Goal: Task Accomplishment & Management: Complete application form

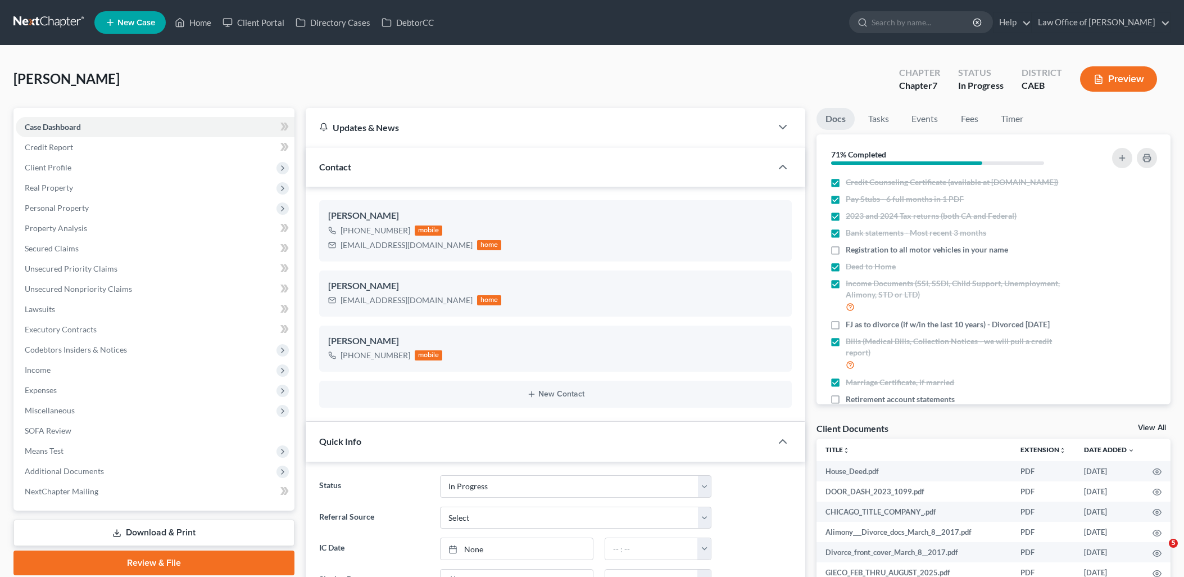
select select "9"
click at [205, 22] on link "Home" at bounding box center [193, 22] width 48 height 20
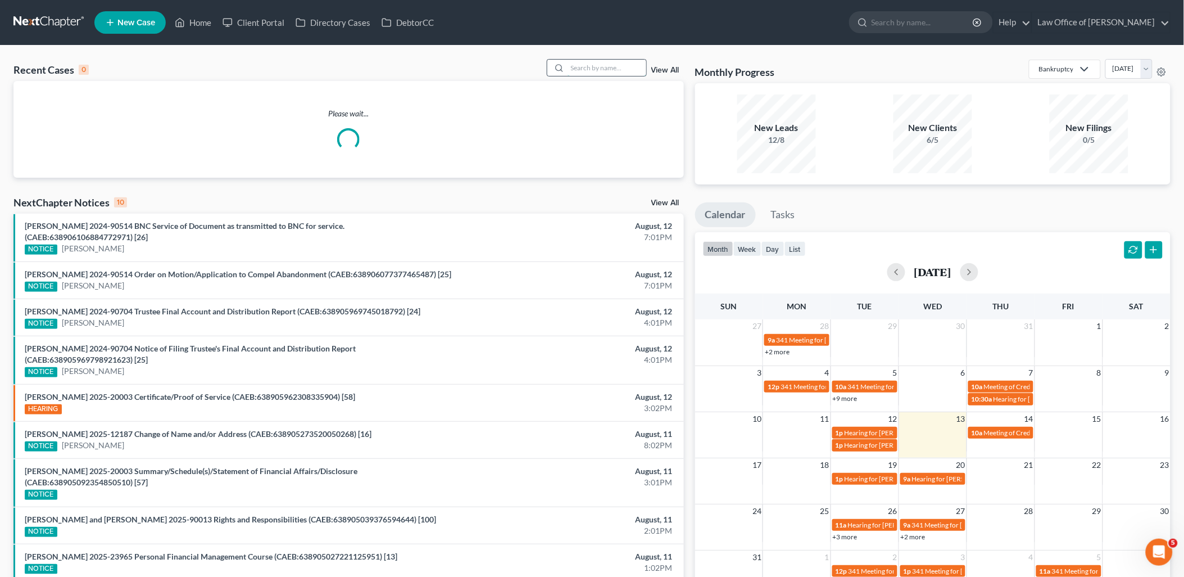
click at [624, 68] on input "search" at bounding box center [607, 68] width 79 height 16
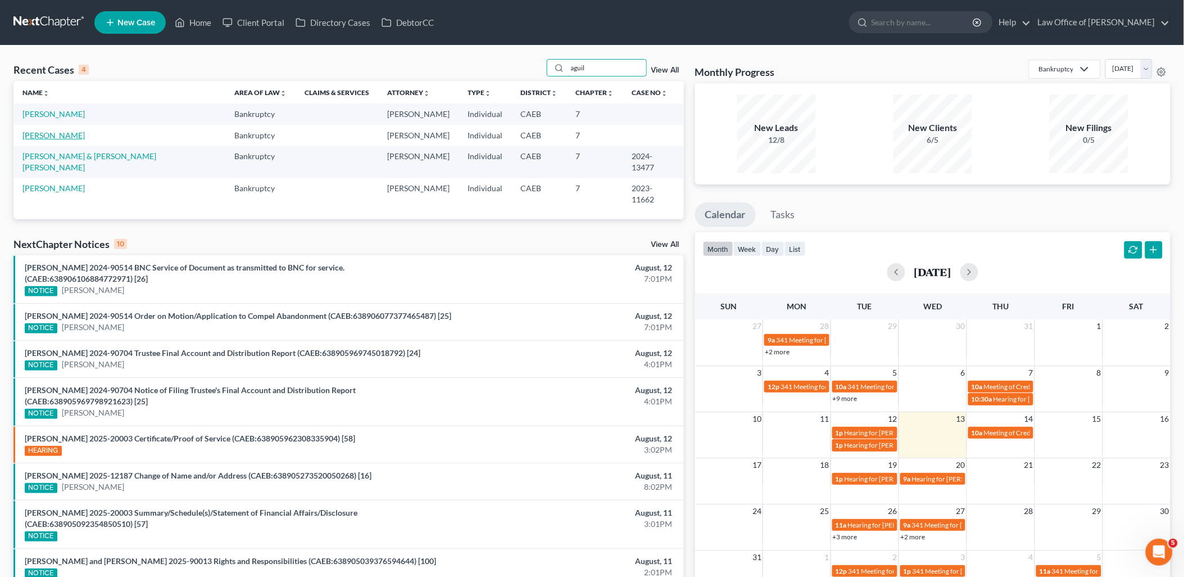
type input "aguil"
click at [47, 138] on link "Aguilar, Luis" at bounding box center [53, 135] width 62 height 10
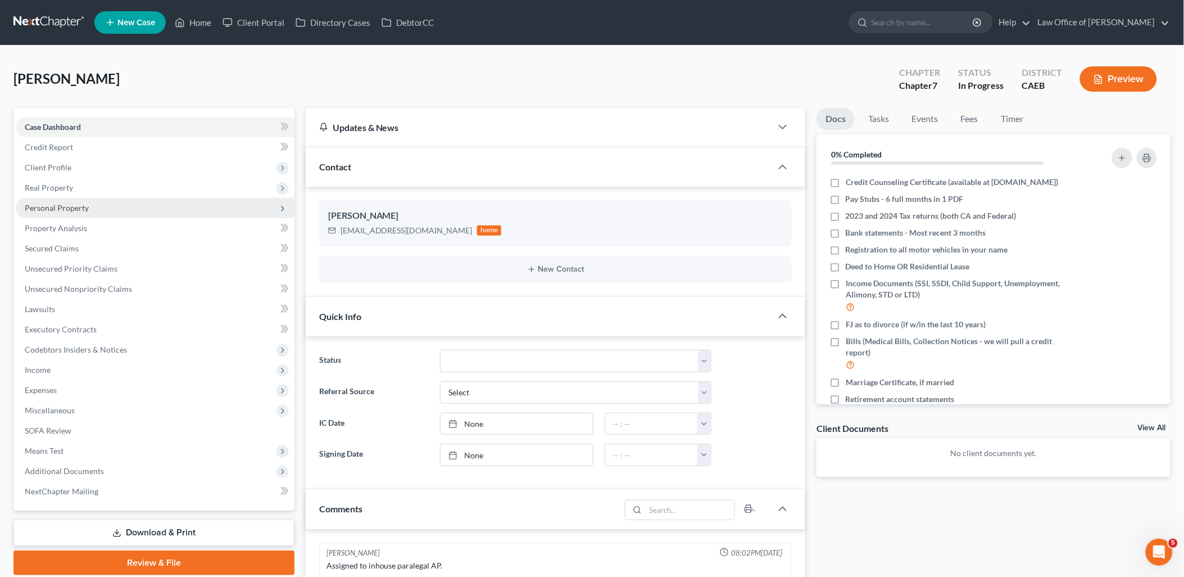
click at [56, 201] on span "Personal Property" at bounding box center [155, 208] width 279 height 20
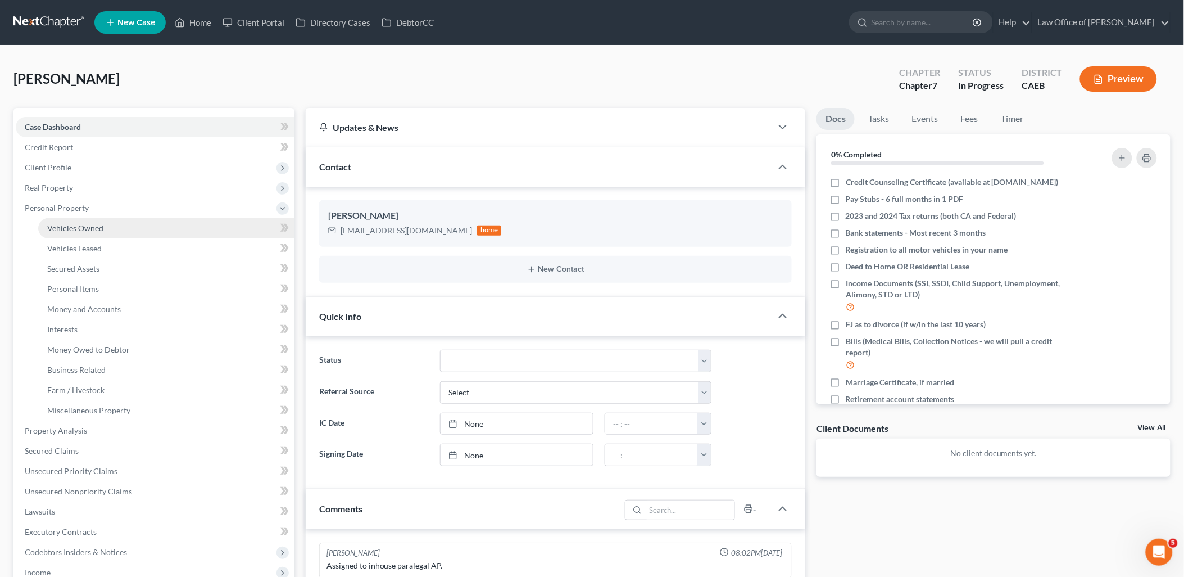
click at [56, 224] on span "Vehicles Owned" at bounding box center [75, 228] width 56 height 10
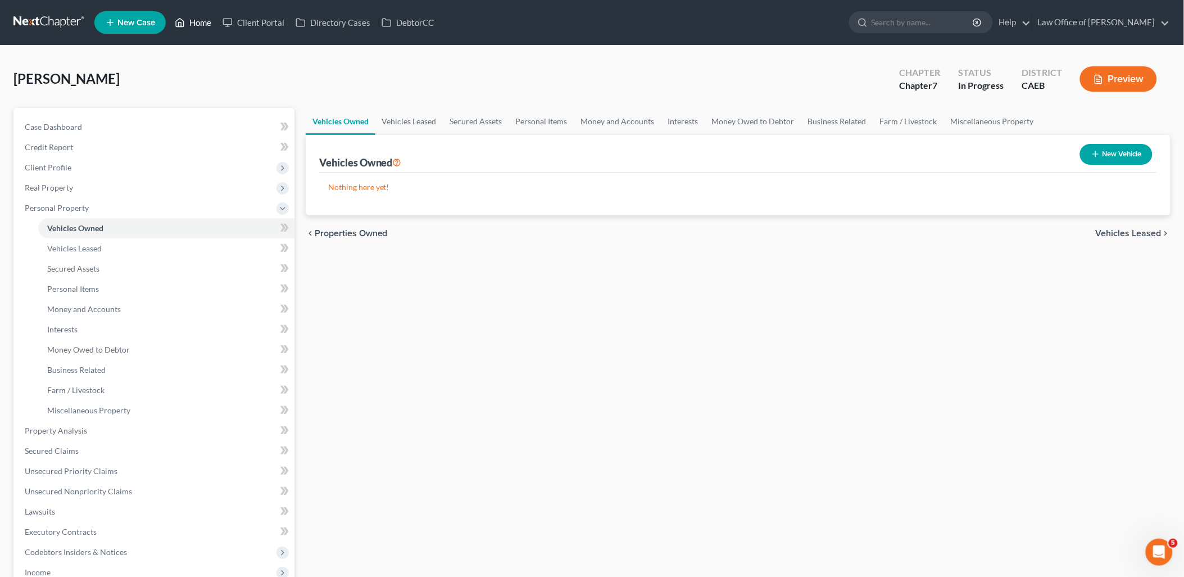
click at [195, 20] on link "Home" at bounding box center [193, 22] width 48 height 20
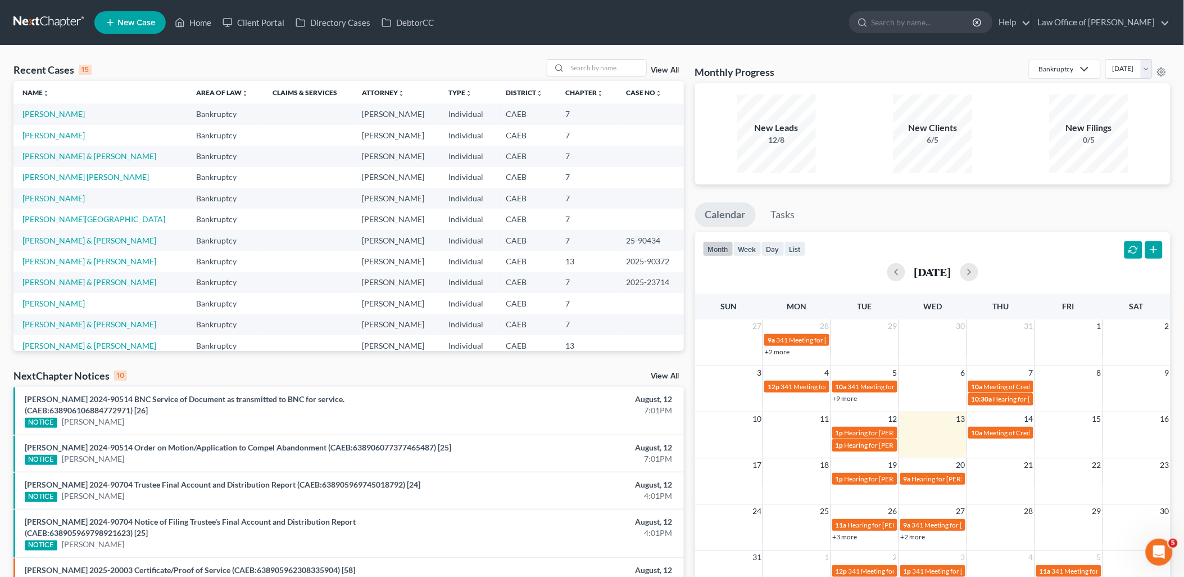
click at [671, 71] on link "View All" at bounding box center [666, 70] width 28 height 8
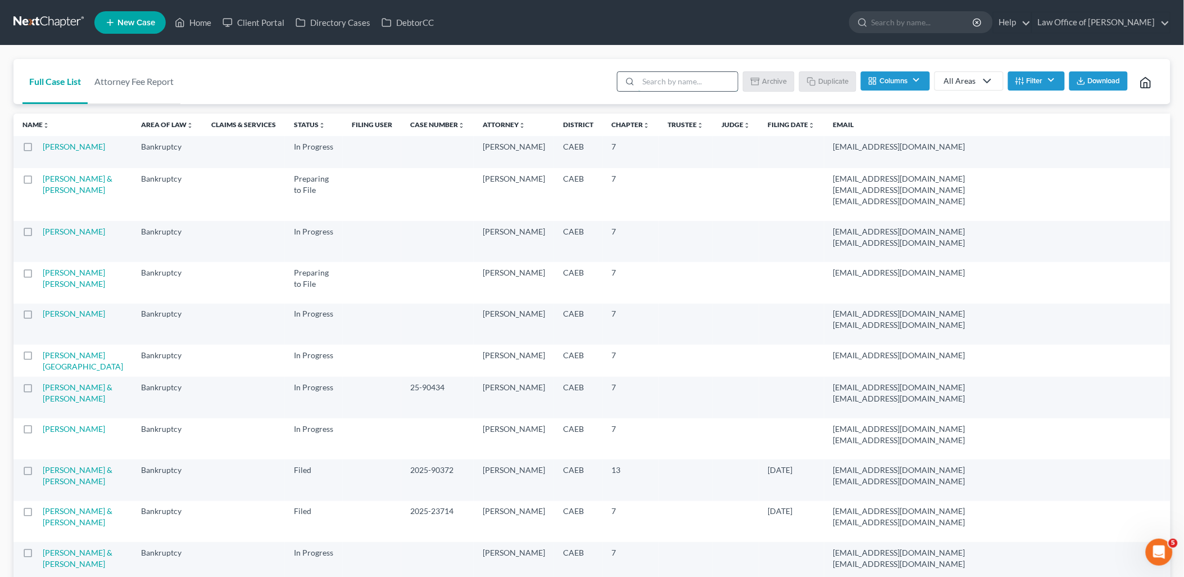
click at [670, 86] on input "search" at bounding box center [689, 81] width 100 height 19
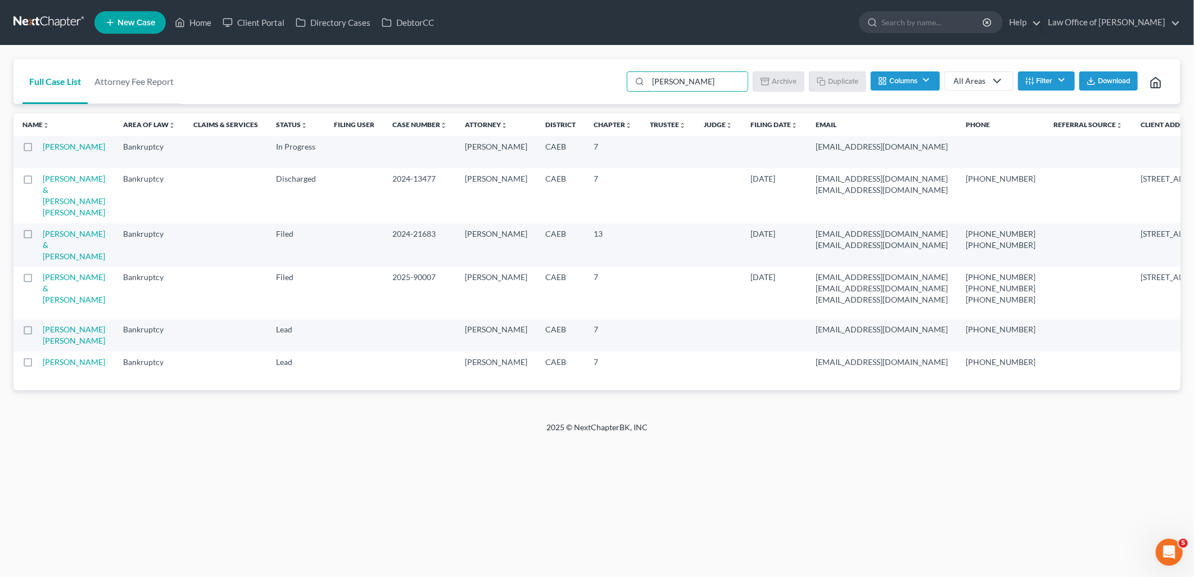
click at [31, 187] on td at bounding box center [27, 195] width 29 height 55
click at [38, 182] on label at bounding box center [38, 182] width 0 height 0
type input "luis"
click at [43, 180] on input "checkbox" at bounding box center [46, 176] width 7 height 7
checkbox input "true"
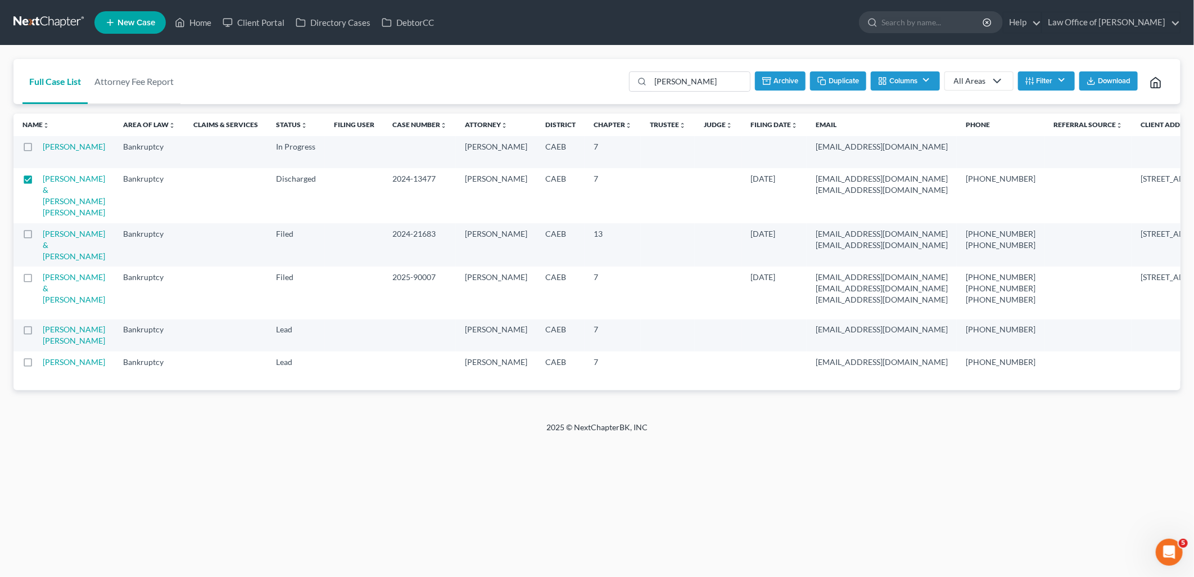
click at [840, 85] on button "Duplicate" at bounding box center [838, 80] width 56 height 19
click at [203, 26] on link "Home" at bounding box center [193, 22] width 48 height 20
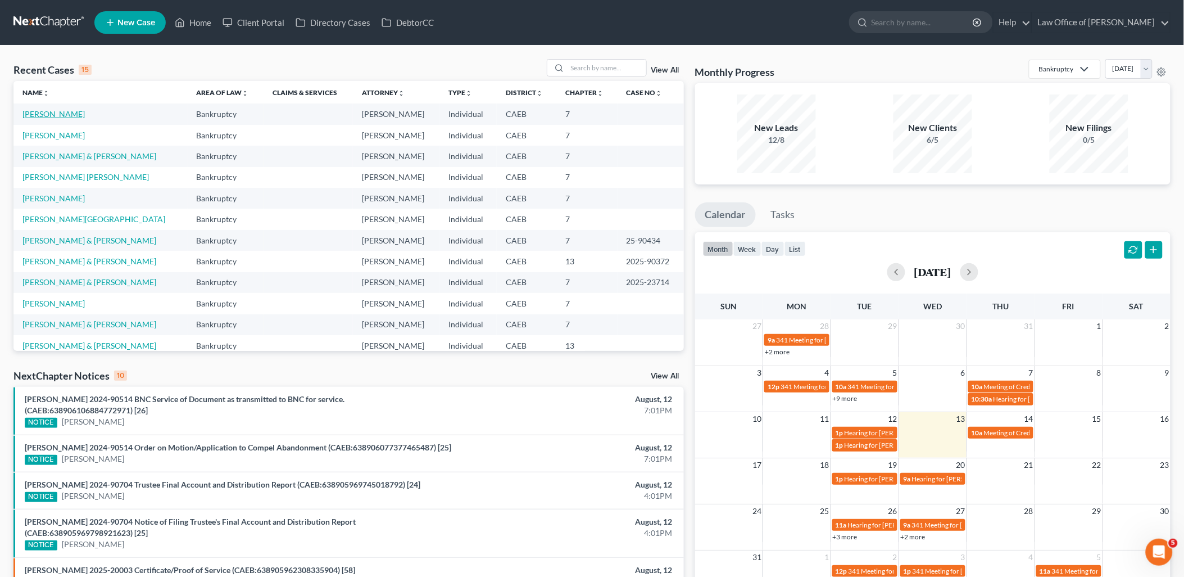
click at [48, 112] on link "Aguilar, Luis" at bounding box center [53, 114] width 62 height 10
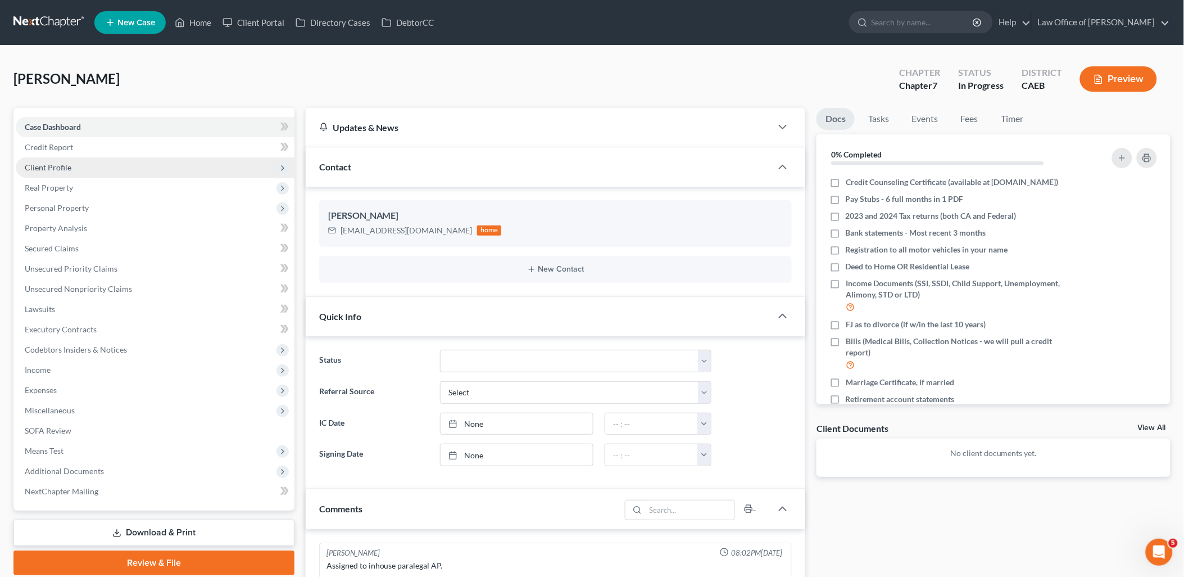
click at [60, 162] on span "Client Profile" at bounding box center [48, 167] width 47 height 10
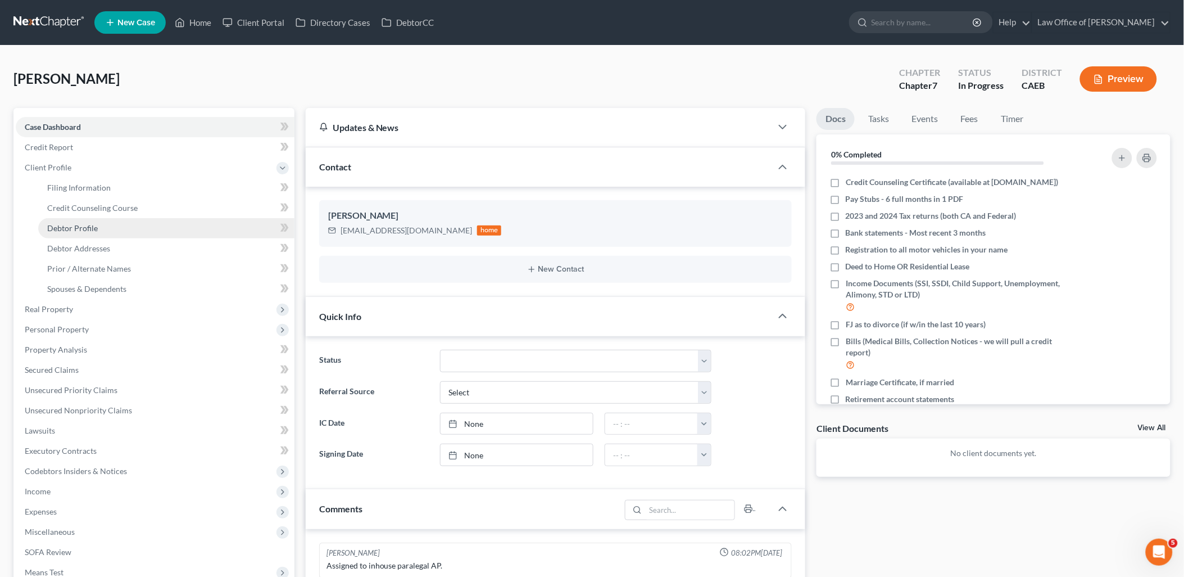
click at [82, 226] on span "Debtor Profile" at bounding box center [72, 228] width 51 height 10
select select "0"
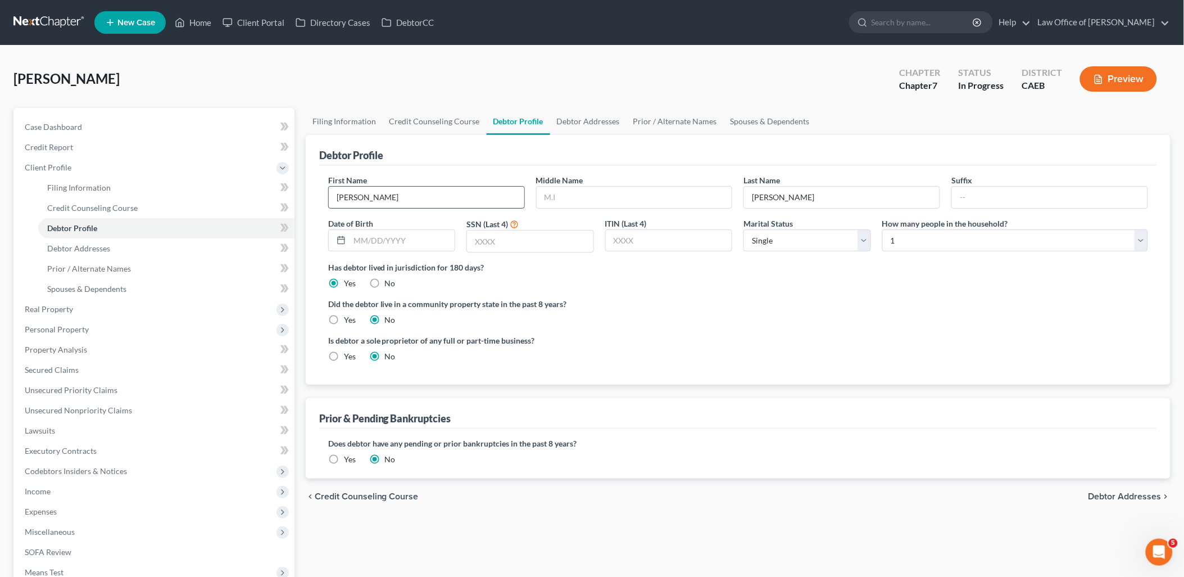
click at [414, 192] on input "Luis" at bounding box center [427, 197] width 196 height 21
type input "Luis DO NOT USE - OK TO DELETE"
click at [201, 22] on link "Home" at bounding box center [193, 22] width 48 height 20
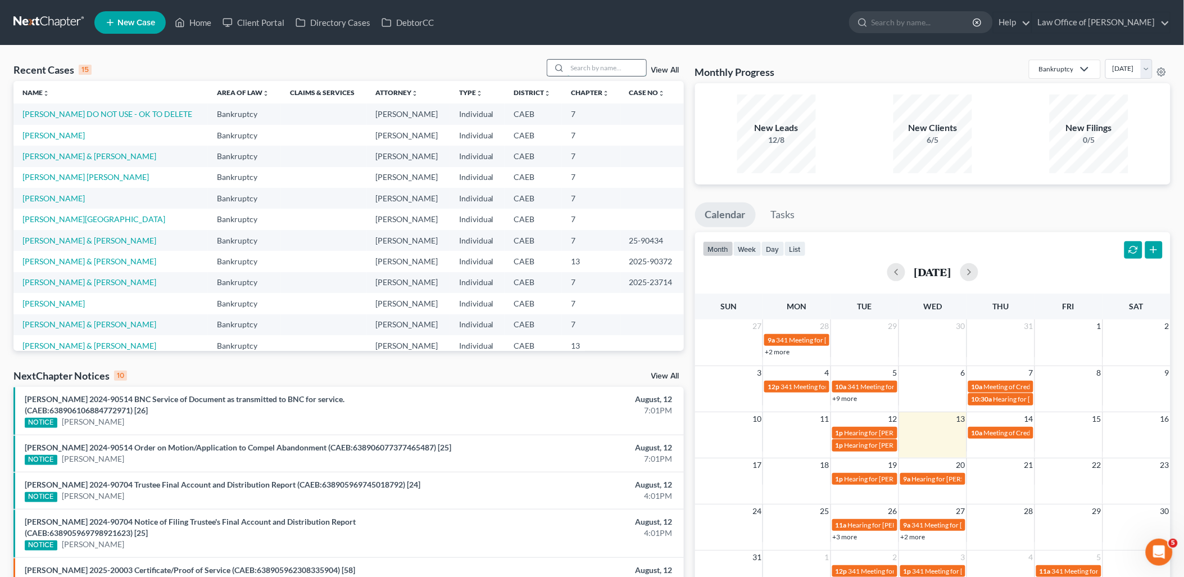
click at [616, 73] on input "search" at bounding box center [607, 68] width 79 height 16
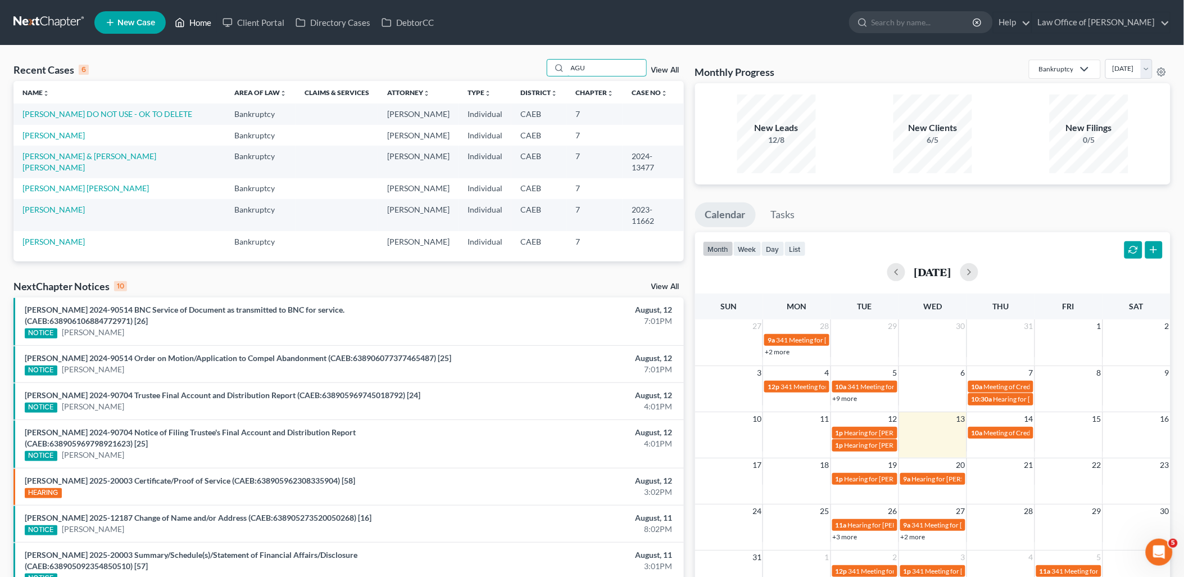
type input "AGU"
click at [197, 20] on link "Home" at bounding box center [193, 22] width 48 height 20
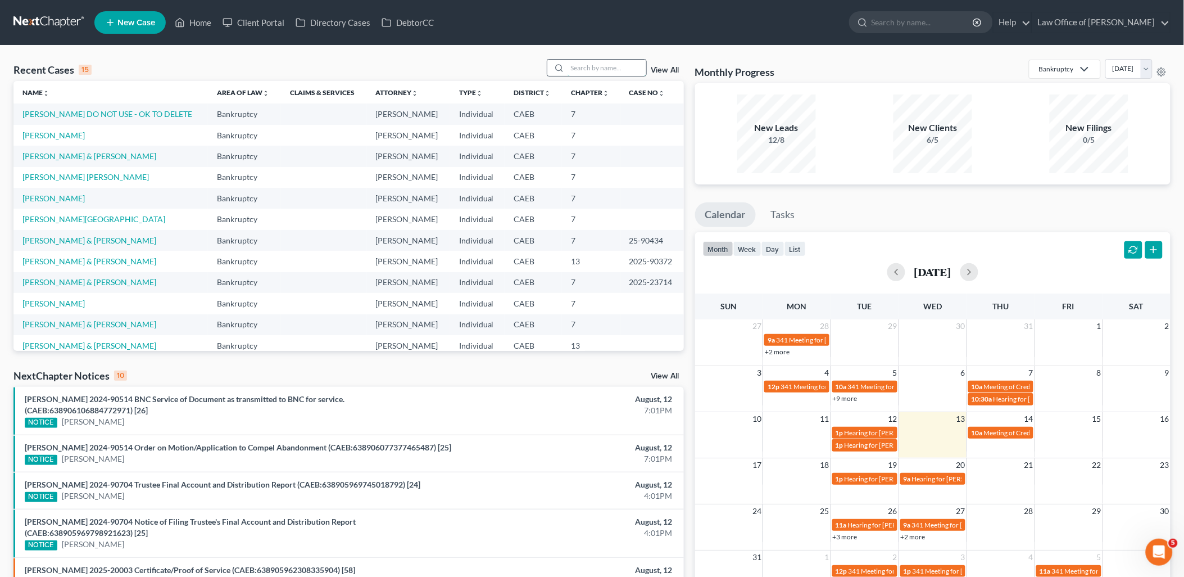
click at [592, 69] on input "search" at bounding box center [607, 68] width 79 height 16
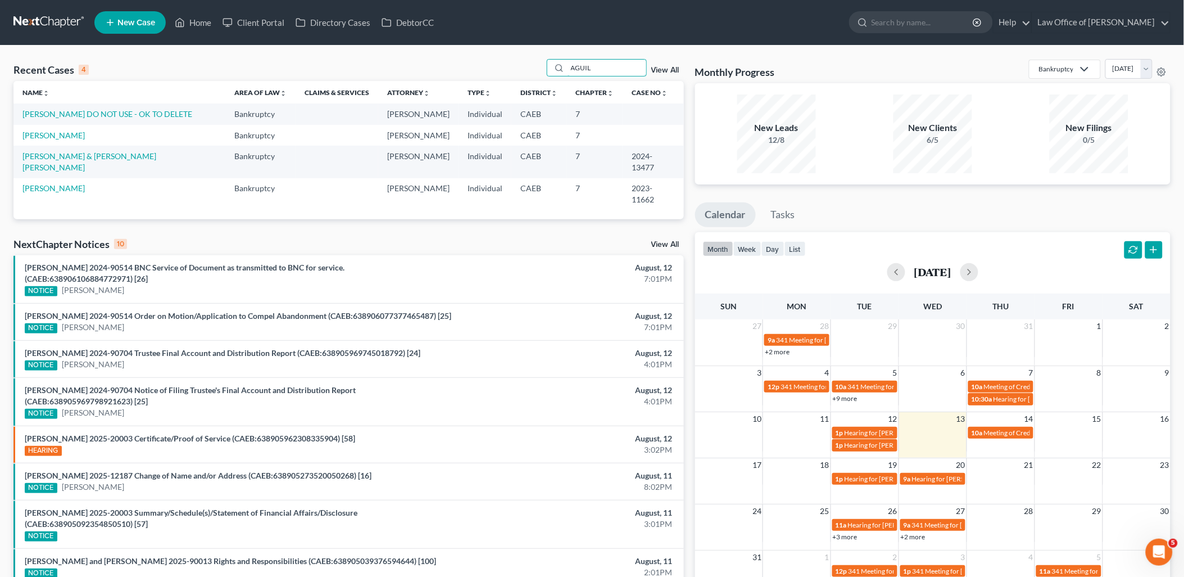
type input "AGUIL"
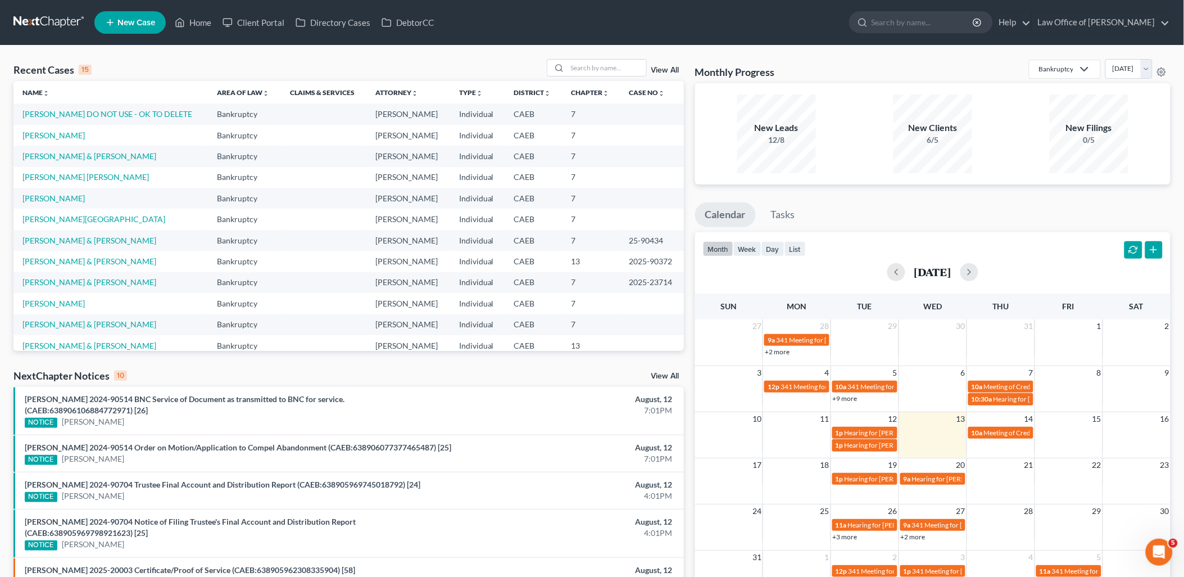
click at [664, 66] on link "View All" at bounding box center [666, 70] width 28 height 8
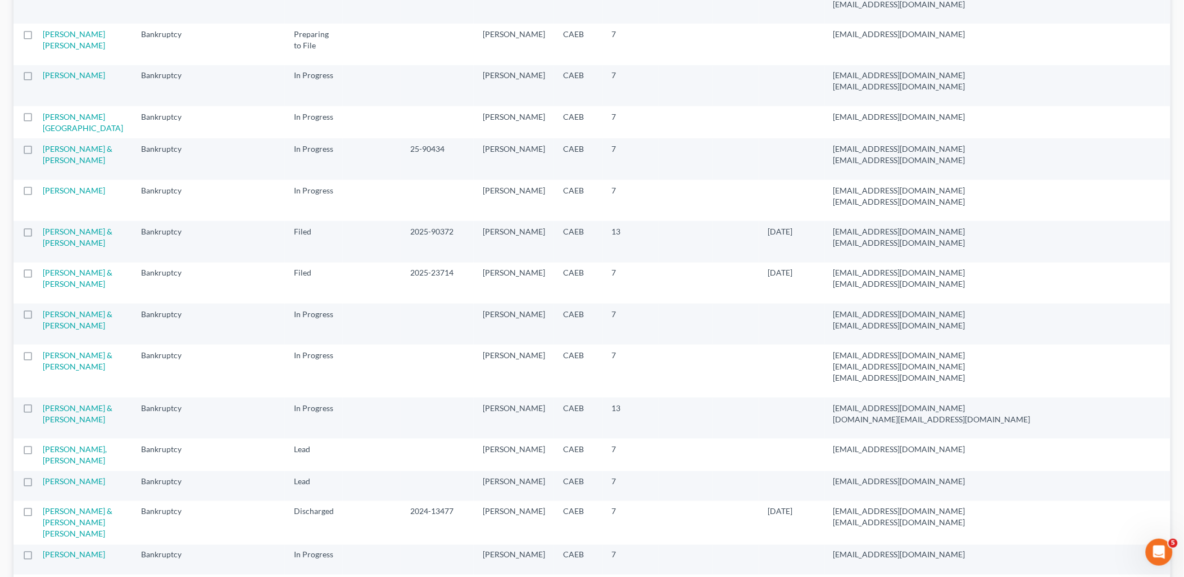
scroll to position [374, 0]
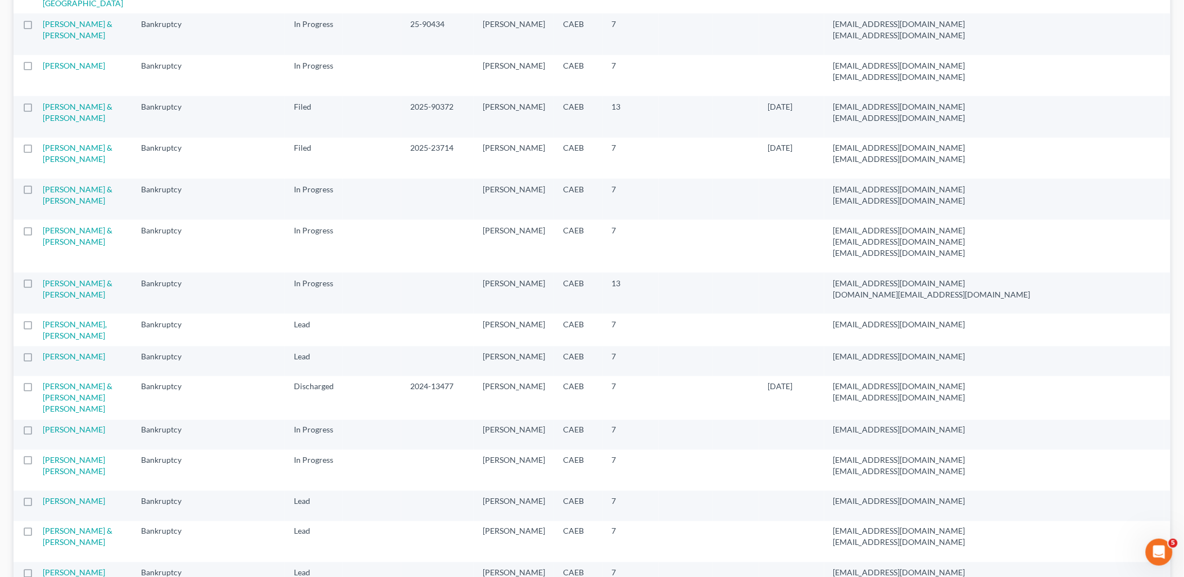
click at [38, 390] on label at bounding box center [38, 390] width 0 height 0
click at [43, 388] on input "checkbox" at bounding box center [46, 384] width 7 height 7
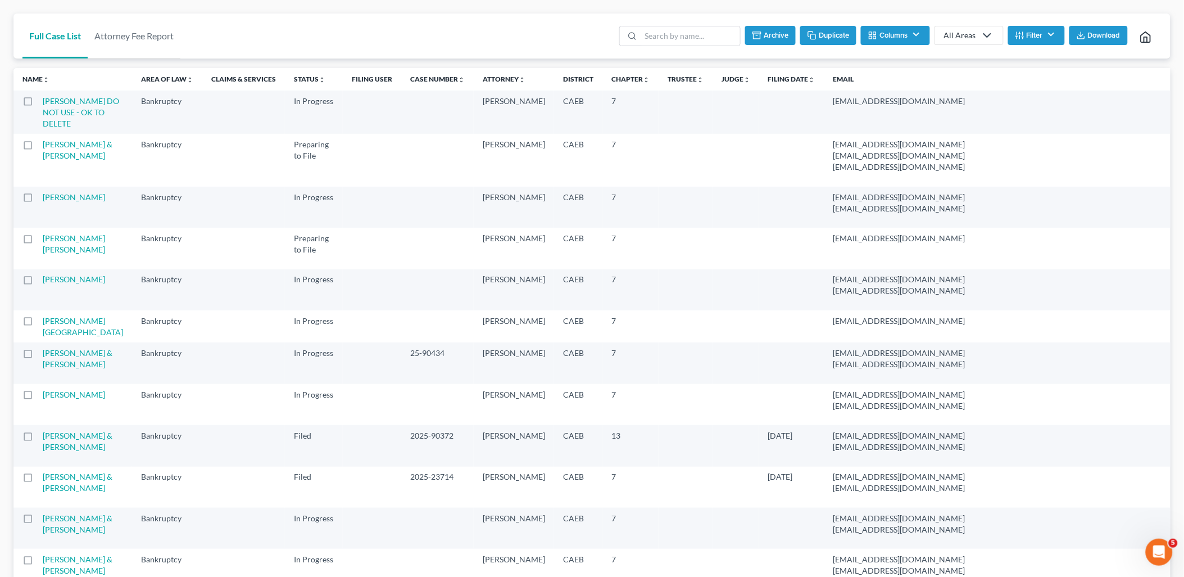
scroll to position [0, 0]
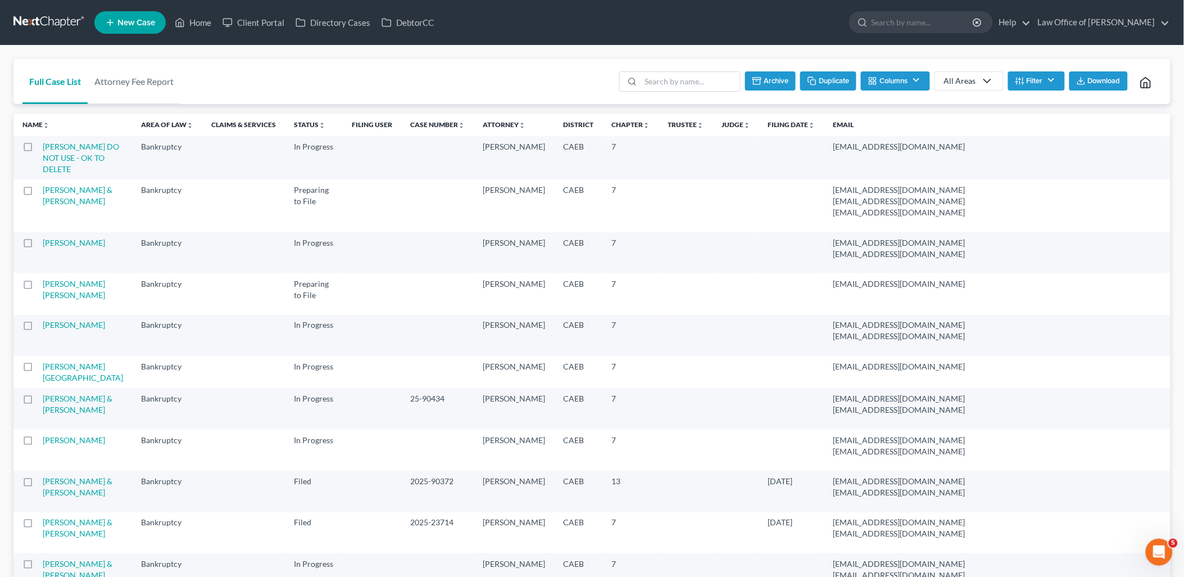
click at [835, 82] on button "Duplicate" at bounding box center [829, 80] width 56 height 19
checkbox input "false"
click at [211, 24] on link "Home" at bounding box center [193, 22] width 48 height 20
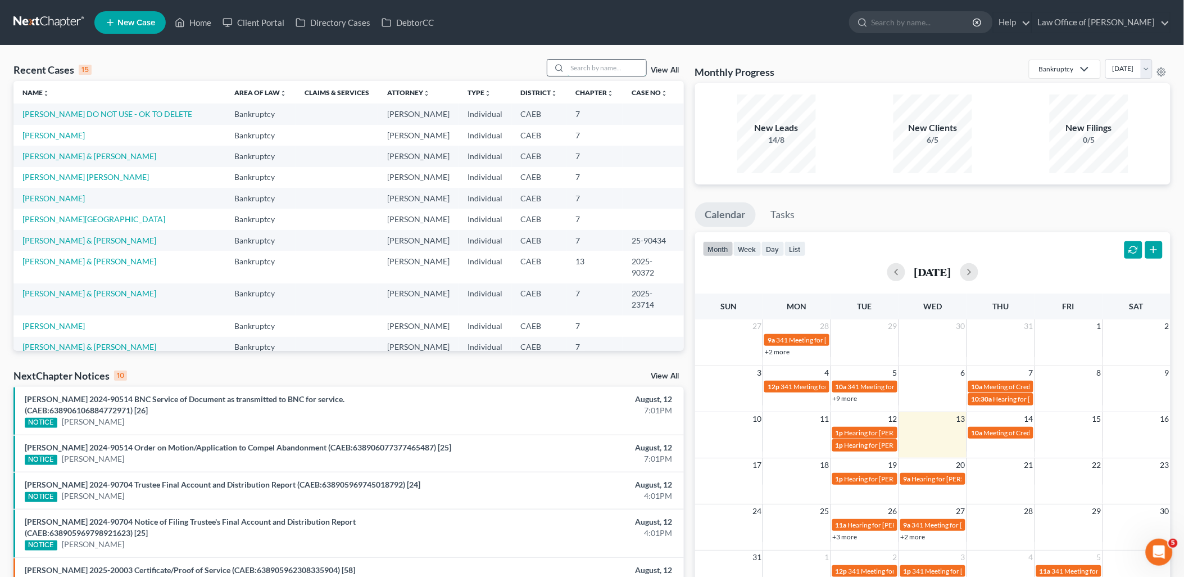
drag, startPoint x: 600, startPoint y: 71, endPoint x: 607, endPoint y: 70, distance: 6.8
click at [602, 70] on input "search" at bounding box center [607, 68] width 79 height 16
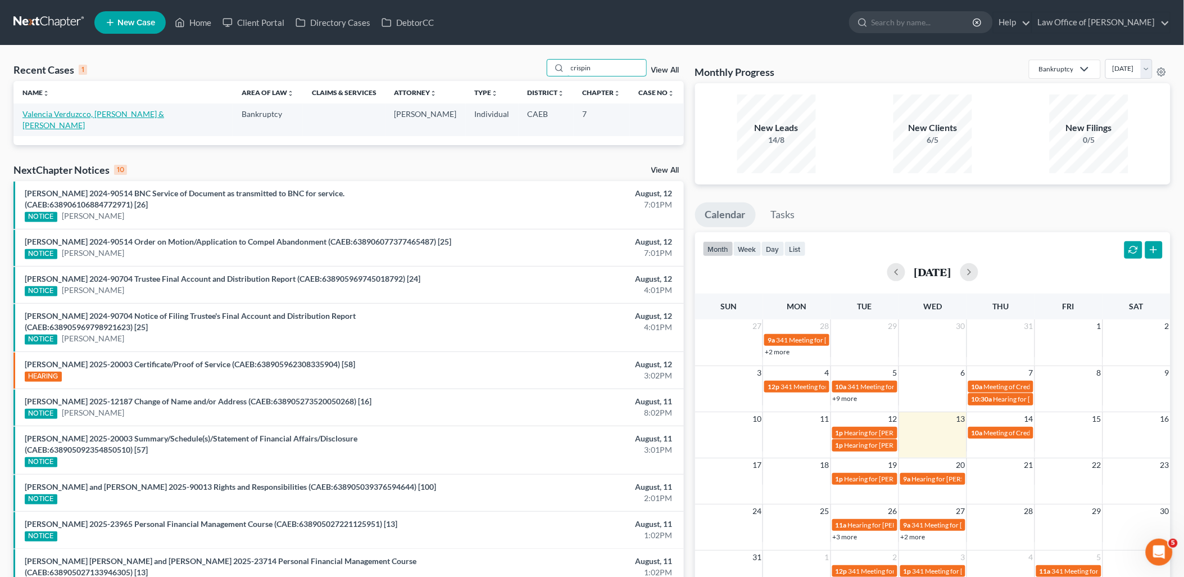
type input "crispin"
click at [89, 115] on link "Valencia Verduzcco, [PERSON_NAME] & [PERSON_NAME]" at bounding box center [93, 119] width 142 height 21
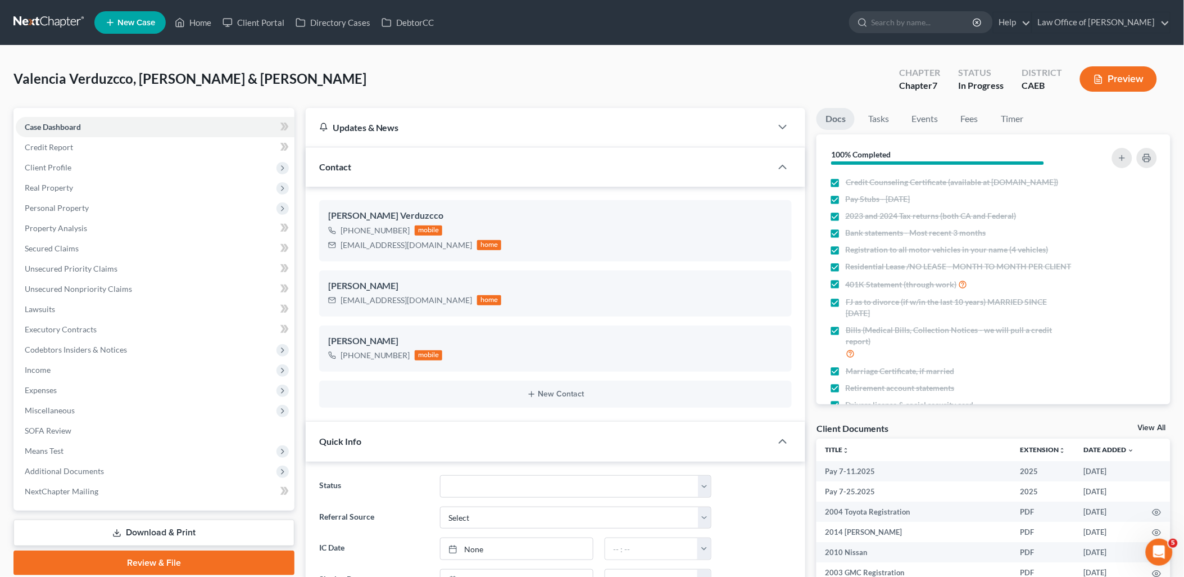
drag, startPoint x: 1152, startPoint y: 423, endPoint x: 1147, endPoint y: 422, distance: 5.9
click at [1152, 424] on link "View All" at bounding box center [1152, 428] width 28 height 8
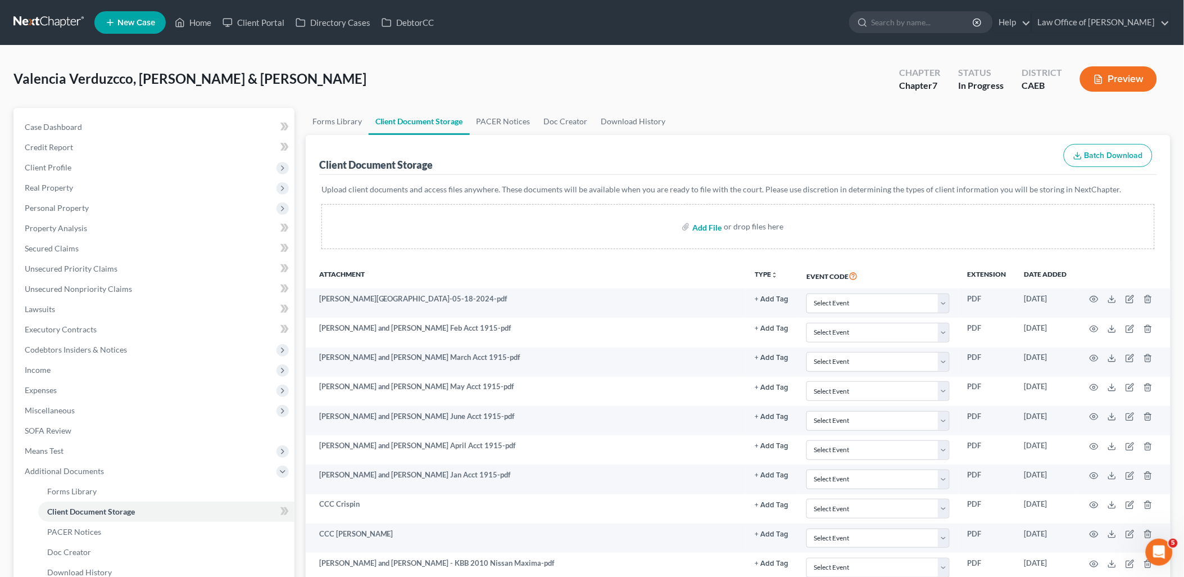
click at [703, 229] on input "file" at bounding box center [706, 226] width 27 height 20
type input "C:\fakepath\073125 WellsFargo.pdf"
click at [56, 210] on span "Personal Property" at bounding box center [57, 208] width 64 height 10
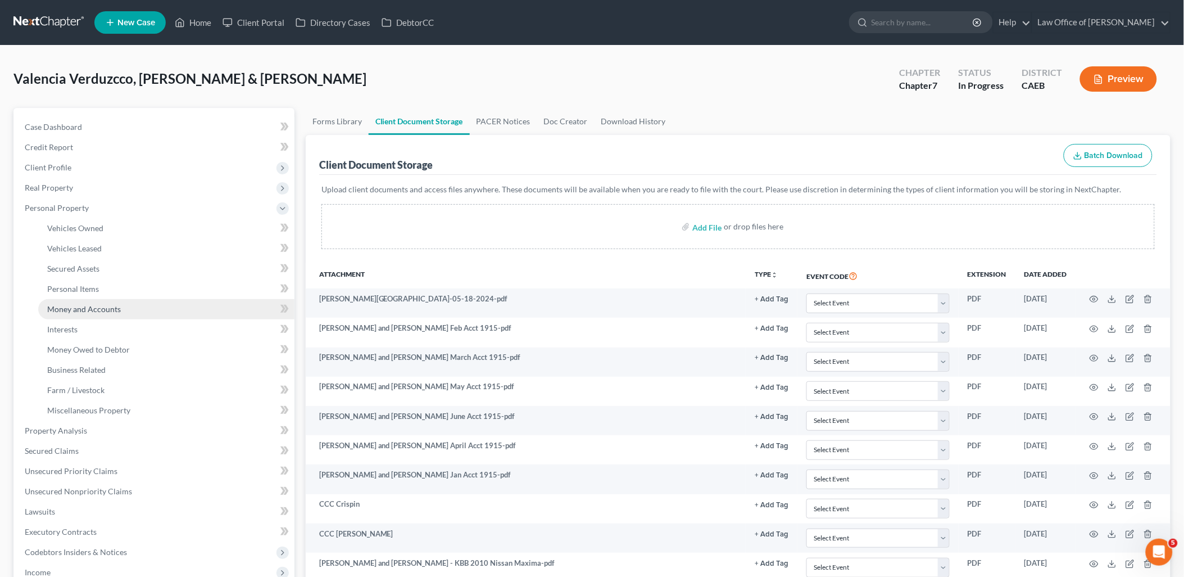
click at [62, 313] on link "Money and Accounts" at bounding box center [166, 309] width 256 height 20
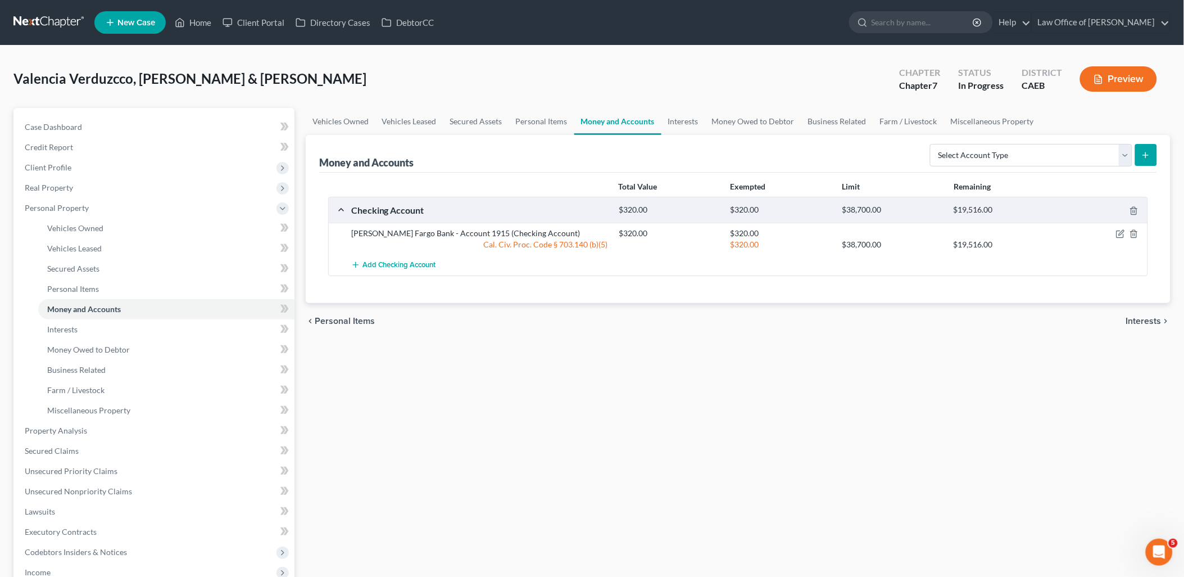
click at [727, 313] on div "chevron_left Personal Items Interests chevron_right" at bounding box center [738, 321] width 865 height 36
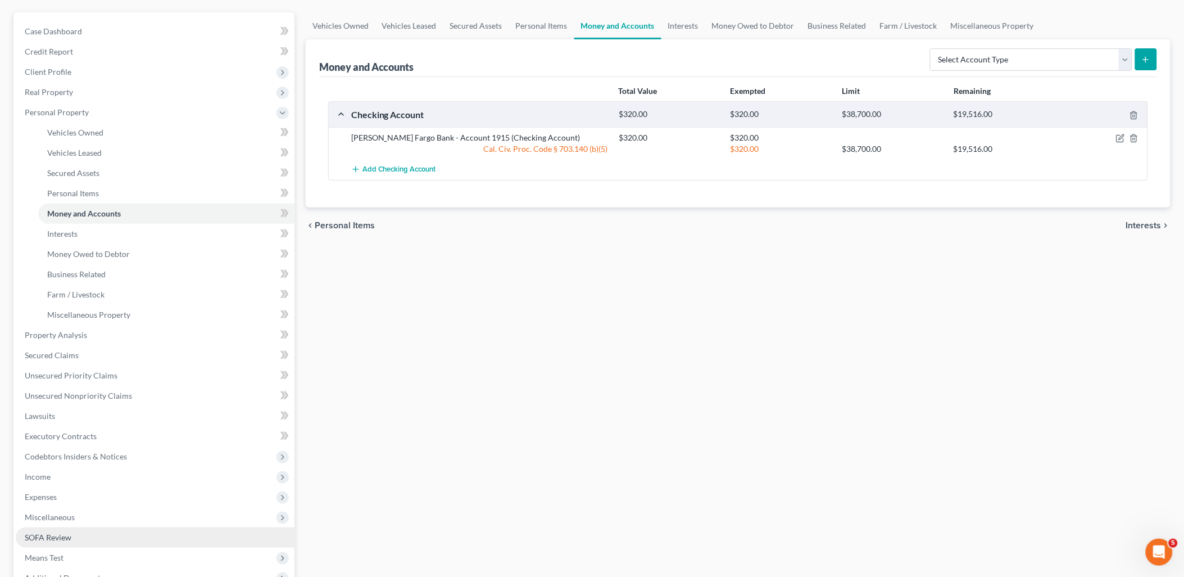
scroll to position [125, 0]
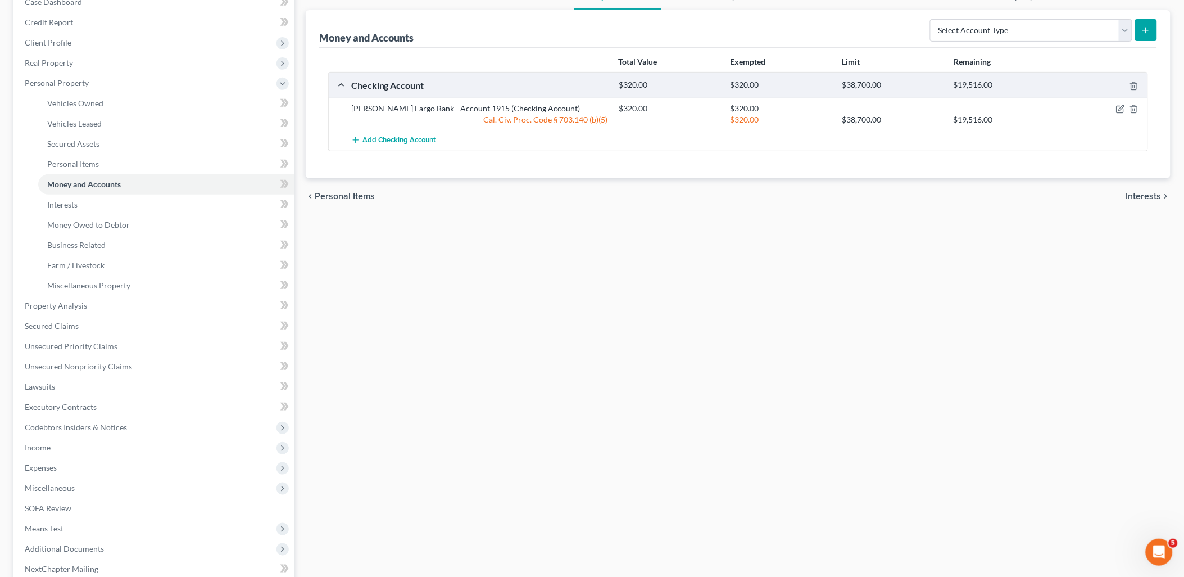
click at [42, 450] on span "Income" at bounding box center [38, 447] width 26 height 10
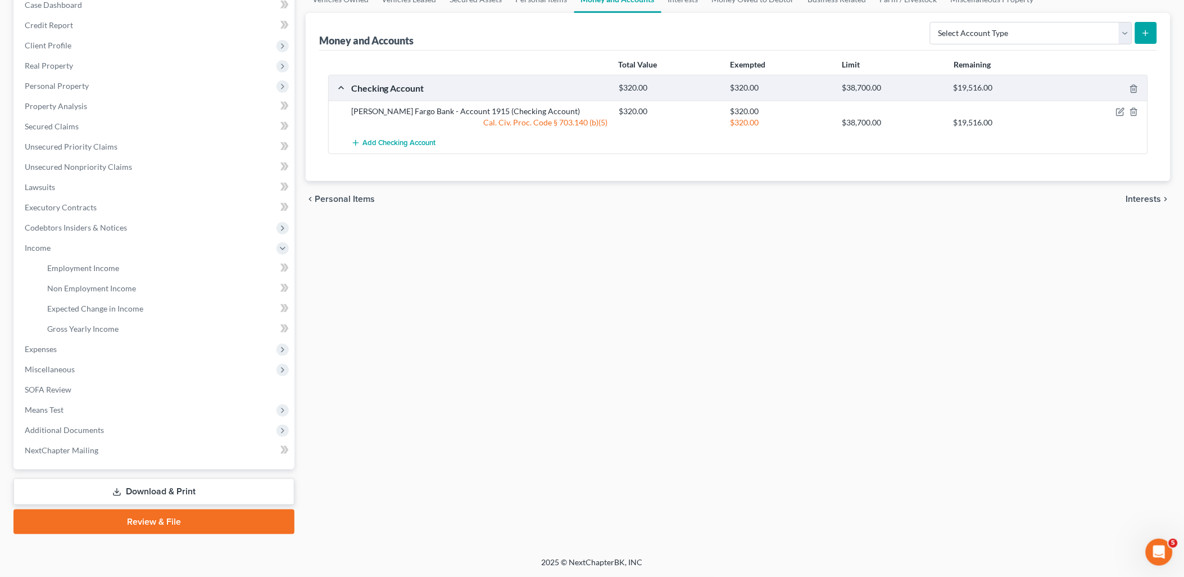
scroll to position [120, 0]
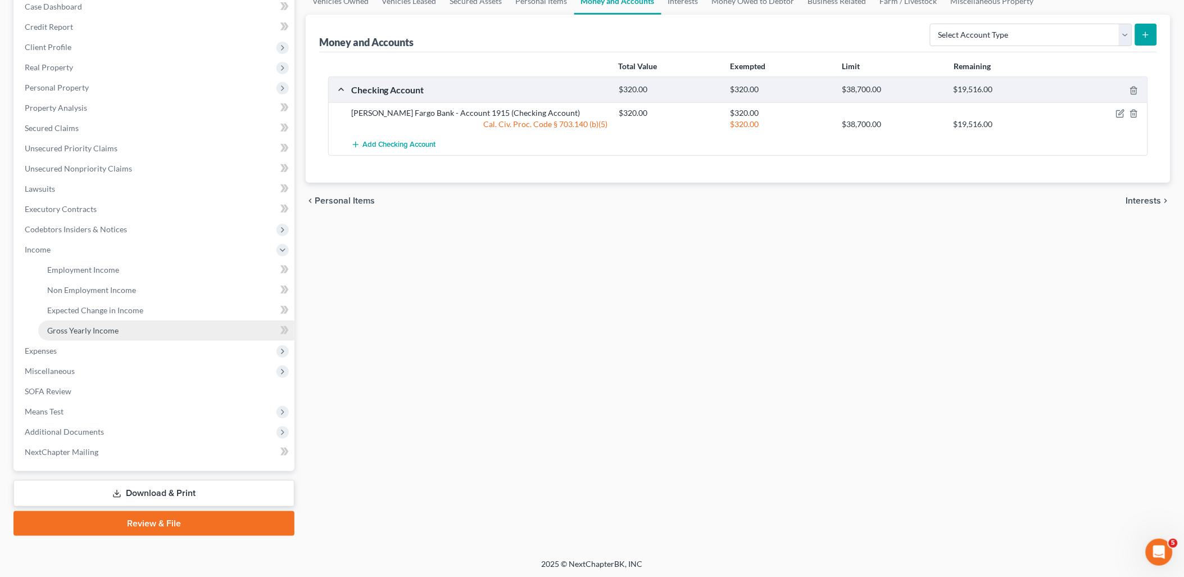
click at [98, 329] on span "Gross Yearly Income" at bounding box center [82, 330] width 71 height 10
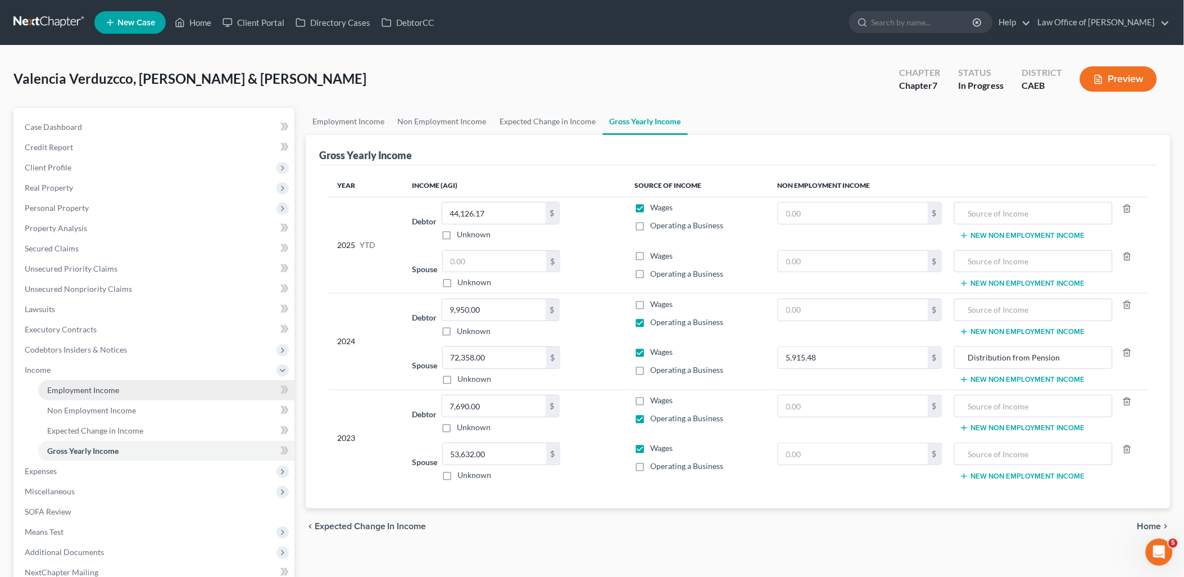
click at [57, 390] on span "Employment Income" at bounding box center [83, 390] width 72 height 10
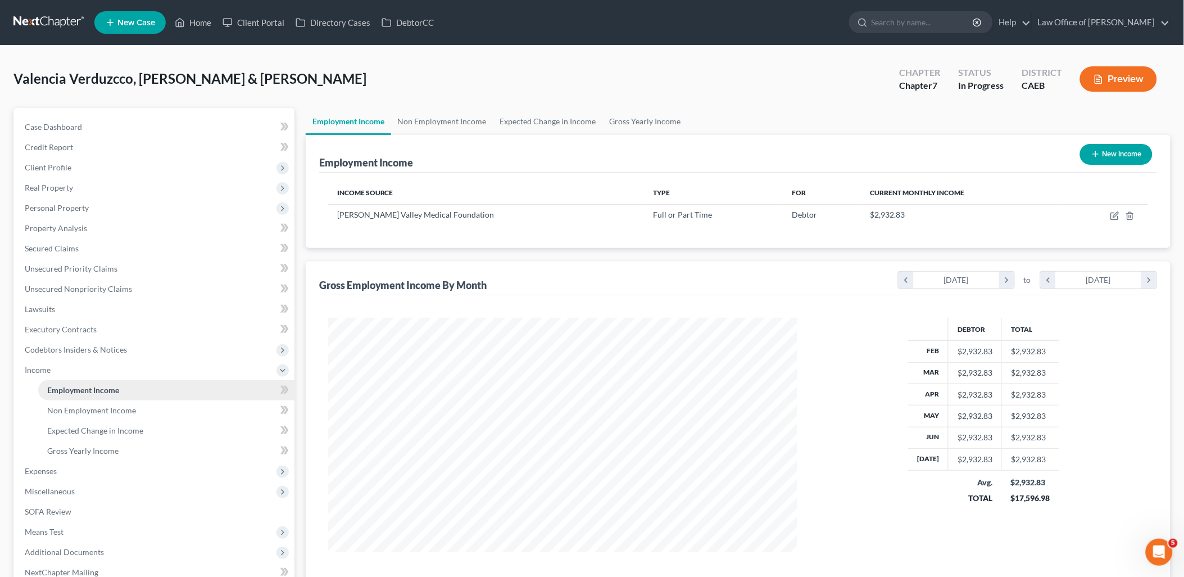
scroll to position [234, 492]
click at [48, 468] on span "Expenses" at bounding box center [41, 471] width 32 height 10
click at [57, 410] on span "Home" at bounding box center [57, 410] width 21 height 10
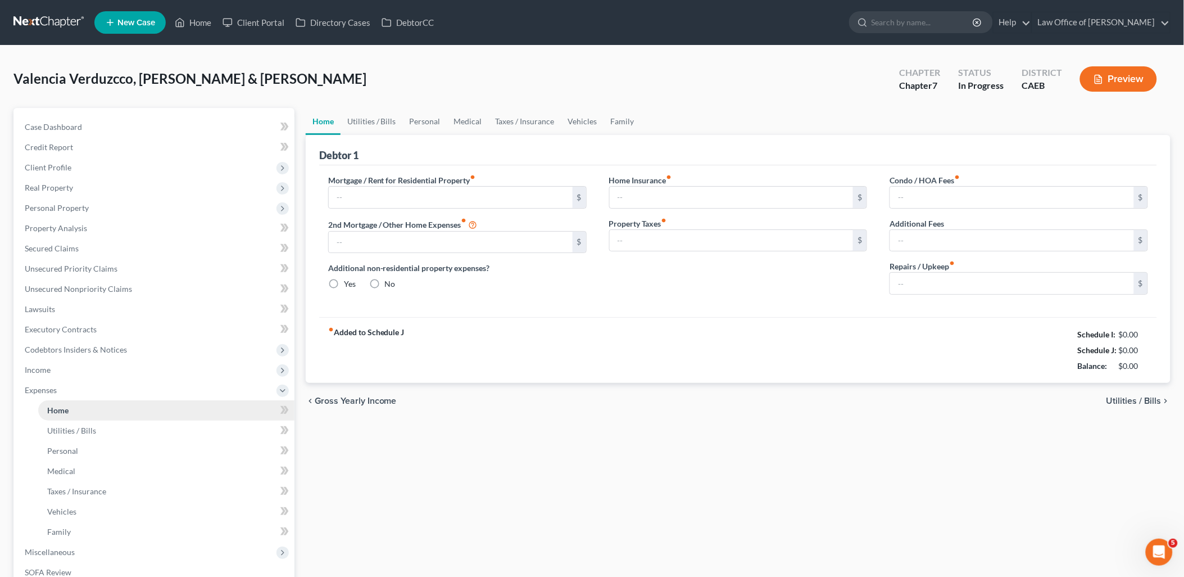
radio input "true"
click at [62, 122] on span "Case Dashboard" at bounding box center [53, 127] width 57 height 10
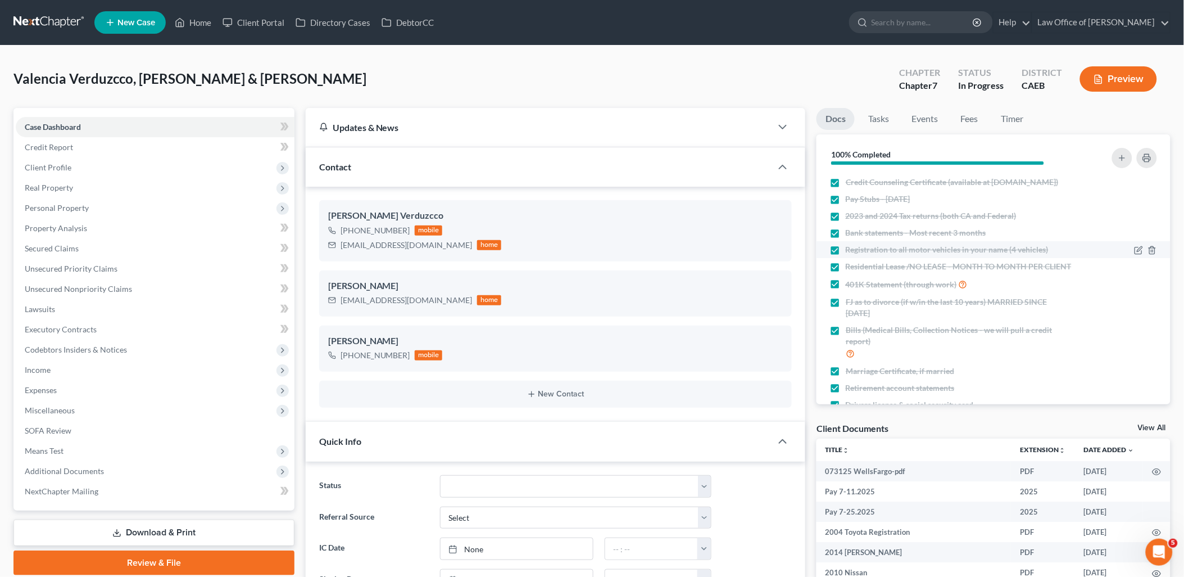
scroll to position [706, 0]
click at [40, 211] on span "Personal Property" at bounding box center [57, 208] width 64 height 10
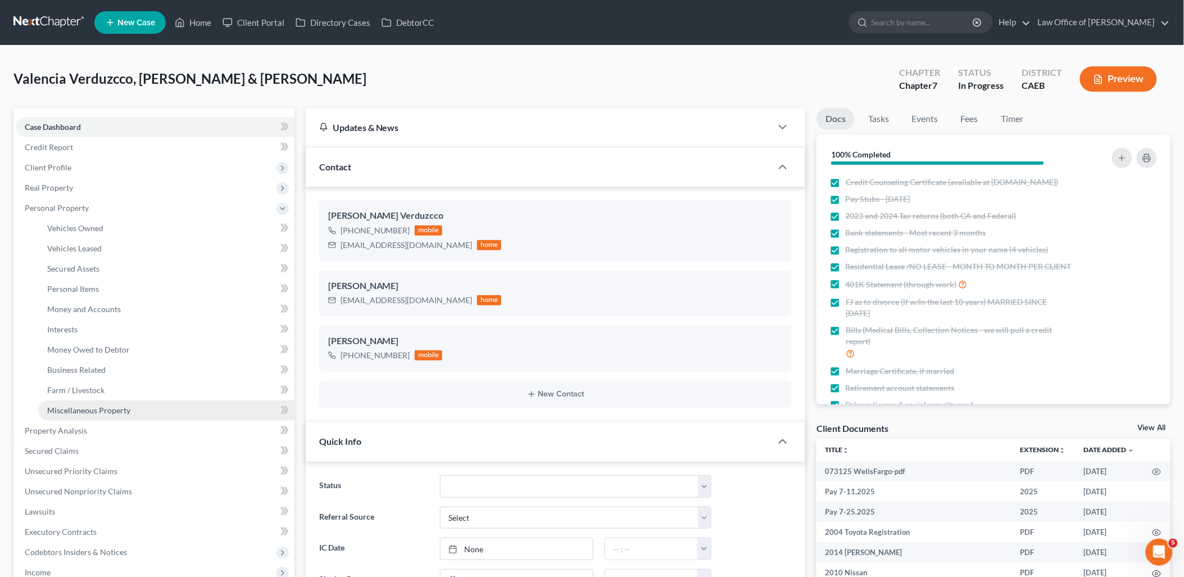
click at [58, 415] on link "Miscellaneous Property" at bounding box center [166, 410] width 256 height 20
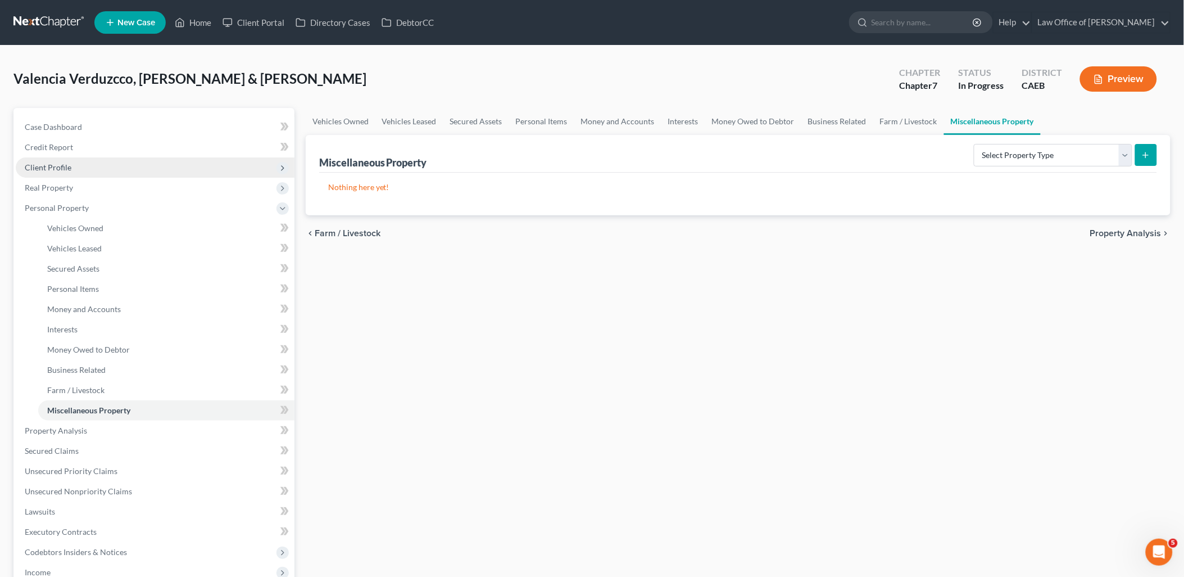
click at [43, 162] on span "Client Profile" at bounding box center [48, 167] width 47 height 10
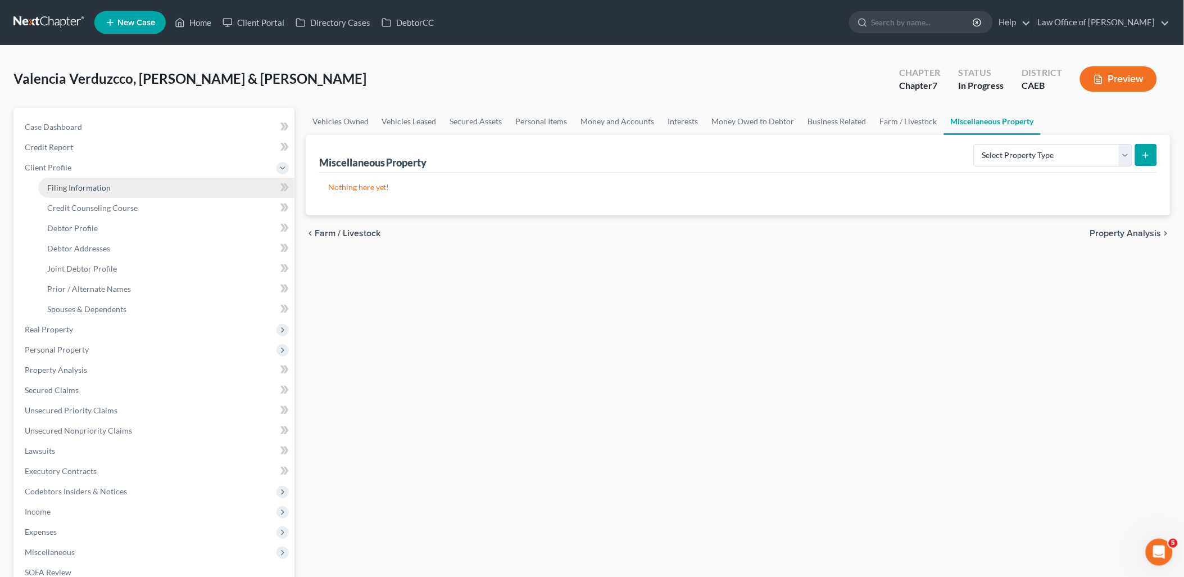
click at [61, 187] on span "Filing Information" at bounding box center [79, 188] width 64 height 10
select select "1"
select select "0"
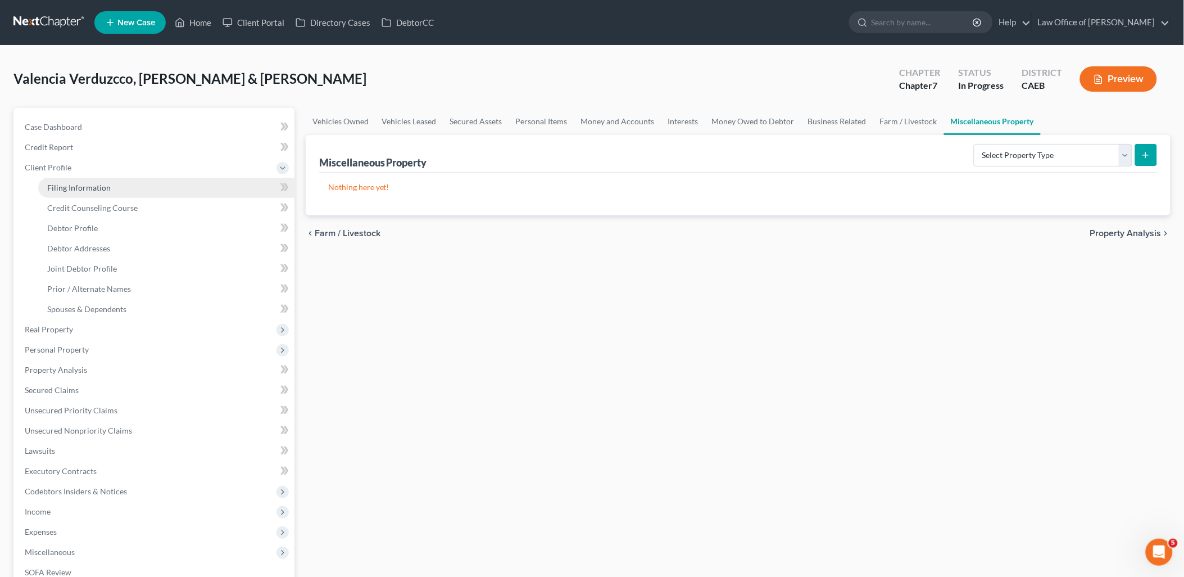
select select "8"
select select "0"
select select "4"
select select "0"
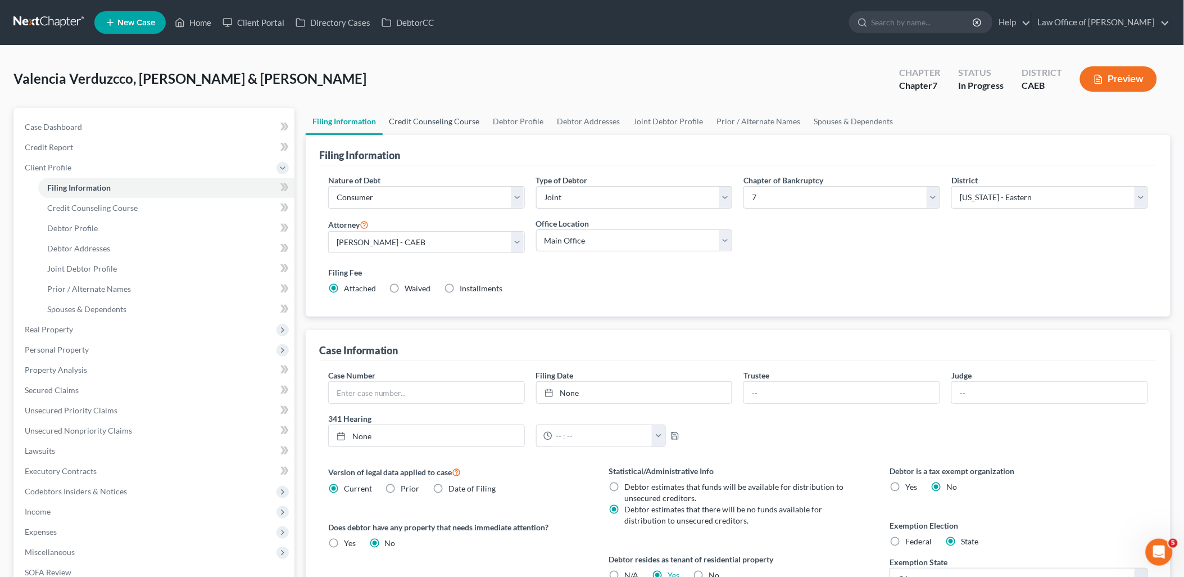
click at [418, 121] on link "Credit Counseling Course" at bounding box center [435, 121] width 104 height 27
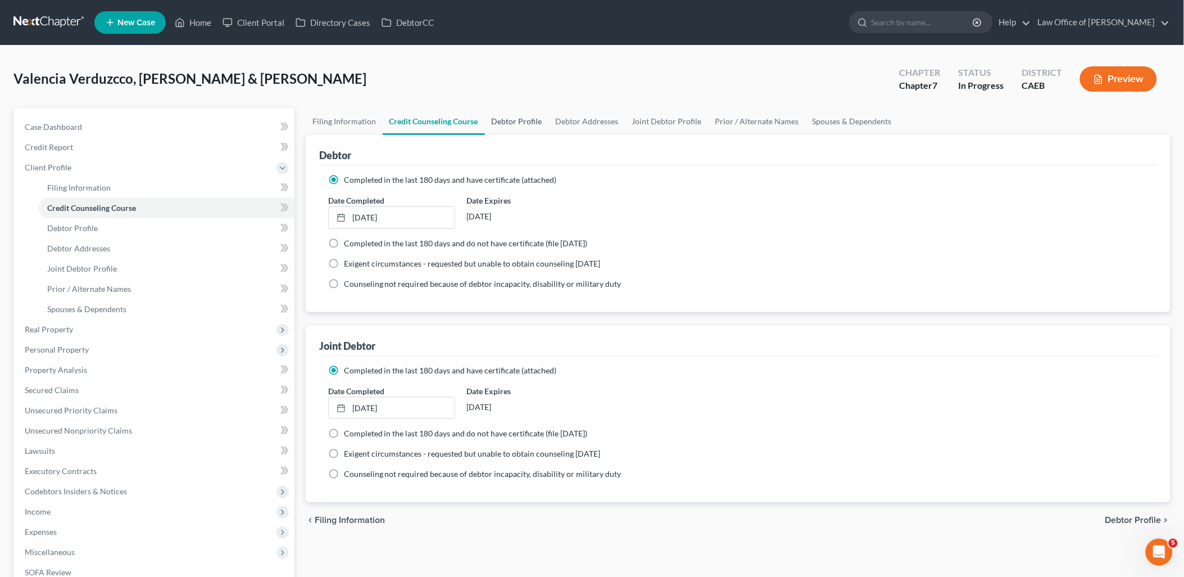
click at [505, 120] on link "Debtor Profile" at bounding box center [517, 121] width 64 height 27
select select "1"
select select "3"
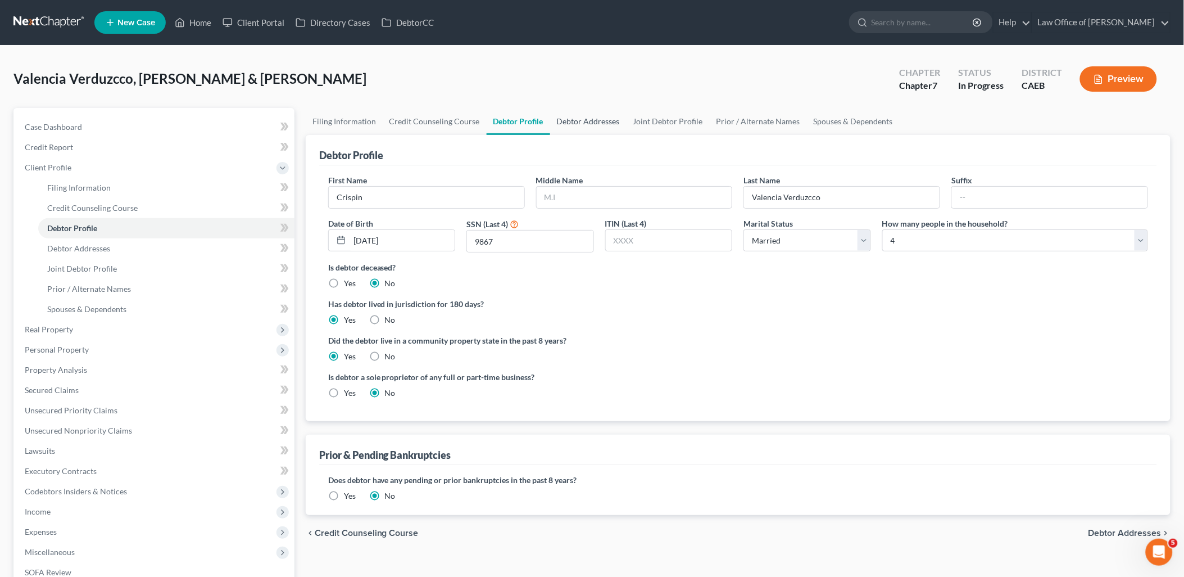
click at [585, 119] on link "Debtor Addresses" at bounding box center [588, 121] width 76 height 27
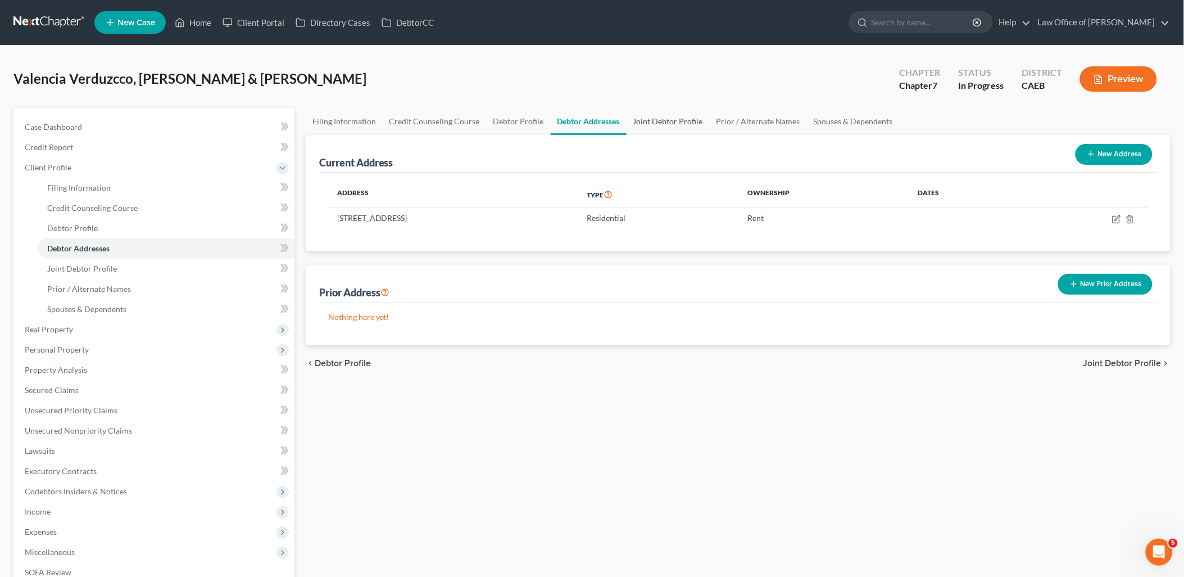
click at [677, 120] on link "Joint Debtor Profile" at bounding box center [668, 121] width 83 height 27
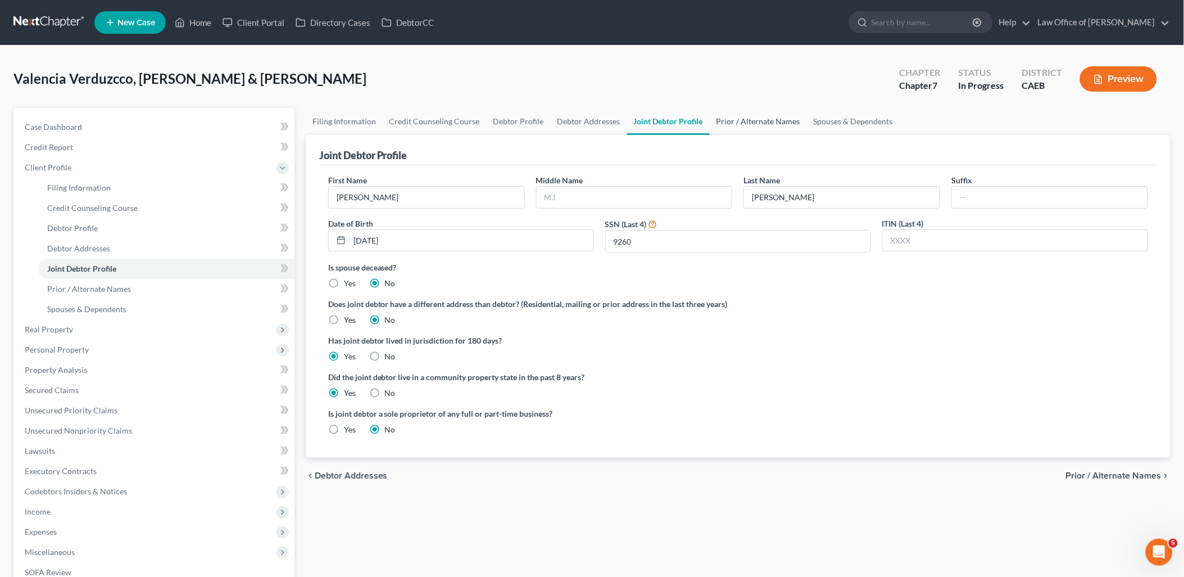
click at [762, 125] on link "Prior / Alternate Names" at bounding box center [758, 121] width 97 height 27
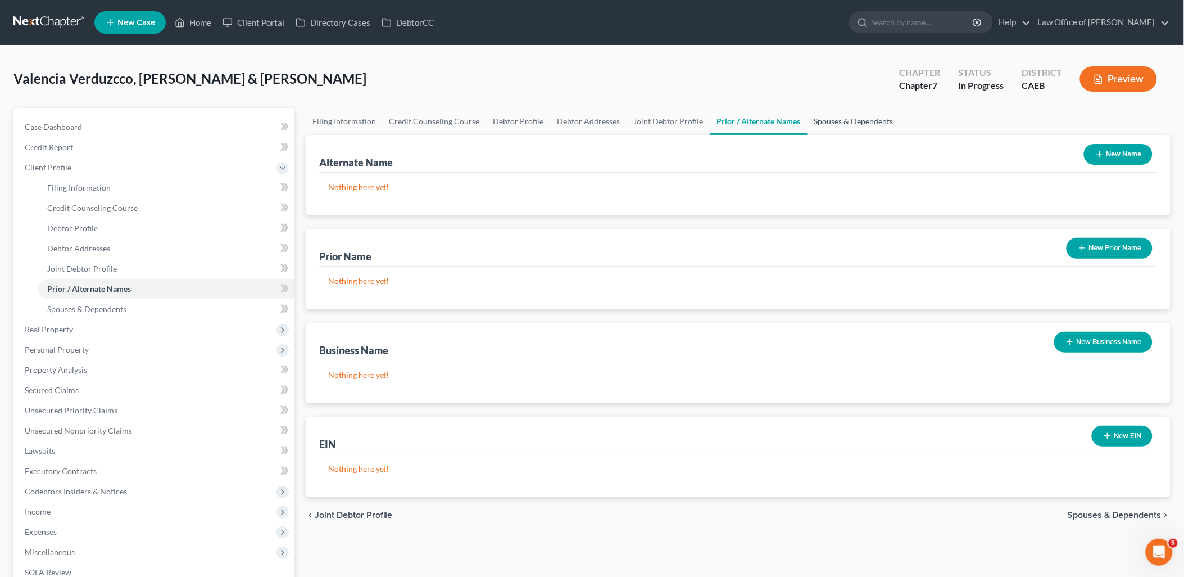
click at [852, 121] on link "Spouses & Dependents" at bounding box center [854, 121] width 93 height 27
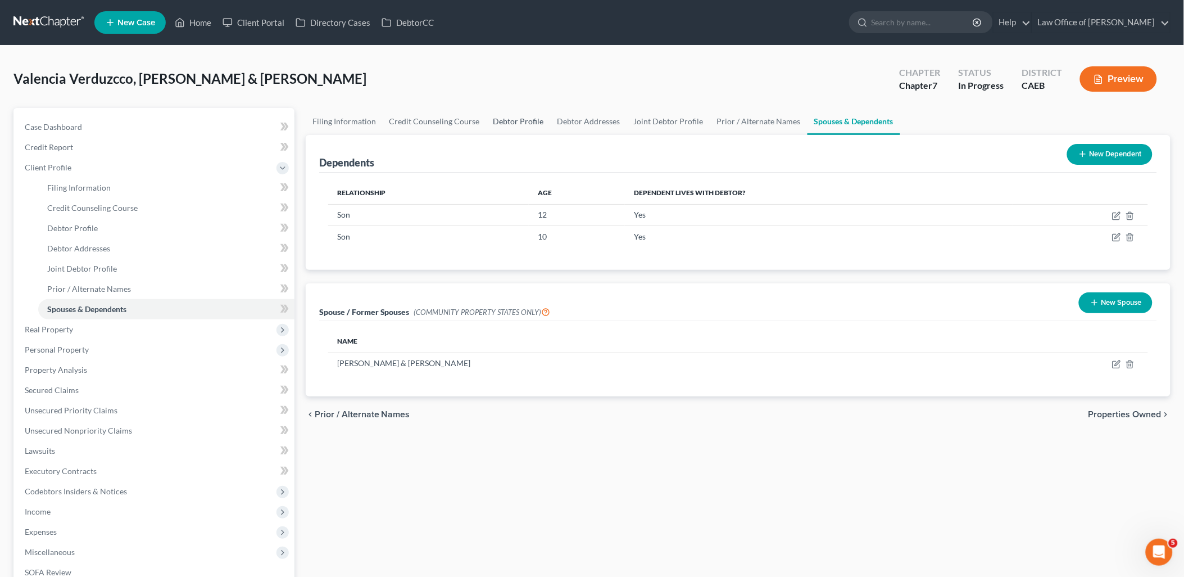
click at [508, 116] on link "Debtor Profile" at bounding box center [519, 121] width 64 height 27
select select "1"
select select "3"
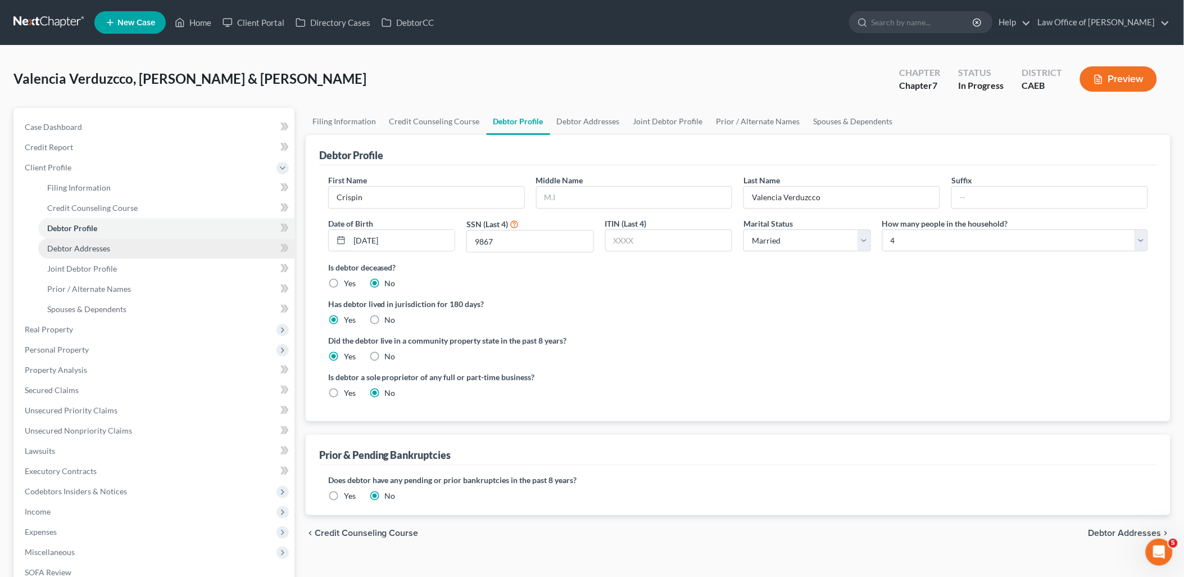
click at [66, 245] on span "Debtor Addresses" at bounding box center [78, 248] width 63 height 10
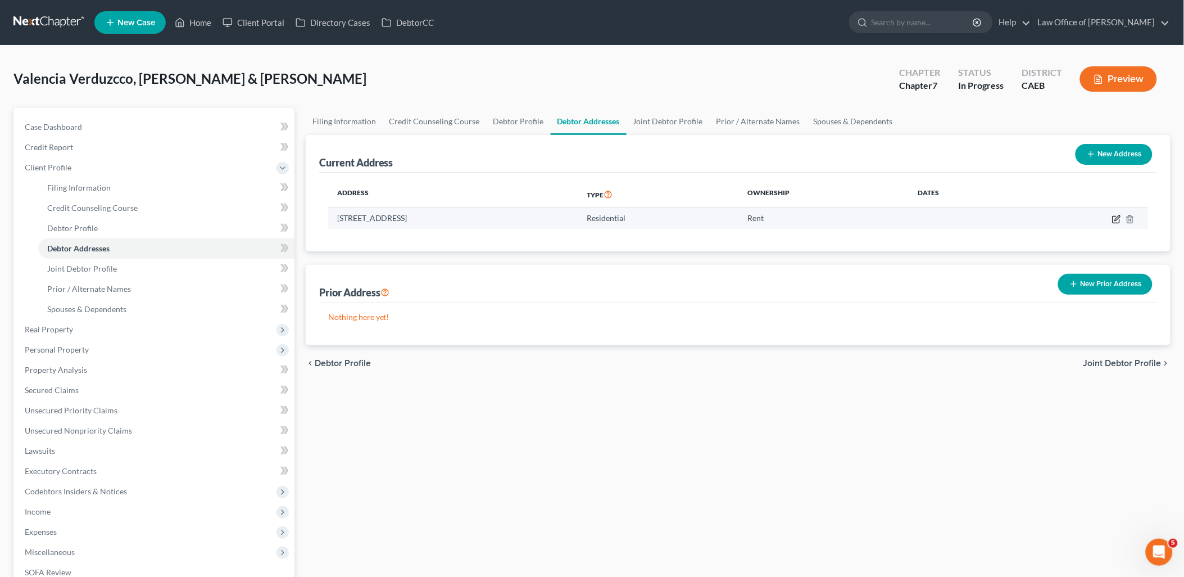
click at [1120, 219] on icon "button" at bounding box center [1116, 219] width 9 height 9
select select "4"
select select "49"
select select "0"
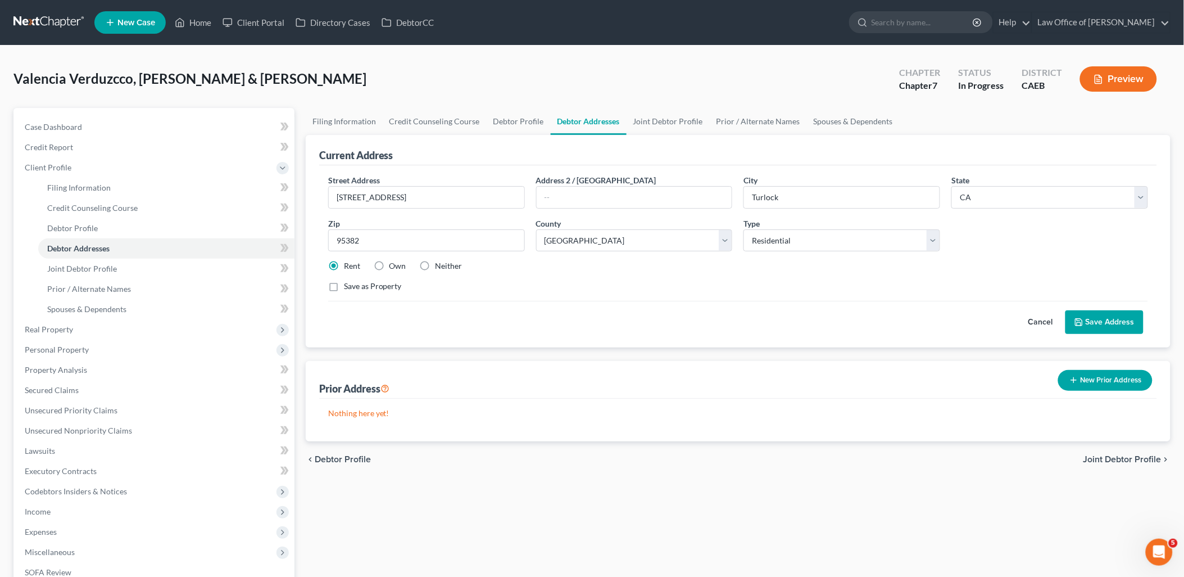
click at [1110, 325] on button "Save Address" at bounding box center [1105, 322] width 78 height 24
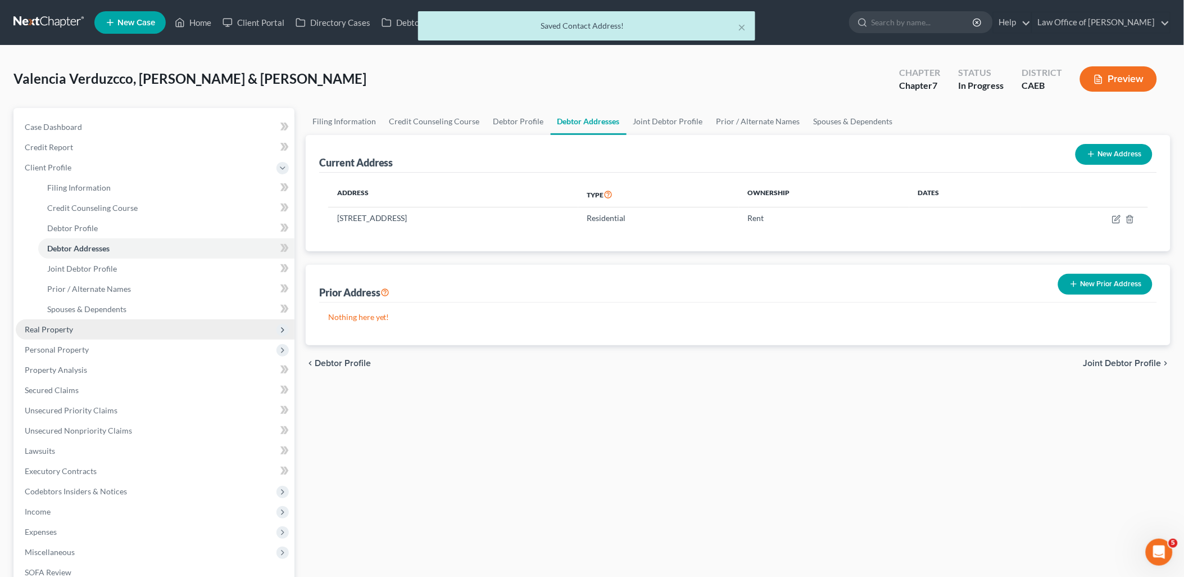
click at [48, 331] on span "Real Property" at bounding box center [49, 329] width 48 height 10
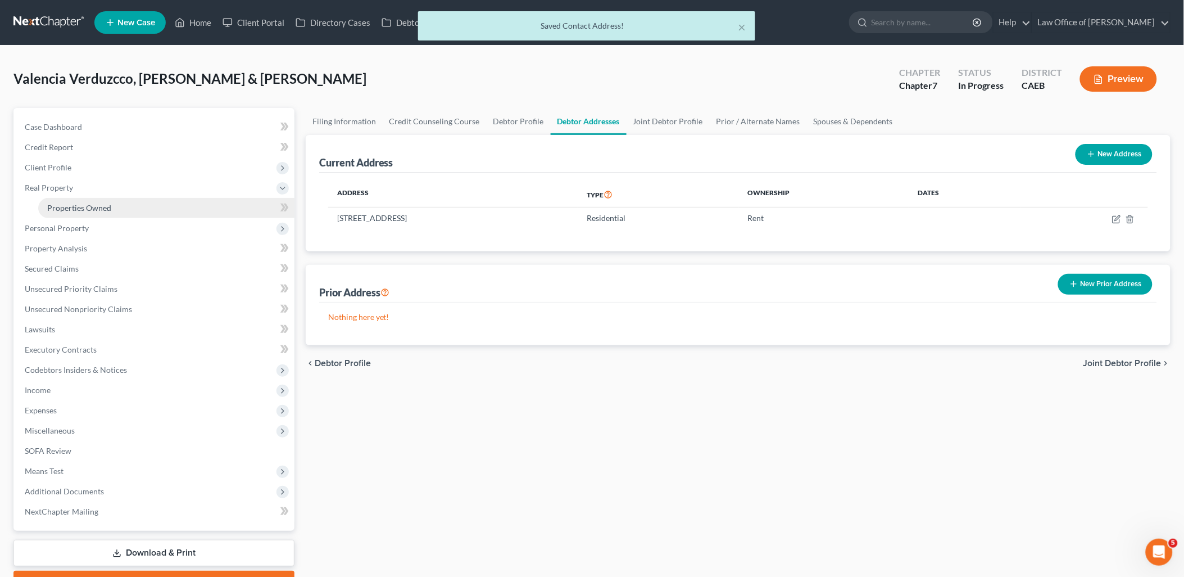
click at [66, 207] on span "Properties Owned" at bounding box center [79, 208] width 64 height 10
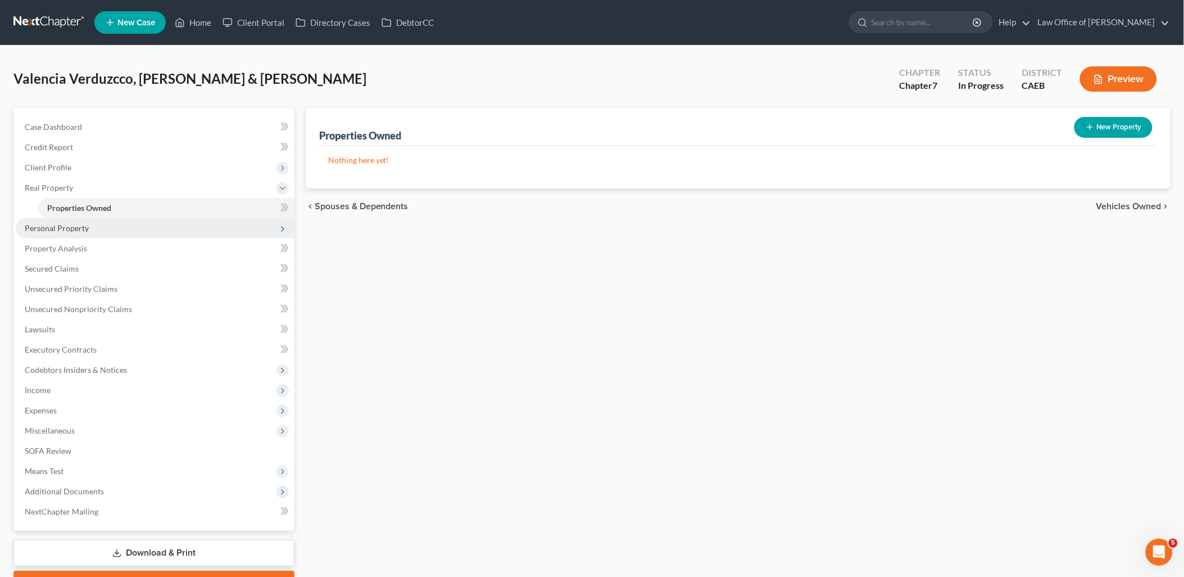
click at [60, 229] on span "Personal Property" at bounding box center [57, 228] width 64 height 10
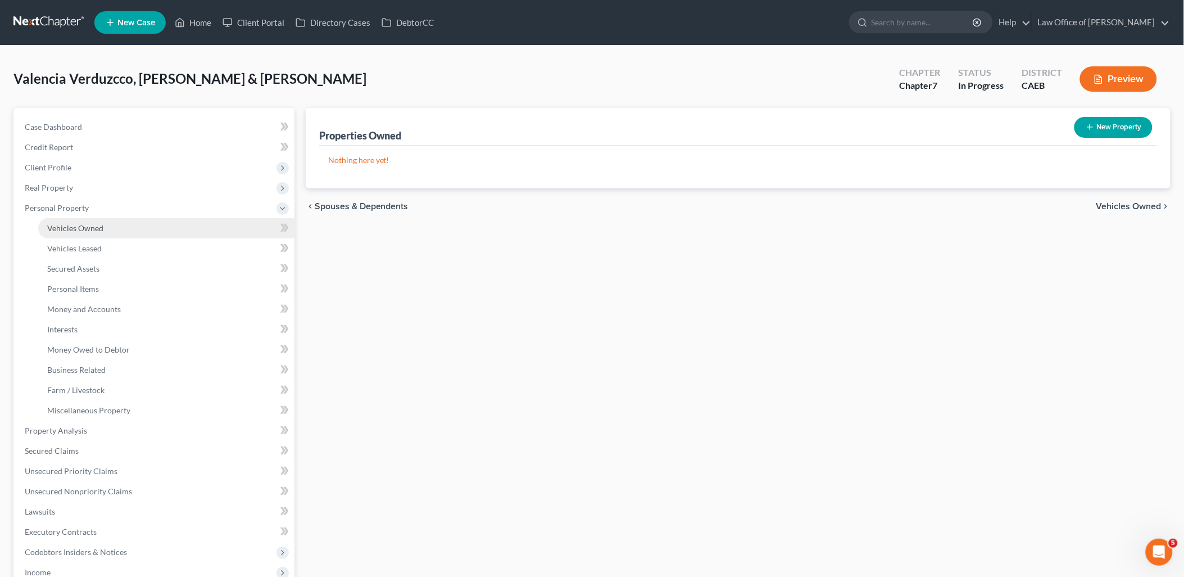
click at [79, 230] on span "Vehicles Owned" at bounding box center [75, 228] width 56 height 10
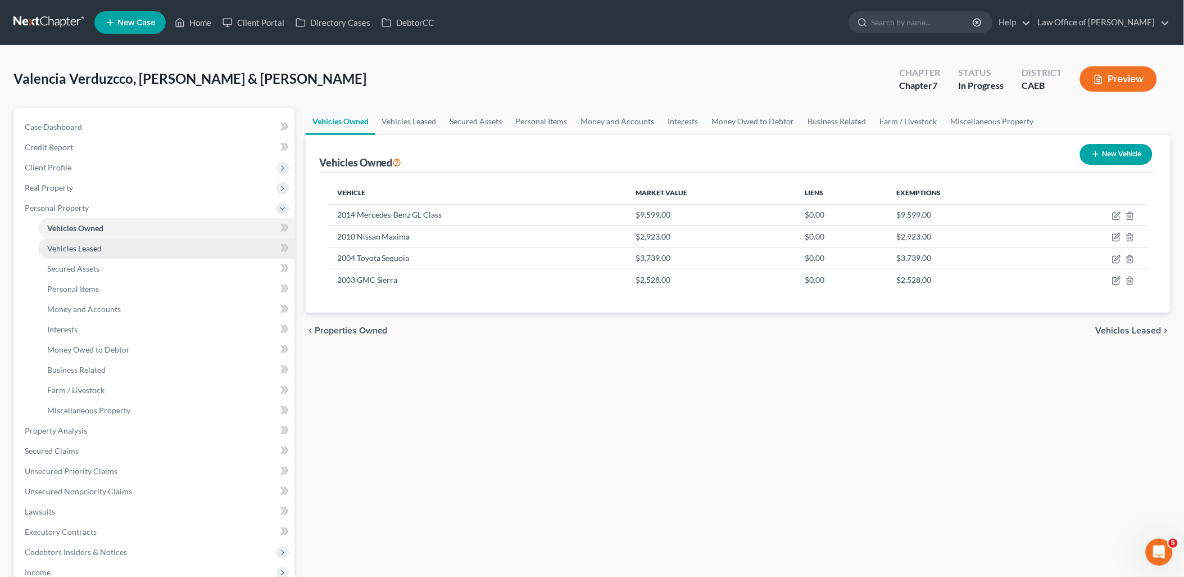
click at [74, 246] on span "Vehicles Leased" at bounding box center [74, 248] width 55 height 10
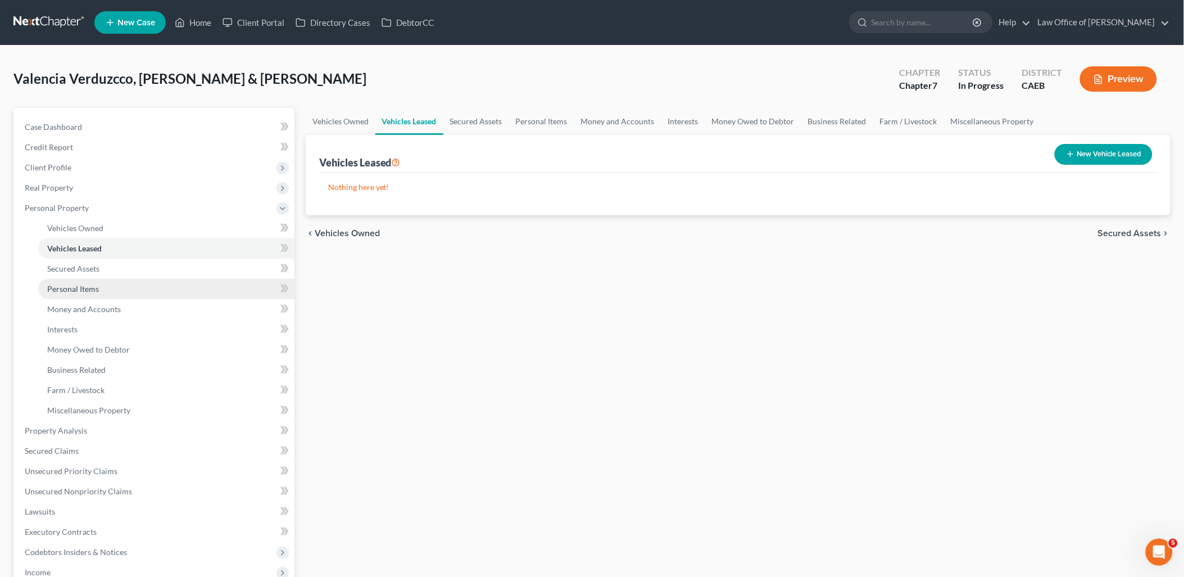
click at [66, 291] on span "Personal Items" at bounding box center [73, 289] width 52 height 10
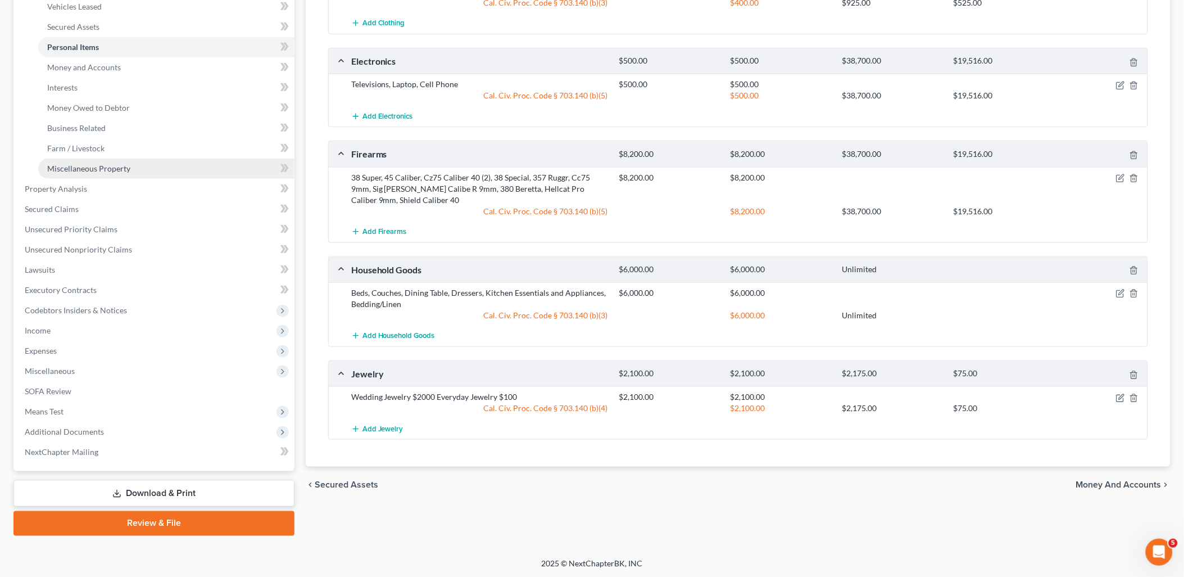
scroll to position [116, 0]
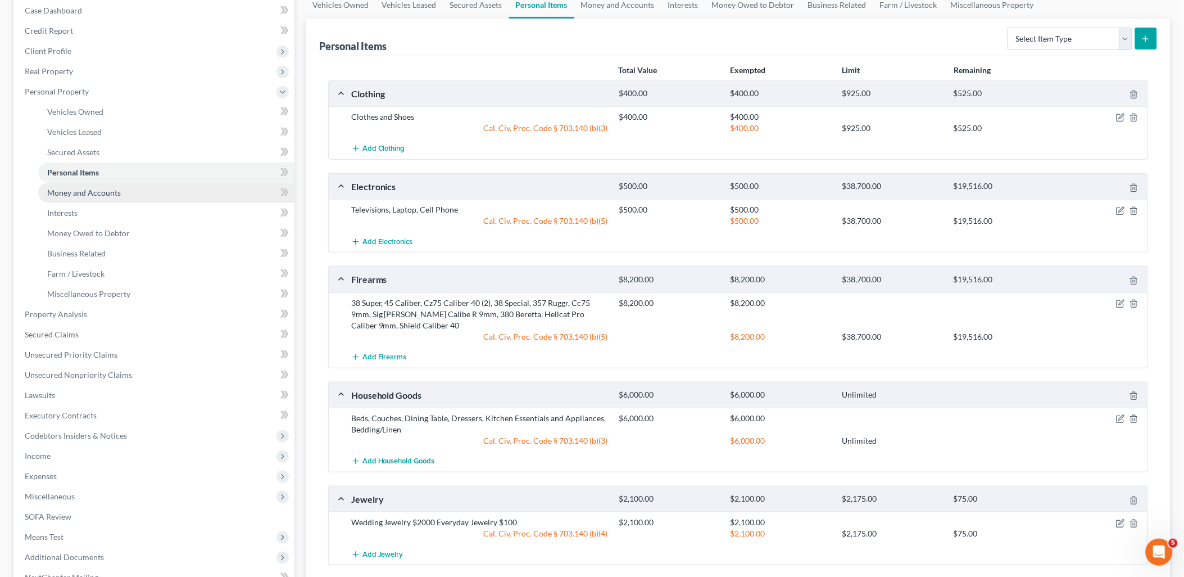
click at [69, 190] on span "Money and Accounts" at bounding box center [84, 193] width 74 height 10
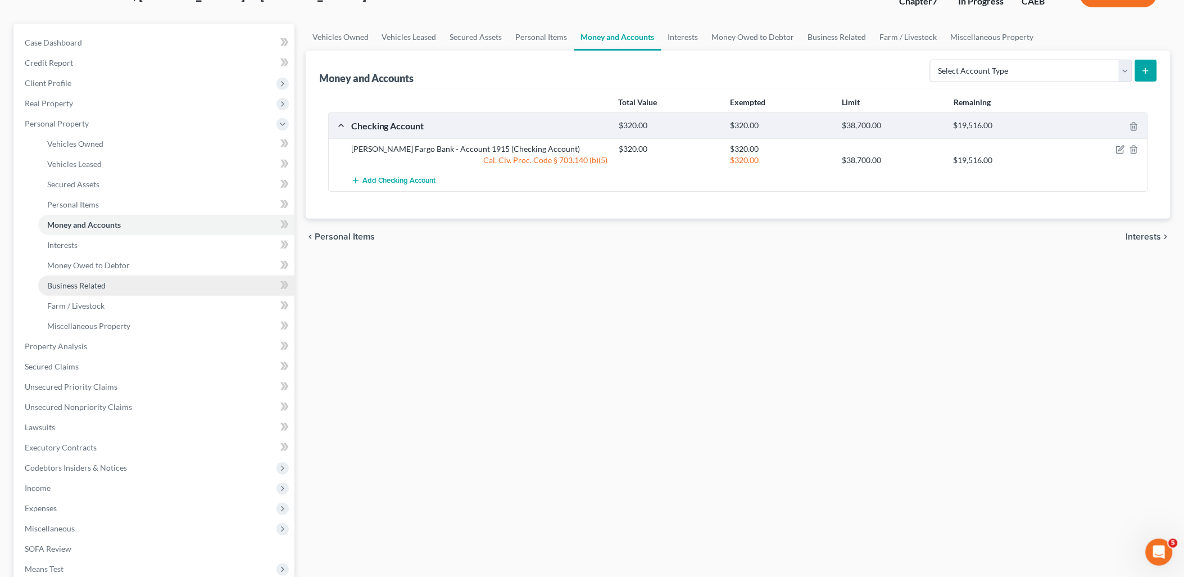
scroll to position [125, 0]
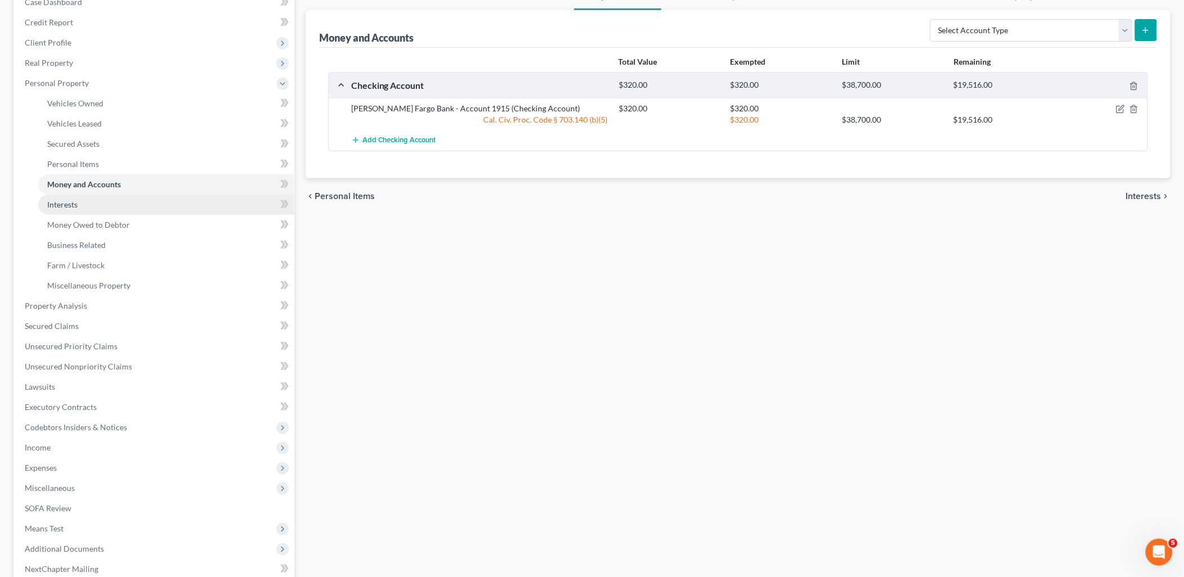
click at [64, 205] on span "Interests" at bounding box center [62, 205] width 30 height 10
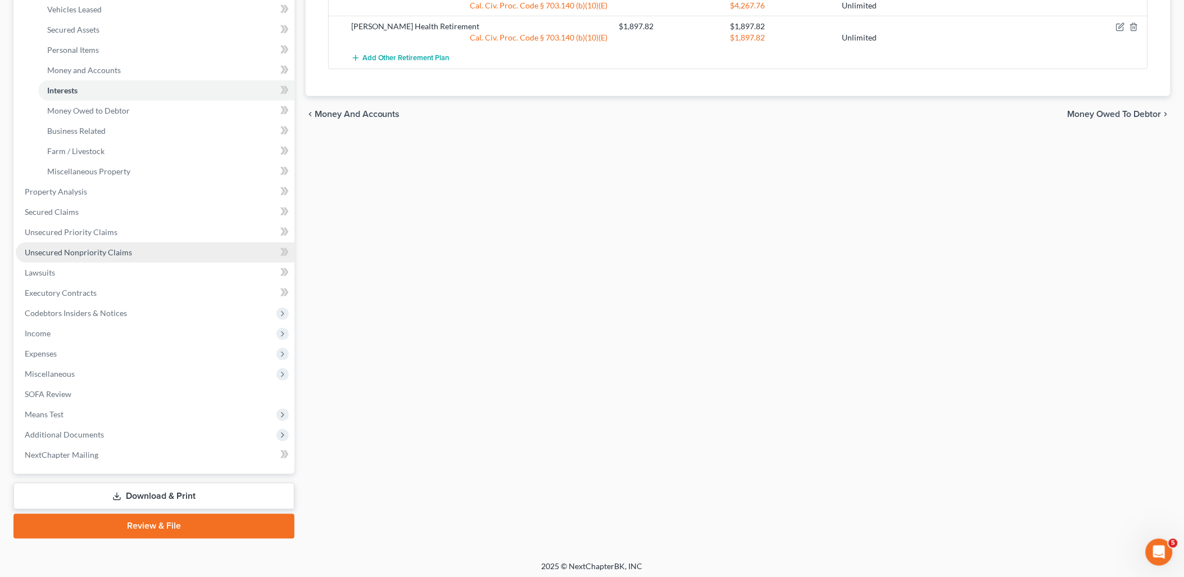
scroll to position [242, 0]
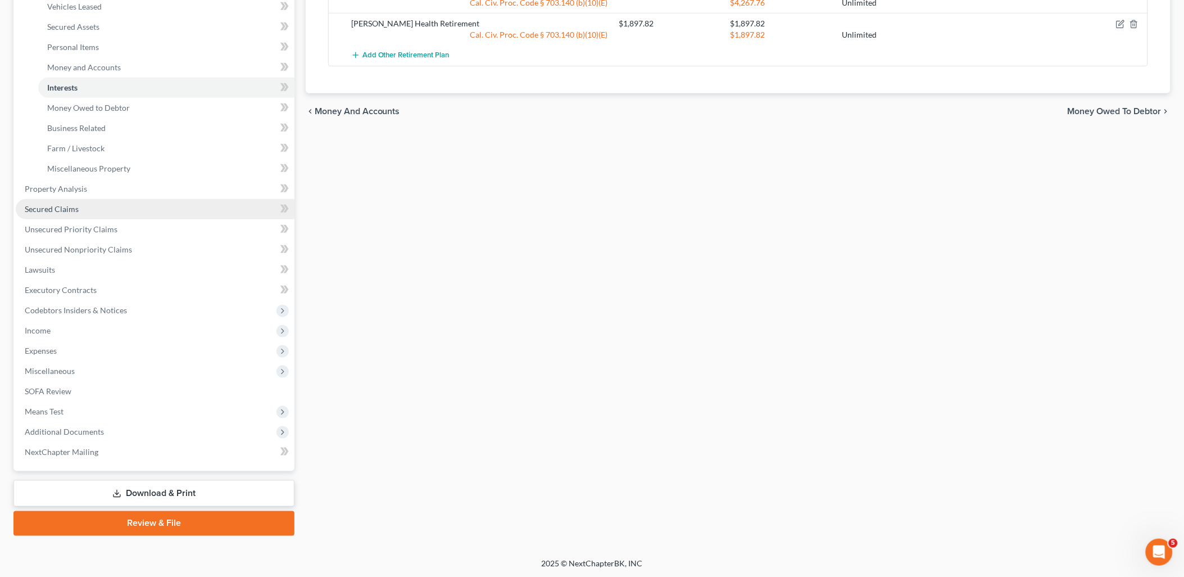
click at [57, 209] on span "Secured Claims" at bounding box center [52, 209] width 54 height 10
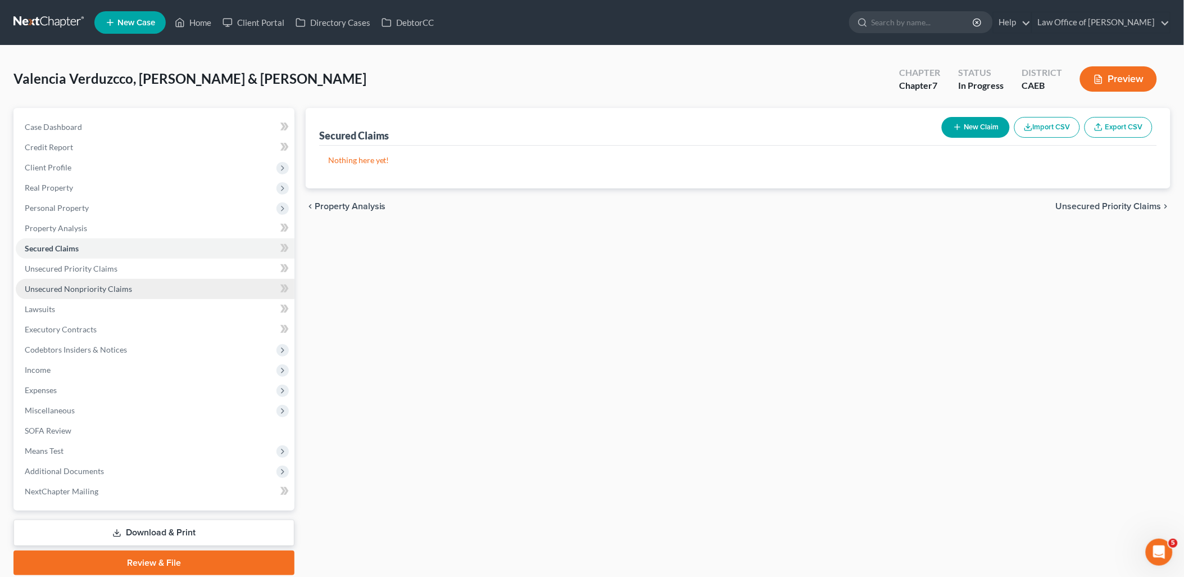
click at [82, 292] on span "Unsecured Nonpriority Claims" at bounding box center [78, 289] width 107 height 10
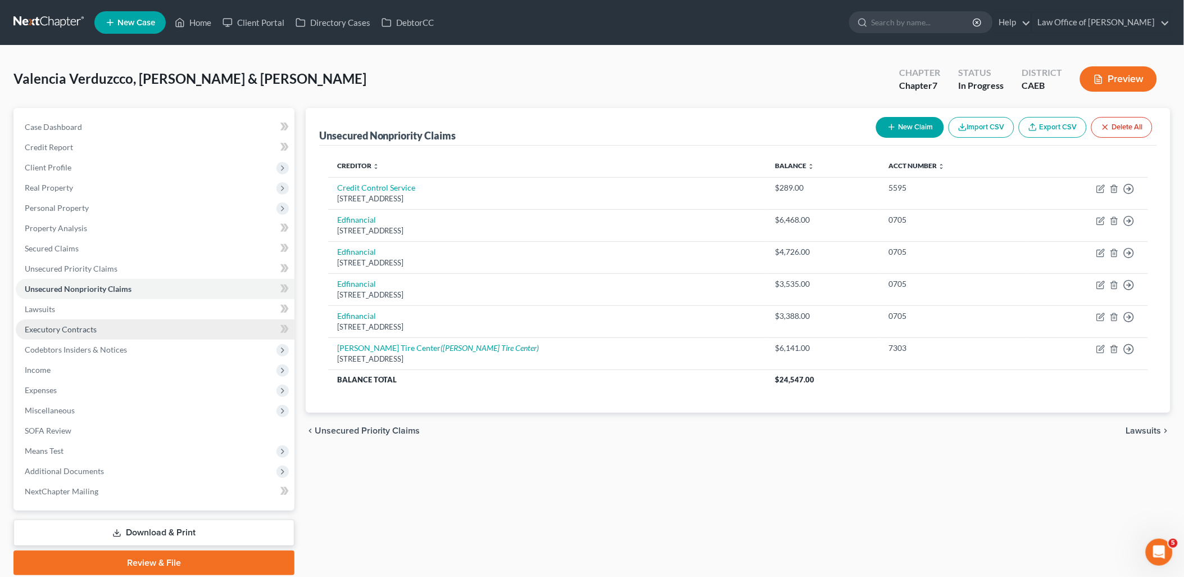
click at [49, 333] on link "Executory Contracts" at bounding box center [155, 329] width 279 height 20
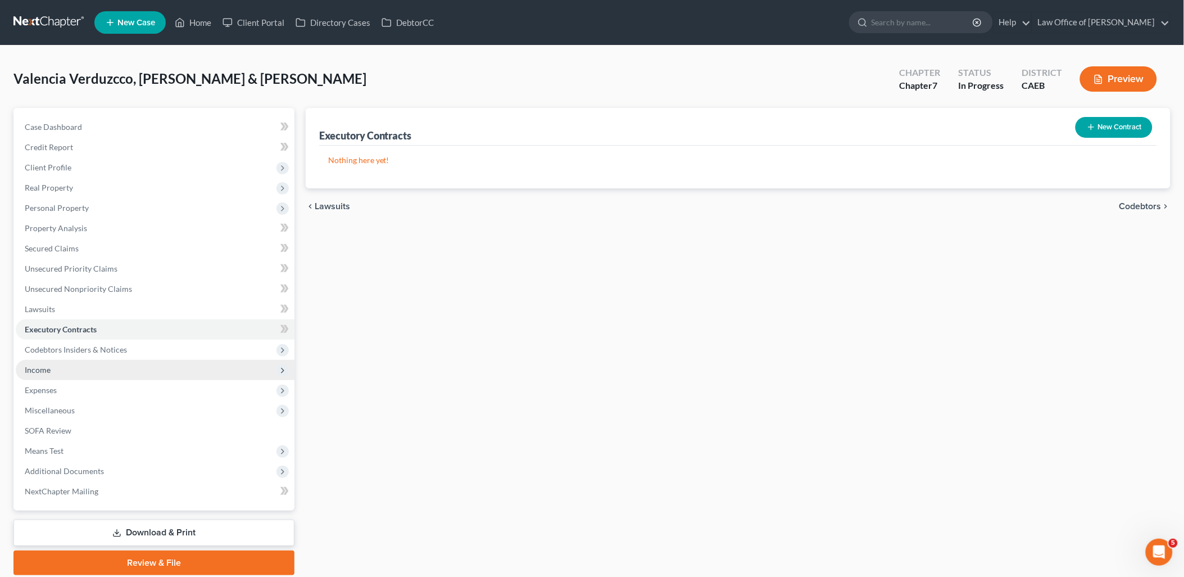
click at [40, 369] on span "Income" at bounding box center [38, 370] width 26 height 10
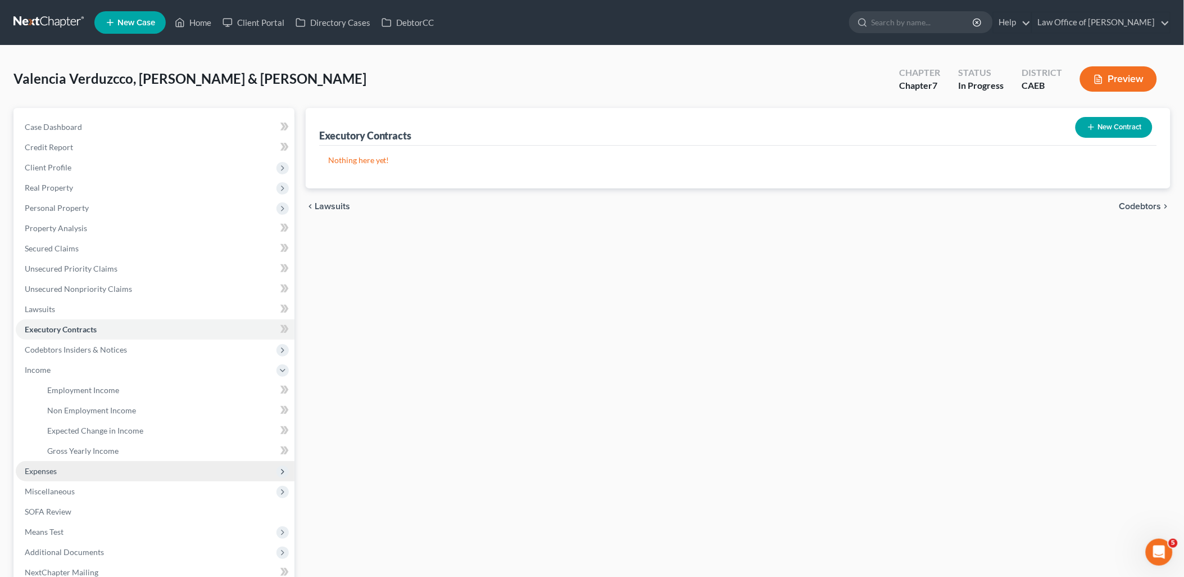
click at [45, 473] on span "Expenses" at bounding box center [41, 471] width 32 height 10
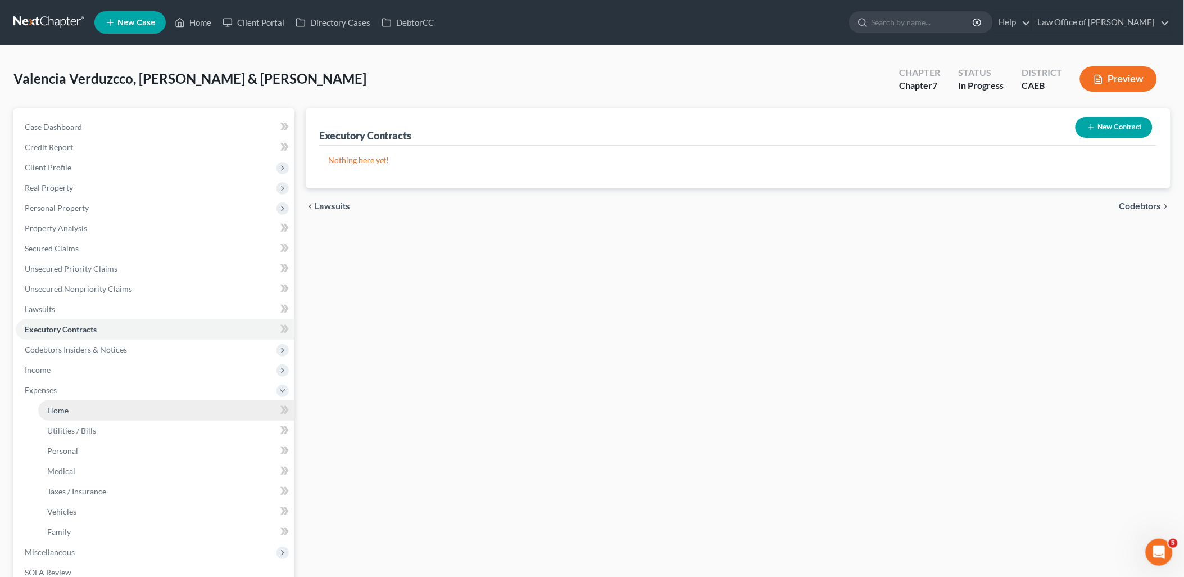
click at [48, 406] on span "Home" at bounding box center [57, 410] width 21 height 10
click at [58, 409] on span "Home" at bounding box center [57, 410] width 21 height 10
click at [62, 411] on span "Home" at bounding box center [57, 410] width 21 height 10
click at [62, 435] on link "Utilities / Bills" at bounding box center [166, 430] width 256 height 20
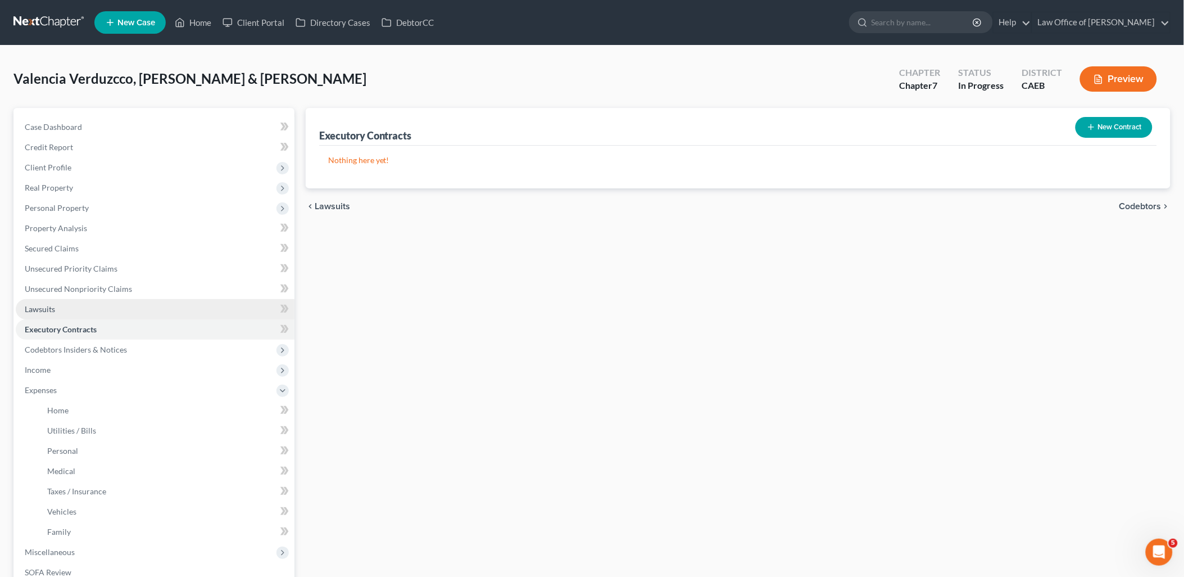
click at [39, 304] on span "Lawsuits" at bounding box center [40, 309] width 30 height 10
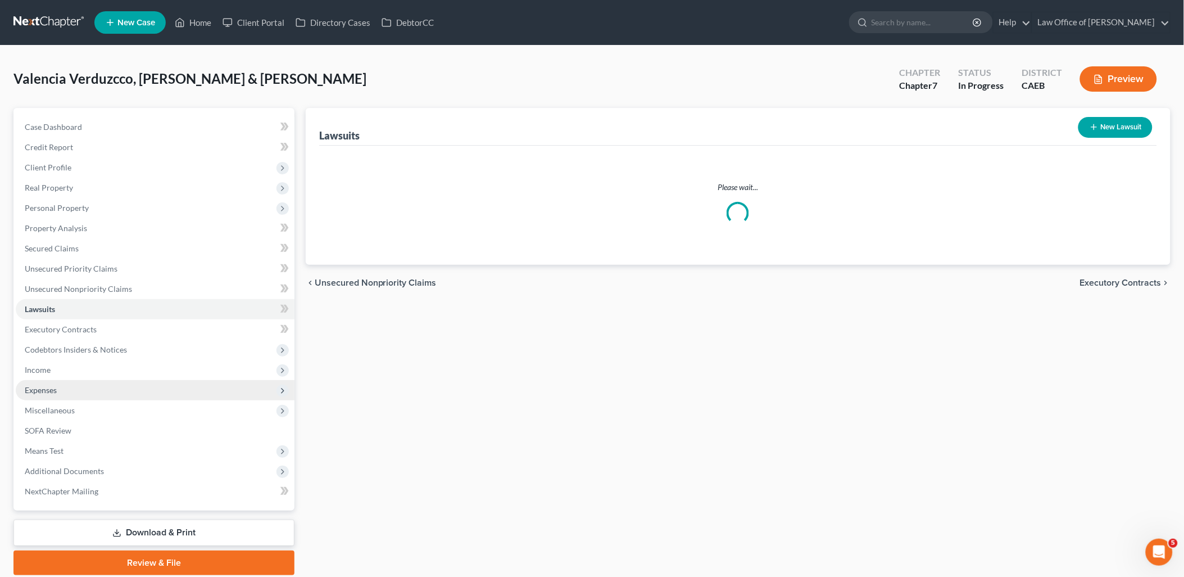
click at [41, 391] on span "Expenses" at bounding box center [41, 390] width 32 height 10
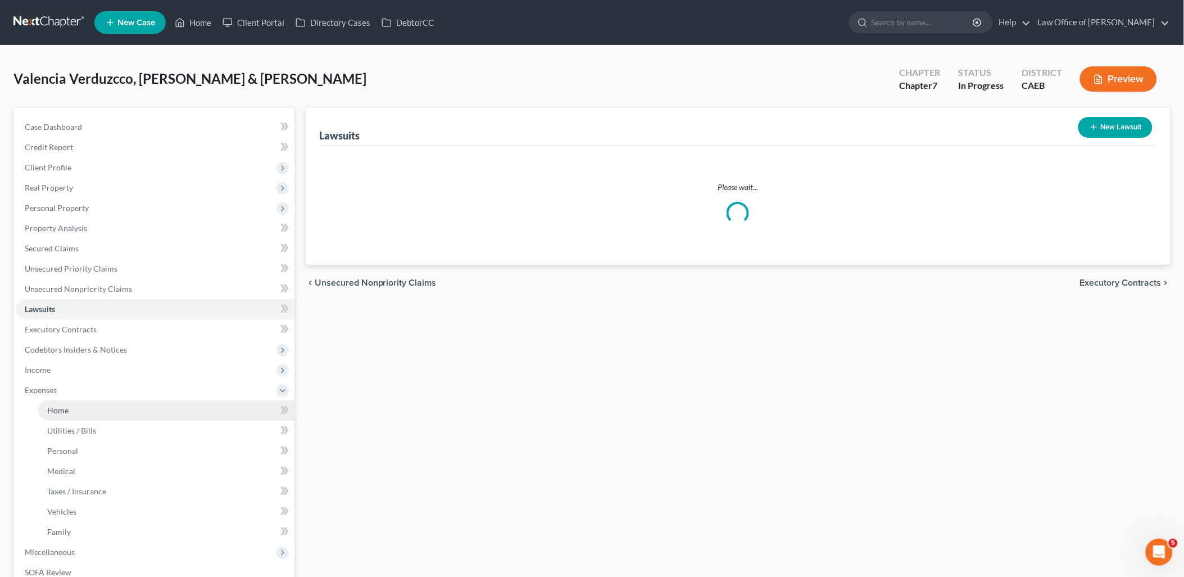
click at [51, 408] on span "Home" at bounding box center [57, 410] width 21 height 10
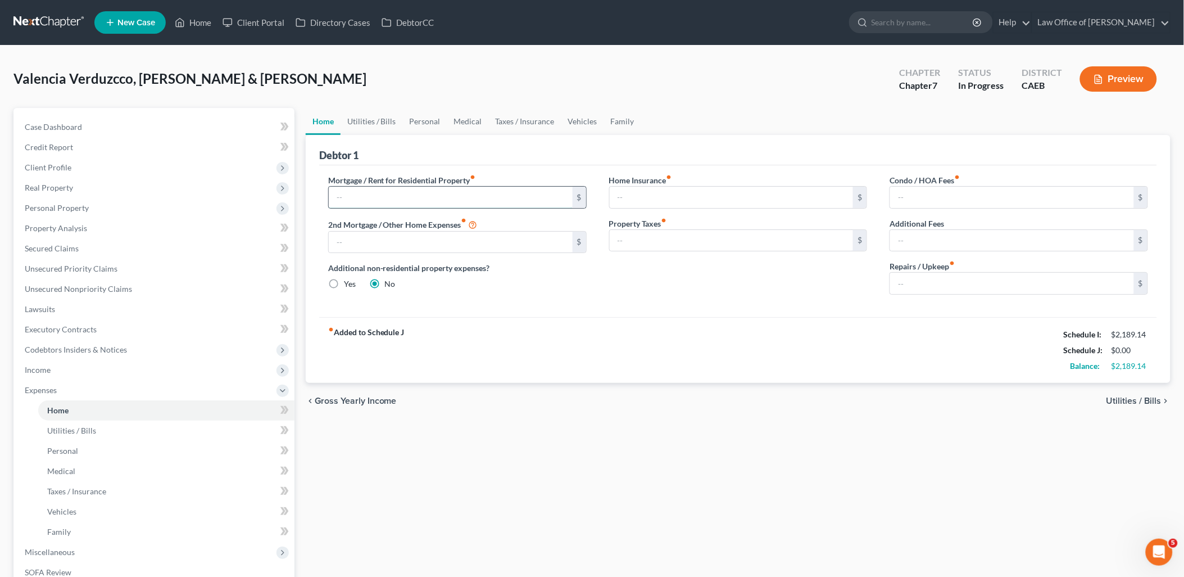
click at [404, 200] on input "text" at bounding box center [451, 197] width 244 height 21
type input "1,400"
click at [379, 121] on link "Utilities / Bills" at bounding box center [372, 121] width 62 height 27
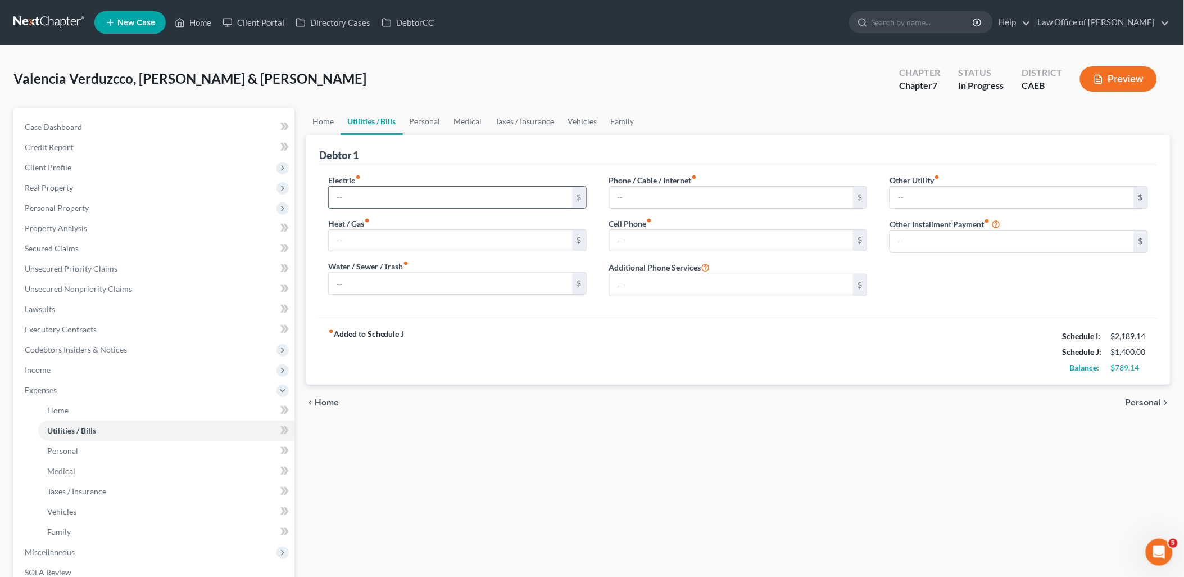
click at [371, 197] on input "text" at bounding box center [451, 197] width 244 height 21
type input "1"
click at [372, 197] on input "285" at bounding box center [451, 197] width 244 height 21
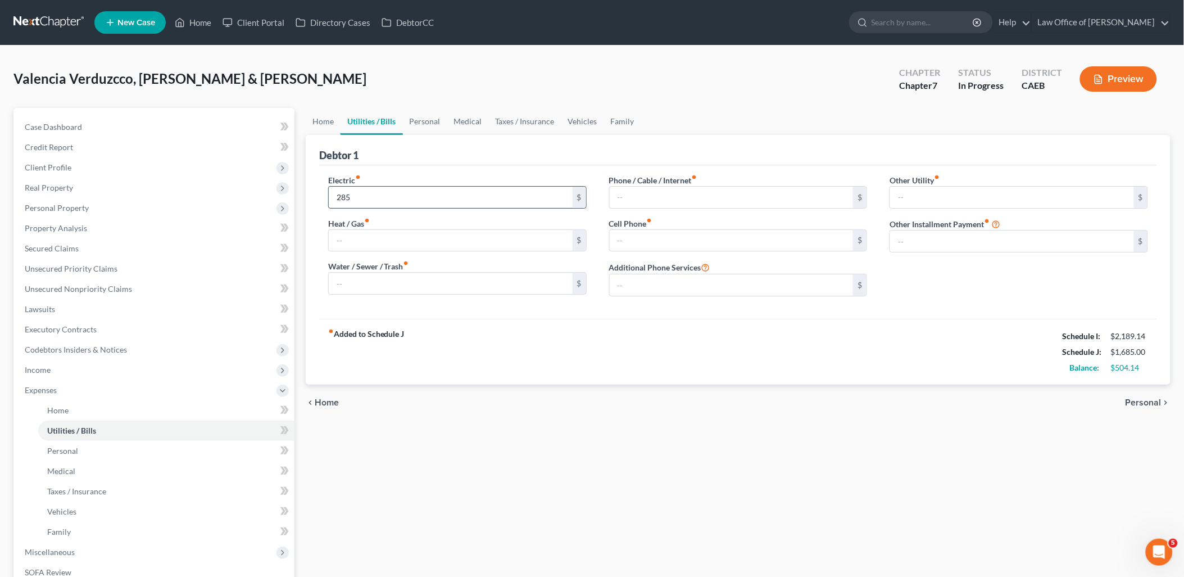
click at [372, 197] on input "285" at bounding box center [451, 197] width 244 height 21
type input "185"
click at [644, 235] on input "text" at bounding box center [732, 240] width 244 height 21
click at [636, 239] on input "236" at bounding box center [732, 240] width 244 height 21
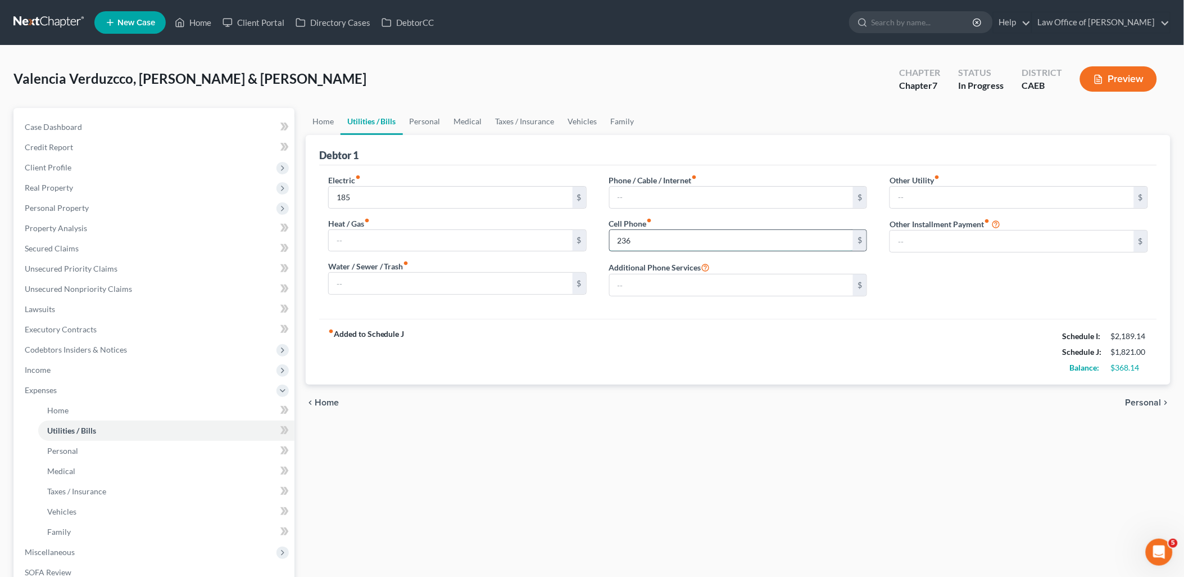
click at [636, 239] on input "236" at bounding box center [732, 240] width 244 height 21
type input "136"
click at [435, 120] on link "Personal" at bounding box center [425, 121] width 44 height 27
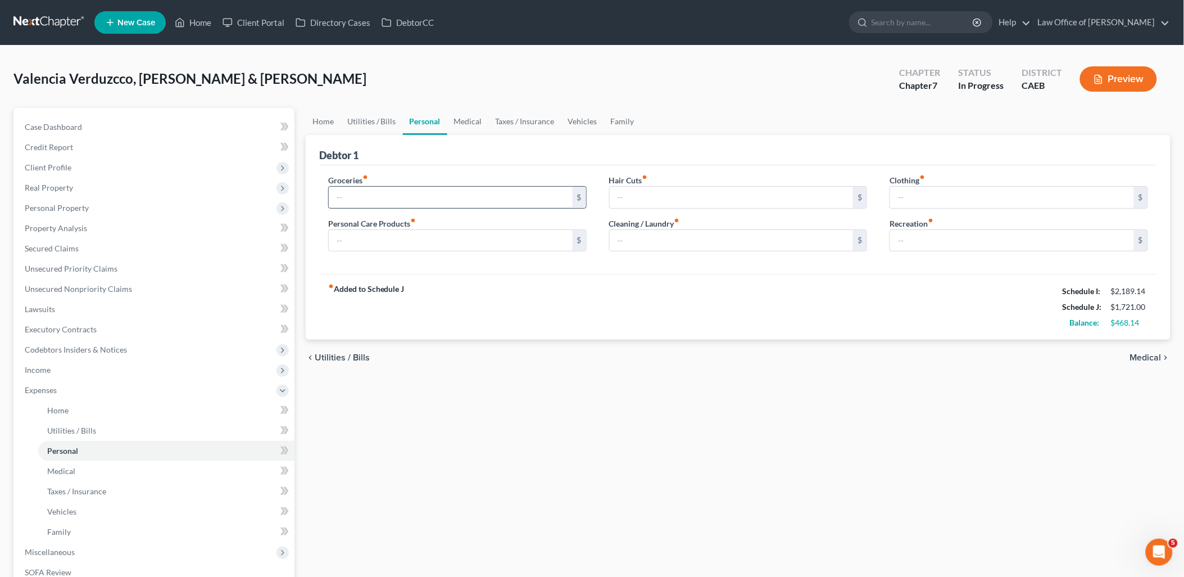
click at [422, 197] on input "text" at bounding box center [451, 197] width 244 height 21
type input "250"
click at [417, 231] on input "text" at bounding box center [451, 240] width 244 height 21
type input "20"
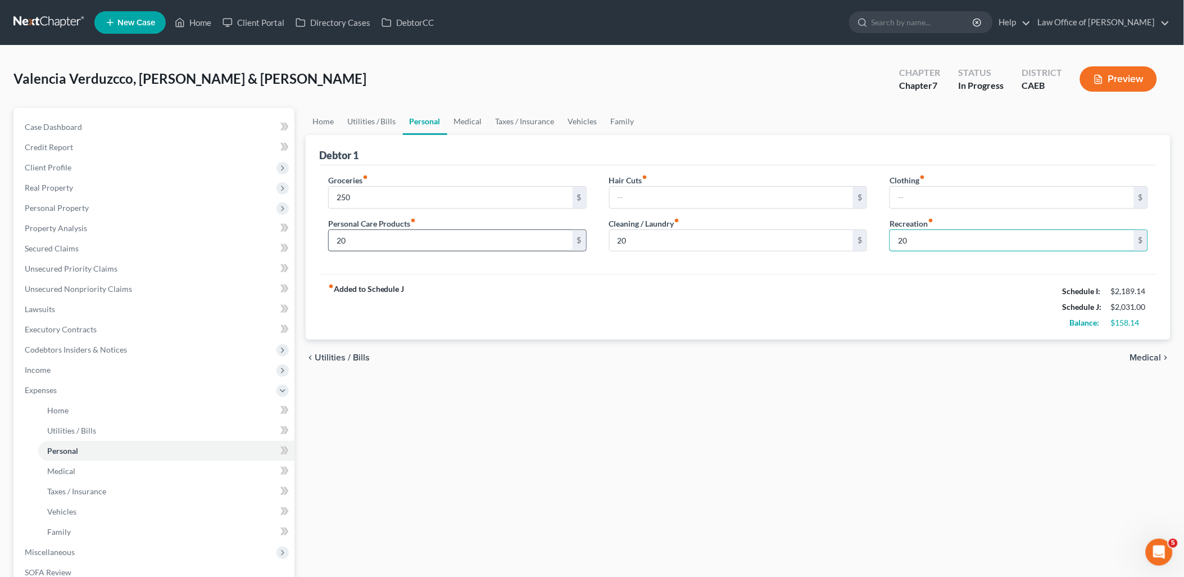
type input "20"
click at [468, 125] on link "Medical" at bounding box center [468, 121] width 42 height 27
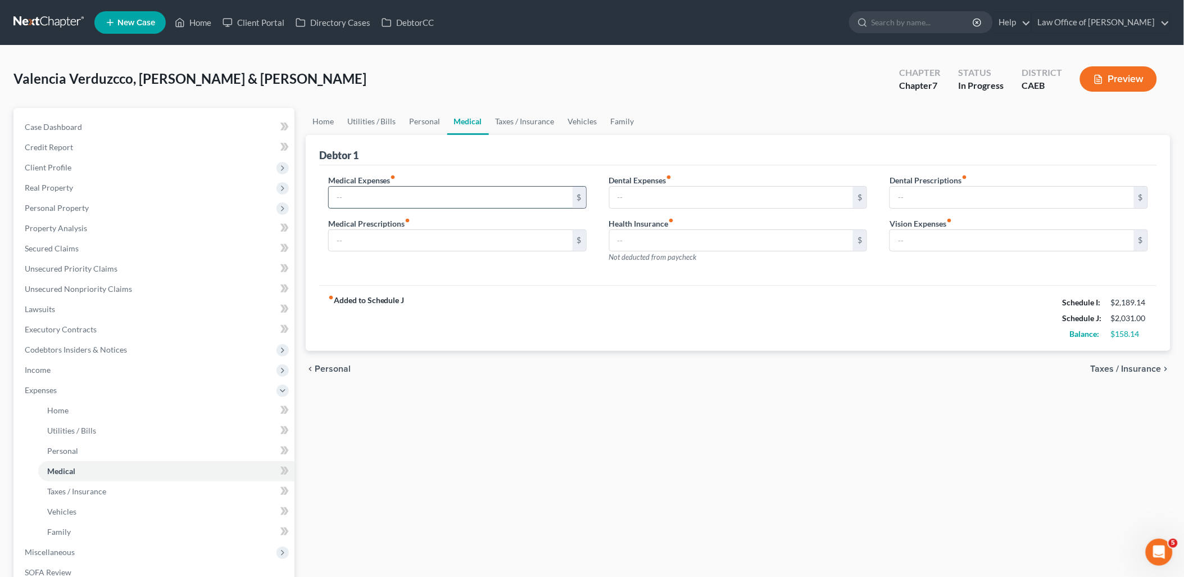
click at [355, 202] on input "text" at bounding box center [451, 197] width 244 height 21
type input "40"
click at [539, 122] on link "Taxes / Insurance" at bounding box center [525, 121] width 73 height 27
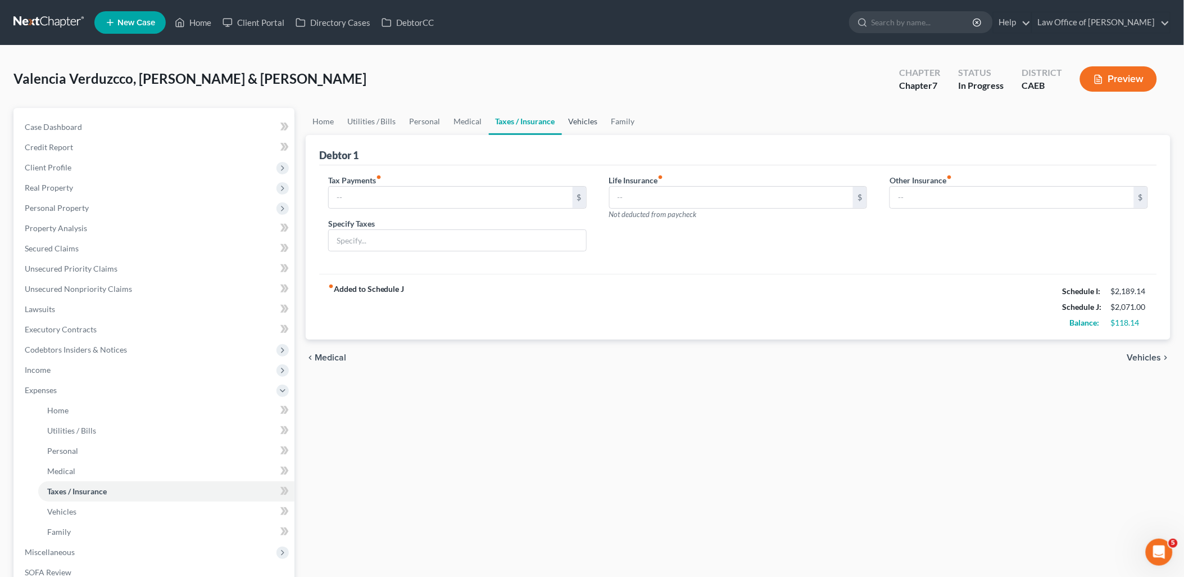
click at [586, 121] on link "Vehicles" at bounding box center [583, 121] width 43 height 27
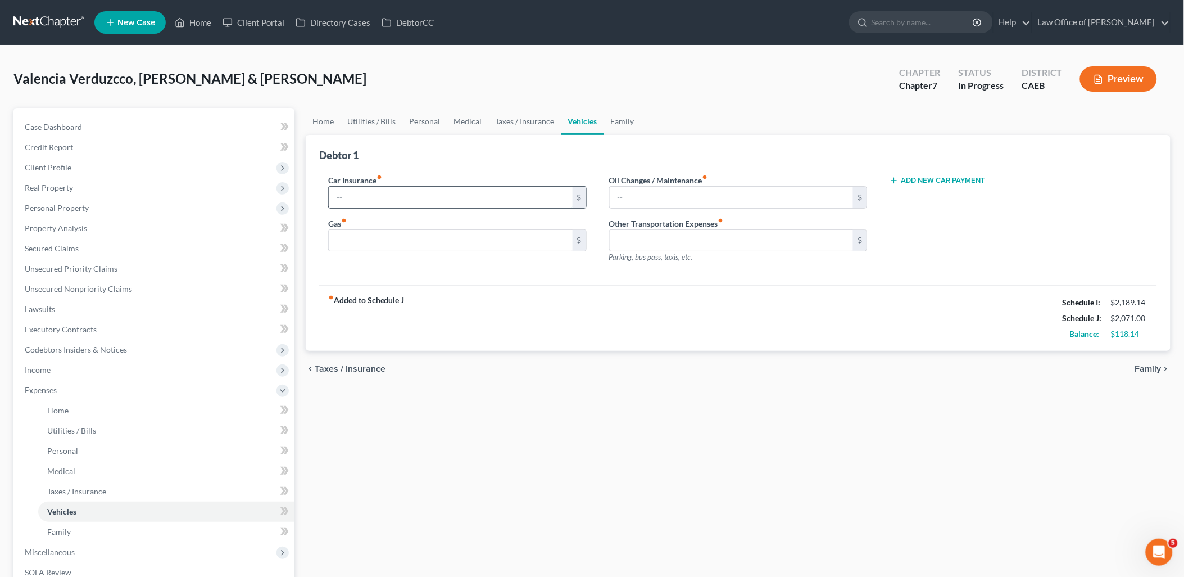
click at [352, 206] on input "text" at bounding box center [451, 197] width 244 height 21
type input "84"
click at [374, 243] on input "text" at bounding box center [451, 240] width 244 height 21
type input "200"
click at [324, 118] on link "Home" at bounding box center [323, 121] width 35 height 27
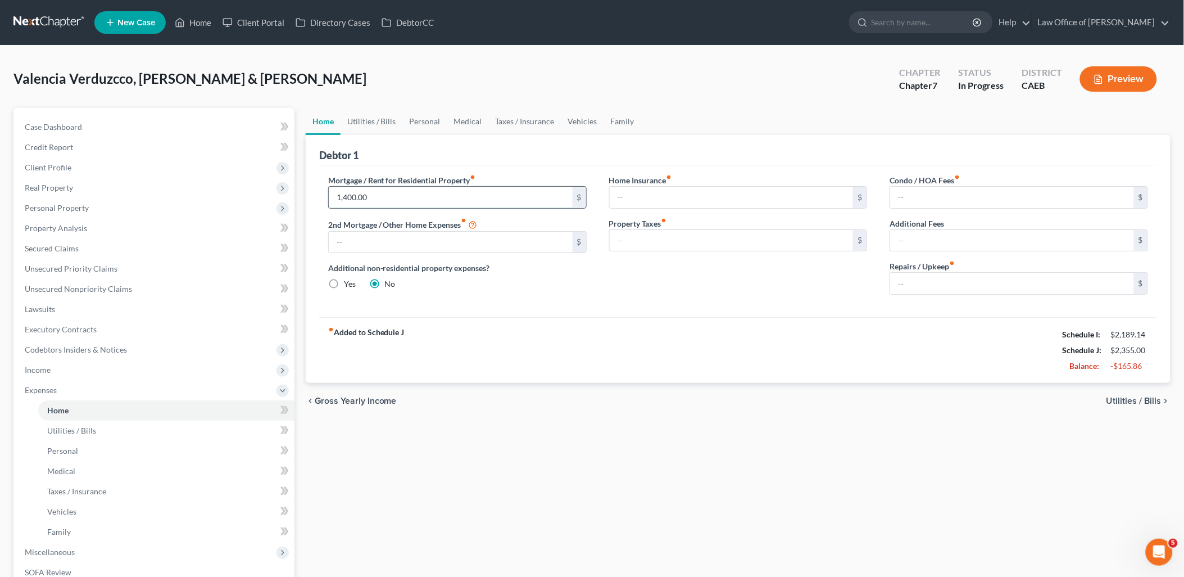
click at [387, 190] on input "1,400.00" at bounding box center [451, 197] width 244 height 21
type input "1,200"
click at [368, 124] on link "Utilities / Bills" at bounding box center [372, 121] width 62 height 27
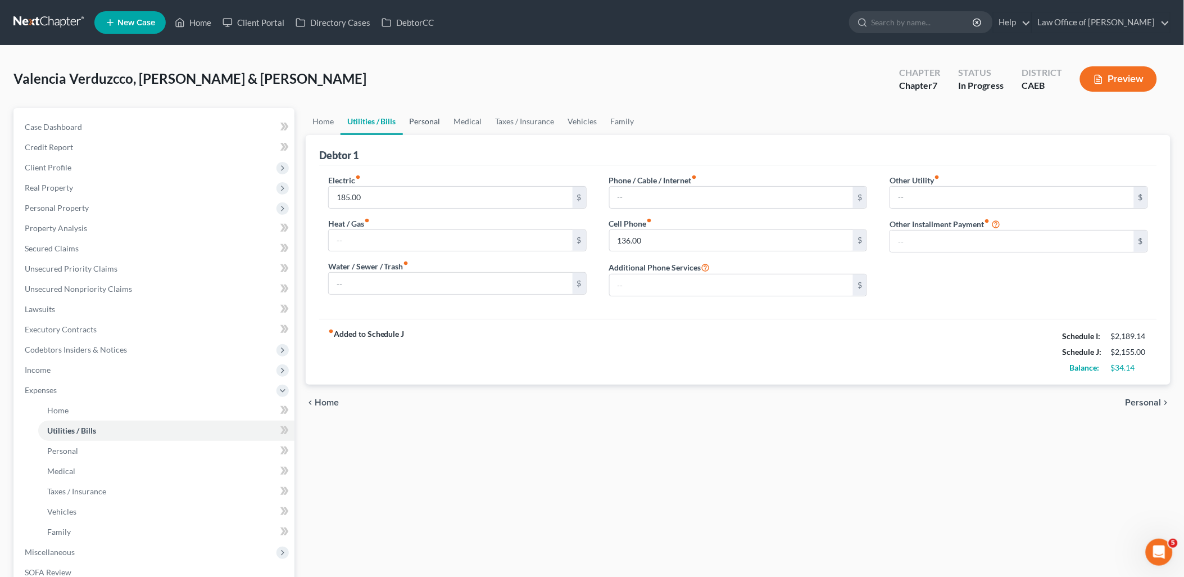
click at [417, 118] on link "Personal" at bounding box center [425, 121] width 44 height 27
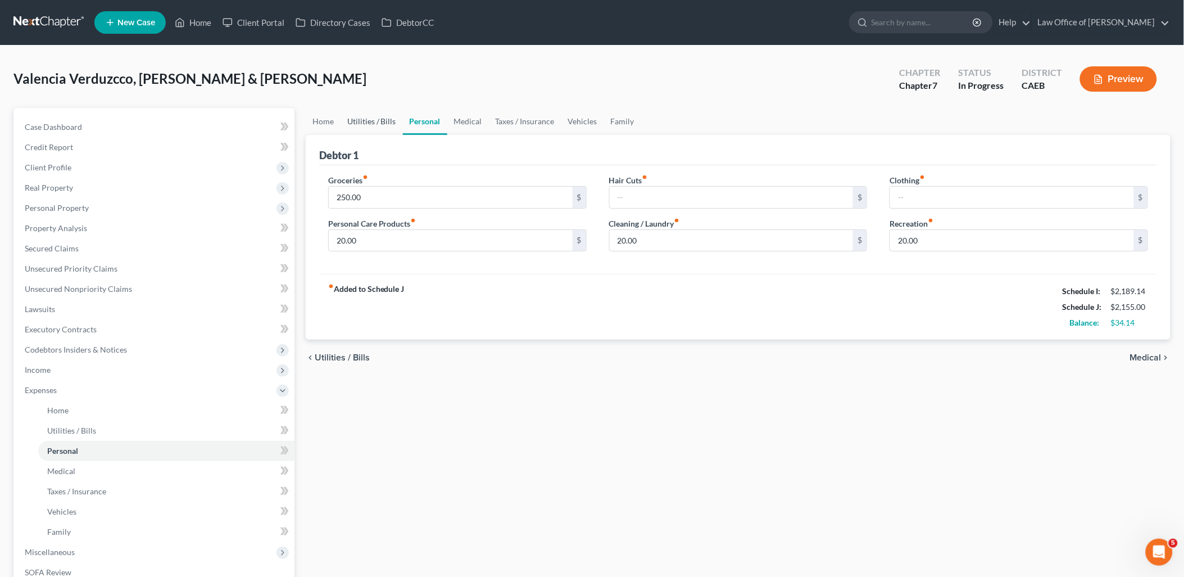
click at [388, 123] on link "Utilities / Bills" at bounding box center [372, 121] width 62 height 27
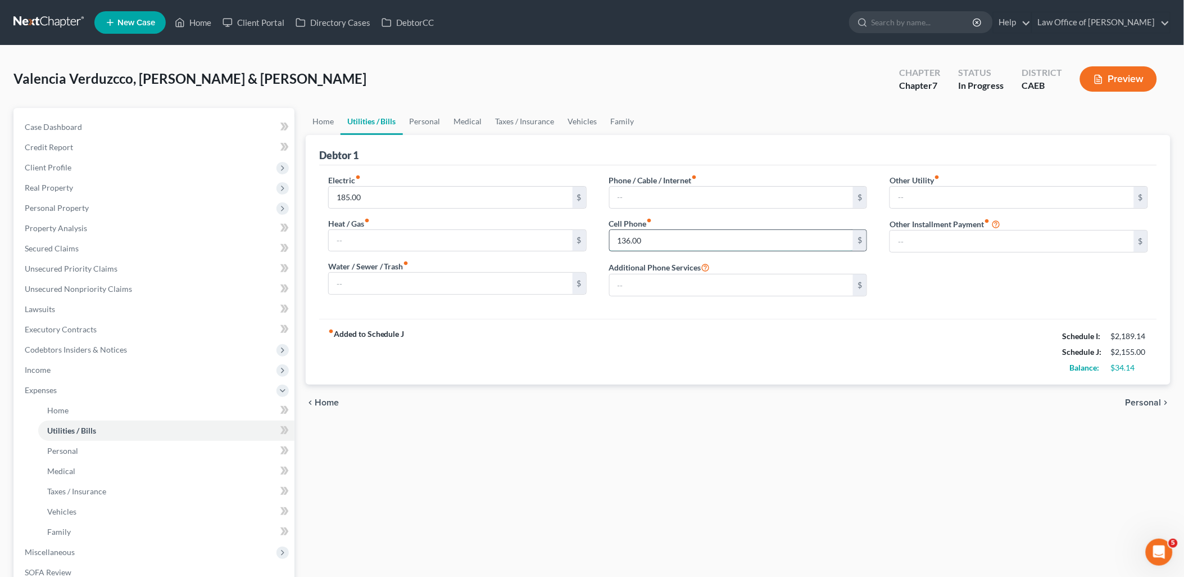
click at [665, 237] on input "136.00" at bounding box center [732, 240] width 244 height 21
click at [650, 241] on input "136" at bounding box center [732, 240] width 244 height 21
type input "166"
click at [431, 121] on link "Personal" at bounding box center [425, 121] width 44 height 27
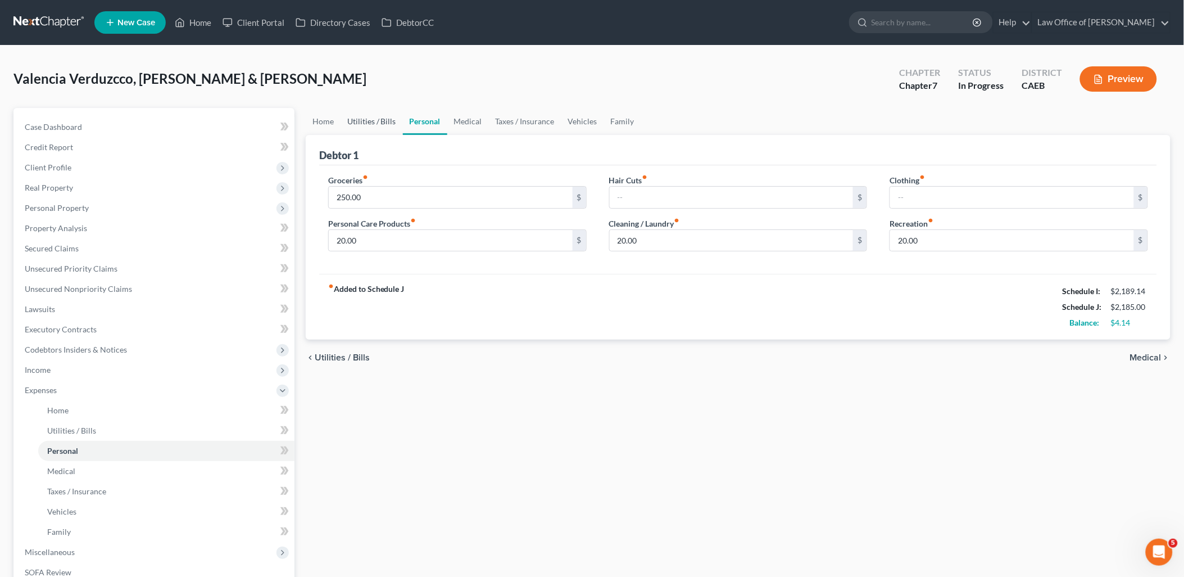
click at [372, 114] on link "Utilities / Bills" at bounding box center [372, 121] width 62 height 27
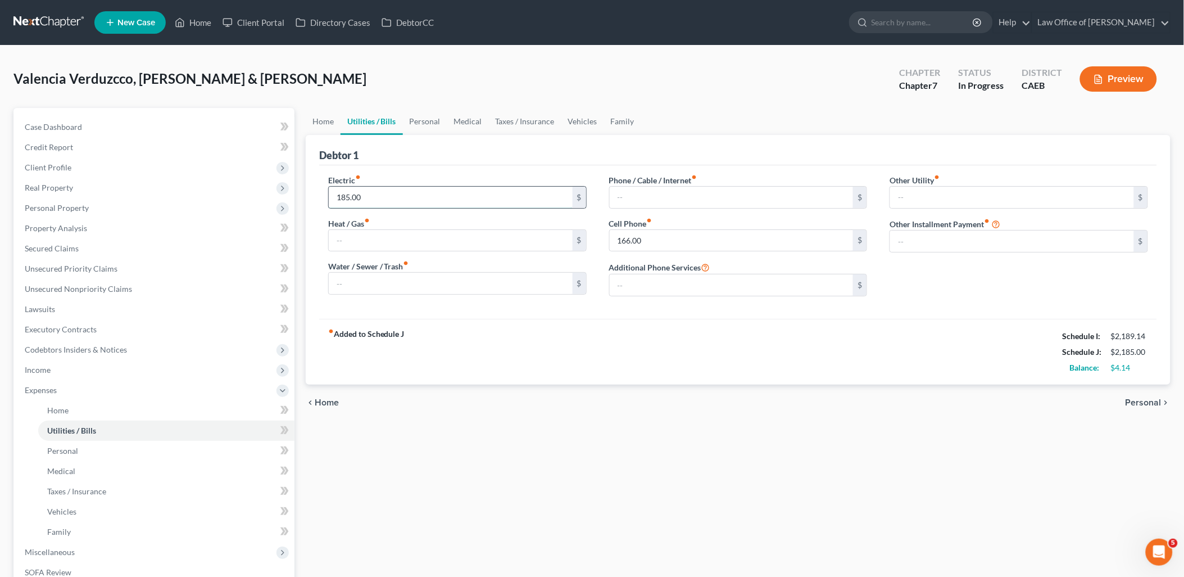
click at [372, 200] on input "185.00" at bounding box center [451, 197] width 244 height 21
click at [500, 343] on div "fiber_manual_record Added to Schedule J Schedule I: $2,189.14 Schedule J: $2,18…" at bounding box center [738, 352] width 838 height 66
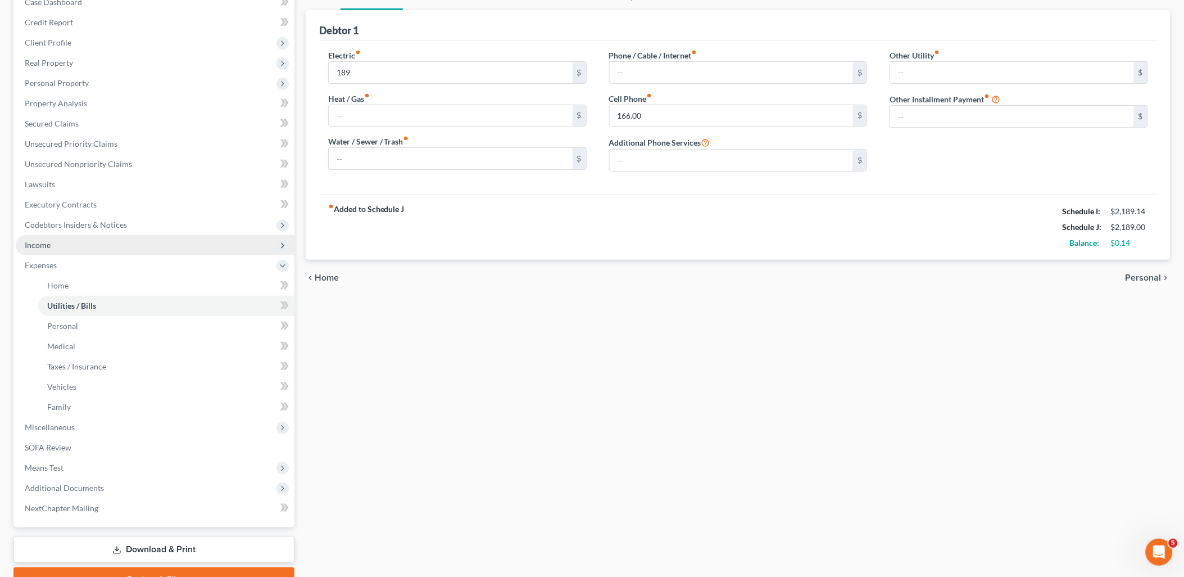
click at [49, 243] on span "Income" at bounding box center [38, 245] width 26 height 10
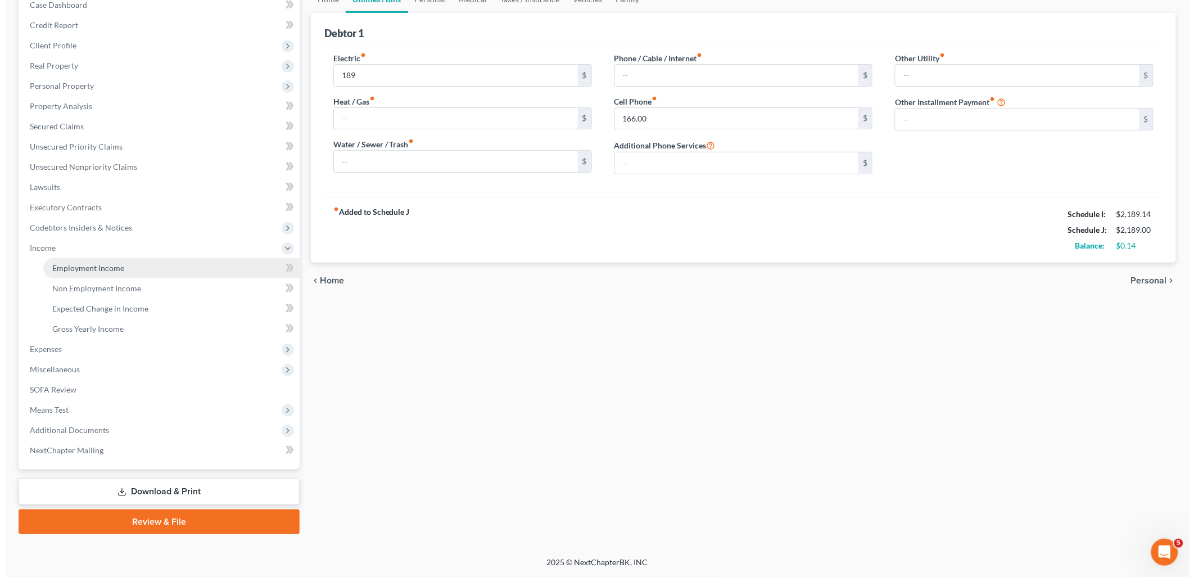
scroll to position [120, 0]
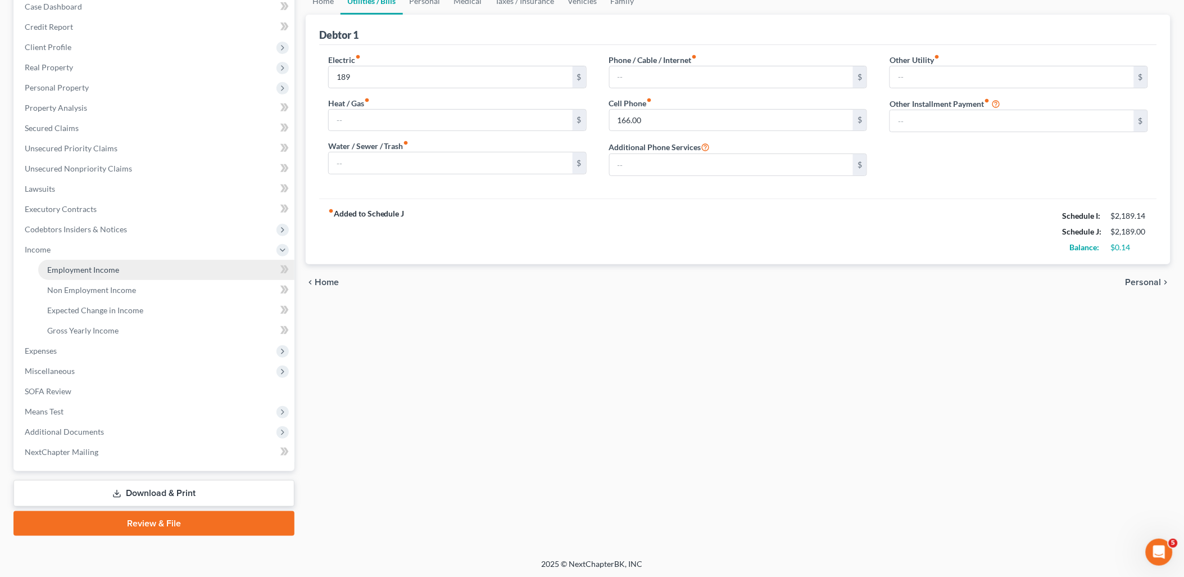
click at [58, 265] on span "Employment Income" at bounding box center [83, 270] width 72 height 10
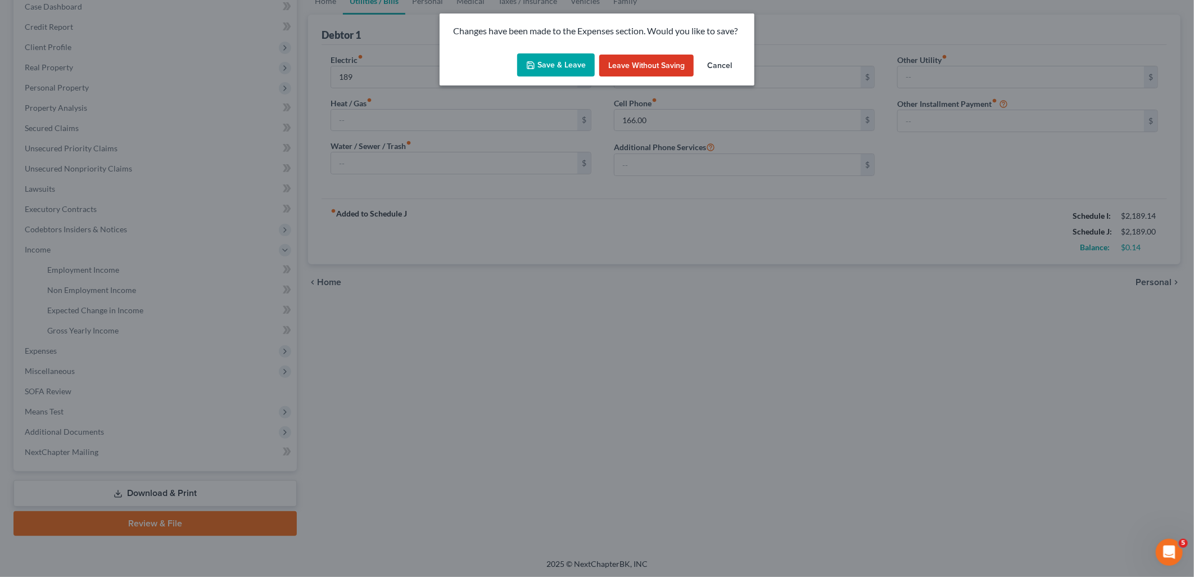
click at [544, 64] on button "Save & Leave" at bounding box center [556, 65] width 78 height 24
type input "189.00"
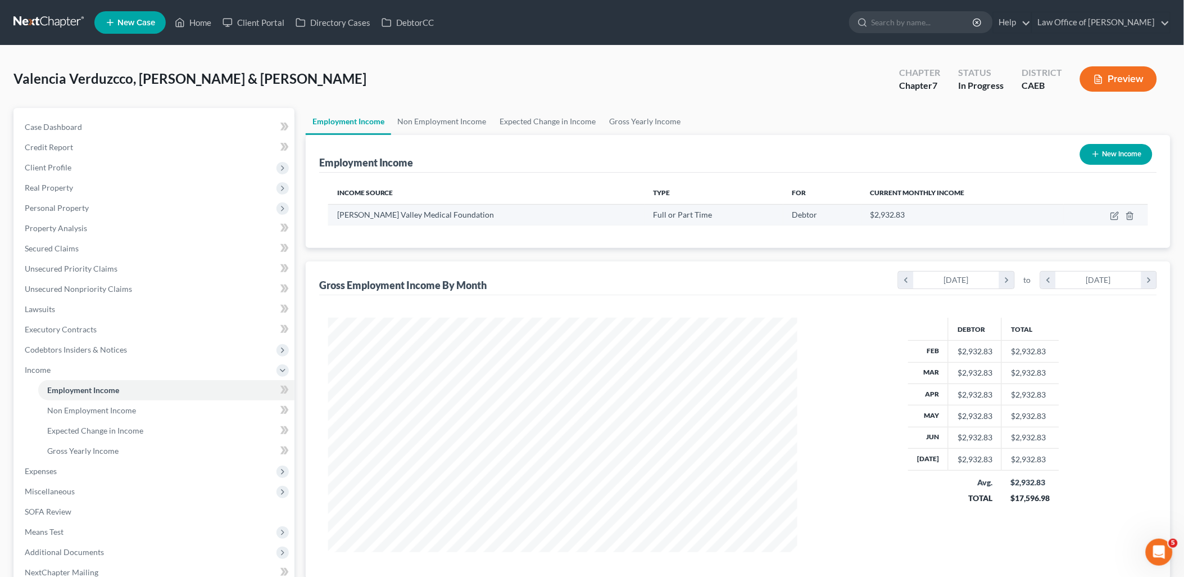
scroll to position [234, 492]
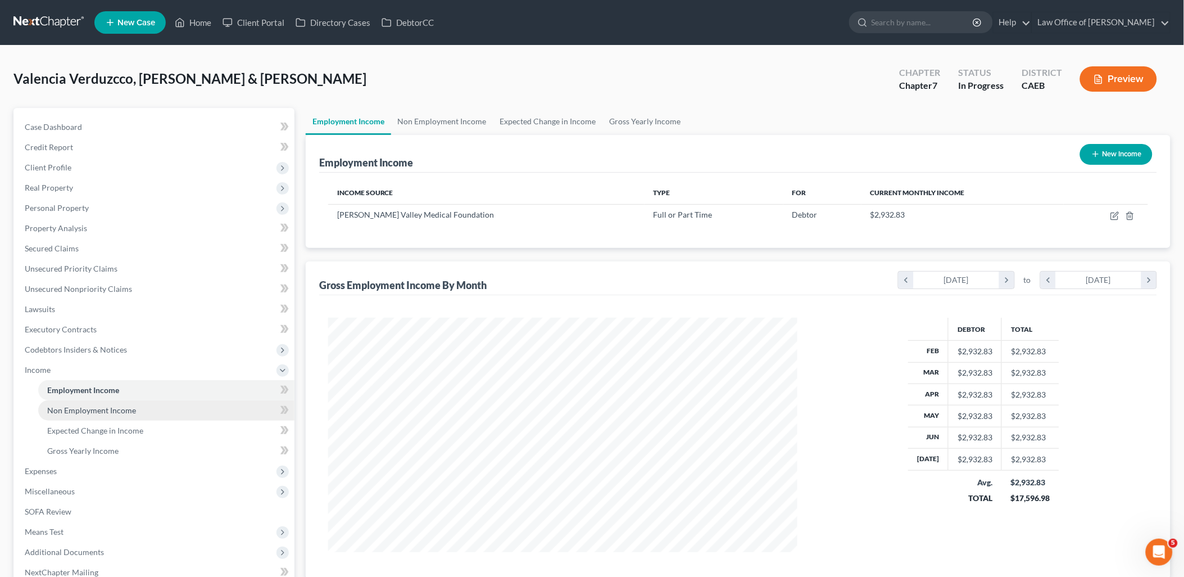
click at [94, 410] on span "Non Employment Income" at bounding box center [91, 410] width 89 height 10
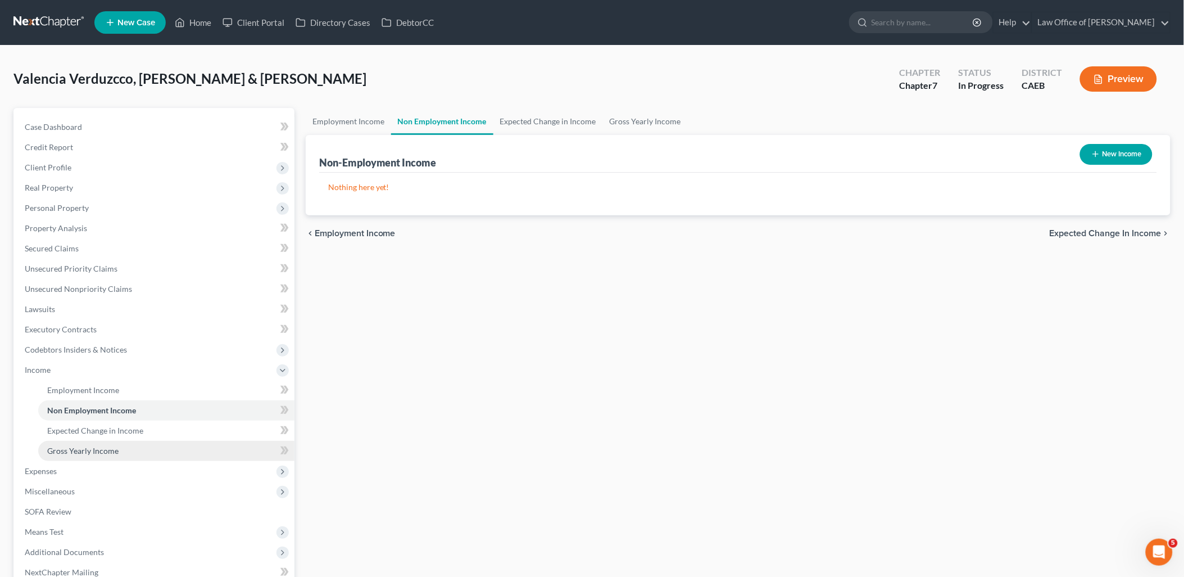
click at [64, 450] on span "Gross Yearly Income" at bounding box center [82, 451] width 71 height 10
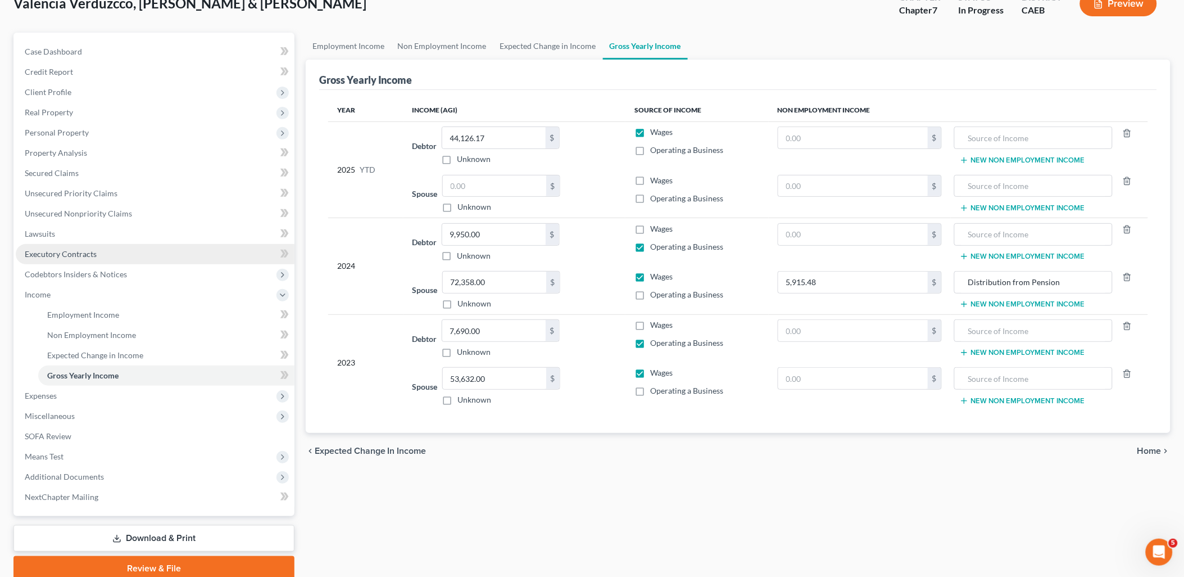
scroll to position [120, 0]
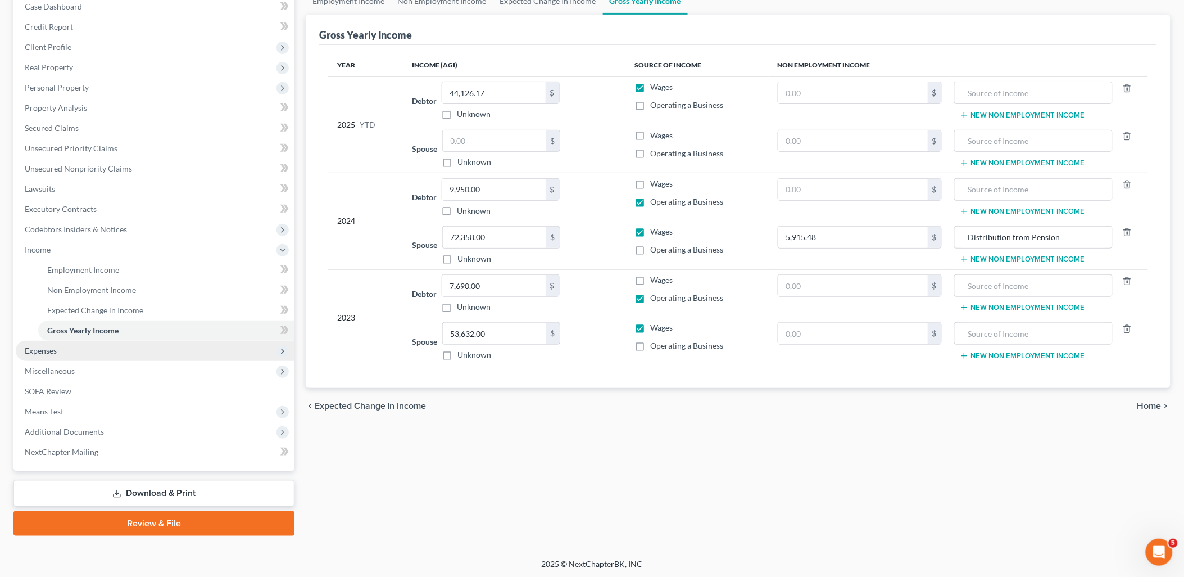
click at [45, 350] on span "Expenses" at bounding box center [41, 351] width 32 height 10
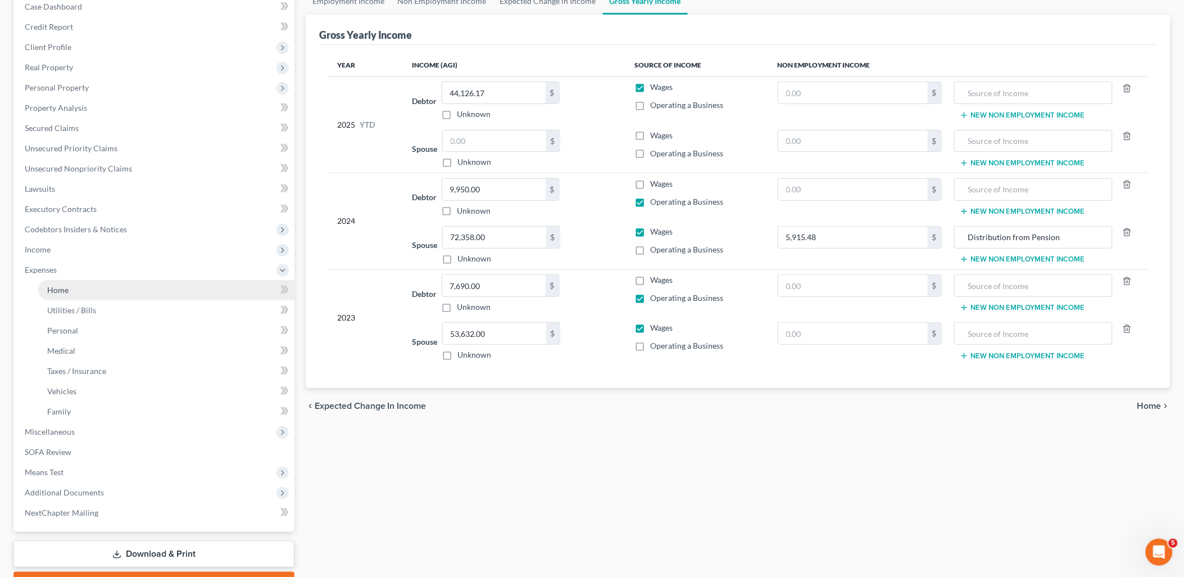
click at [62, 293] on link "Home" at bounding box center [166, 290] width 256 height 20
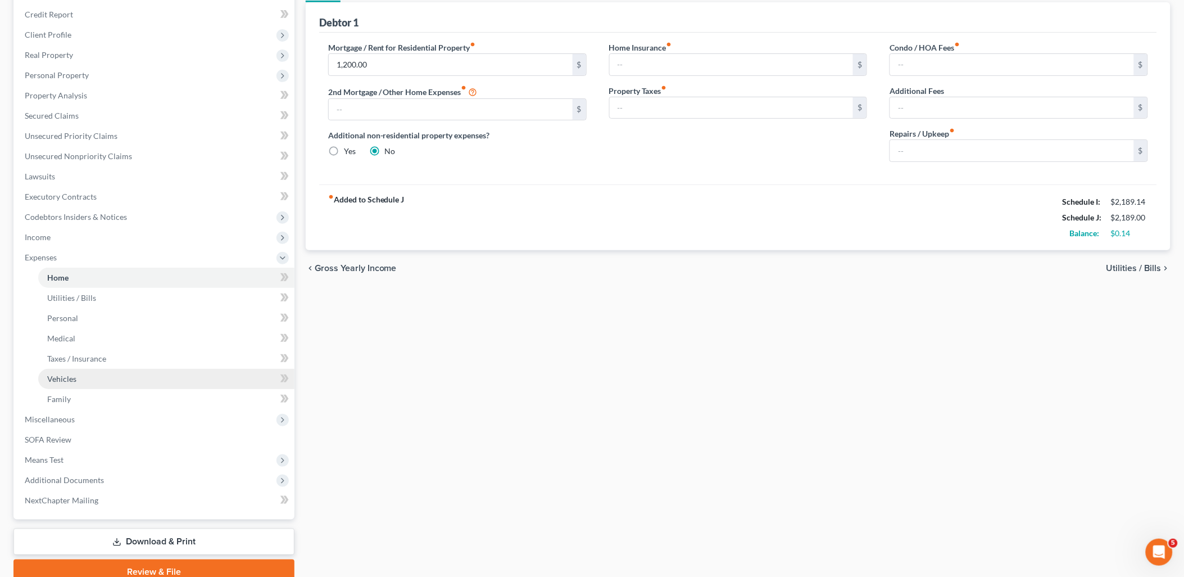
scroll to position [181, 0]
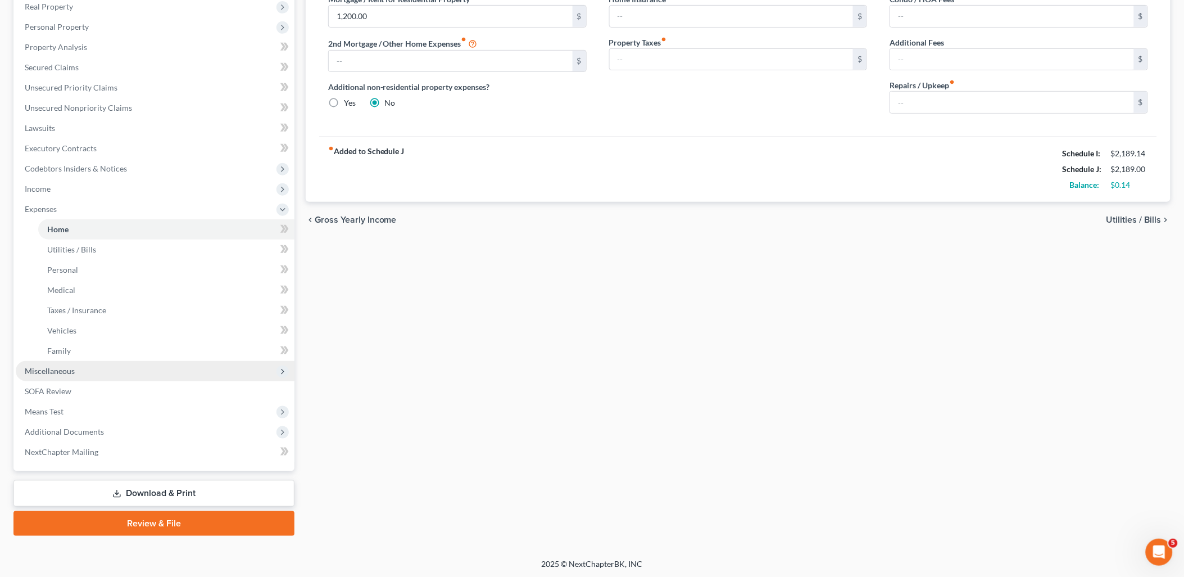
click at [54, 366] on span "Miscellaneous" at bounding box center [50, 371] width 50 height 10
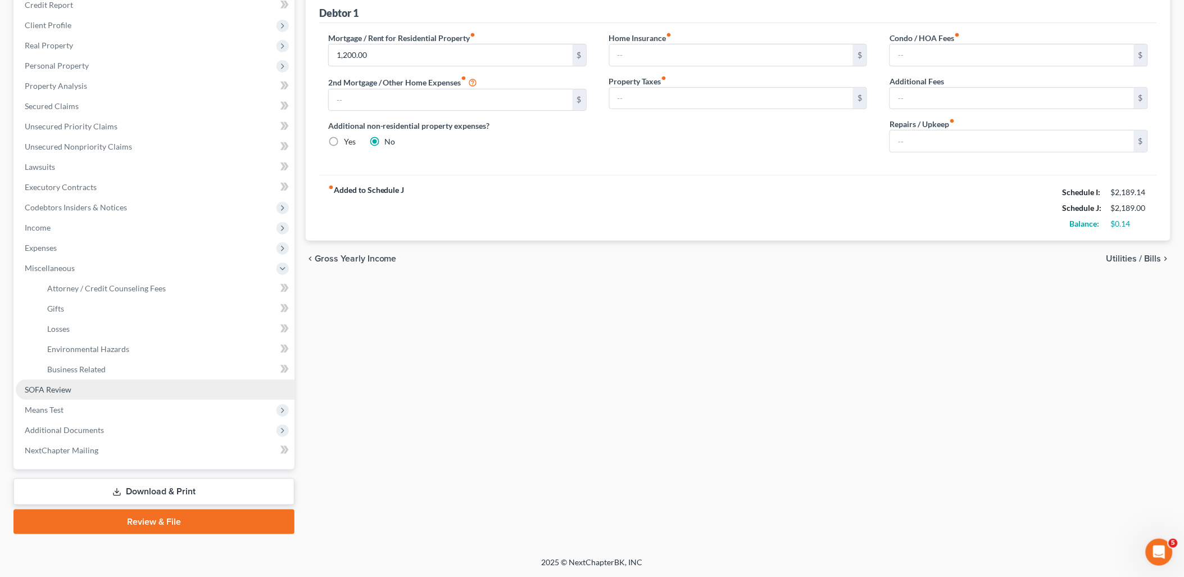
scroll to position [141, 0]
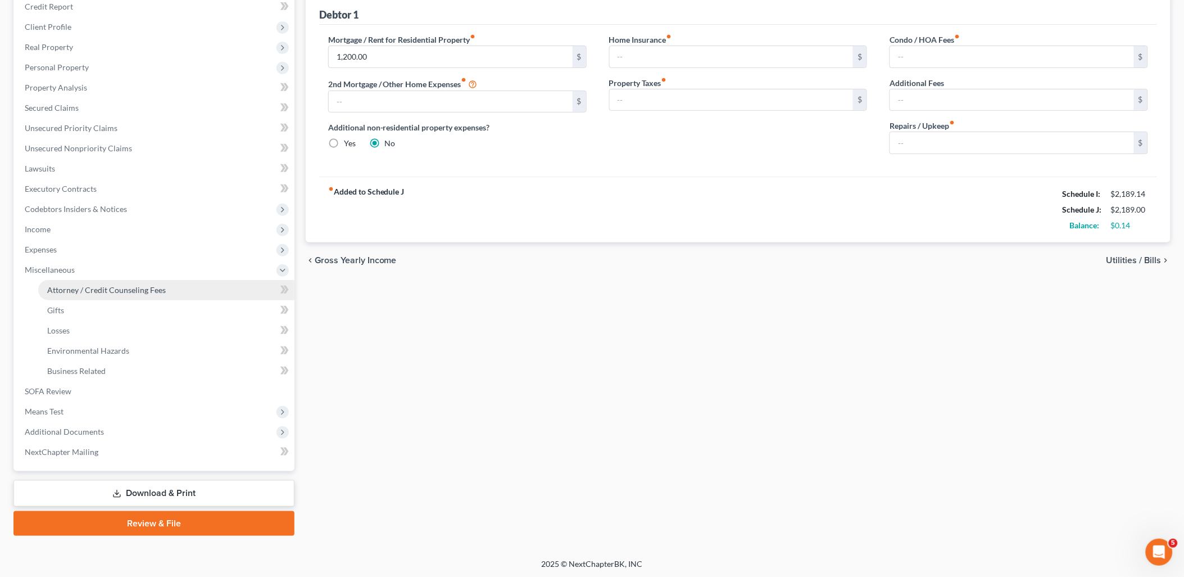
click at [98, 295] on link "Attorney / Credit Counseling Fees" at bounding box center [166, 290] width 256 height 20
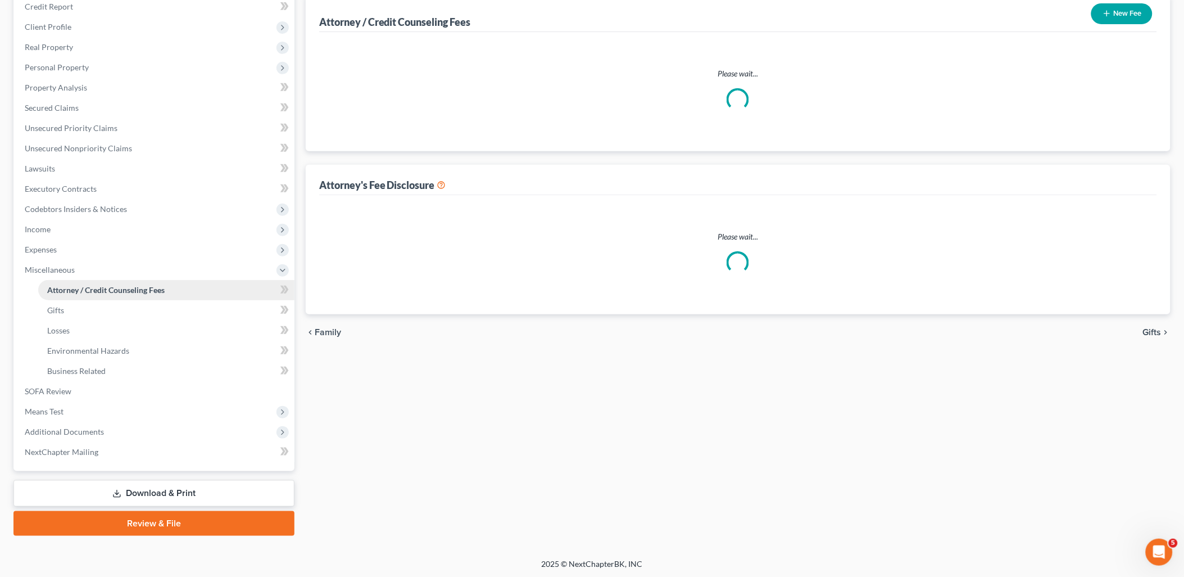
select select "0"
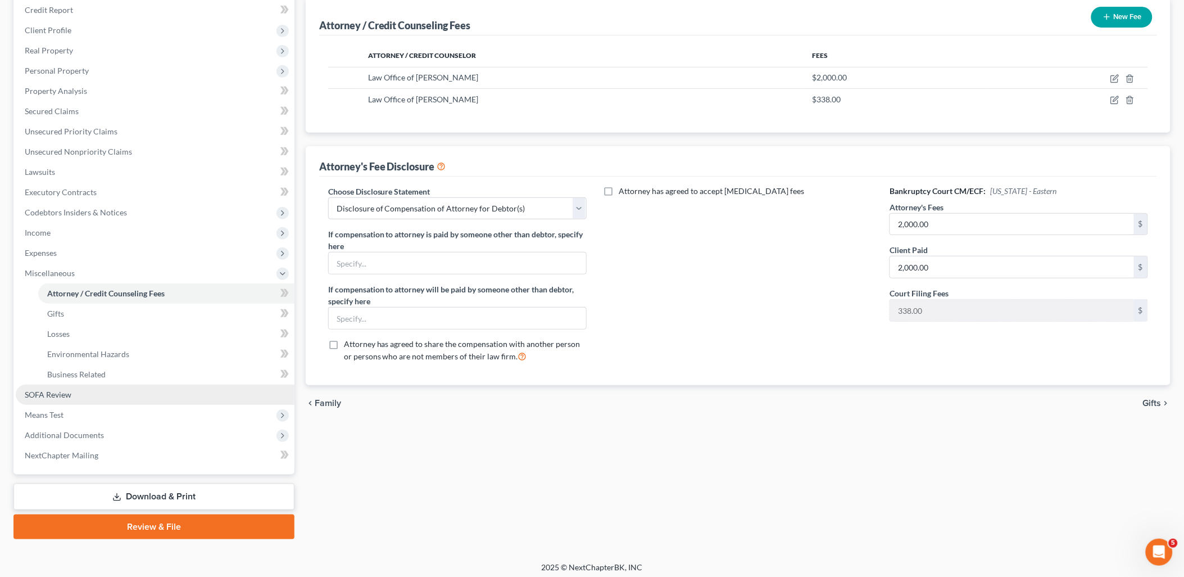
scroll to position [141, 0]
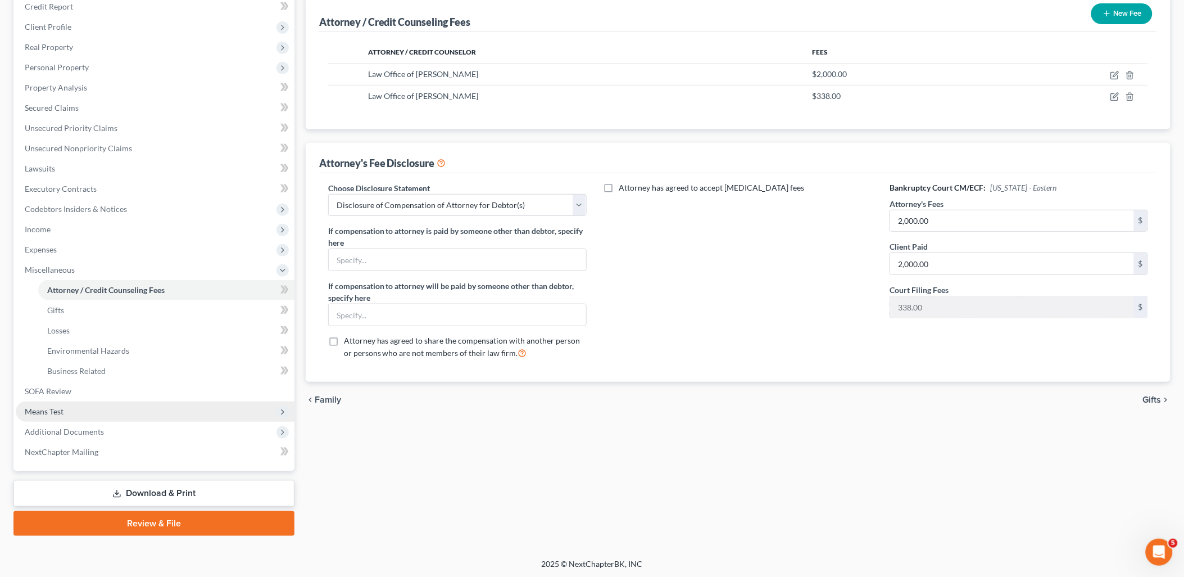
click at [49, 407] on span "Means Test" at bounding box center [44, 411] width 39 height 10
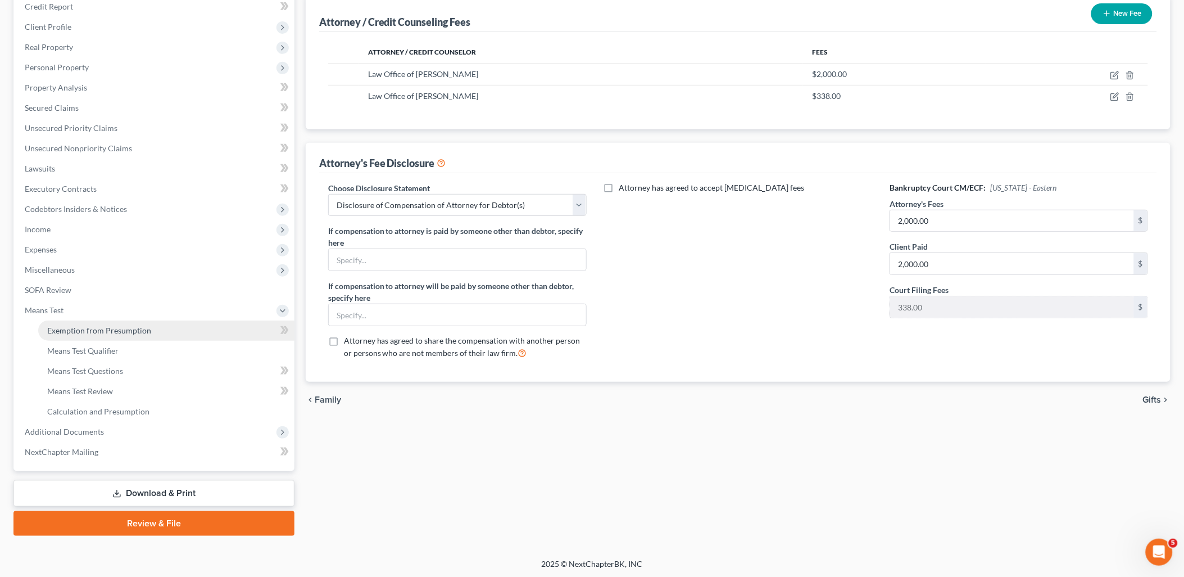
click at [76, 335] on link "Exemption from Presumption" at bounding box center [166, 330] width 256 height 20
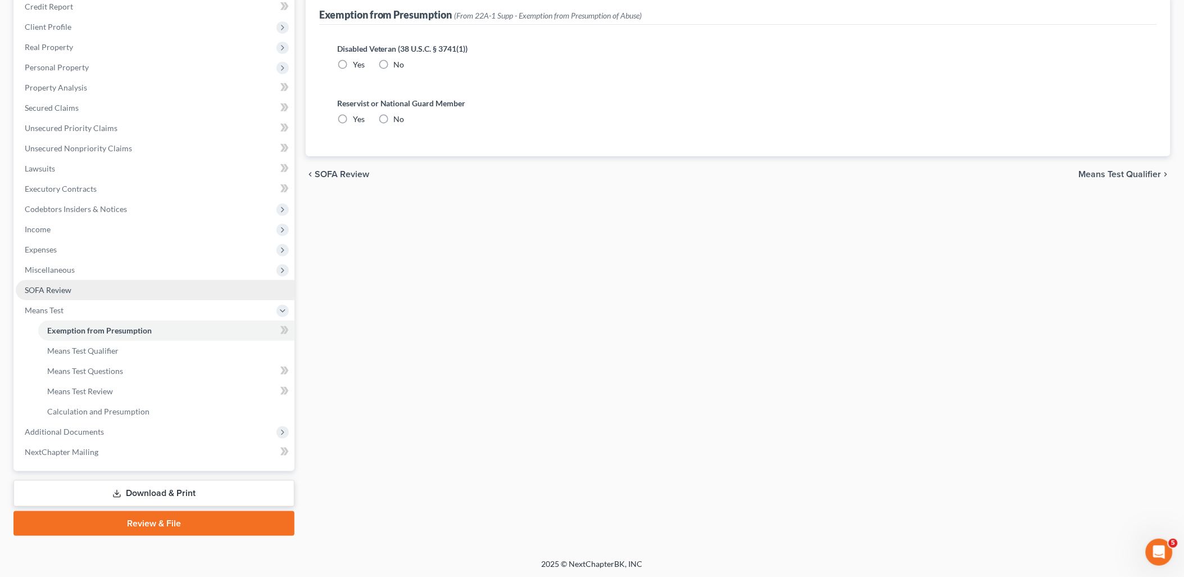
radio input "true"
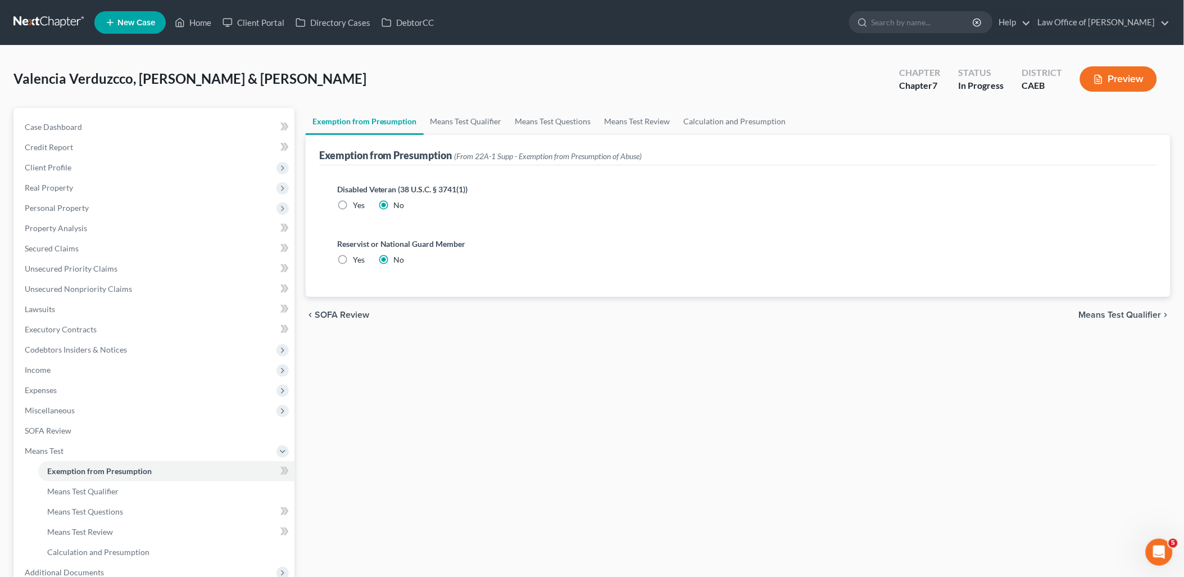
click at [1098, 314] on span "Means Test Qualifier" at bounding box center [1120, 314] width 83 height 9
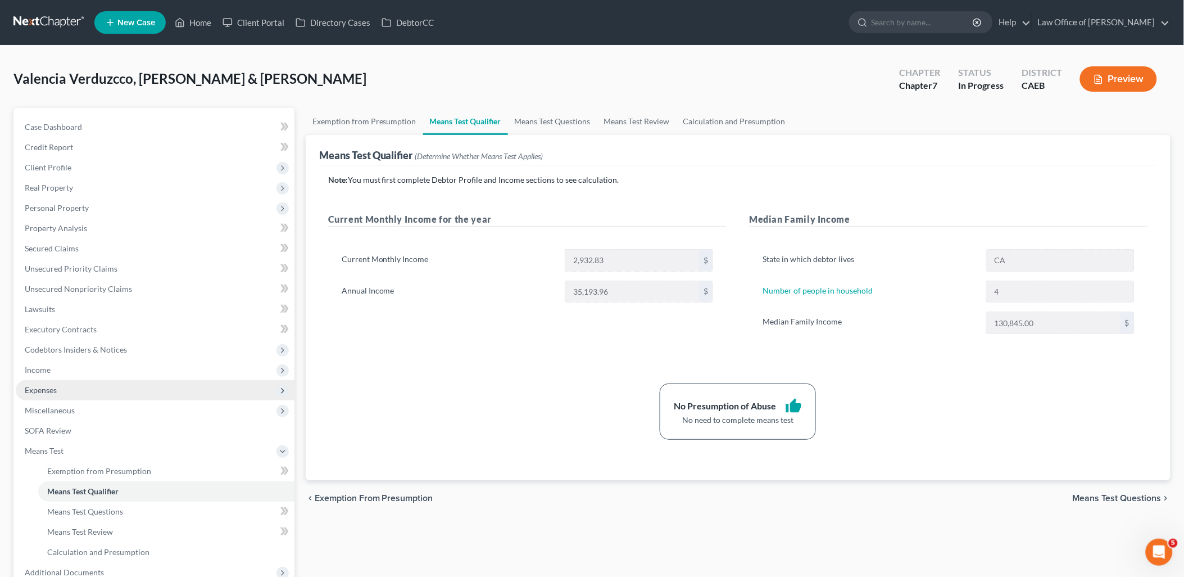
click at [48, 391] on span "Expenses" at bounding box center [41, 390] width 32 height 10
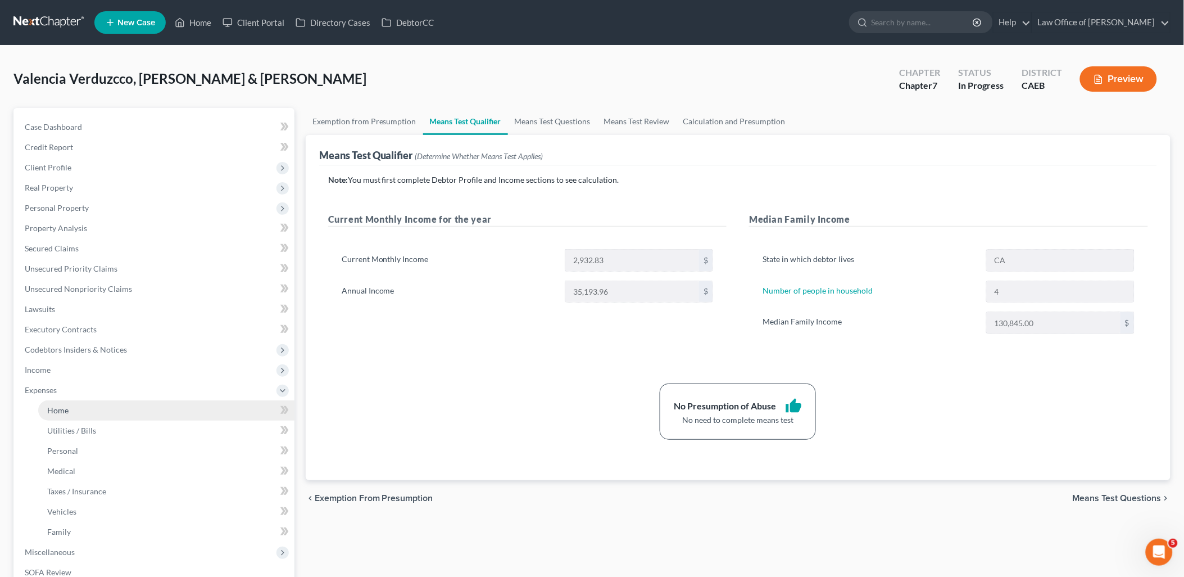
click at [58, 410] on span "Home" at bounding box center [57, 410] width 21 height 10
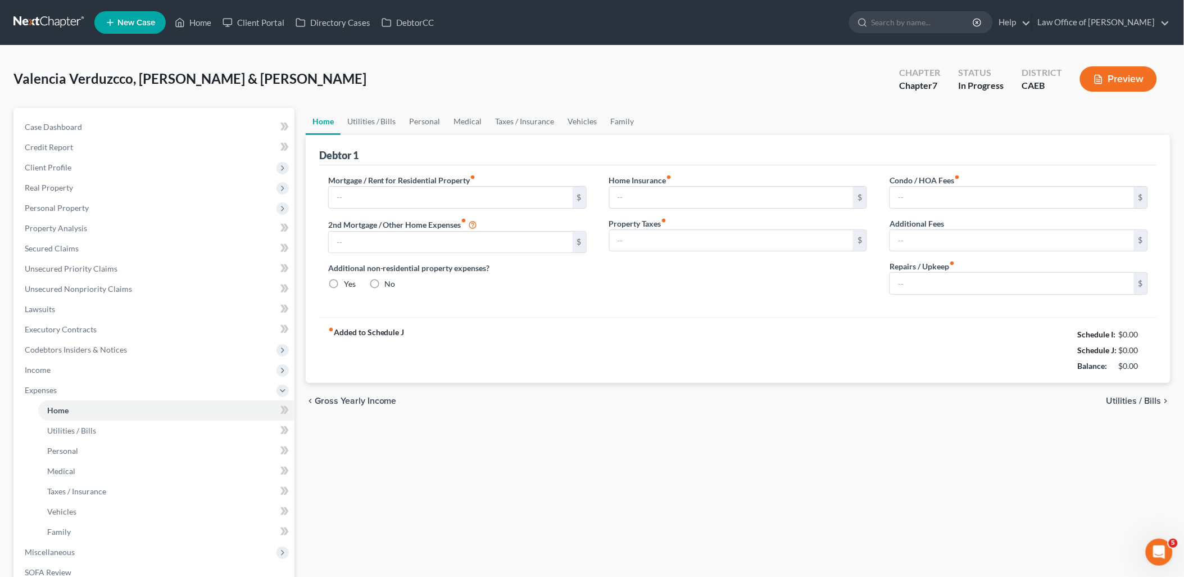
type input "1,200.00"
radio input "true"
click at [411, 200] on input "1,200.00" at bounding box center [451, 197] width 244 height 21
type input "0"
click at [356, 123] on link "Utilities / Bills" at bounding box center [372, 121] width 62 height 27
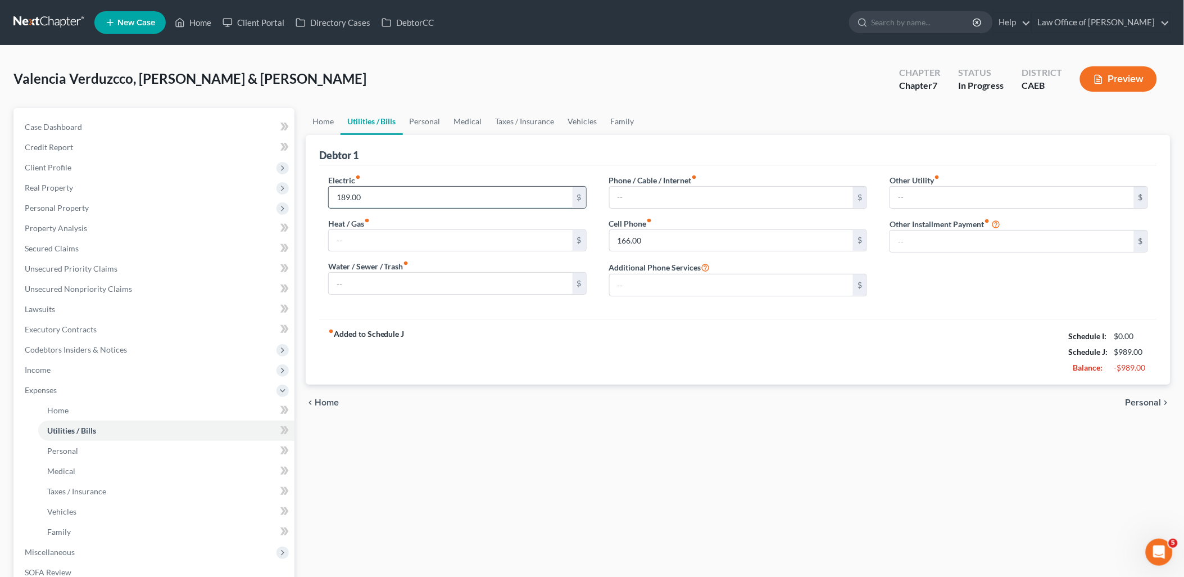
click at [379, 198] on input "189.00" at bounding box center [451, 197] width 244 height 21
type input "115"
type input "170"
drag, startPoint x: 328, startPoint y: 114, endPoint x: 339, endPoint y: 144, distance: 31.7
click at [328, 114] on link "Home" at bounding box center [323, 121] width 35 height 27
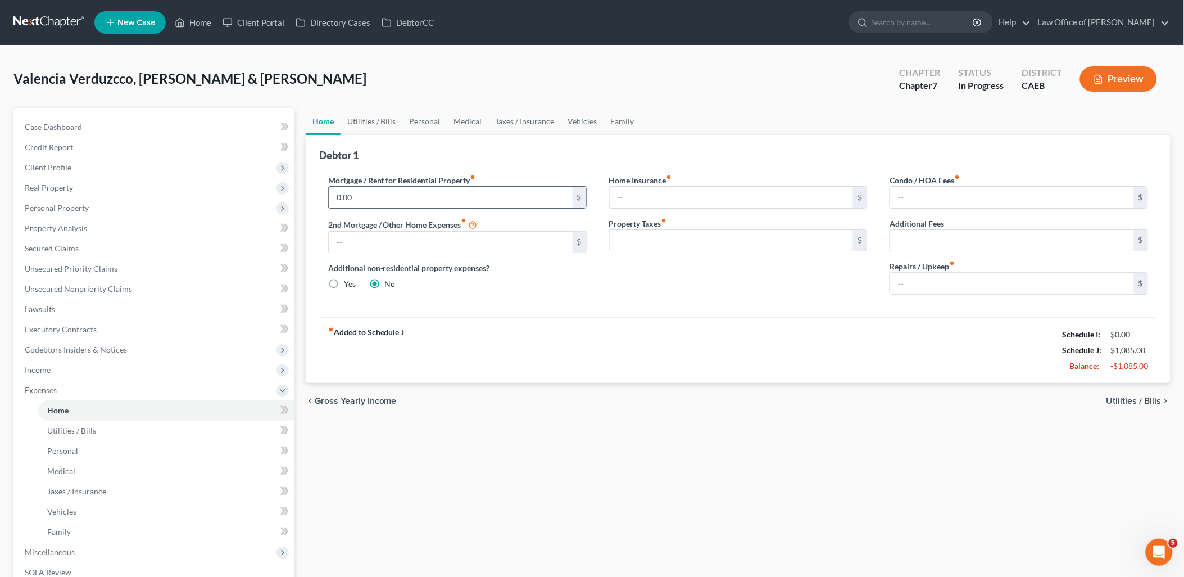
click at [356, 200] on input "0.00" at bounding box center [451, 197] width 244 height 21
type input "280"
click at [390, 114] on link "Utilities / Bills" at bounding box center [372, 121] width 62 height 27
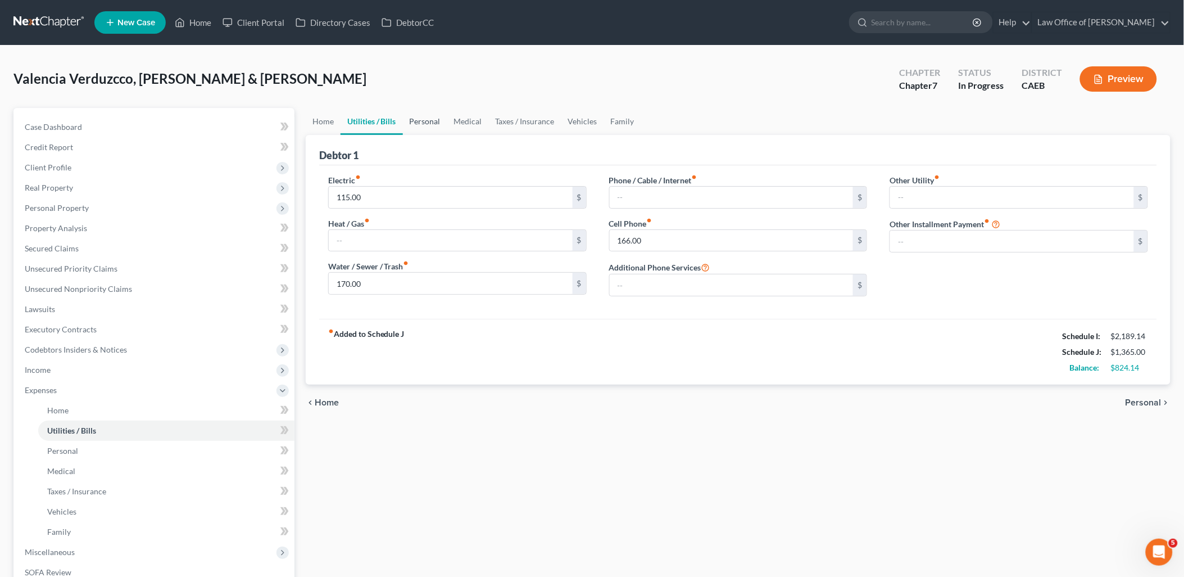
click at [437, 120] on link "Personal" at bounding box center [425, 121] width 44 height 27
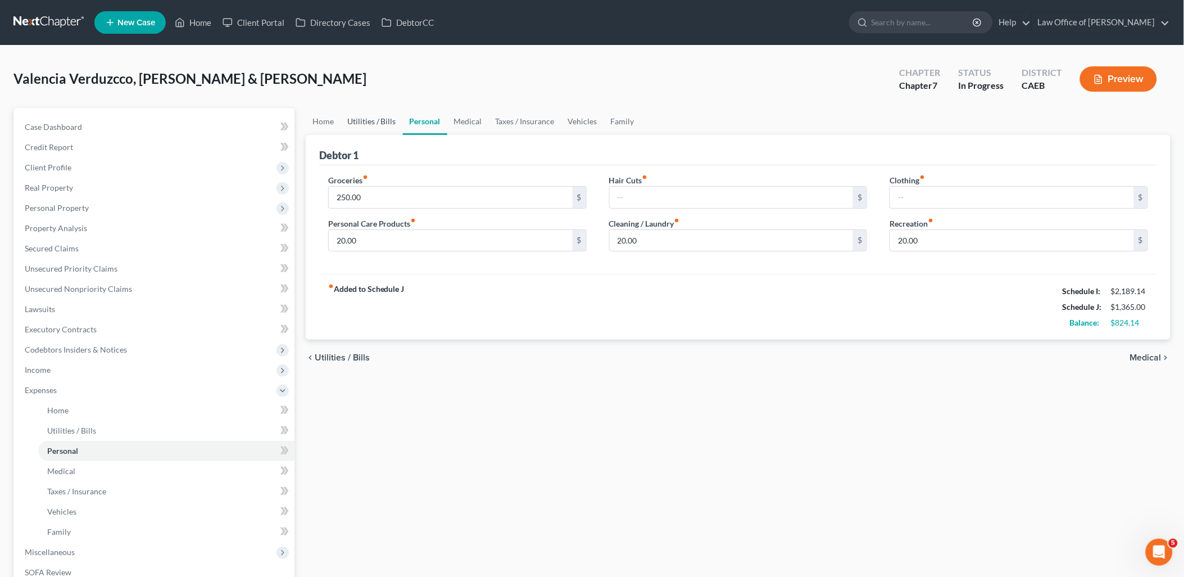
click at [379, 120] on link "Utilities / Bills" at bounding box center [372, 121] width 62 height 27
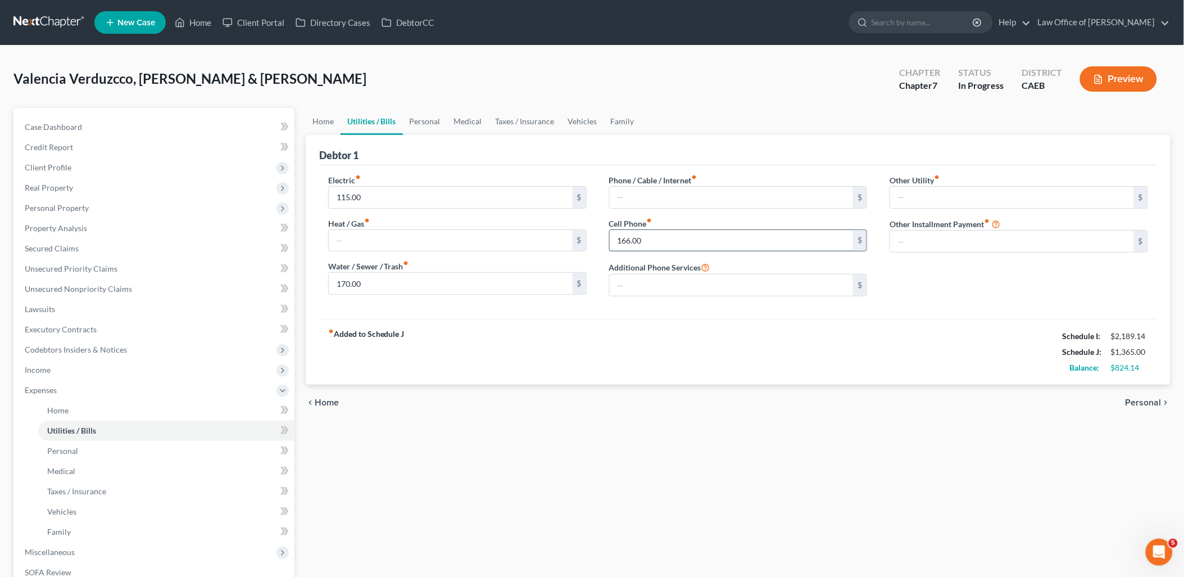
click at [660, 240] on input "166.00" at bounding box center [732, 240] width 244 height 21
click at [431, 120] on link "Personal" at bounding box center [425, 121] width 44 height 27
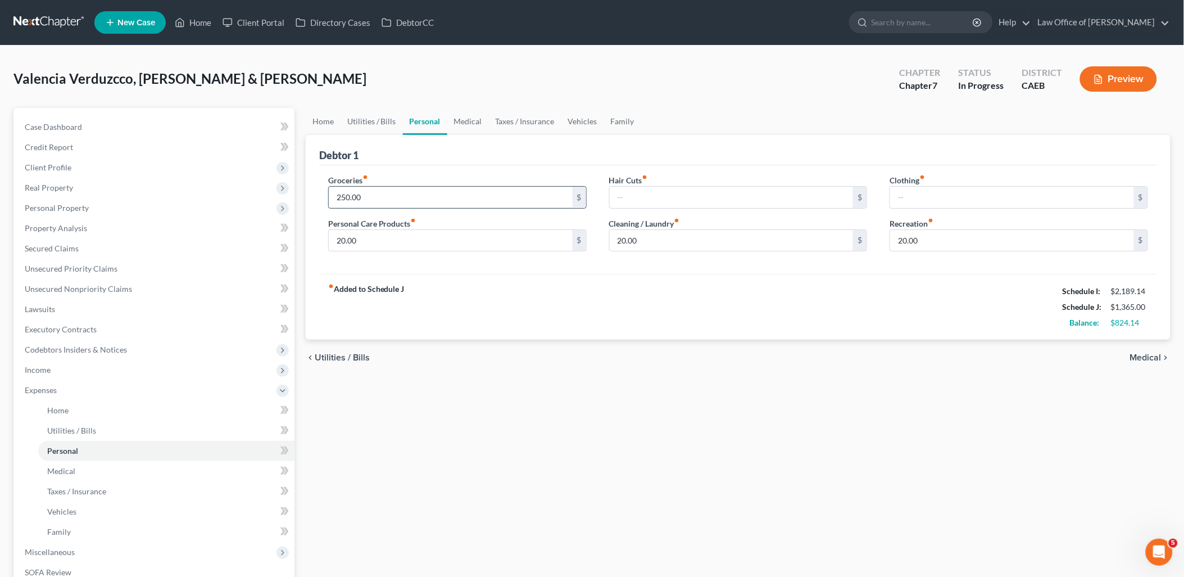
click at [394, 201] on input "250.00" at bounding box center [451, 197] width 244 height 21
type input "350"
type input "120"
type input "50"
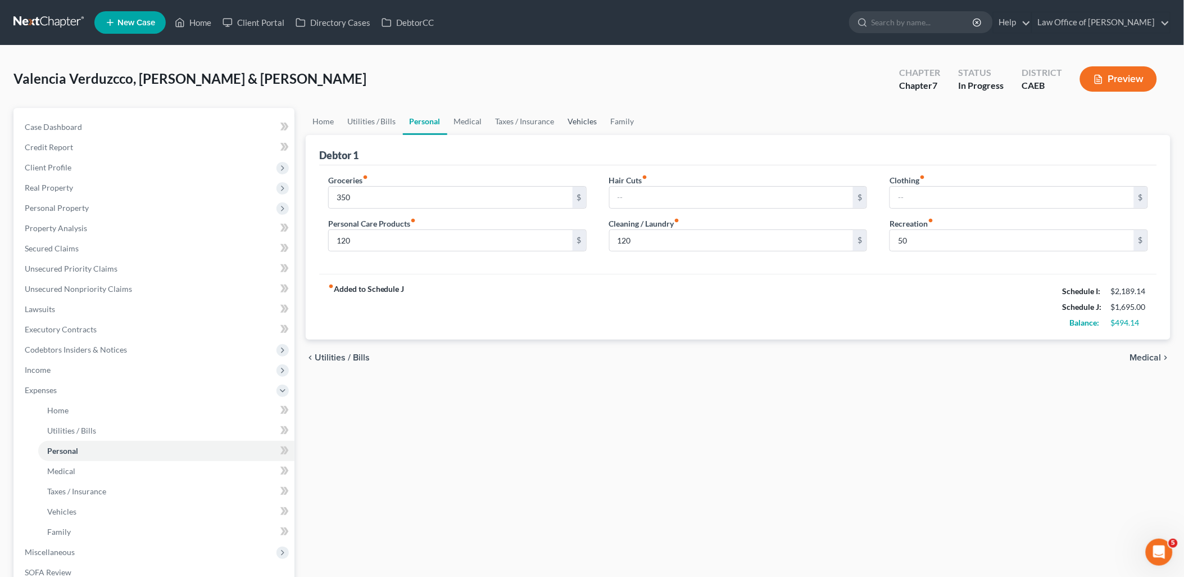
click at [574, 120] on link "Vehicles" at bounding box center [583, 121] width 43 height 27
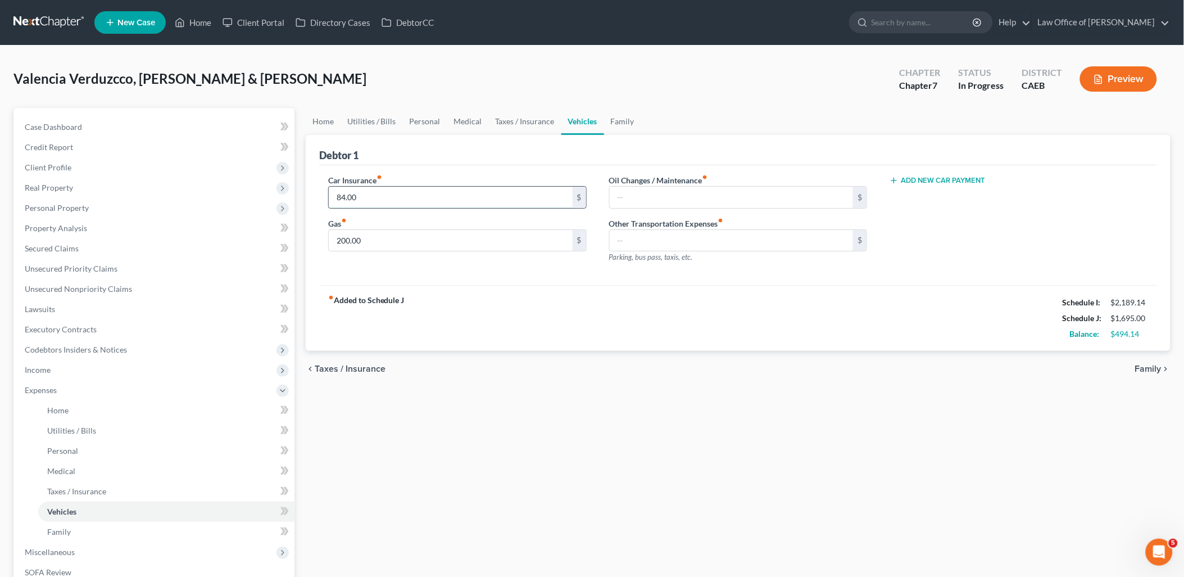
click at [378, 195] on input "84.00" at bounding box center [451, 197] width 244 height 21
type input "497"
type input "280"
click at [394, 195] on input "497" at bounding box center [451, 197] width 244 height 21
type input "498"
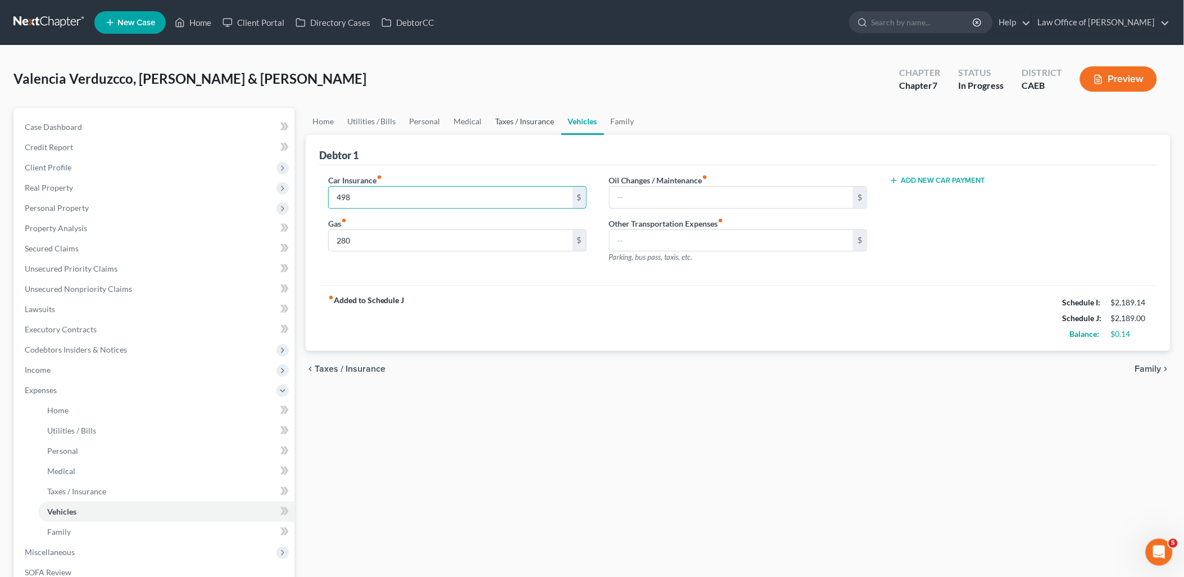
click at [514, 121] on link "Taxes / Insurance" at bounding box center [525, 121] width 73 height 27
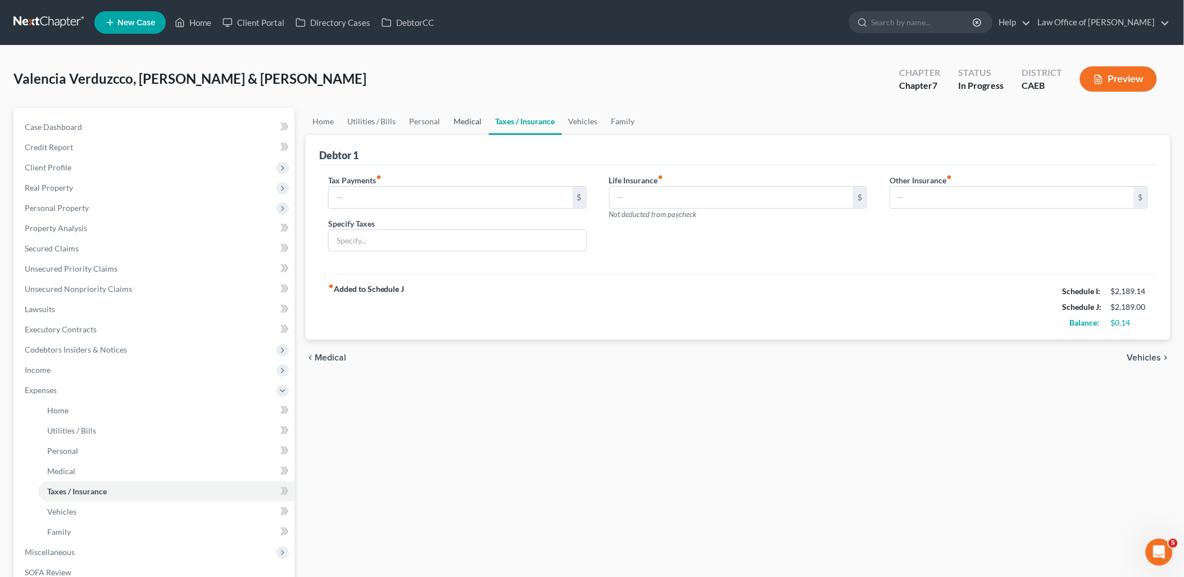
click at [458, 126] on link "Medical" at bounding box center [468, 121] width 42 height 27
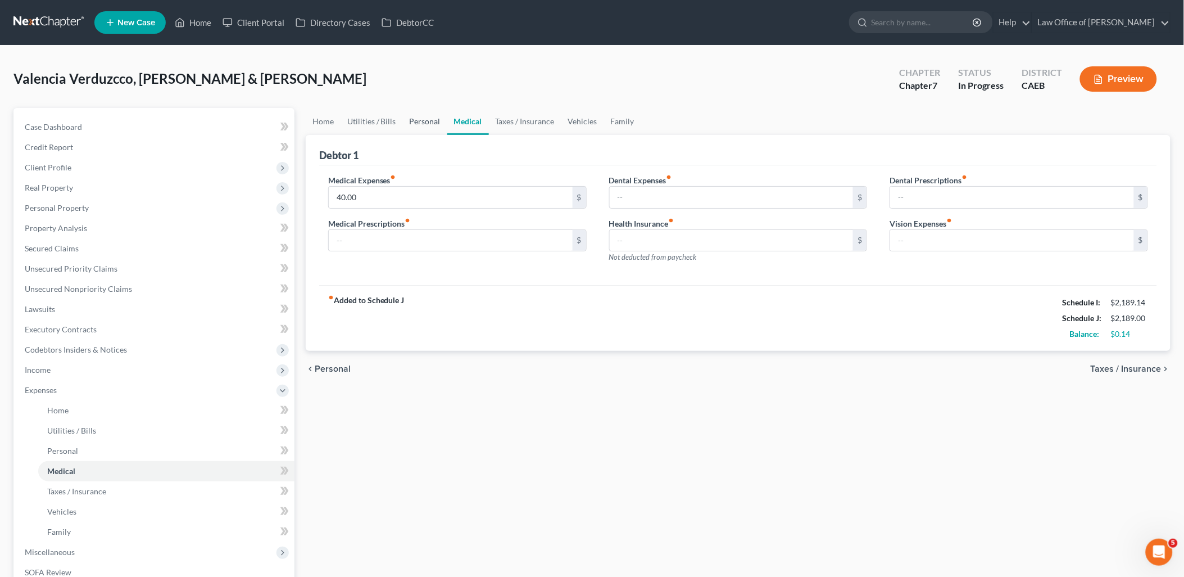
click at [411, 123] on link "Personal" at bounding box center [425, 121] width 44 height 27
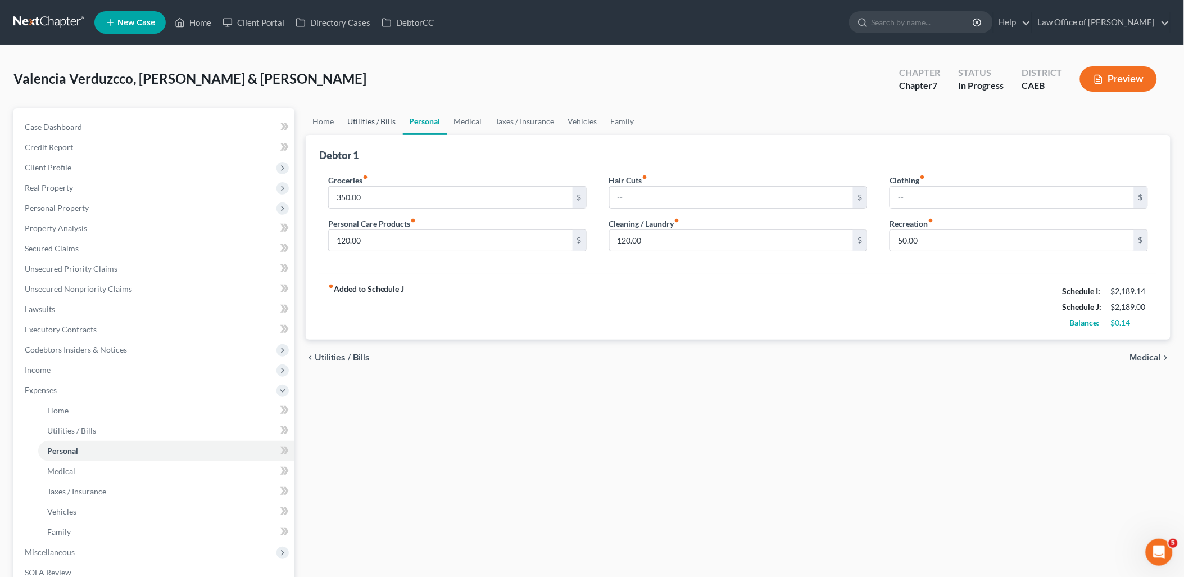
click at [381, 124] on link "Utilities / Bills" at bounding box center [372, 121] width 62 height 27
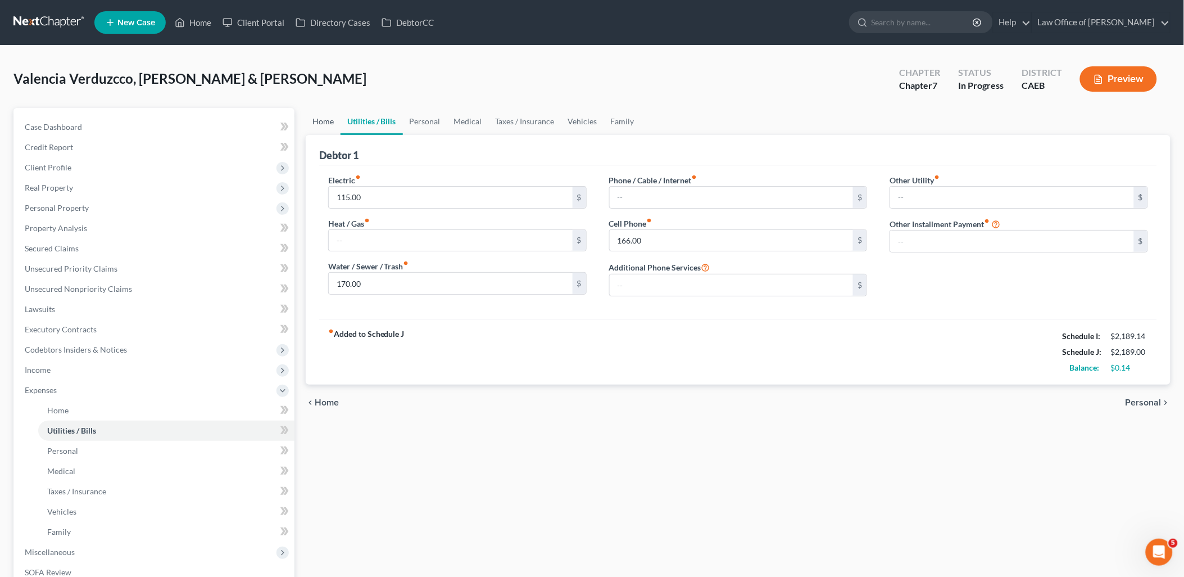
click at [324, 124] on link "Home" at bounding box center [323, 121] width 35 height 27
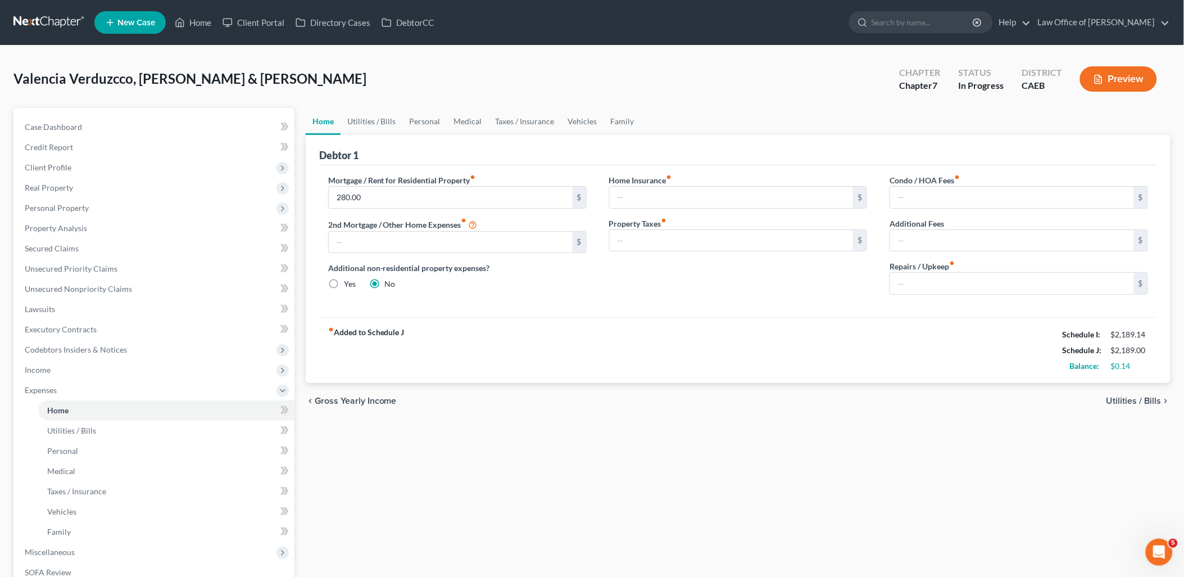
click at [584, 367] on div "fiber_manual_record Added to Schedule J Schedule I: $2,189.14 Schedule J: $2,18…" at bounding box center [738, 350] width 838 height 66
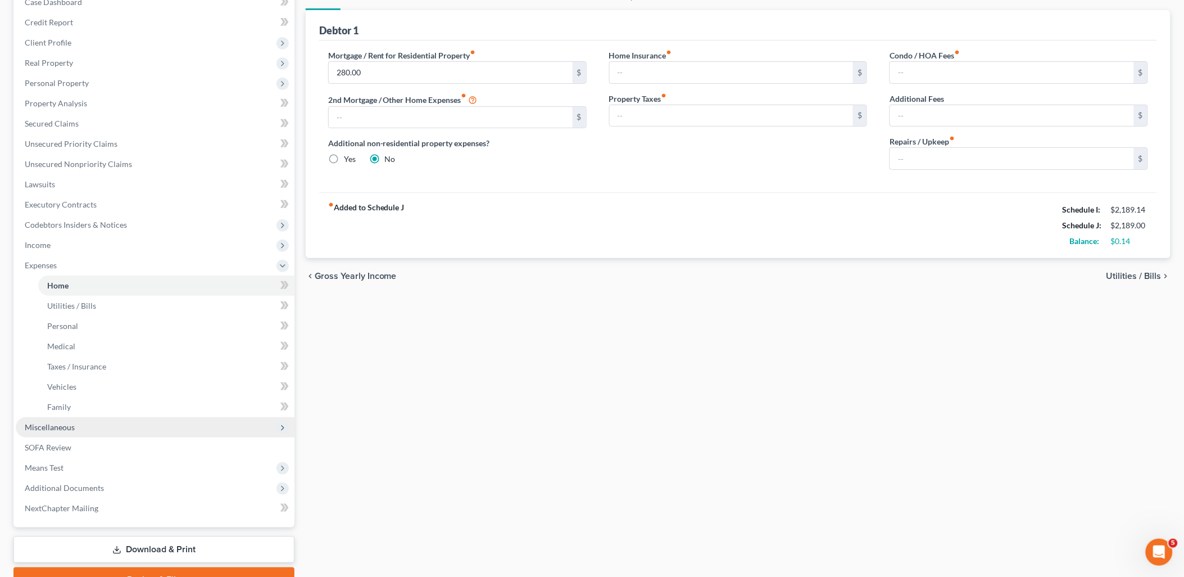
click at [48, 422] on span "Miscellaneous" at bounding box center [50, 427] width 50 height 10
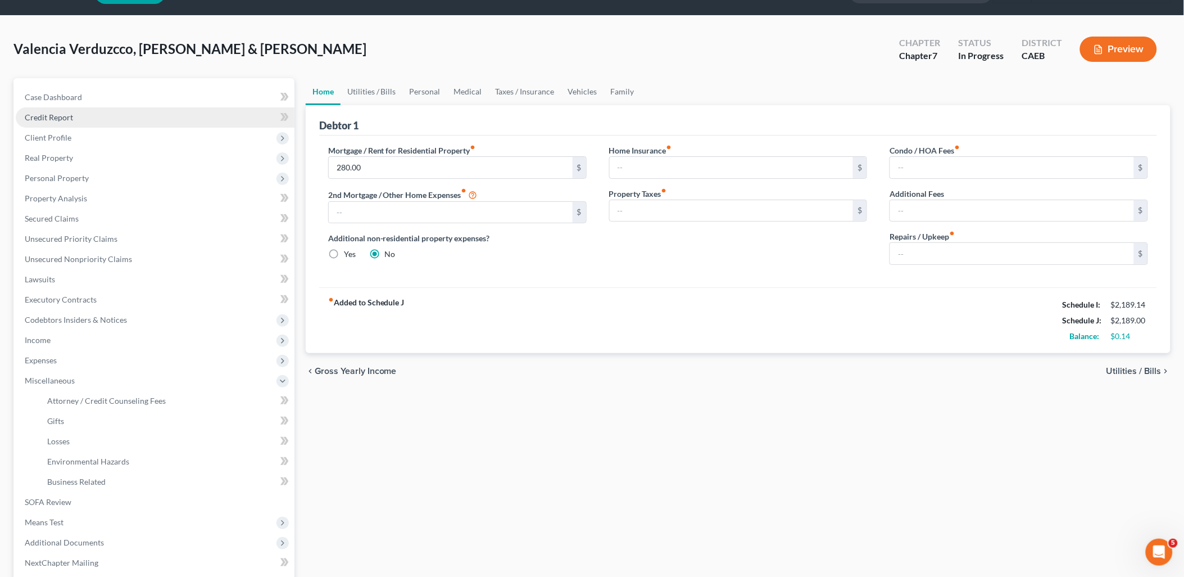
scroll to position [0, 0]
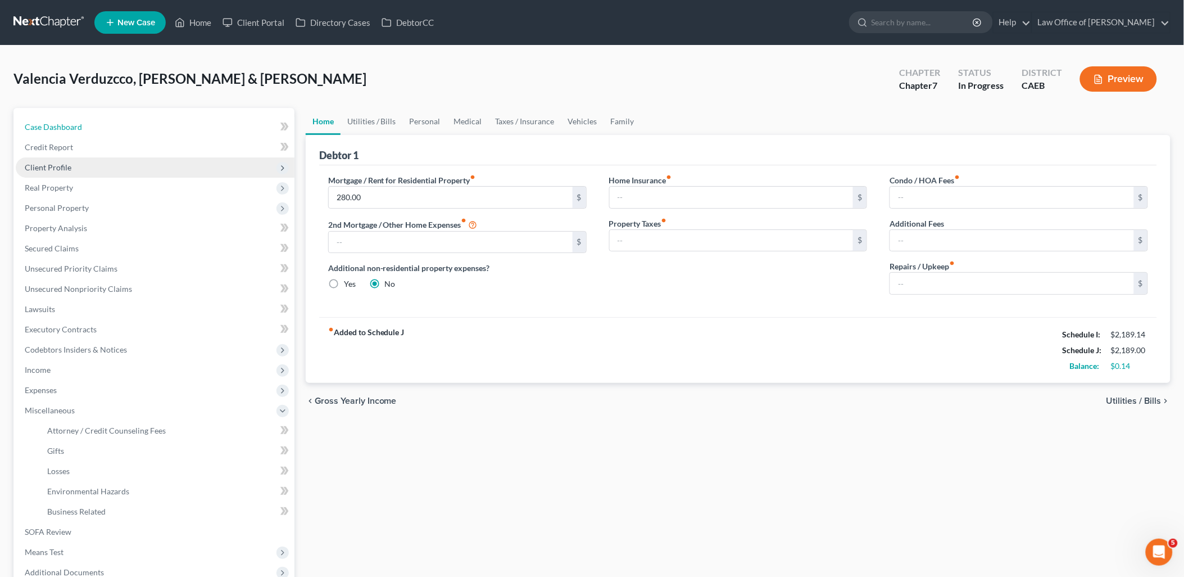
drag, startPoint x: 62, startPoint y: 124, endPoint x: 280, endPoint y: 175, distance: 223.4
click at [62, 124] on span "Case Dashboard" at bounding box center [53, 127] width 57 height 10
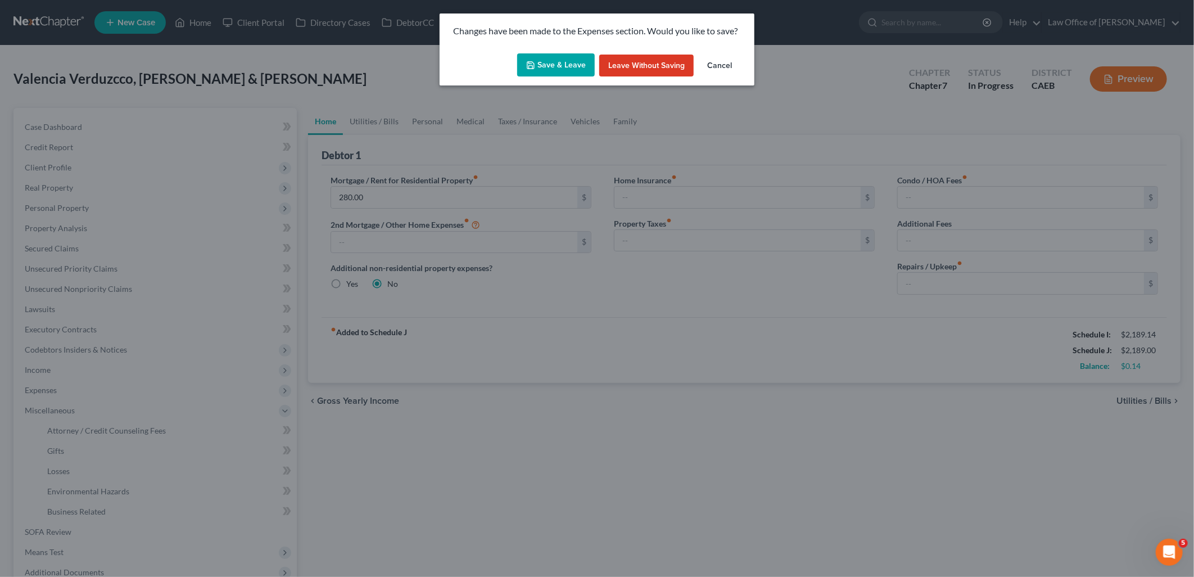
click at [558, 64] on button "Save & Leave" at bounding box center [556, 65] width 78 height 24
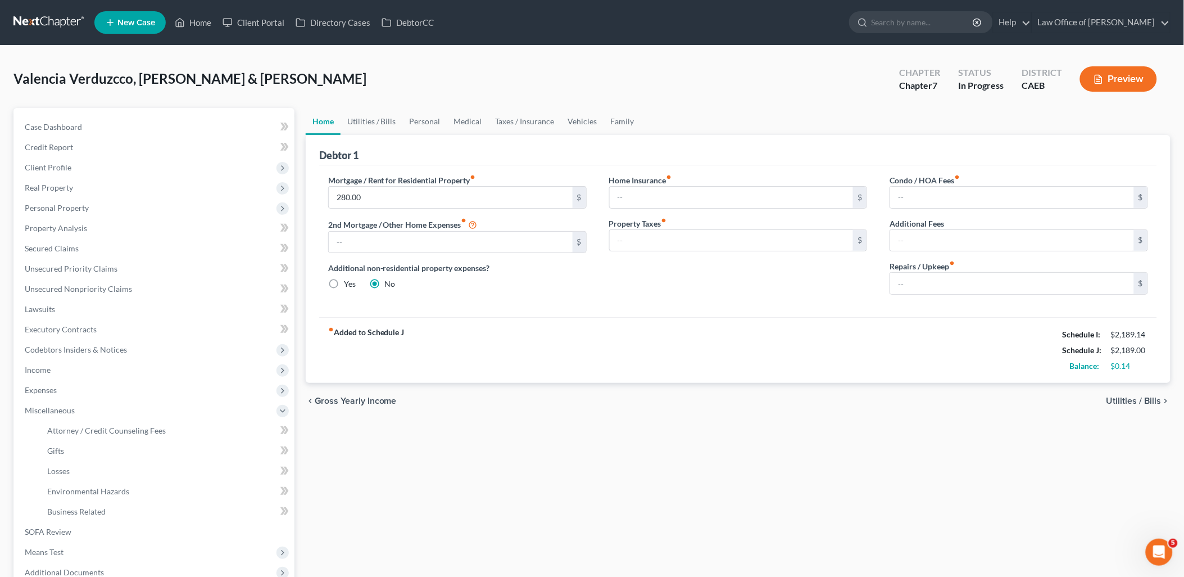
scroll to position [9, 0]
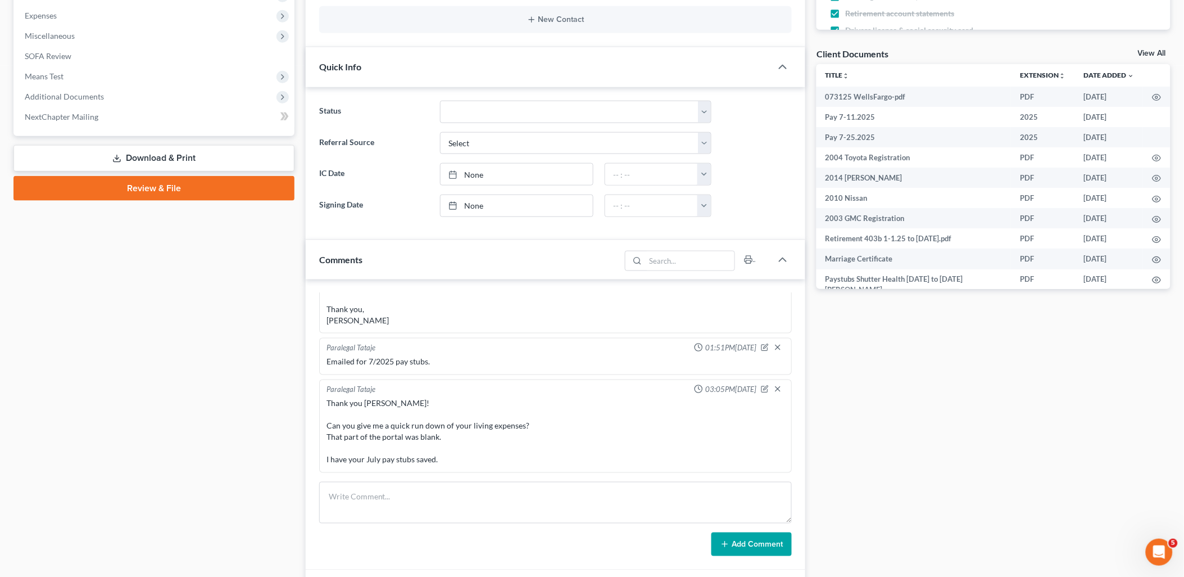
scroll to position [499, 0]
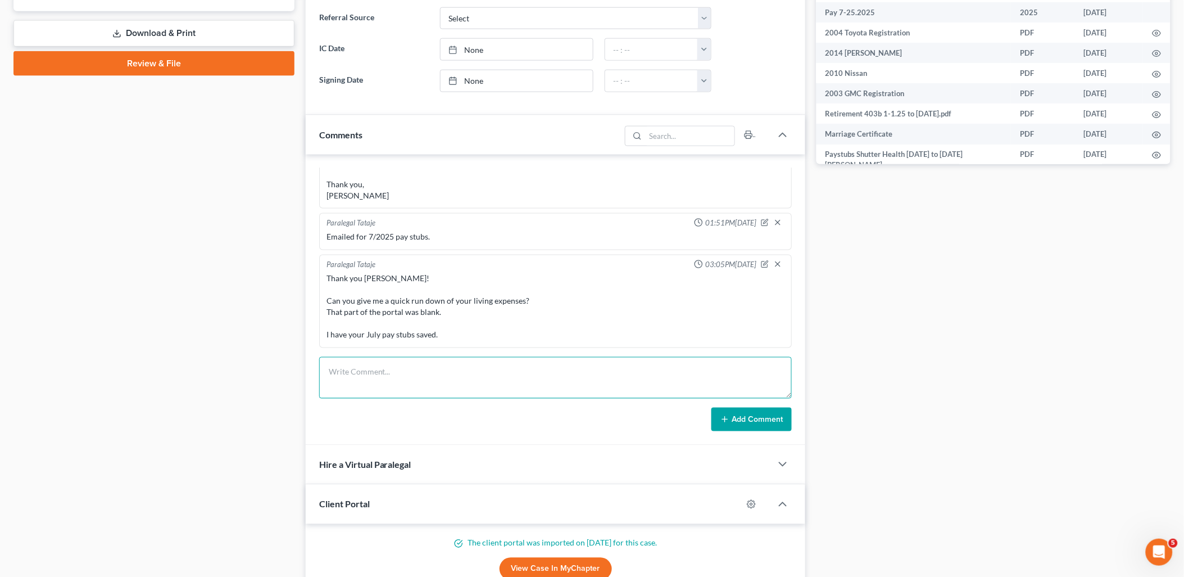
click at [437, 380] on textarea at bounding box center [555, 378] width 473 height 42
paste textarea "All this information should have been asked and answered if someone would conta…"
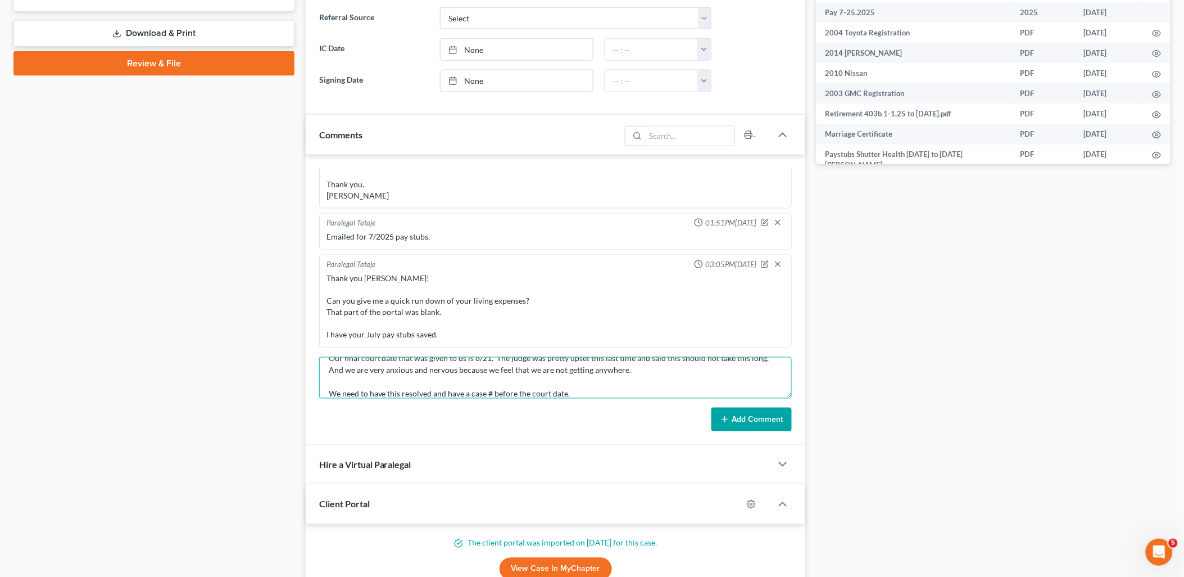
type textarea "All this information should have been asked and answered if someone would conta…"
click at [765, 422] on button "Add Comment" at bounding box center [752, 420] width 80 height 24
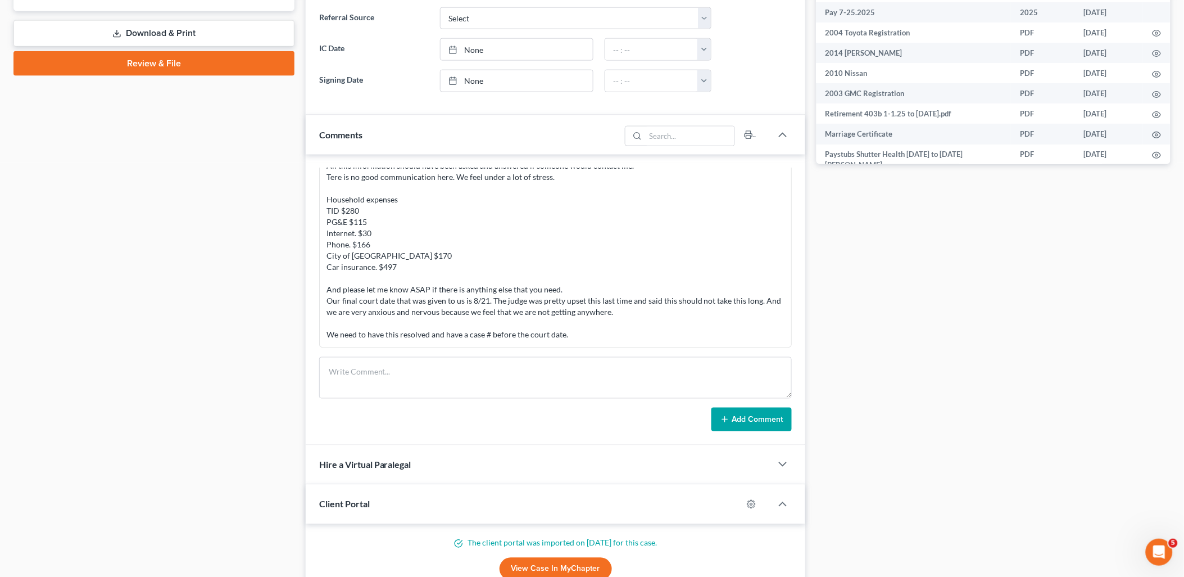
scroll to position [0, 0]
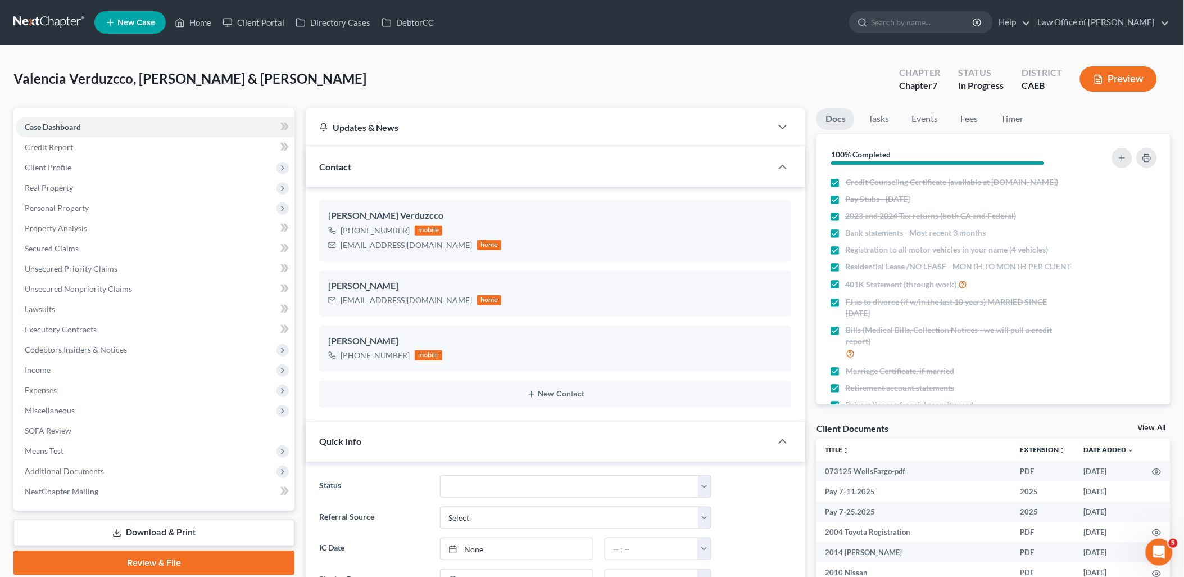
click at [167, 532] on link "Download & Print" at bounding box center [153, 532] width 281 height 26
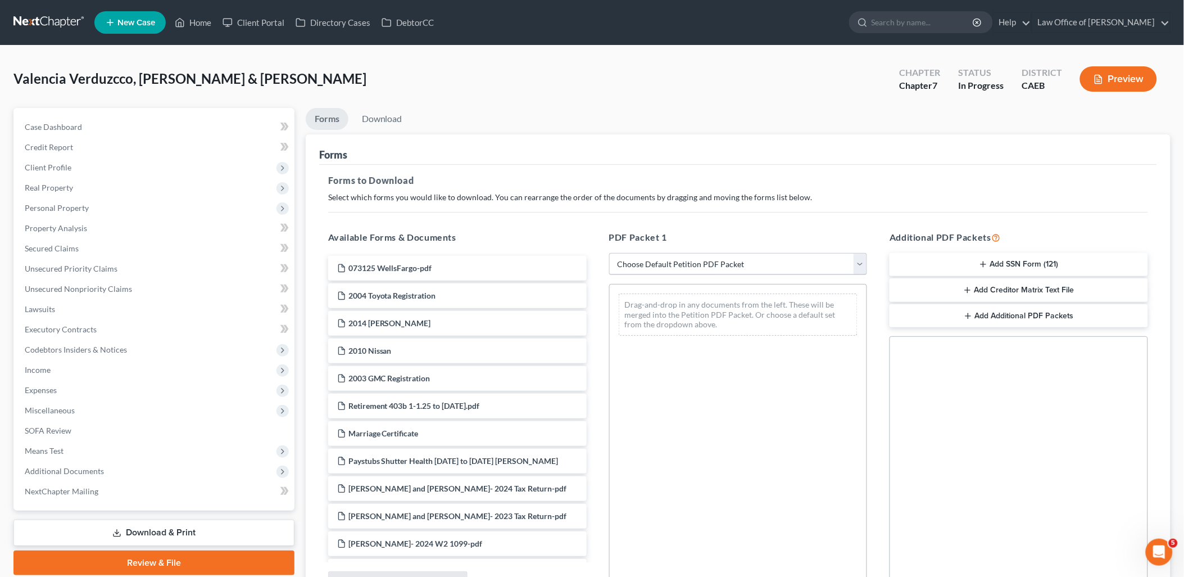
drag, startPoint x: 671, startPoint y: 268, endPoint x: 671, endPoint y: 277, distance: 9.0
click at [671, 268] on select "Choose Default Petition PDF Packet Complete Bankruptcy Petition (all forms and …" at bounding box center [738, 264] width 259 height 22
select select "8"
click at [609, 253] on select "Choose Default Petition PDF Packet Complete Bankruptcy Petition (all forms and …" at bounding box center [738, 264] width 259 height 22
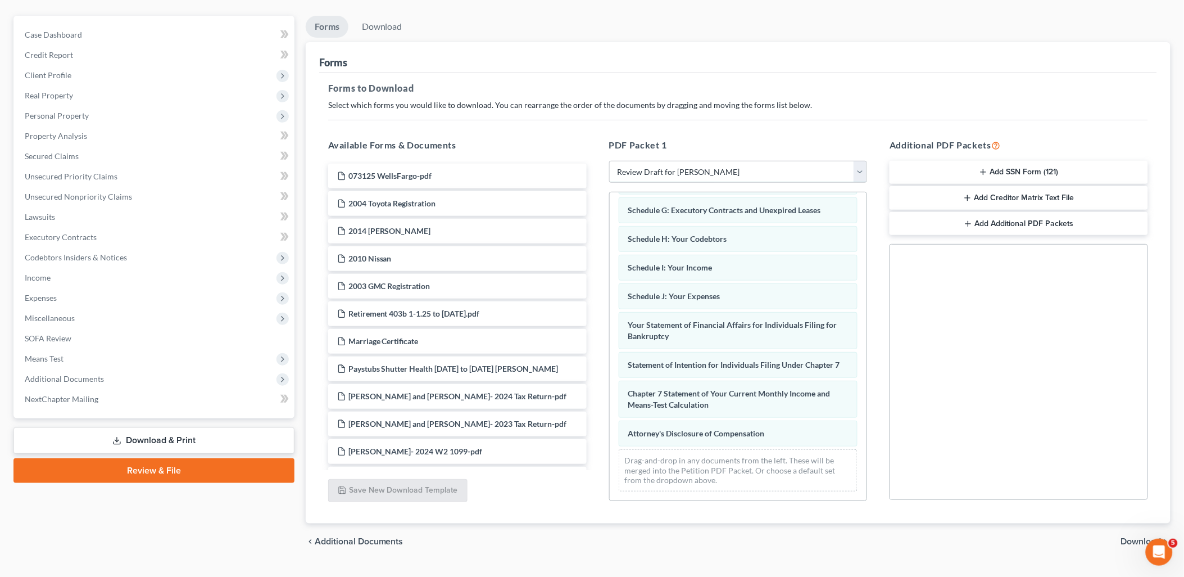
scroll to position [117, 0]
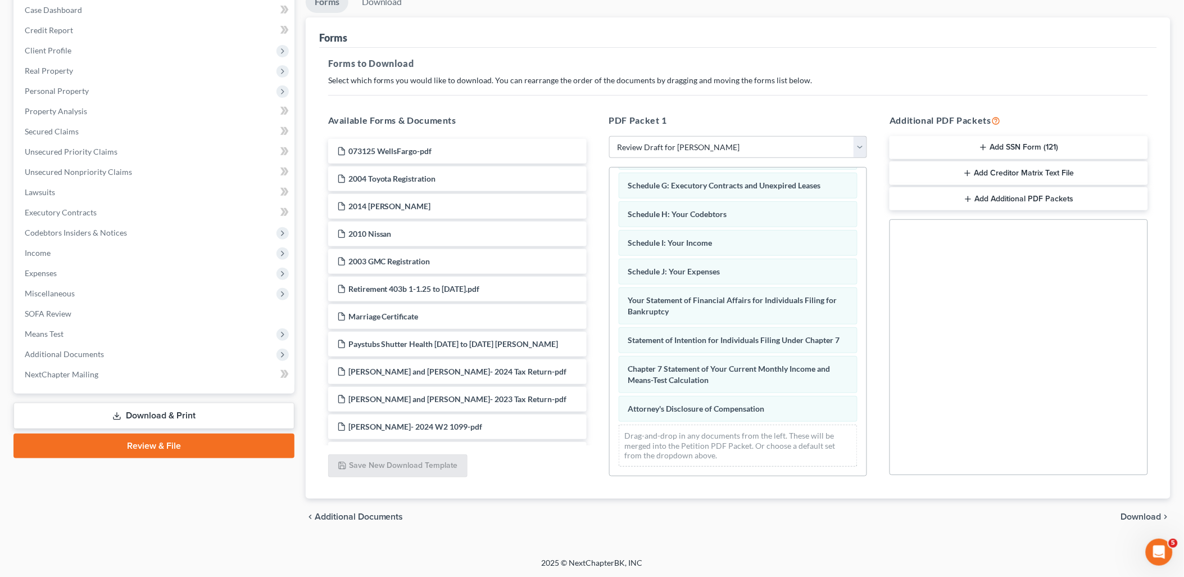
click at [1143, 516] on span "Download" at bounding box center [1141, 516] width 40 height 9
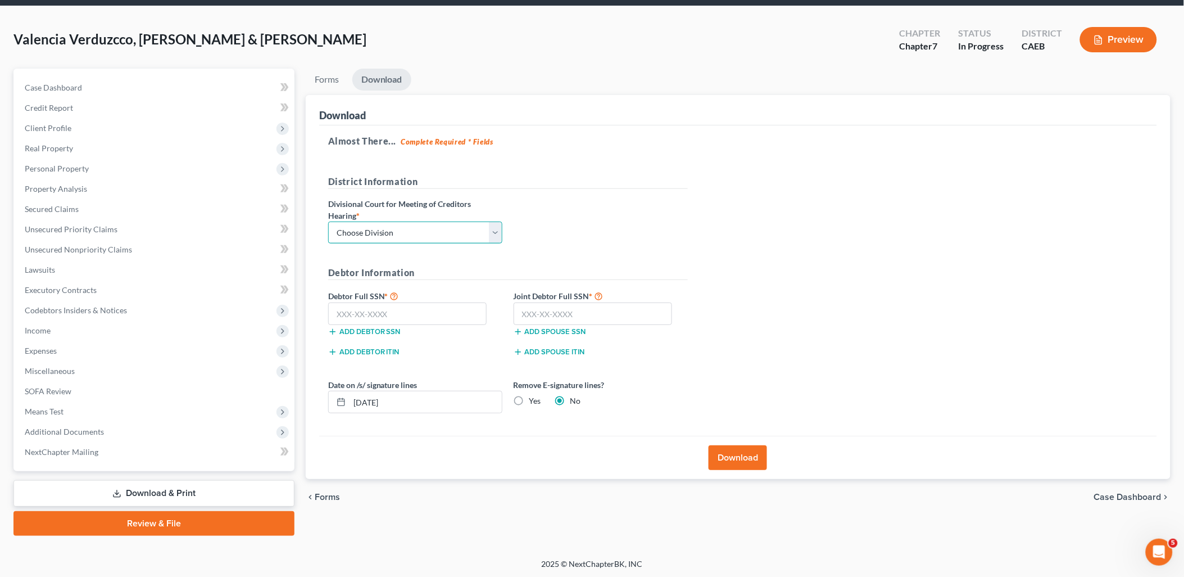
click at [394, 233] on select "Choose Division Fresno Modesto [GEOGRAPHIC_DATA]" at bounding box center [415, 232] width 174 height 22
select select "1"
click at [328, 221] on select "Choose Division Fresno Modesto [GEOGRAPHIC_DATA]" at bounding box center [415, 232] width 174 height 22
click at [381, 311] on input "text" at bounding box center [407, 313] width 159 height 22
click at [395, 319] on input "text" at bounding box center [407, 313] width 159 height 22
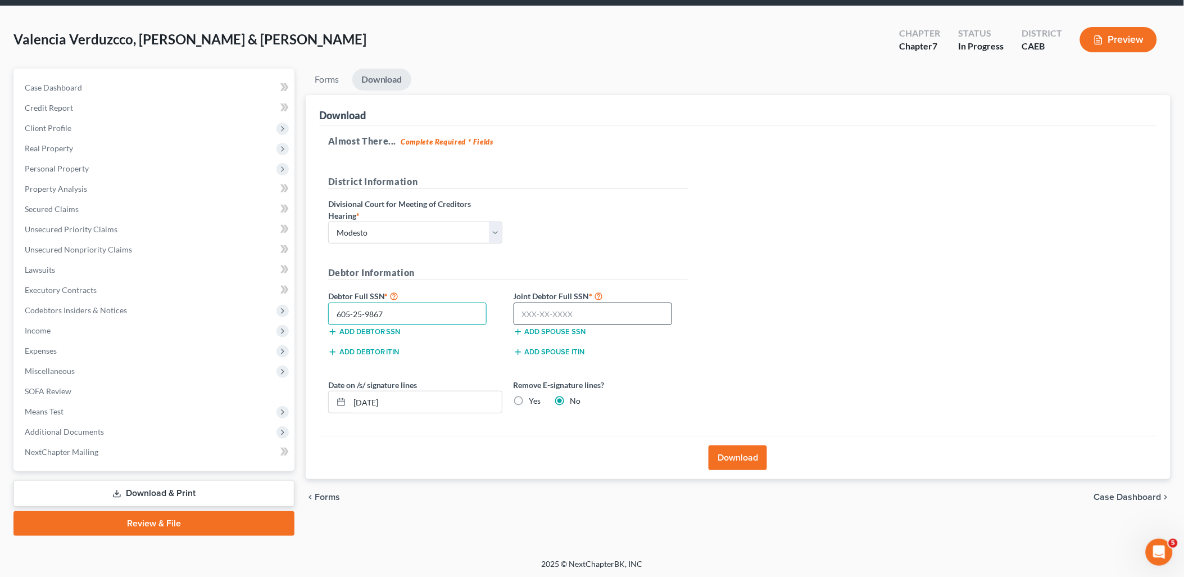
type input "605-25-9867"
click at [566, 317] on input "text" at bounding box center [593, 313] width 159 height 22
type input "547-55-9260"
click at [756, 454] on button "Download" at bounding box center [738, 457] width 58 height 25
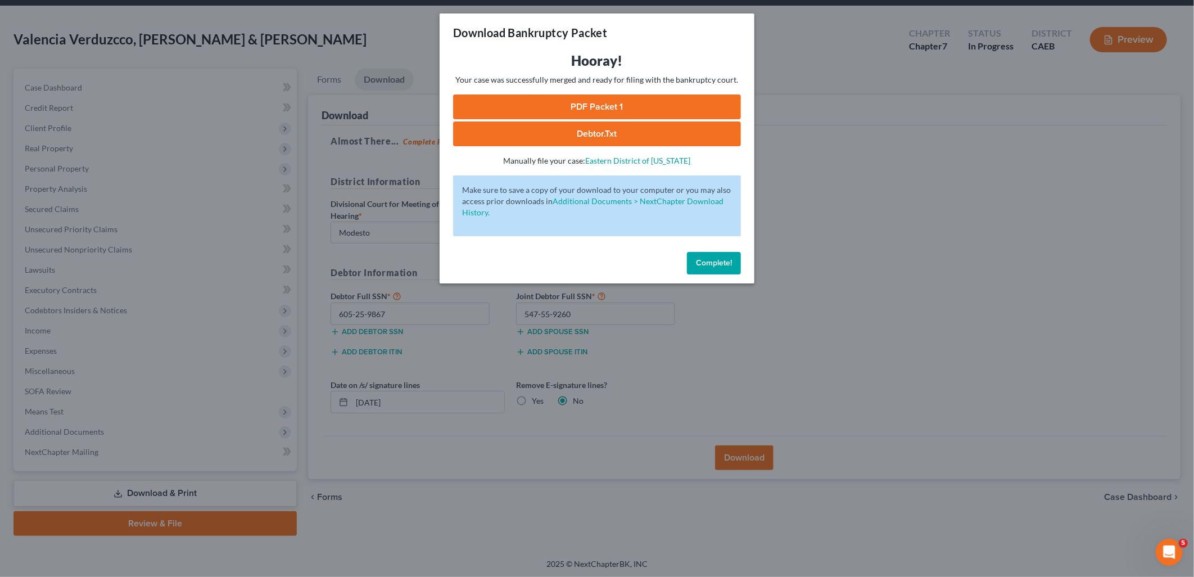
click at [706, 265] on span "Complete!" at bounding box center [714, 263] width 36 height 10
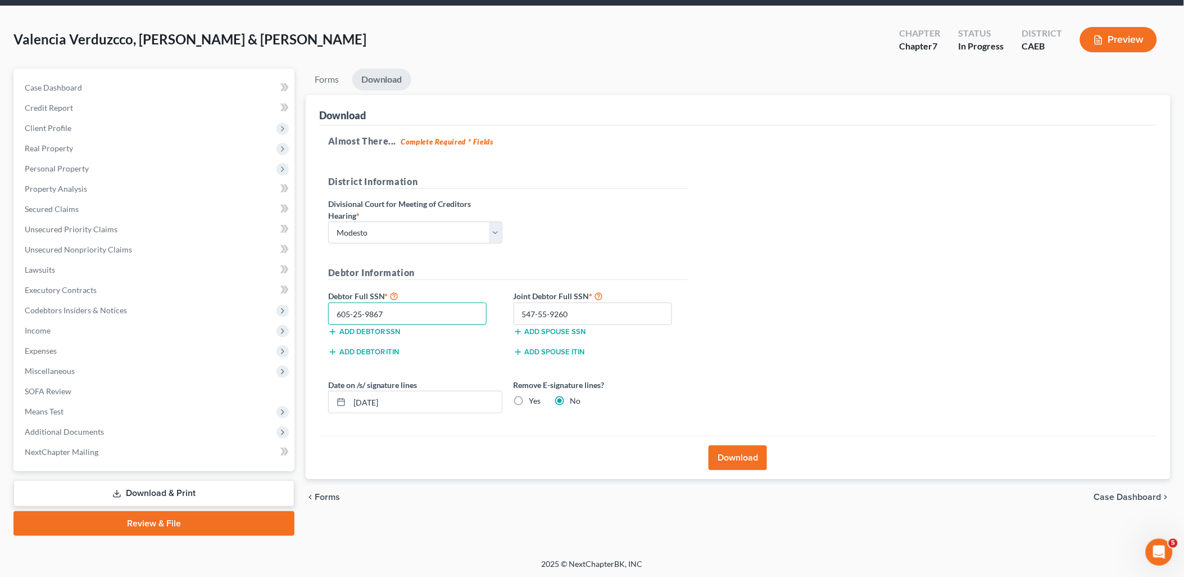
drag, startPoint x: 389, startPoint y: 315, endPoint x: 333, endPoint y: 313, distance: 56.3
click at [328, 311] on input "605-25-9867" at bounding box center [407, 313] width 159 height 22
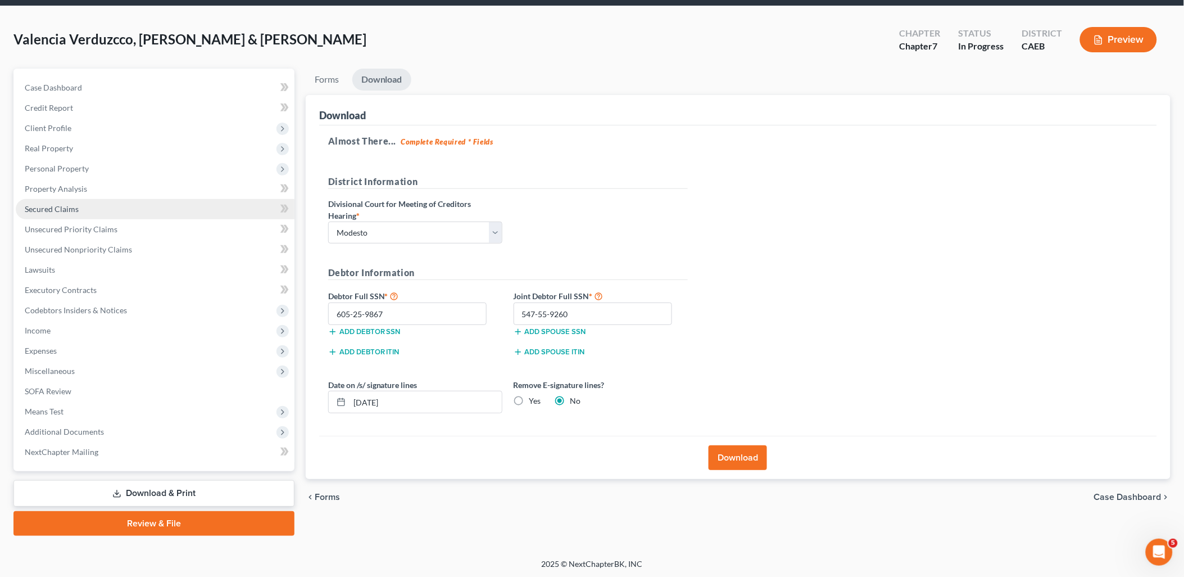
click at [58, 204] on span "Secured Claims" at bounding box center [52, 209] width 54 height 10
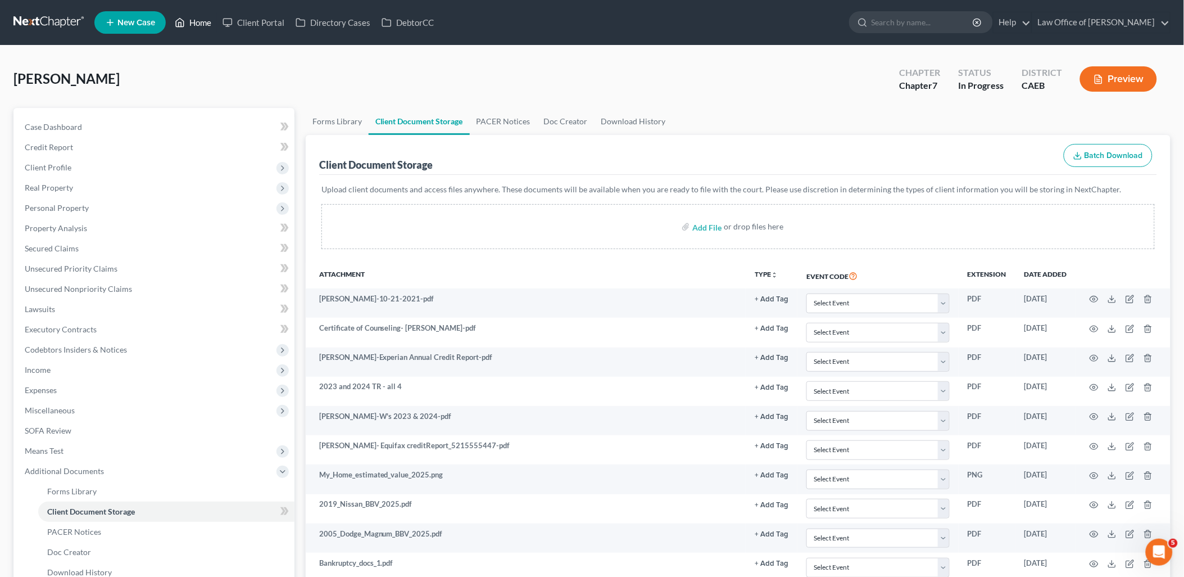
click at [205, 25] on link "Home" at bounding box center [193, 22] width 48 height 20
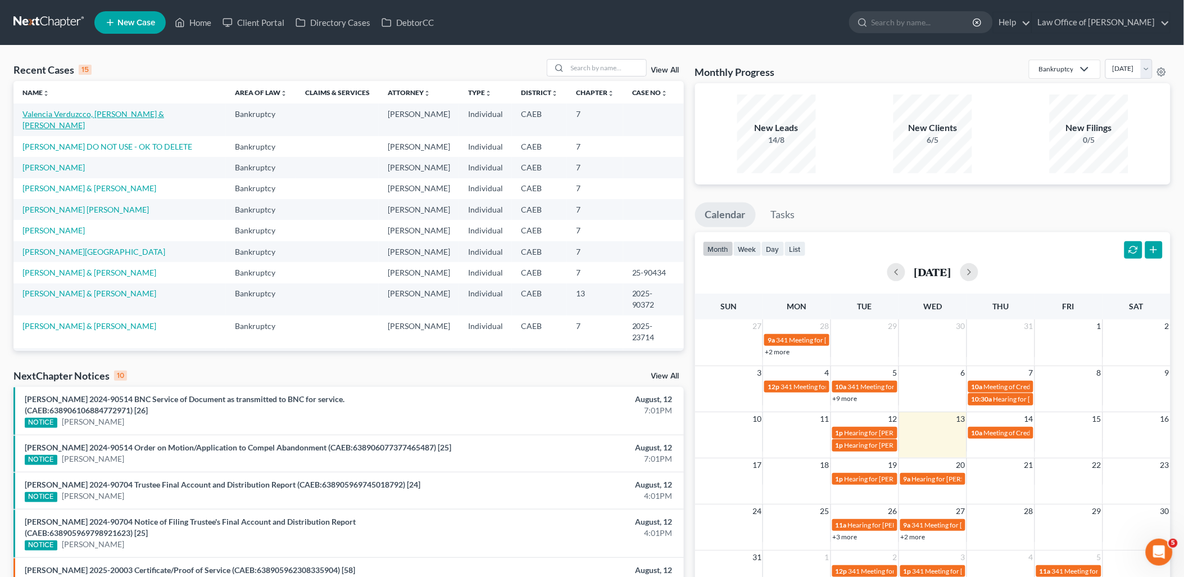
click at [108, 114] on link "Valencia Verduzcco, [PERSON_NAME] & [PERSON_NAME]" at bounding box center [93, 119] width 142 height 21
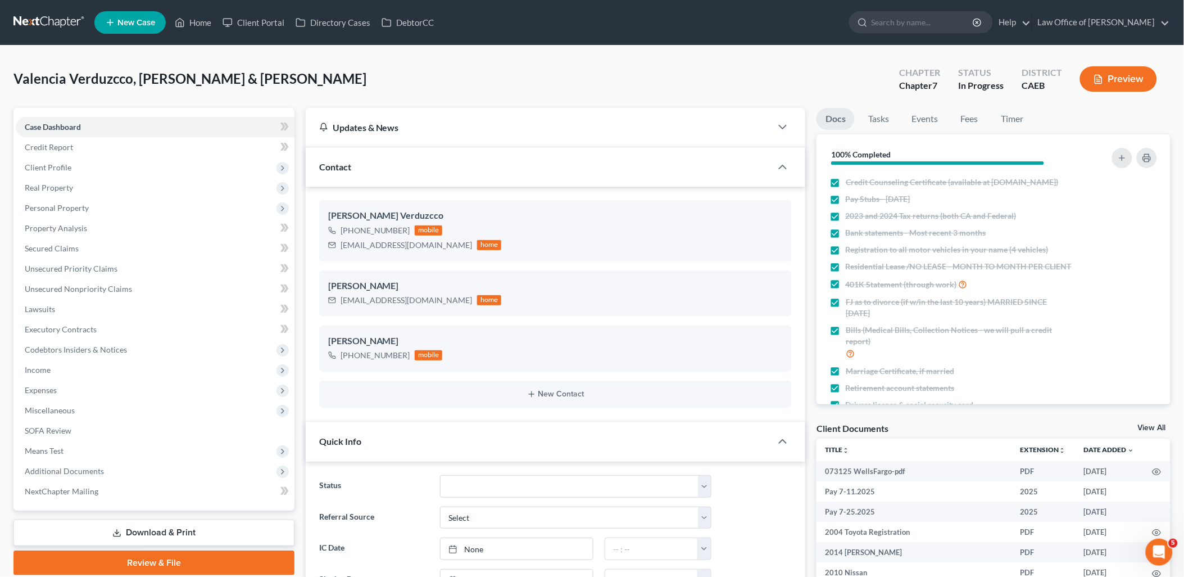
scroll to position [706, 0]
click at [1156, 429] on link "View All" at bounding box center [1152, 428] width 28 height 8
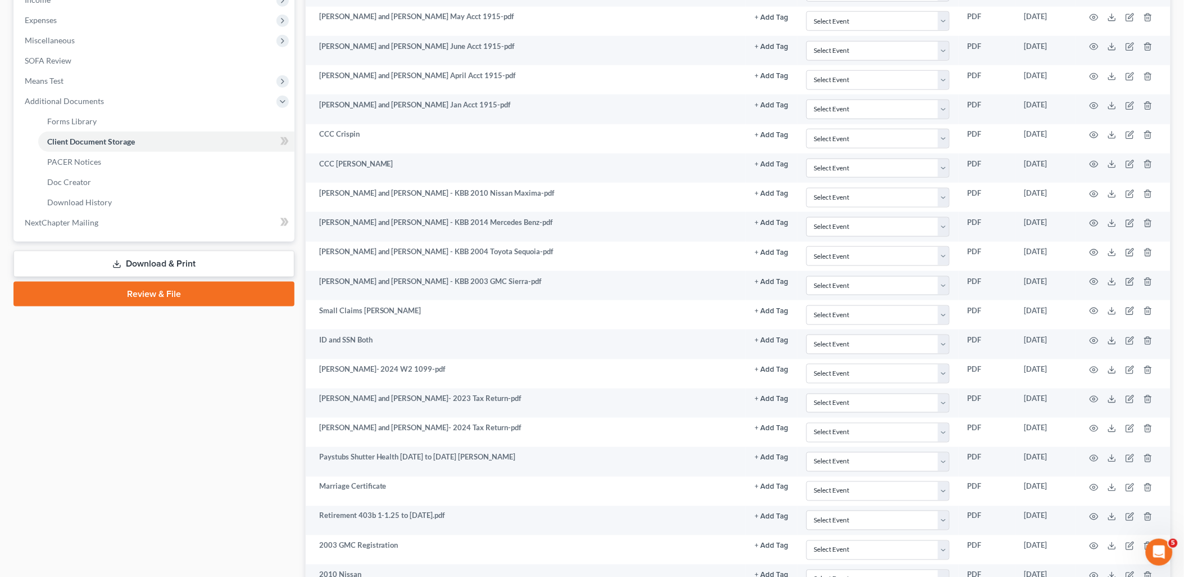
scroll to position [625, 0]
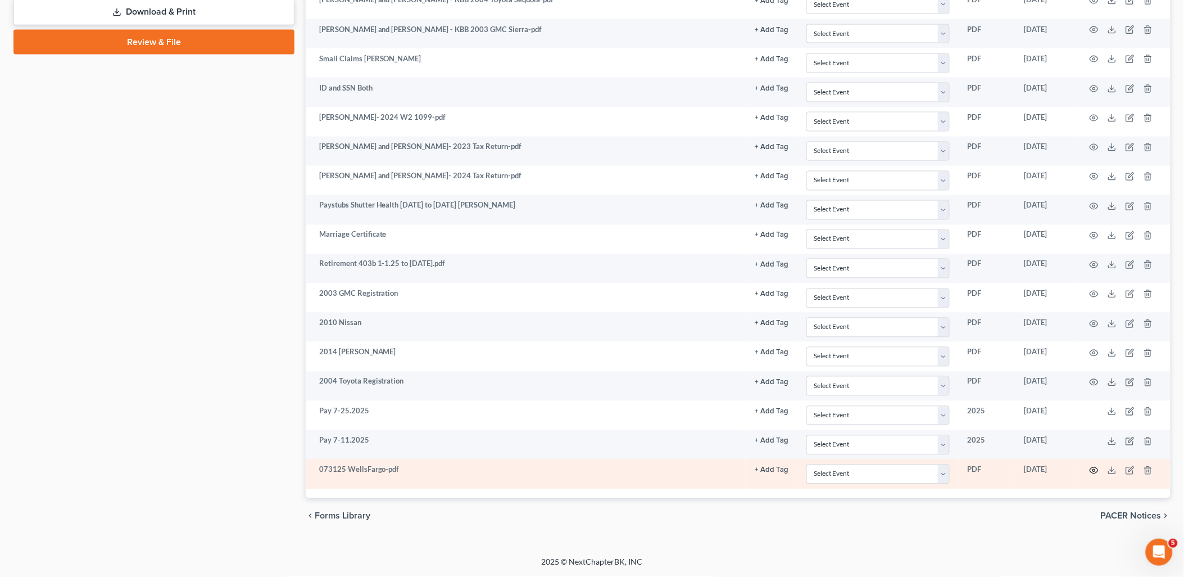
click at [1093, 469] on icon "button" at bounding box center [1094, 470] width 9 height 9
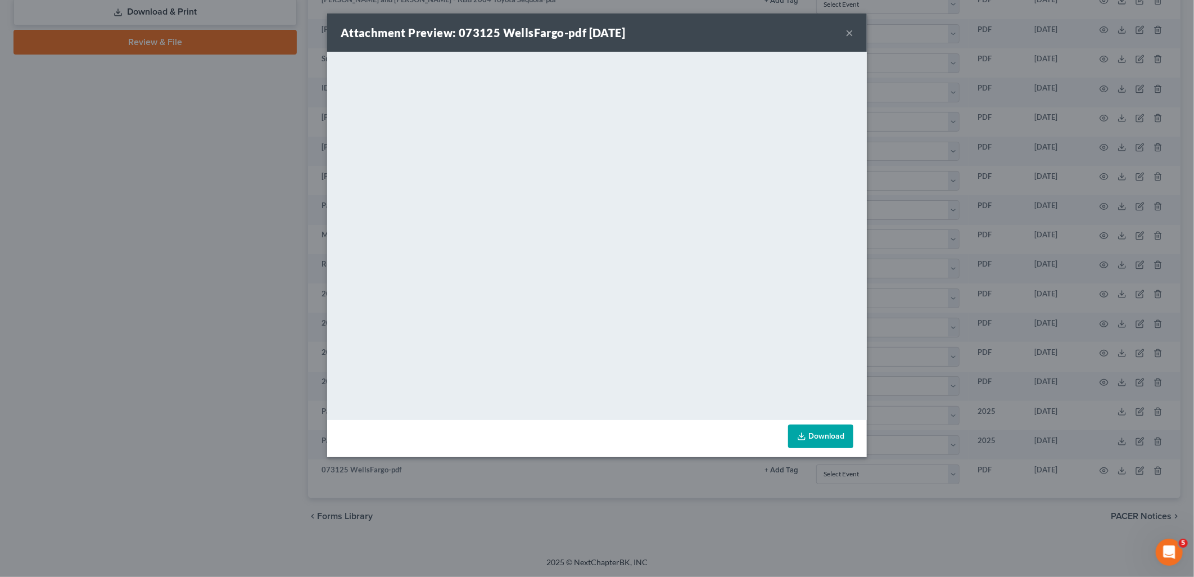
drag, startPoint x: 847, startPoint y: 33, endPoint x: 847, endPoint y: 55, distance: 21.9
click at [847, 33] on button "×" at bounding box center [849, 32] width 8 height 13
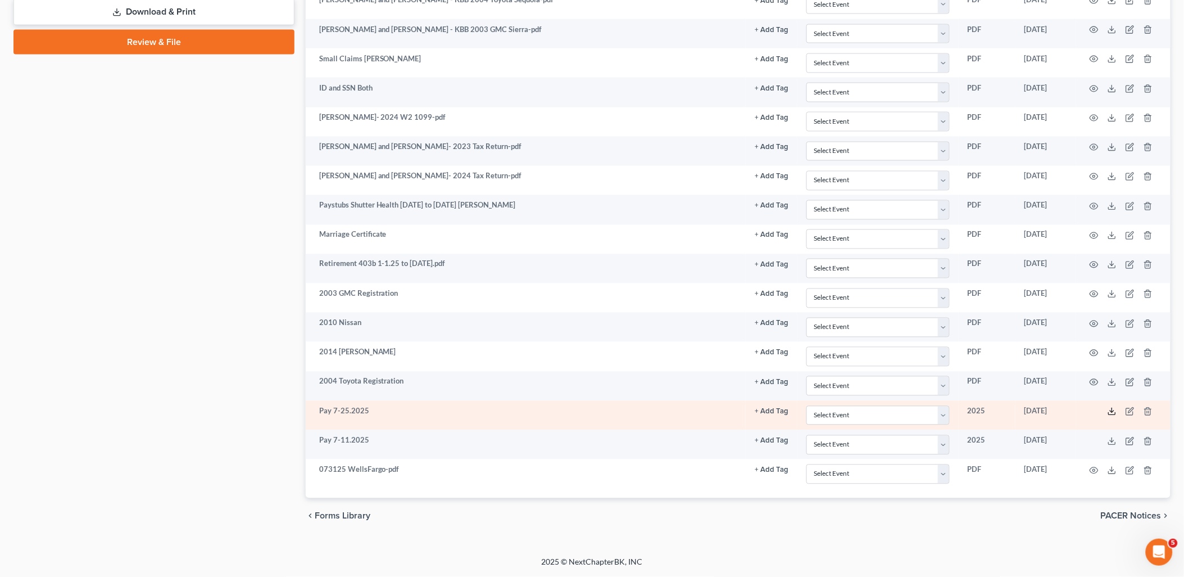
click at [1114, 410] on icon at bounding box center [1112, 411] width 9 height 9
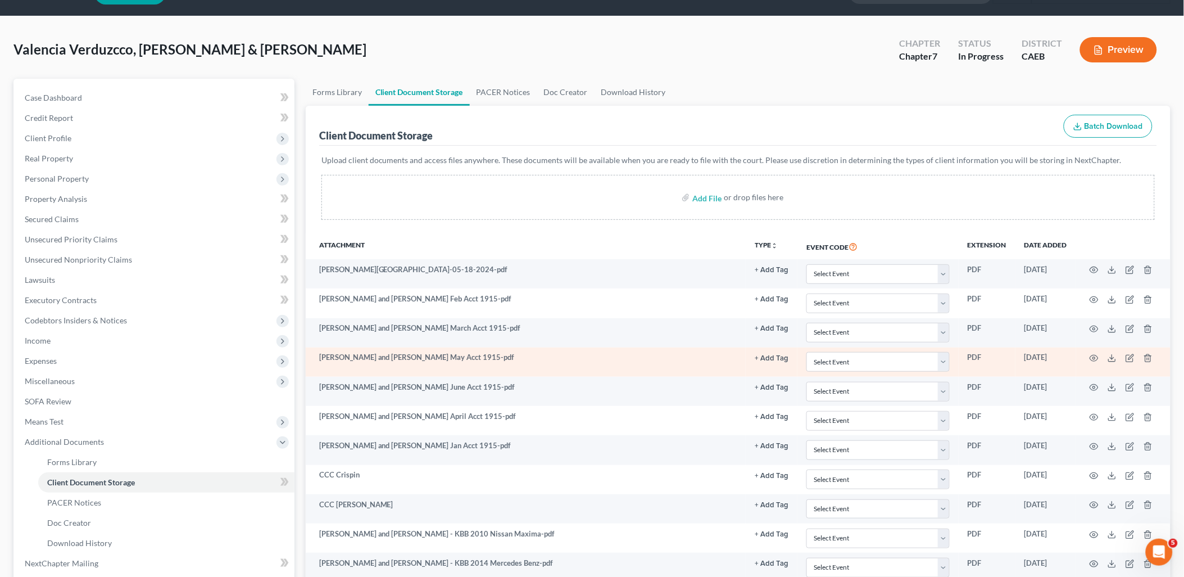
scroll to position [0, 0]
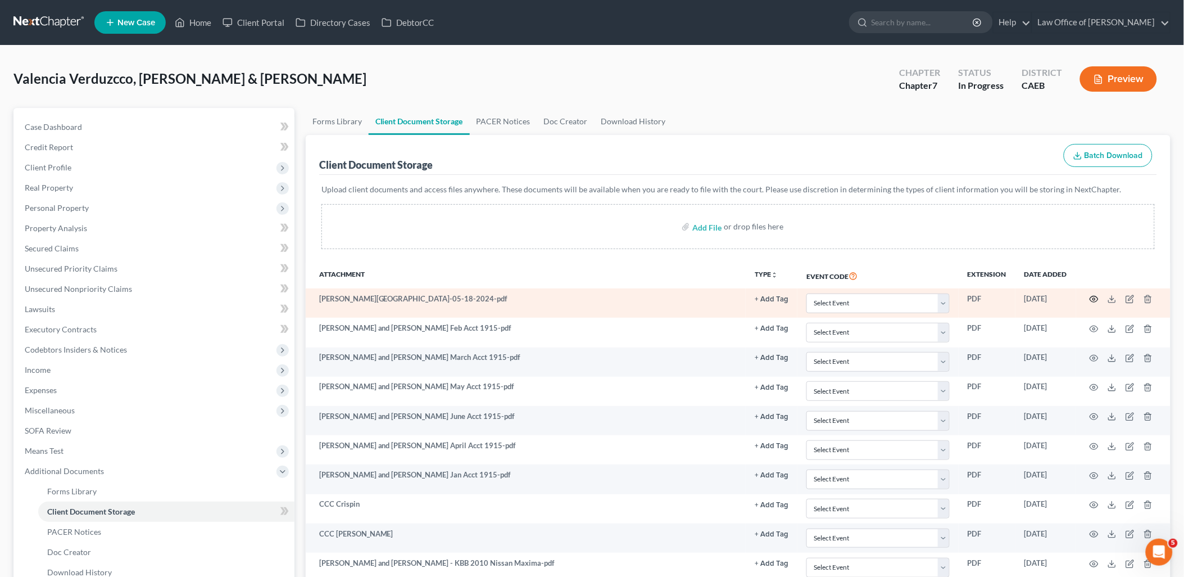
click at [1097, 300] on icon "button" at bounding box center [1094, 299] width 9 height 9
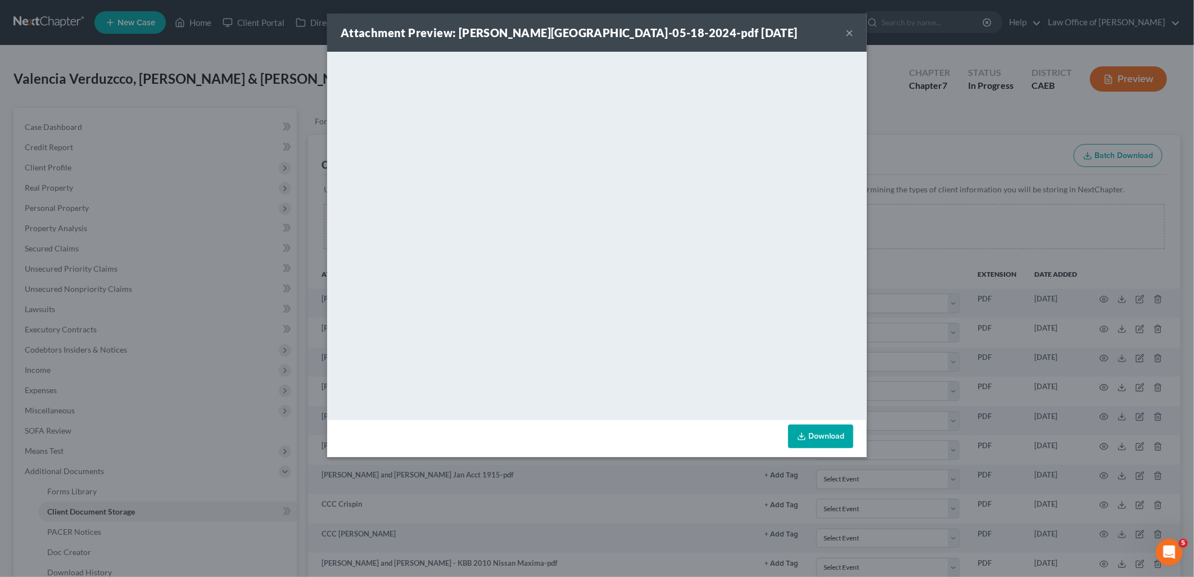
click at [848, 35] on button "×" at bounding box center [849, 32] width 8 height 13
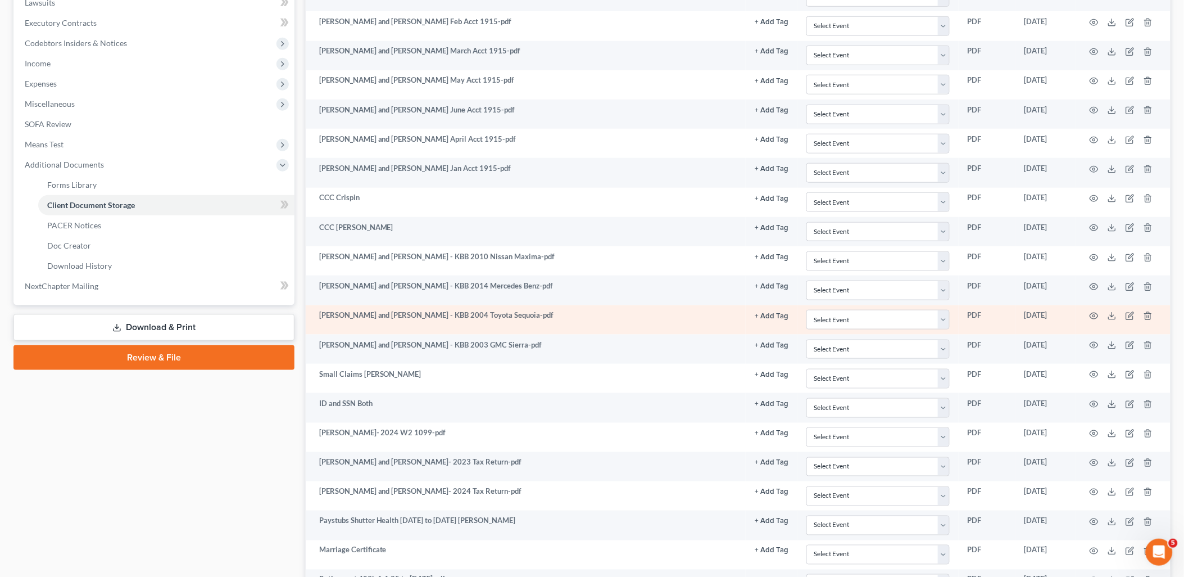
scroll to position [374, 0]
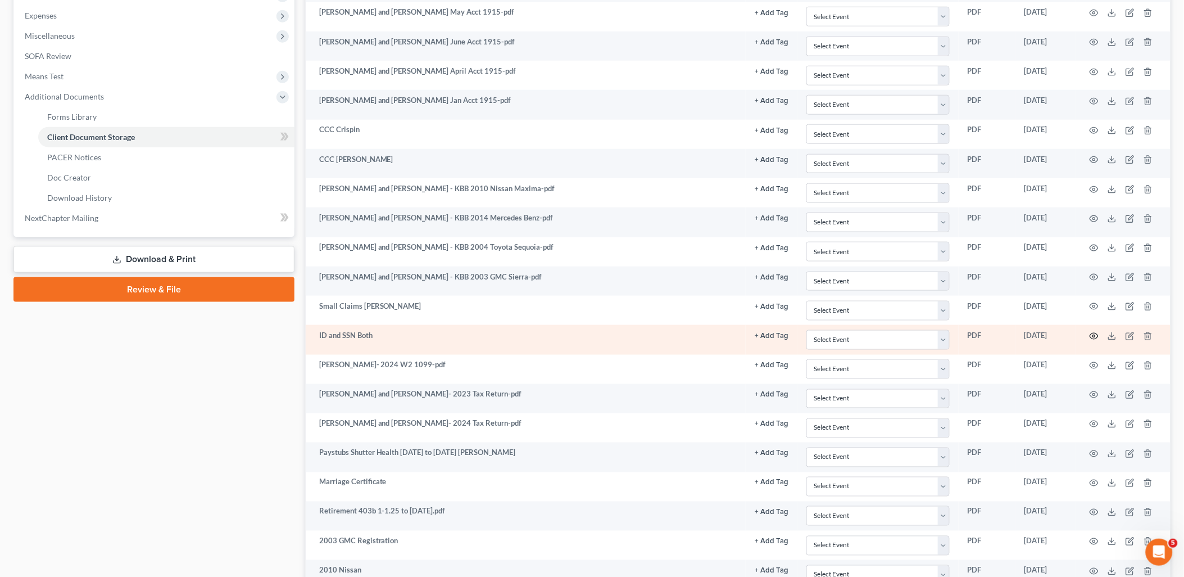
click at [1095, 337] on icon "button" at bounding box center [1094, 336] width 9 height 9
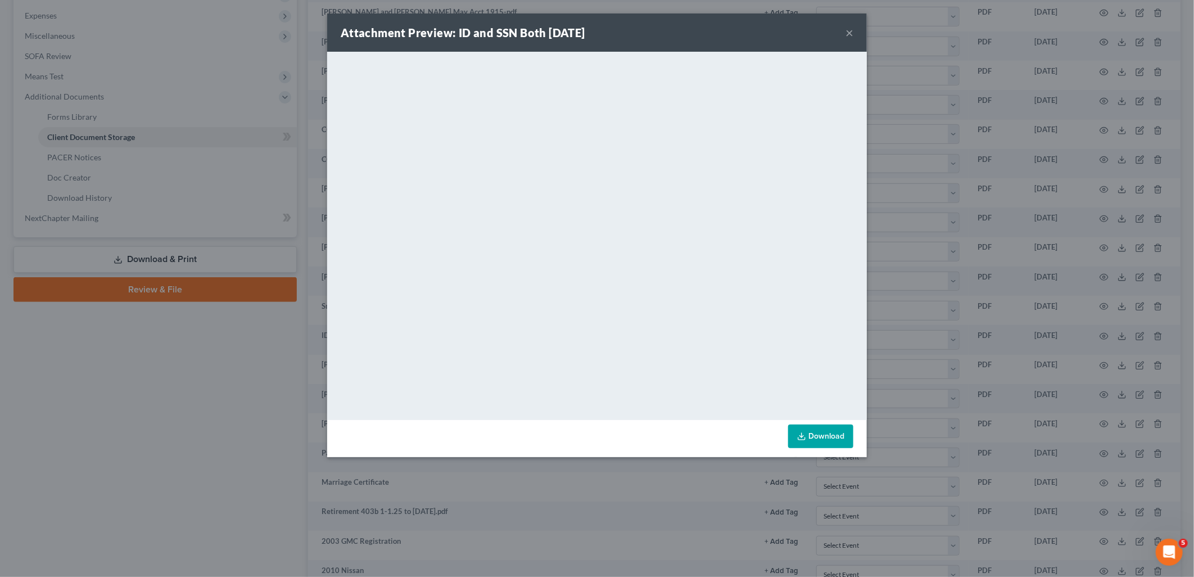
click at [849, 35] on button "×" at bounding box center [849, 32] width 8 height 13
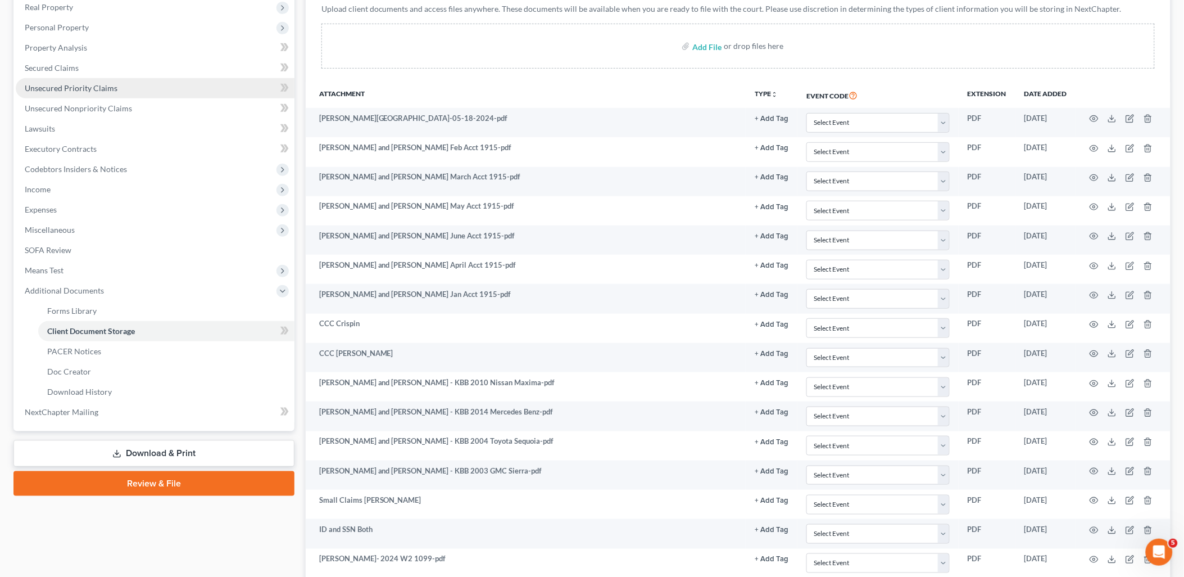
scroll to position [125, 0]
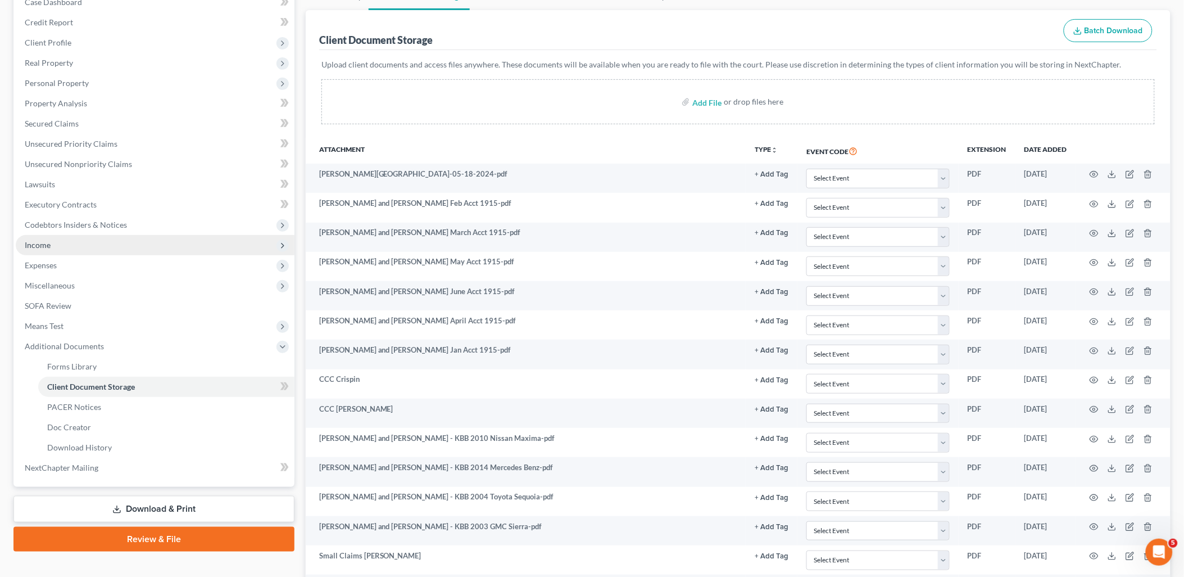
click at [34, 241] on span "Income" at bounding box center [38, 245] width 26 height 10
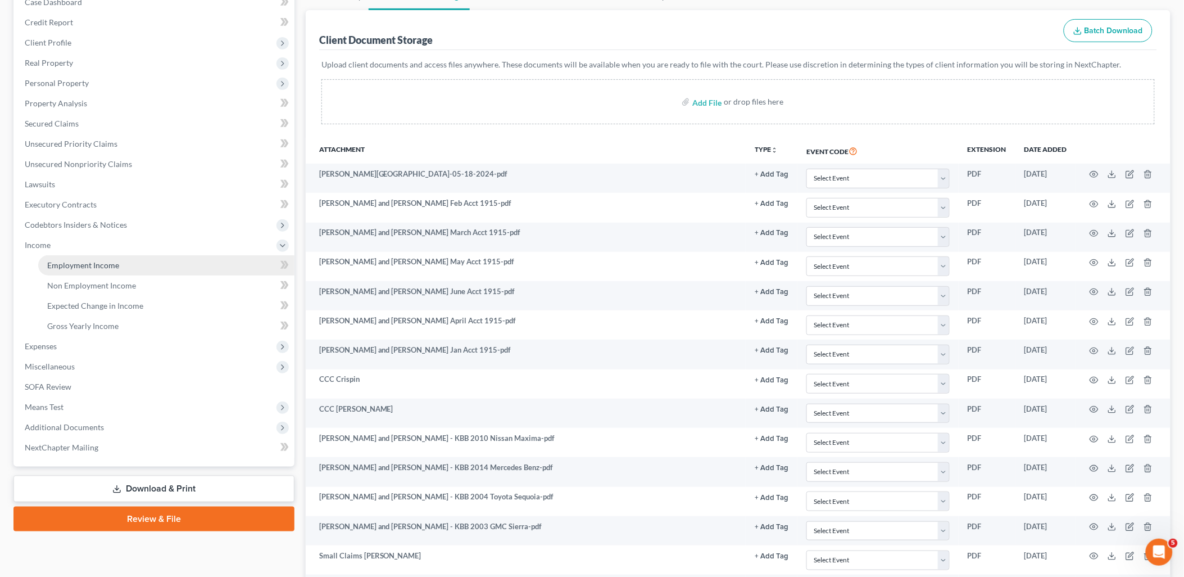
click at [70, 260] on span "Employment Income" at bounding box center [83, 265] width 72 height 10
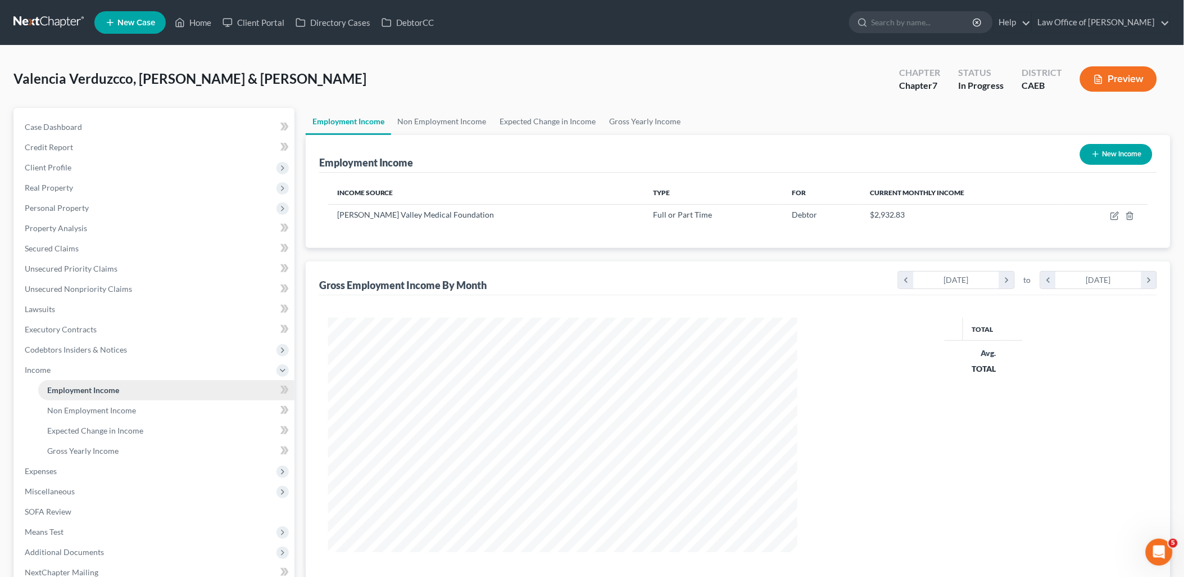
scroll to position [234, 492]
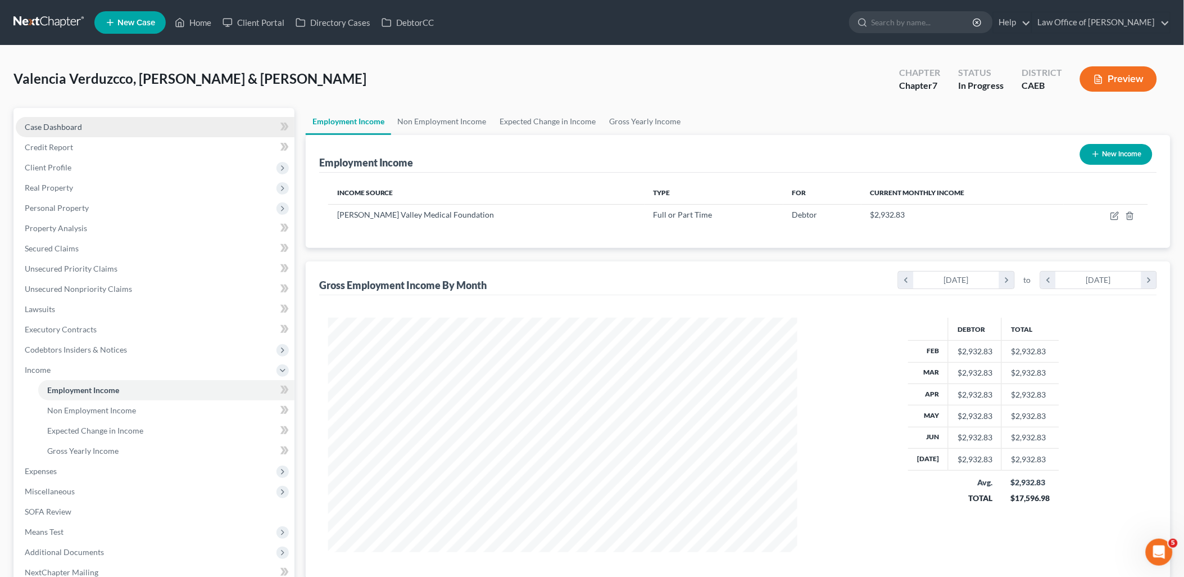
click at [59, 132] on link "Case Dashboard" at bounding box center [155, 127] width 279 height 20
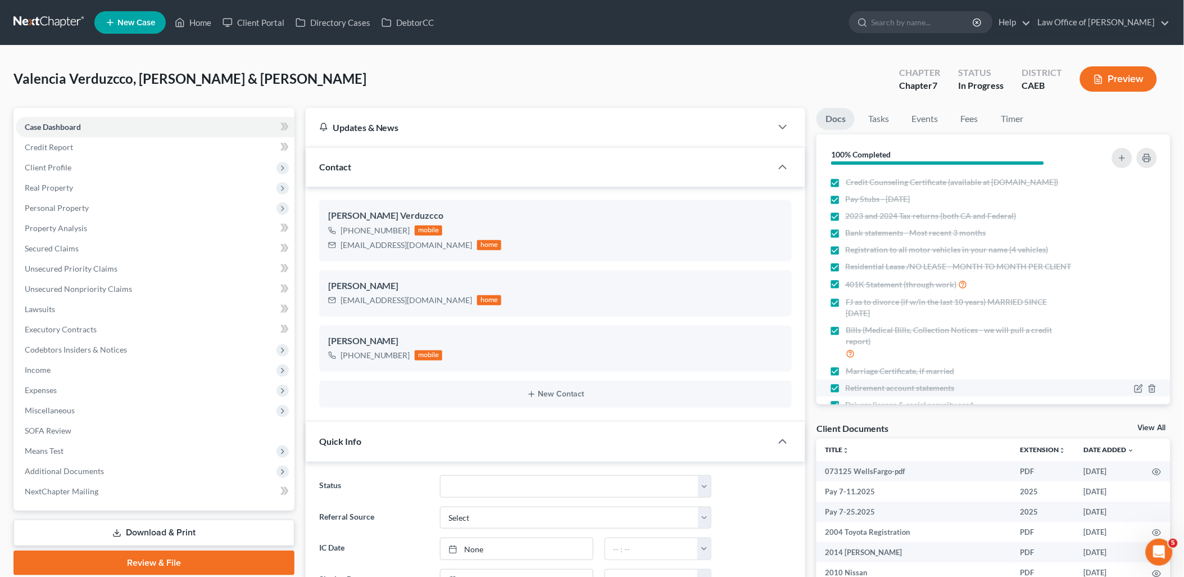
scroll to position [706, 0]
click at [1155, 424] on link "View All" at bounding box center [1152, 428] width 28 height 8
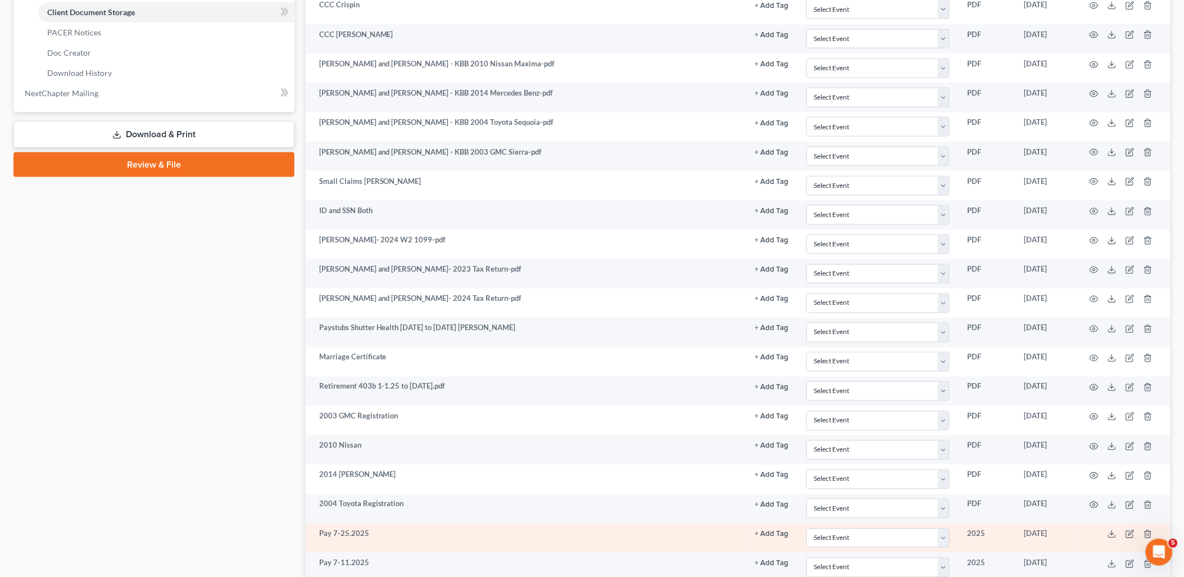
scroll to position [625, 0]
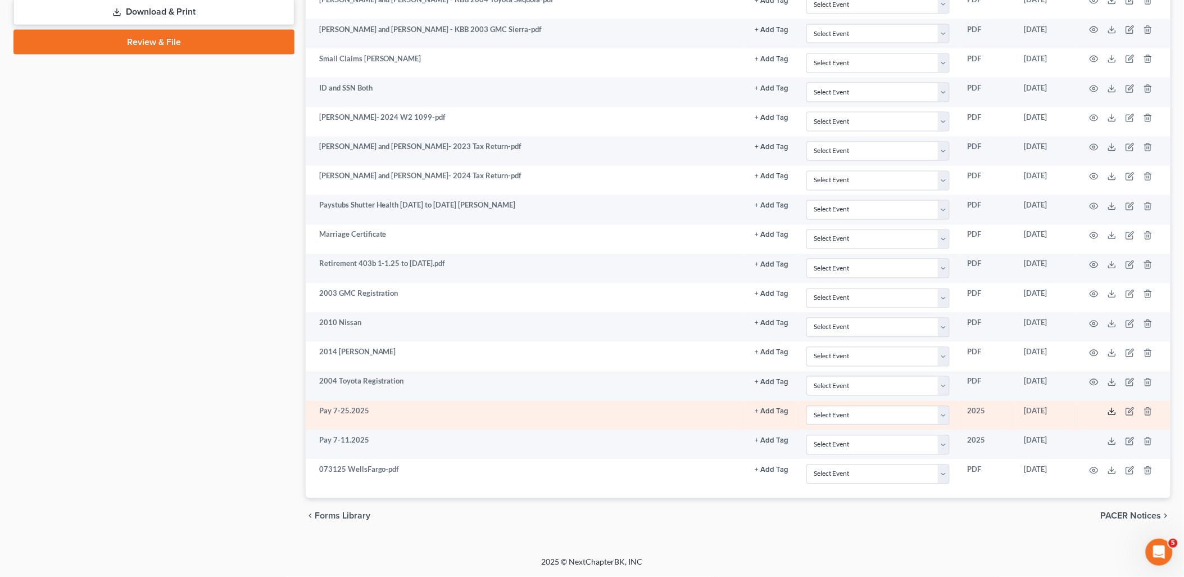
click at [1111, 410] on icon at bounding box center [1112, 411] width 9 height 9
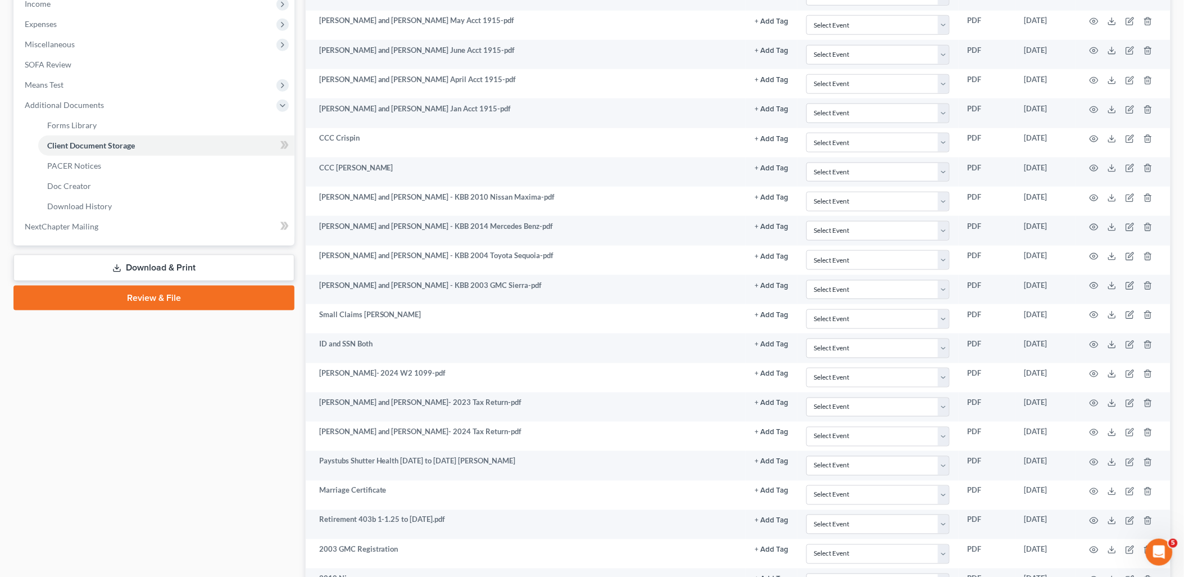
scroll to position [0, 0]
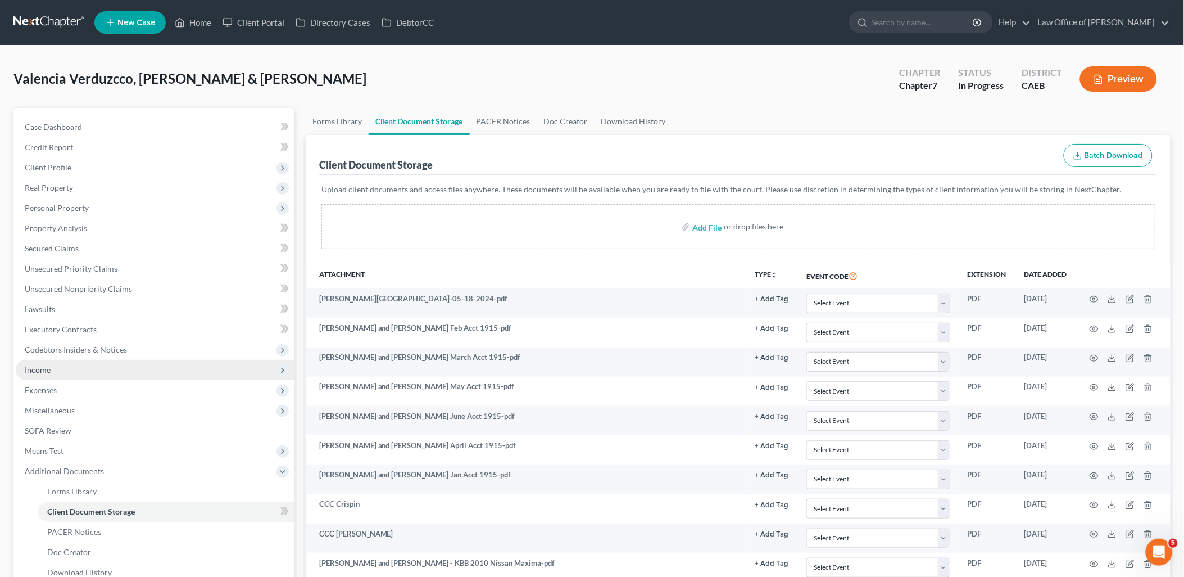
click at [43, 372] on span "Income" at bounding box center [38, 370] width 26 height 10
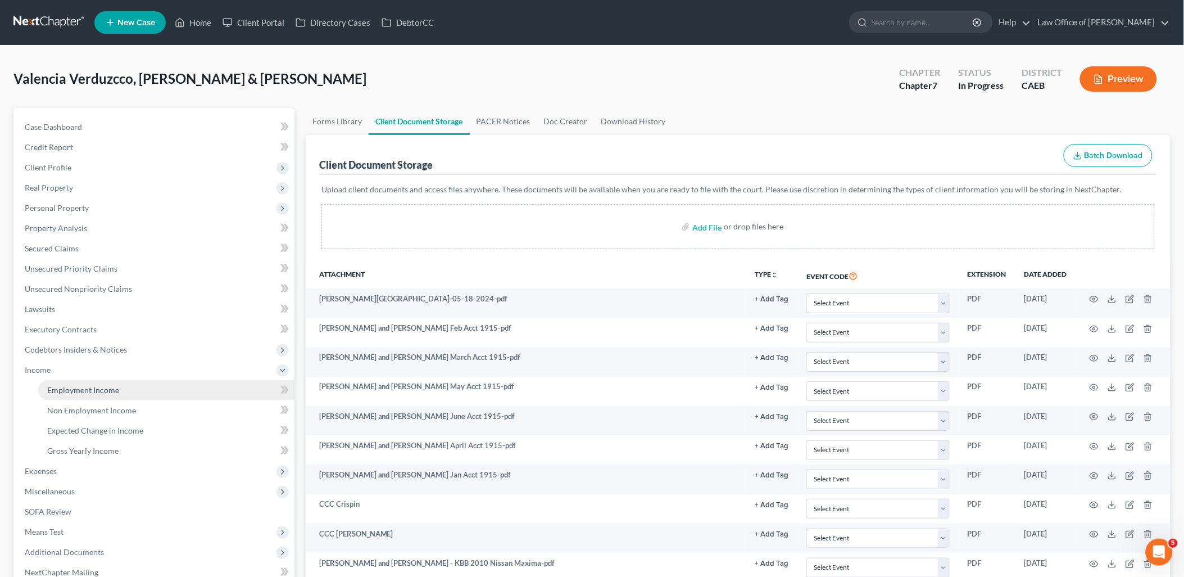
click at [59, 394] on link "Employment Income" at bounding box center [166, 390] width 256 height 20
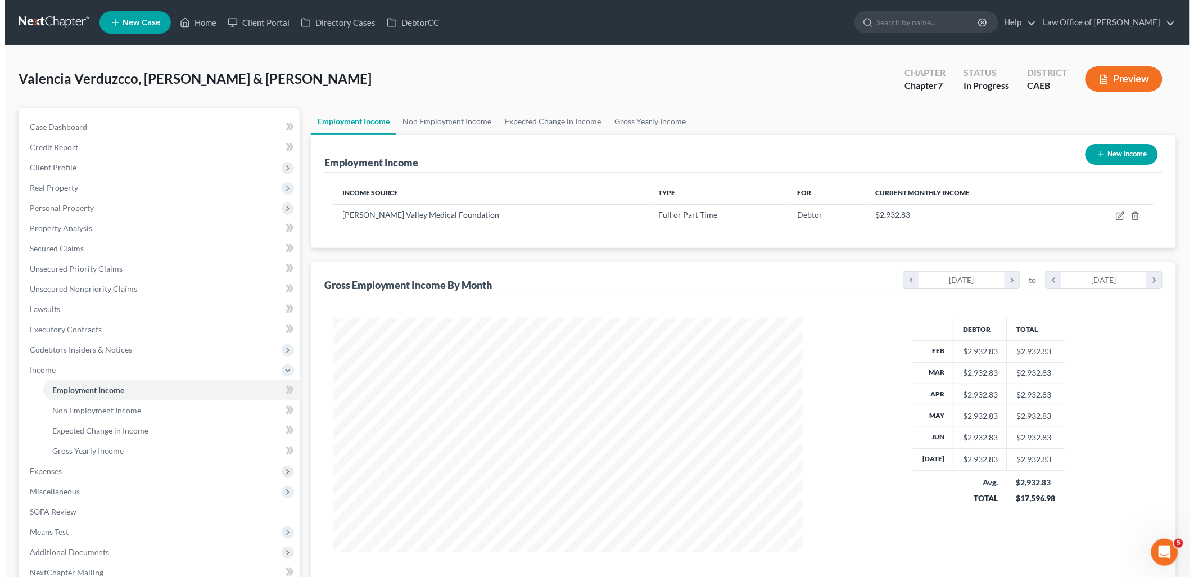
scroll to position [234, 492]
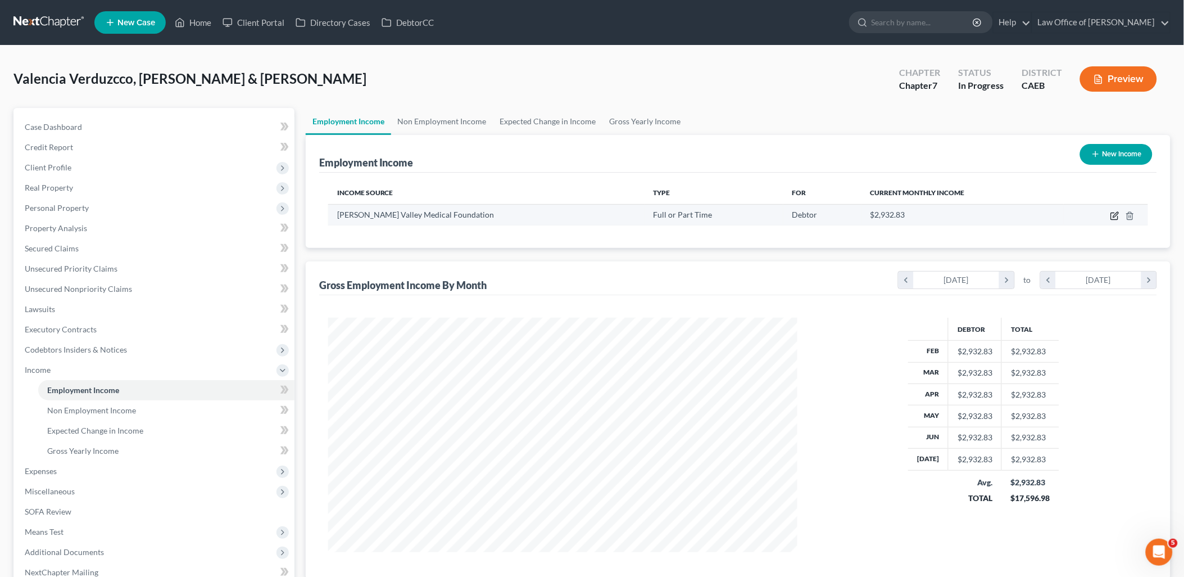
click at [1113, 215] on icon "button" at bounding box center [1115, 215] width 9 height 9
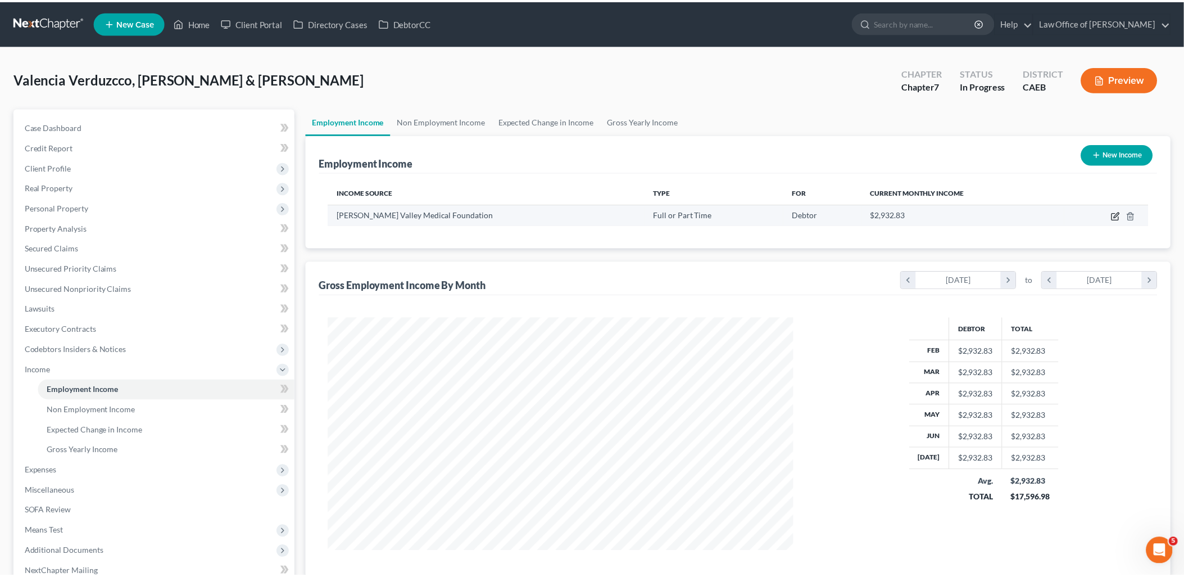
scroll to position [237, 496]
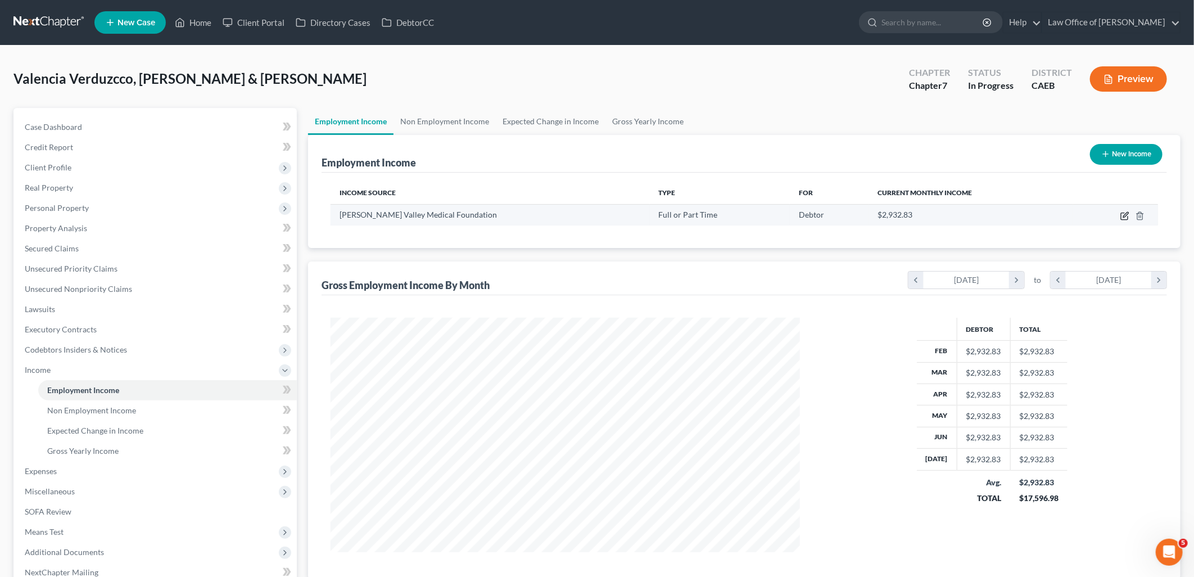
select select "0"
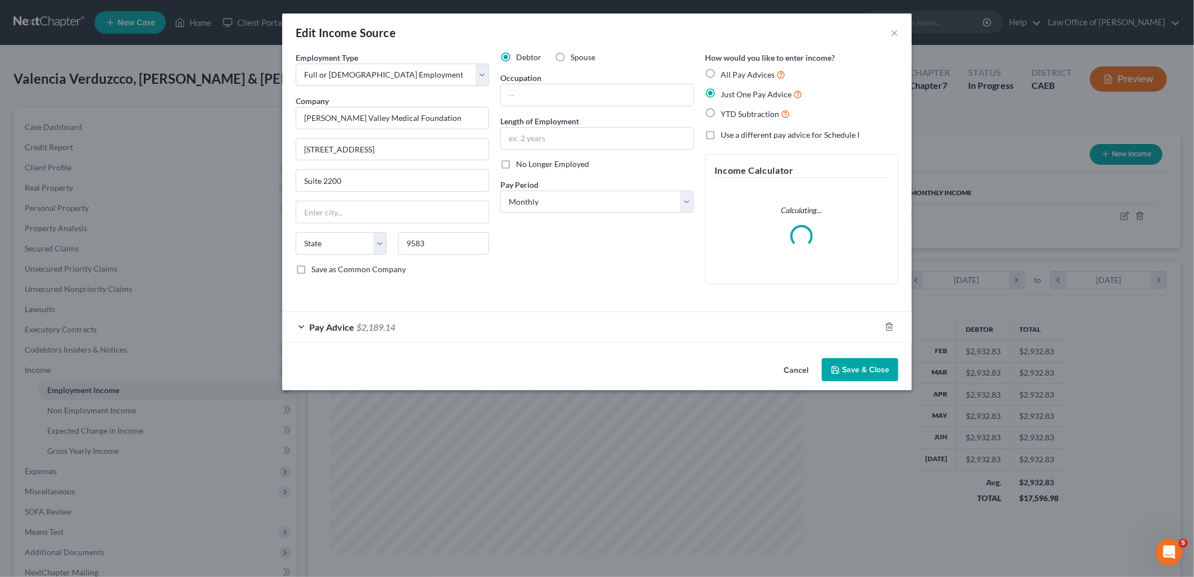
click at [571, 57] on label "Spouse" at bounding box center [583, 57] width 25 height 11
click at [575, 57] on input "Spouse" at bounding box center [578, 55] width 7 height 7
radio input "true"
click at [544, 96] on input "text" at bounding box center [597, 94] width 192 height 21
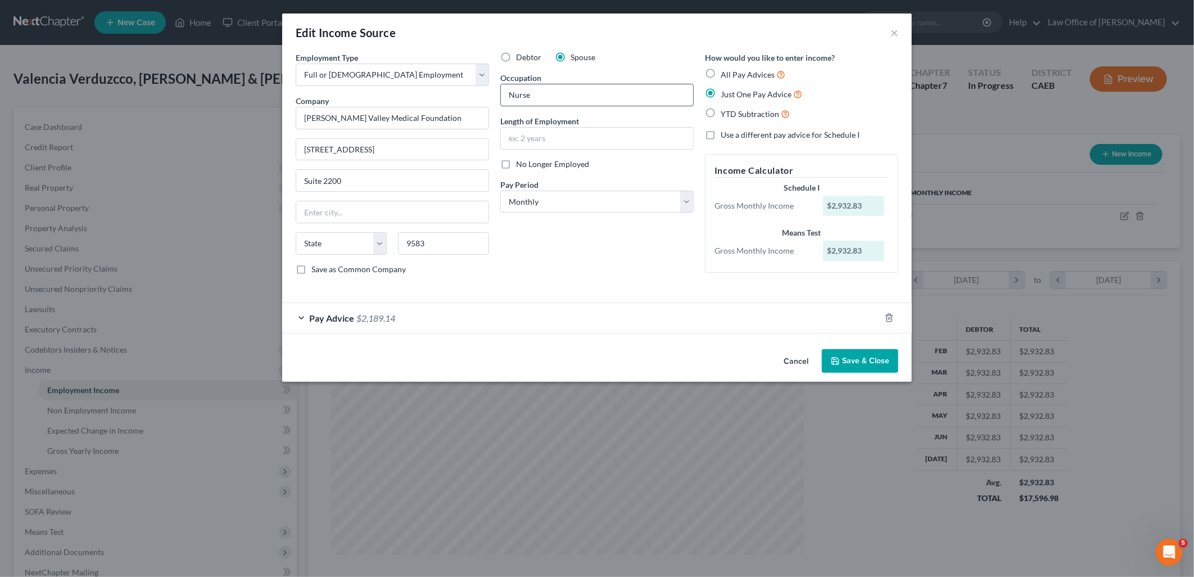
type input "Nurse"
type input "10 years+"
click at [874, 366] on button "Save & Close" at bounding box center [860, 361] width 76 height 24
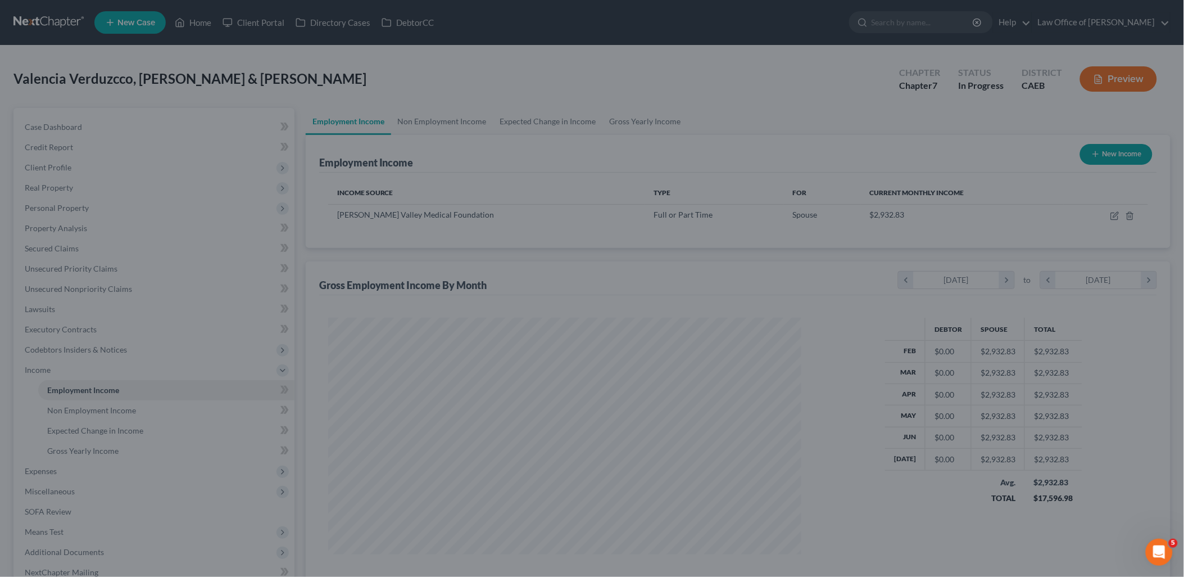
scroll to position [561917, 561659]
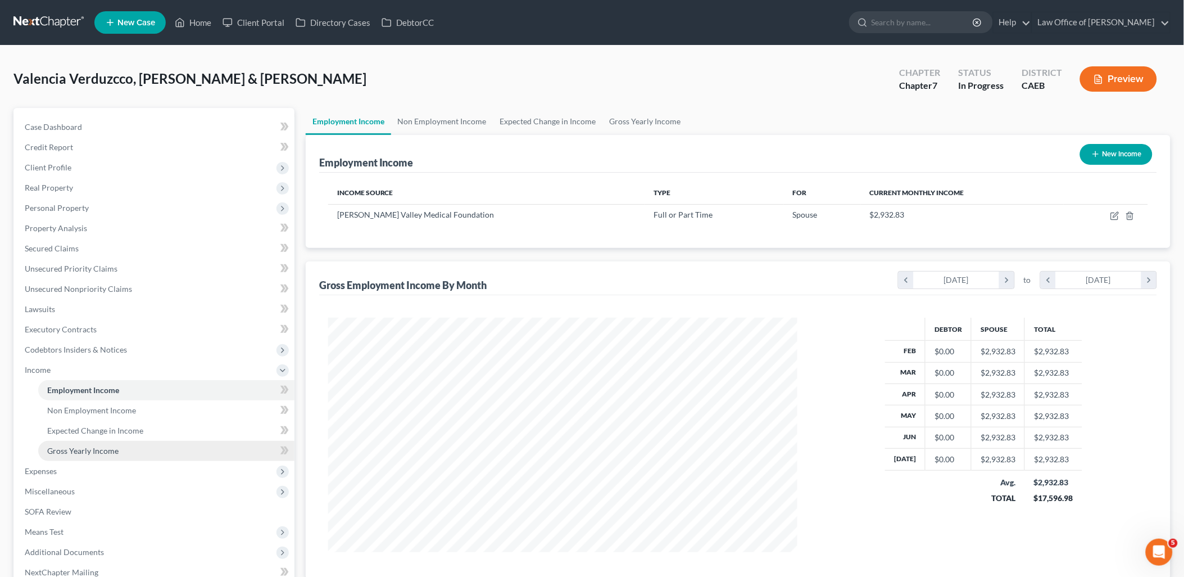
click at [74, 447] on span "Gross Yearly Income" at bounding box center [82, 451] width 71 height 10
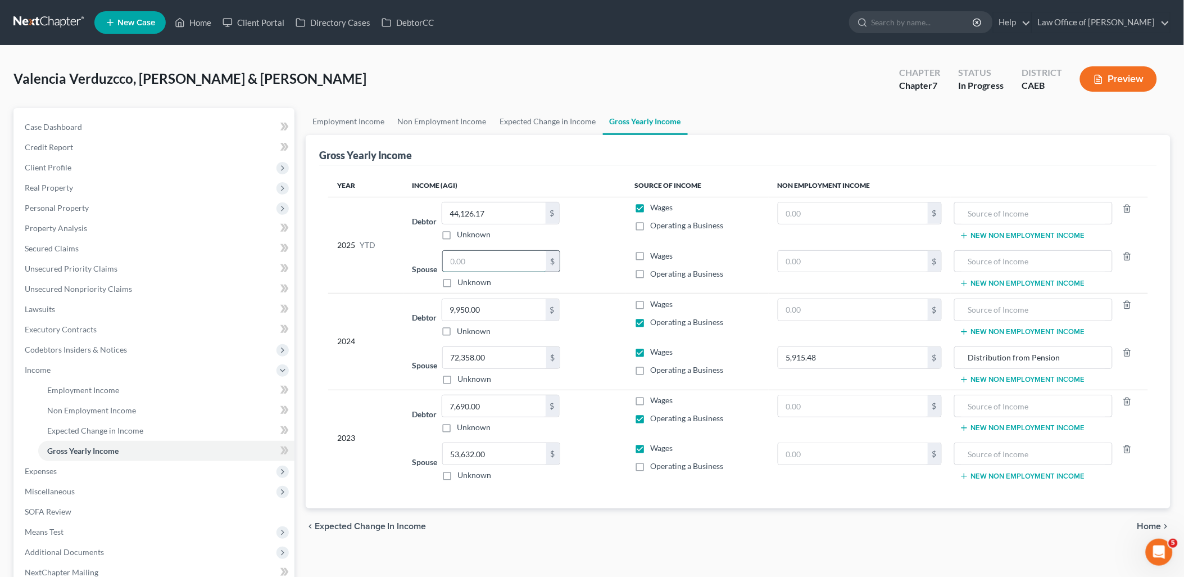
click at [516, 266] on input "text" at bounding box center [494, 261] width 103 height 21
paste input "44,126.17"
type input "44,126.17"
click at [650, 256] on label "Wages" at bounding box center [661, 255] width 22 height 11
click at [655, 256] on input "Wages" at bounding box center [658, 253] width 7 height 7
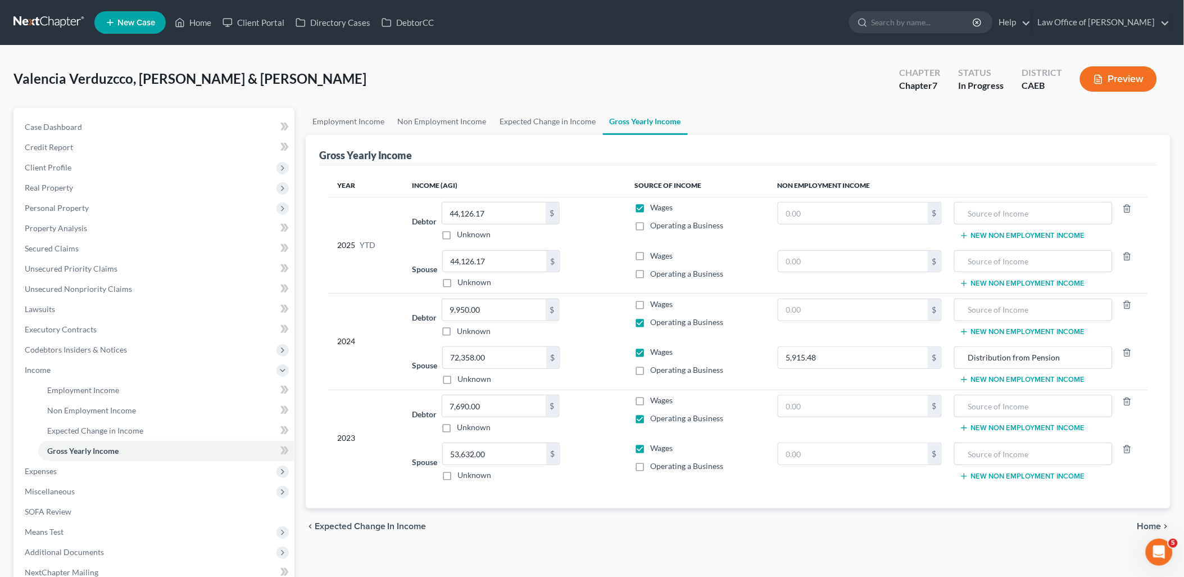
checkbox input "true"
click at [650, 208] on label "Wages" at bounding box center [661, 207] width 22 height 11
click at [655, 208] on input "Wages" at bounding box center [658, 205] width 7 height 7
checkbox input "false"
click at [66, 123] on span "Case Dashboard" at bounding box center [53, 127] width 57 height 10
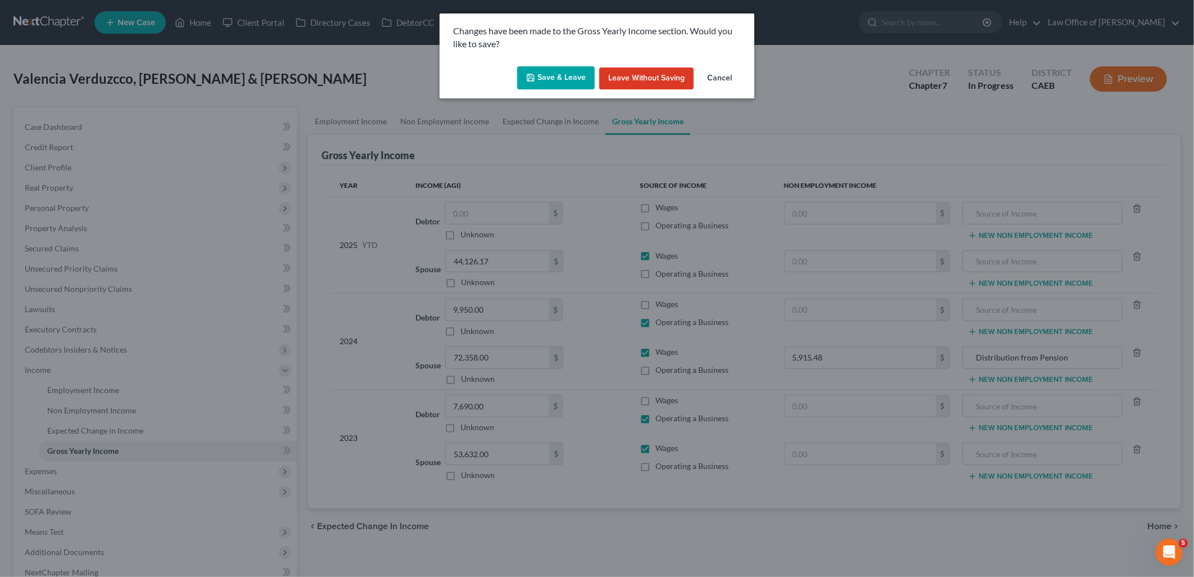
click at [581, 73] on button "Save & Leave" at bounding box center [556, 78] width 78 height 24
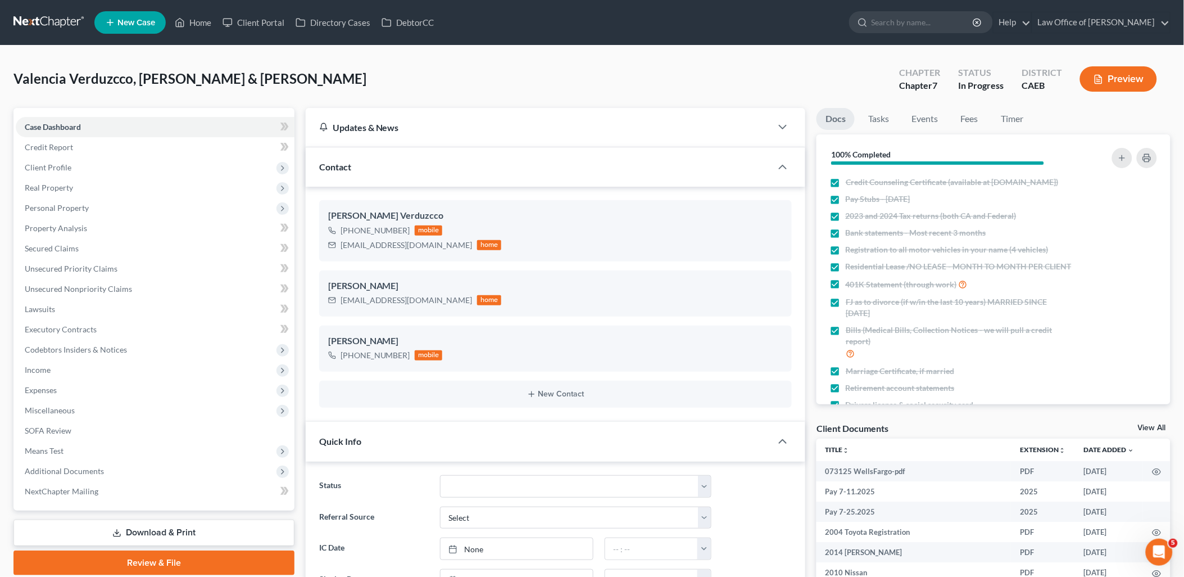
scroll to position [706, 0]
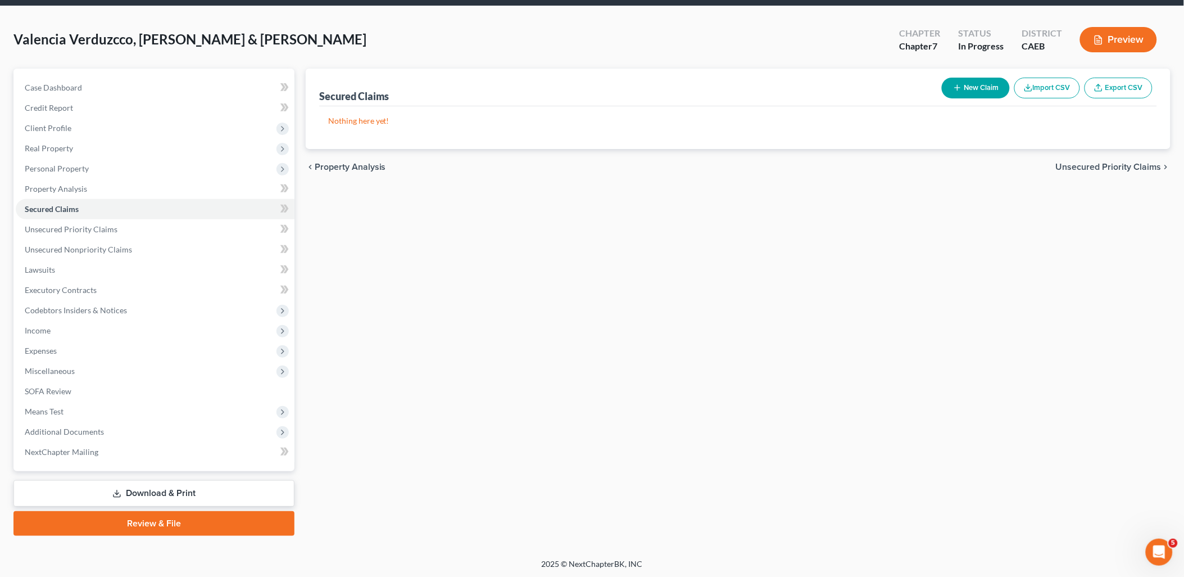
click at [130, 491] on link "Download & Print" at bounding box center [153, 493] width 281 height 26
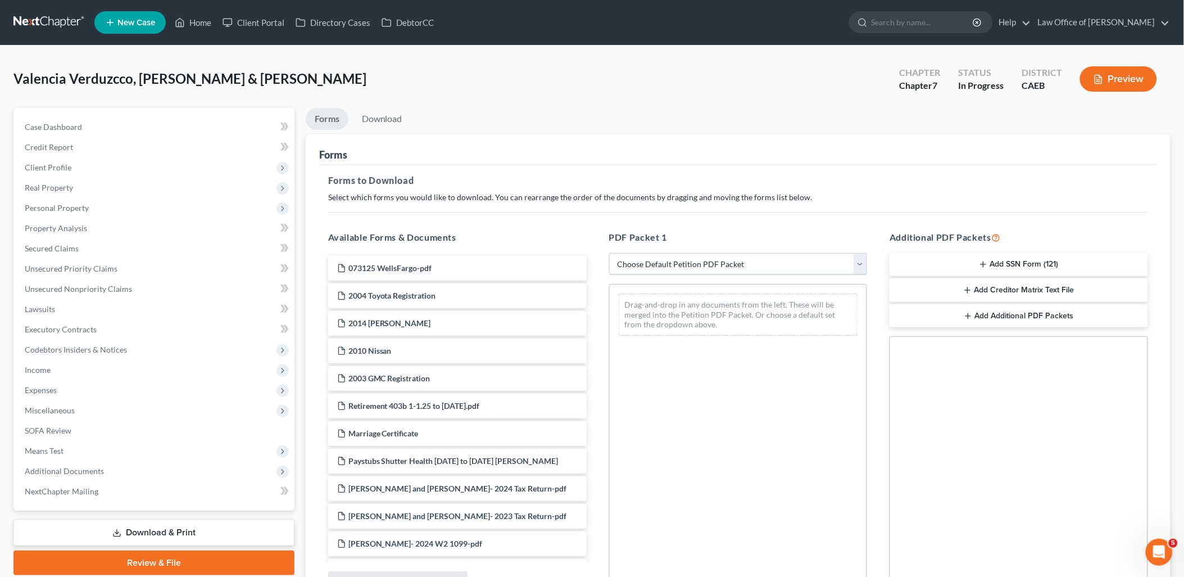
click at [702, 265] on select "Choose Default Petition PDF Packet Complete Bankruptcy Petition (all forms and …" at bounding box center [738, 264] width 259 height 22
select select "8"
click at [609, 253] on select "Choose Default Petition PDF Packet Complete Bankruptcy Petition (all forms and …" at bounding box center [738, 264] width 259 height 22
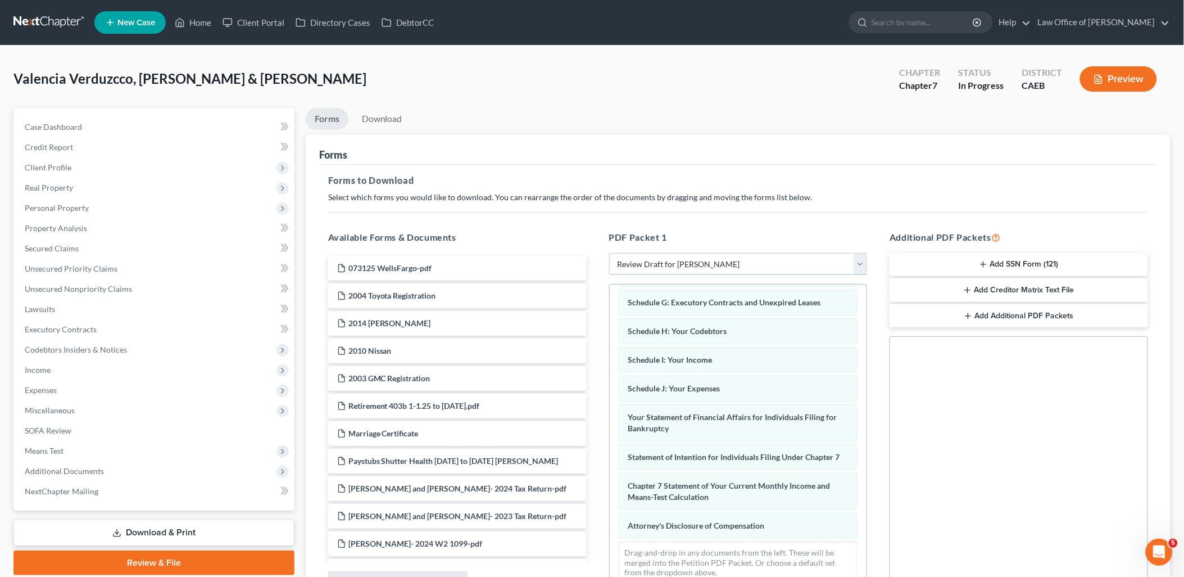
scroll to position [117, 0]
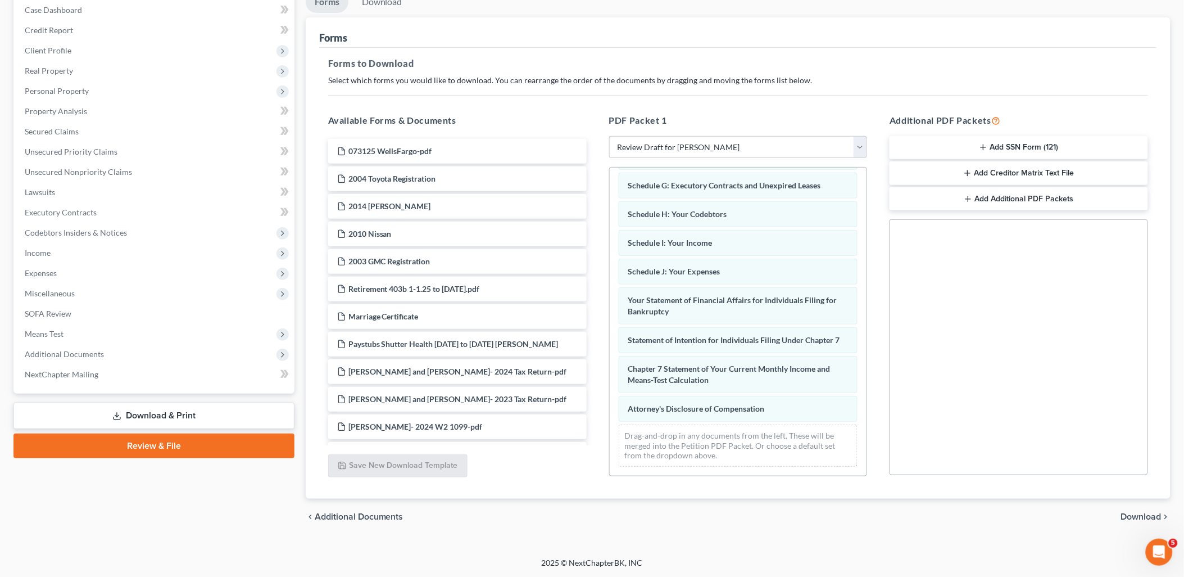
click at [1137, 520] on span "Download" at bounding box center [1141, 516] width 40 height 9
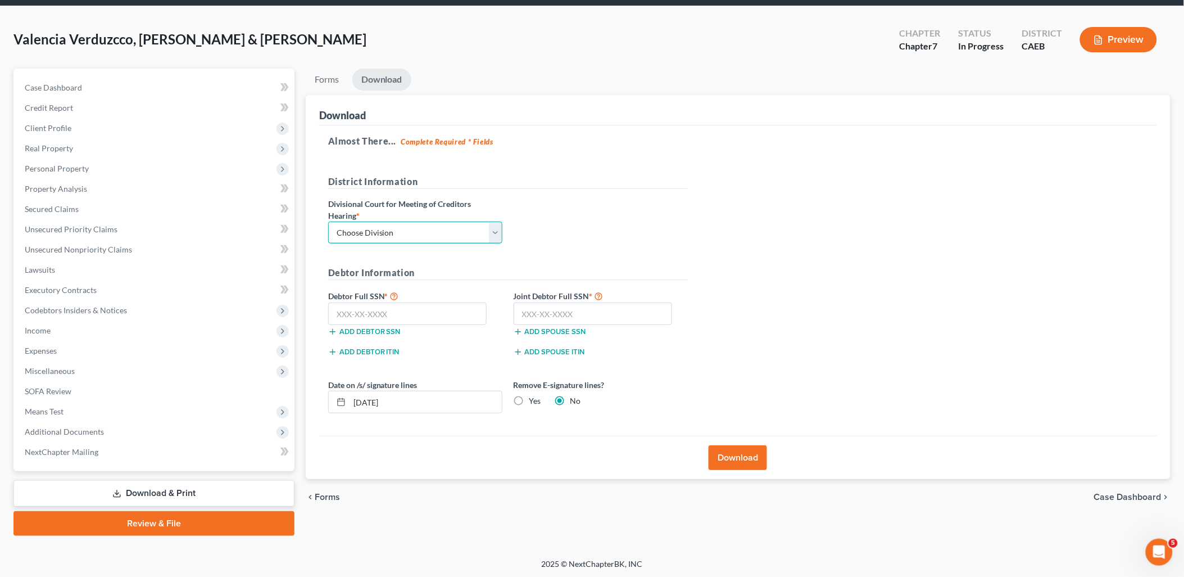
click at [424, 232] on select "Choose Division Fresno Modesto [GEOGRAPHIC_DATA]" at bounding box center [415, 232] width 174 height 22
select select "1"
click at [328, 221] on select "Choose Division Fresno Modesto [GEOGRAPHIC_DATA]" at bounding box center [415, 232] width 174 height 22
click at [752, 459] on button "Download" at bounding box center [738, 457] width 58 height 25
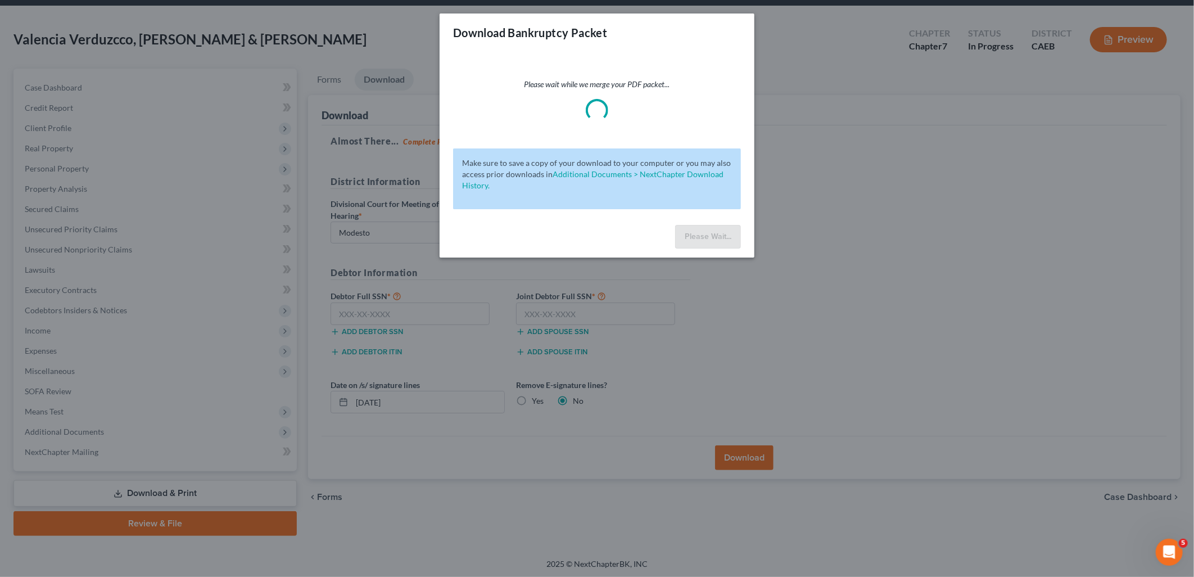
click at [214, 91] on div "Download Bankruptcy Packet Please wait while we merge your PDF packet... Make s…" at bounding box center [597, 288] width 1194 height 577
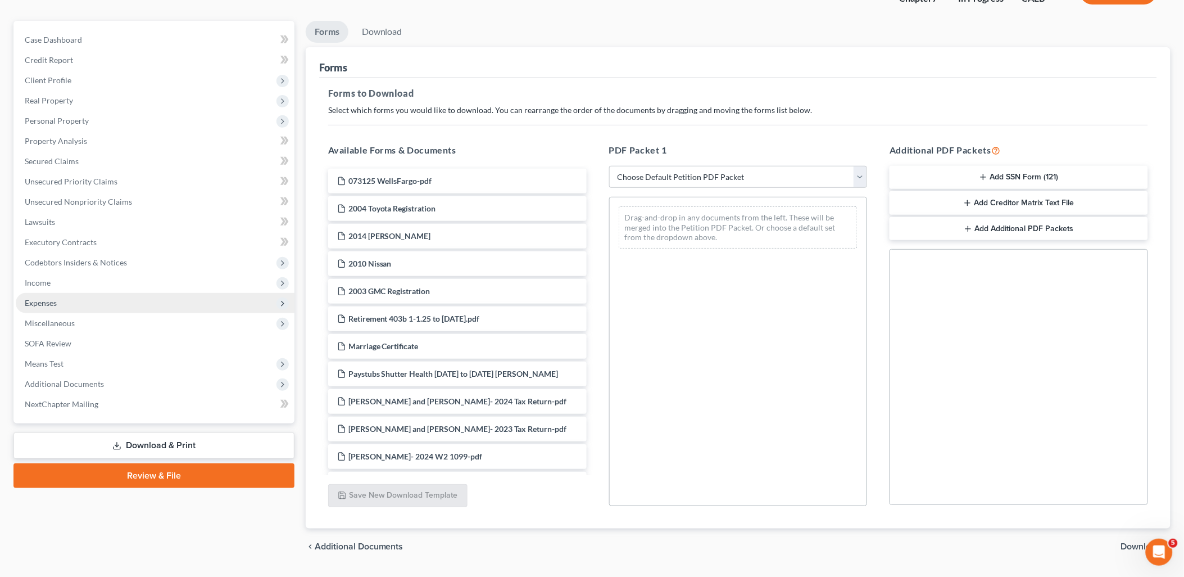
scroll to position [117, 0]
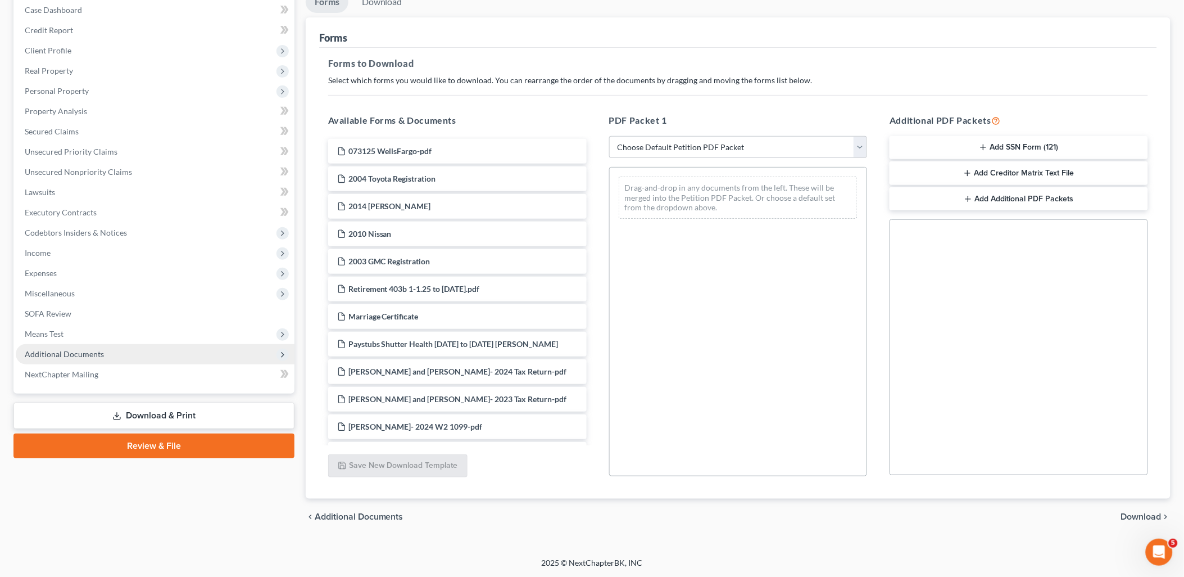
click at [58, 356] on span "Additional Documents" at bounding box center [64, 354] width 79 height 10
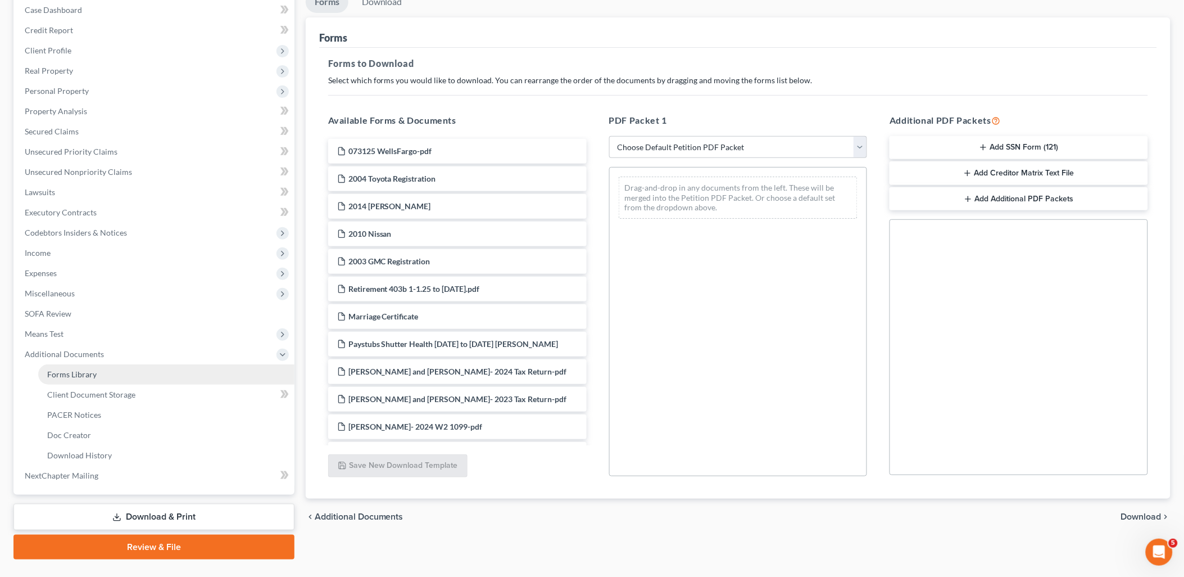
click at [75, 367] on link "Forms Library" at bounding box center [166, 374] width 256 height 20
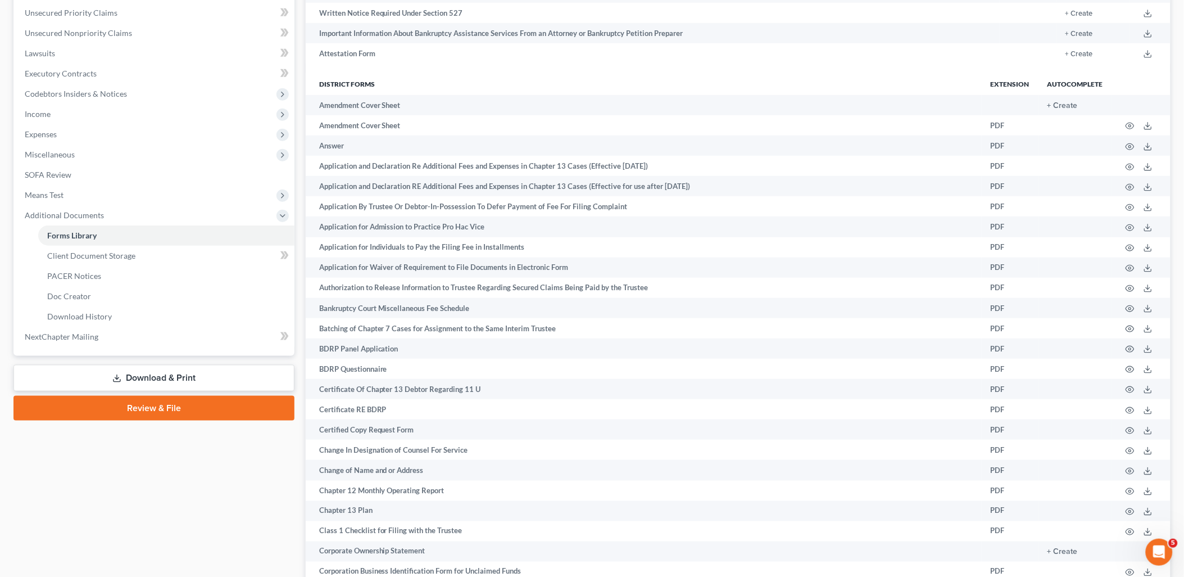
scroll to position [265, 0]
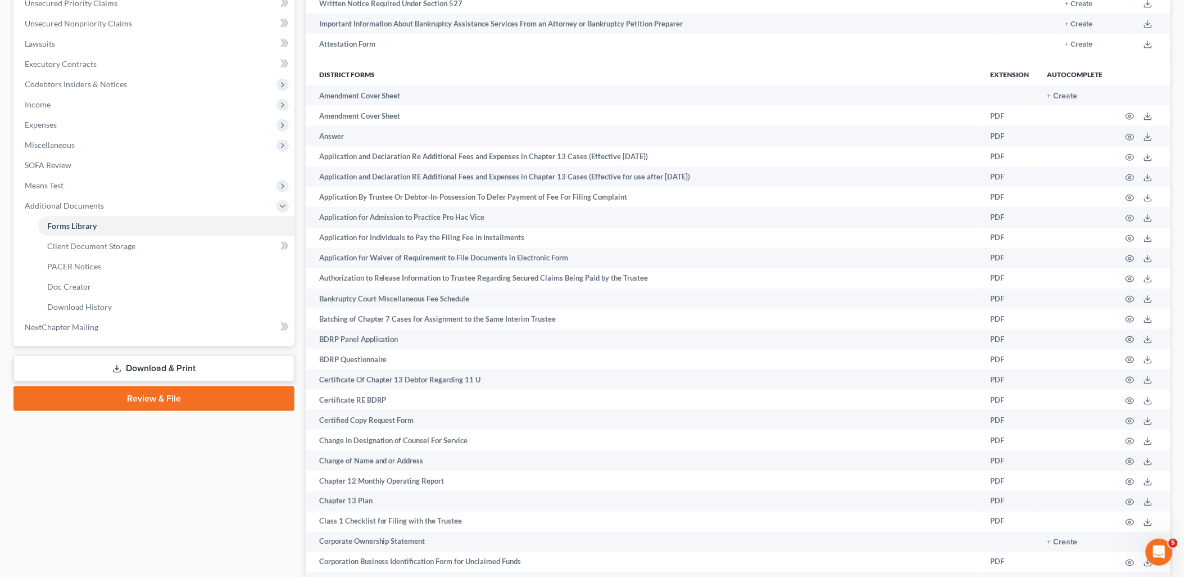
click at [135, 369] on link "Download & Print" at bounding box center [153, 368] width 281 height 26
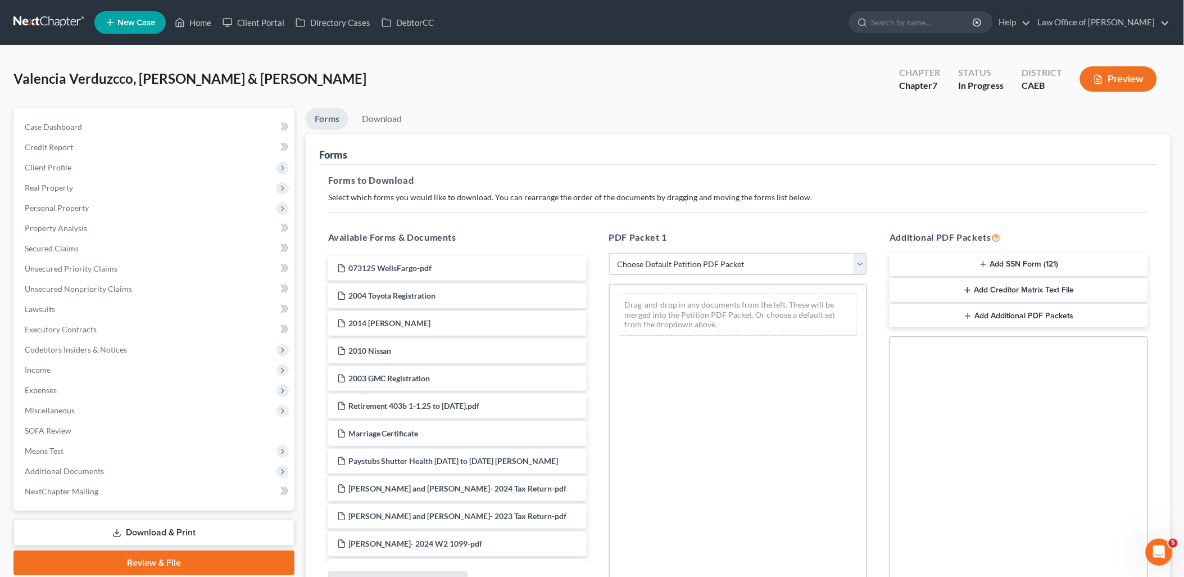
click at [726, 262] on select "Choose Default Petition PDF Packet Complete Bankruptcy Petition (all forms and …" at bounding box center [738, 264] width 259 height 22
select select "8"
click at [609, 253] on select "Choose Default Petition PDF Packet Complete Bankruptcy Petition (all forms and …" at bounding box center [738, 264] width 259 height 22
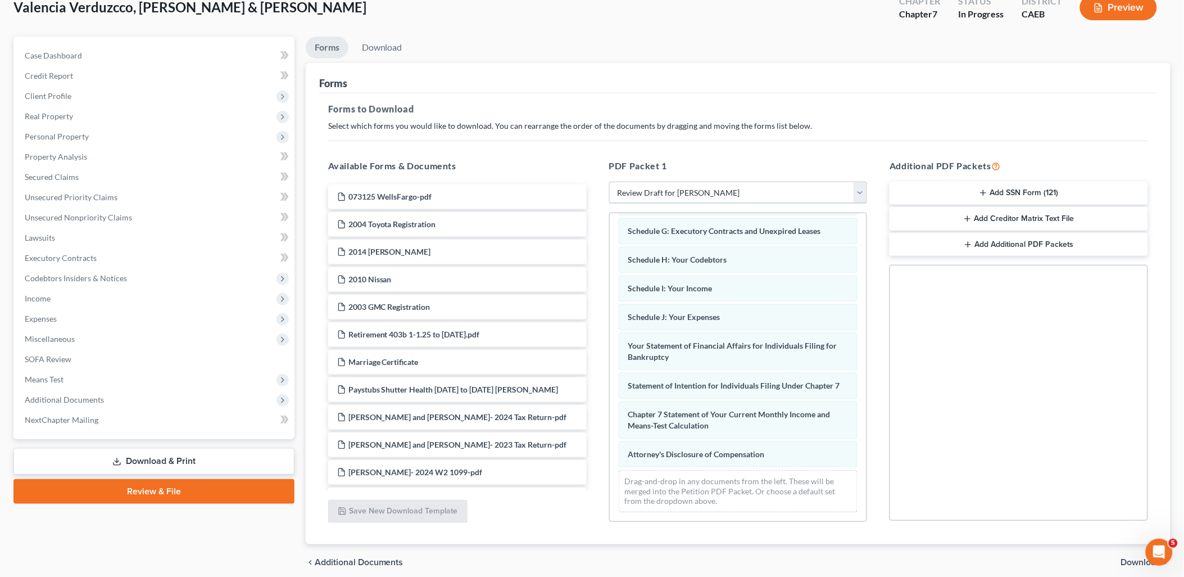
scroll to position [117, 0]
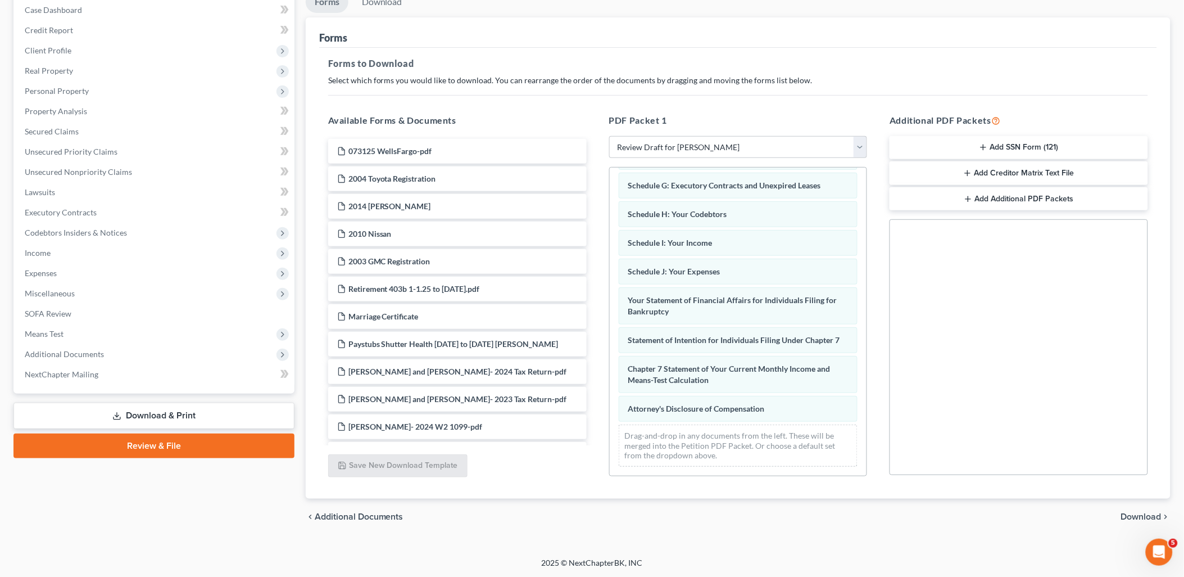
click at [1155, 518] on span "Download" at bounding box center [1141, 516] width 40 height 9
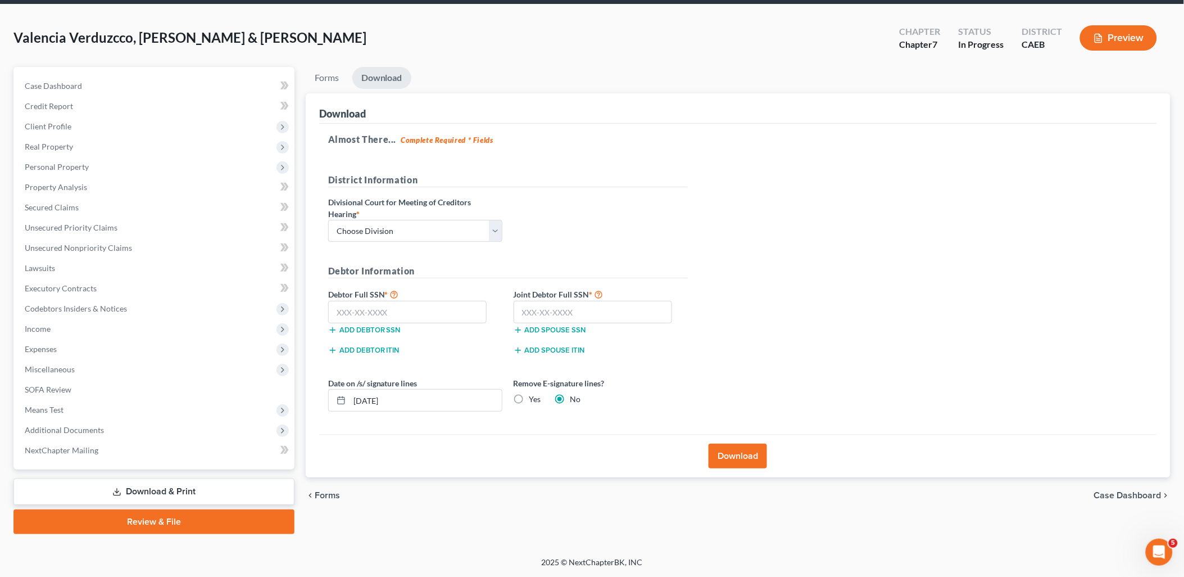
scroll to position [39, 0]
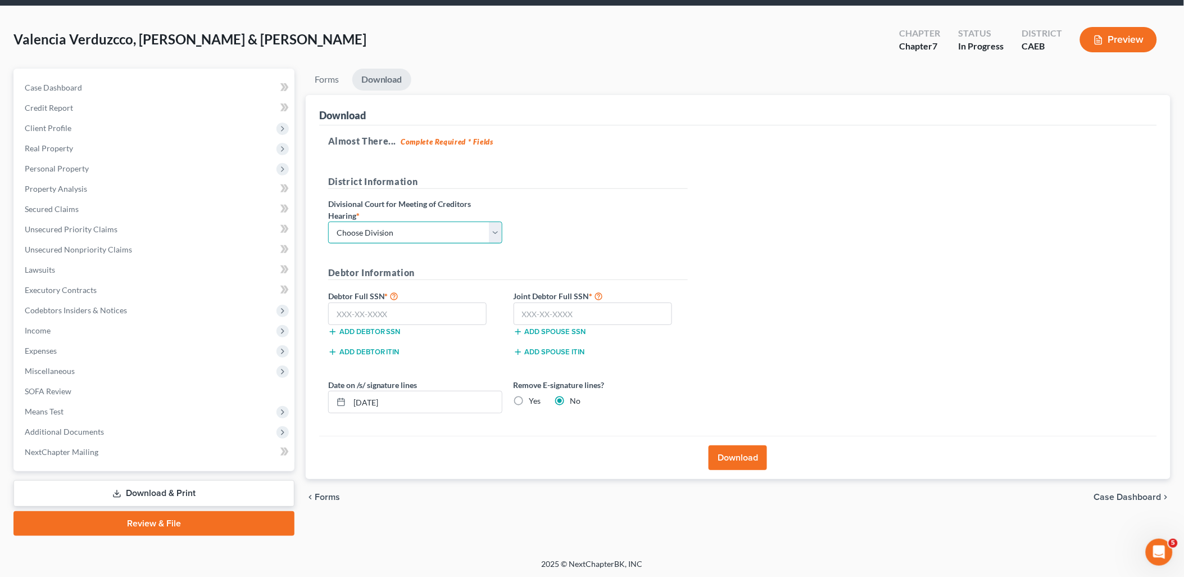
click at [405, 233] on select "Choose Division Fresno Modesto [GEOGRAPHIC_DATA]" at bounding box center [415, 232] width 174 height 22
select select "1"
click at [328, 221] on select "Choose Division Fresno Modesto [GEOGRAPHIC_DATA]" at bounding box center [415, 232] width 174 height 22
click at [732, 467] on button "Download" at bounding box center [738, 457] width 58 height 25
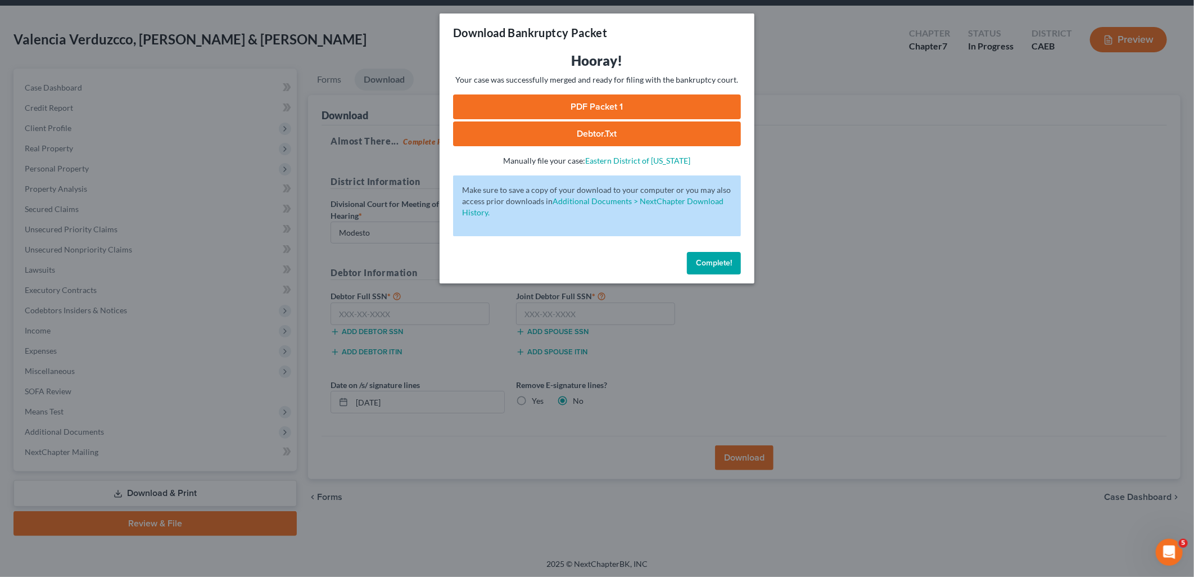
click at [559, 104] on link "PDF Packet 1" at bounding box center [597, 106] width 288 height 25
drag, startPoint x: 720, startPoint y: 263, endPoint x: 713, endPoint y: 260, distance: 7.1
click at [720, 263] on span "Complete!" at bounding box center [714, 263] width 36 height 10
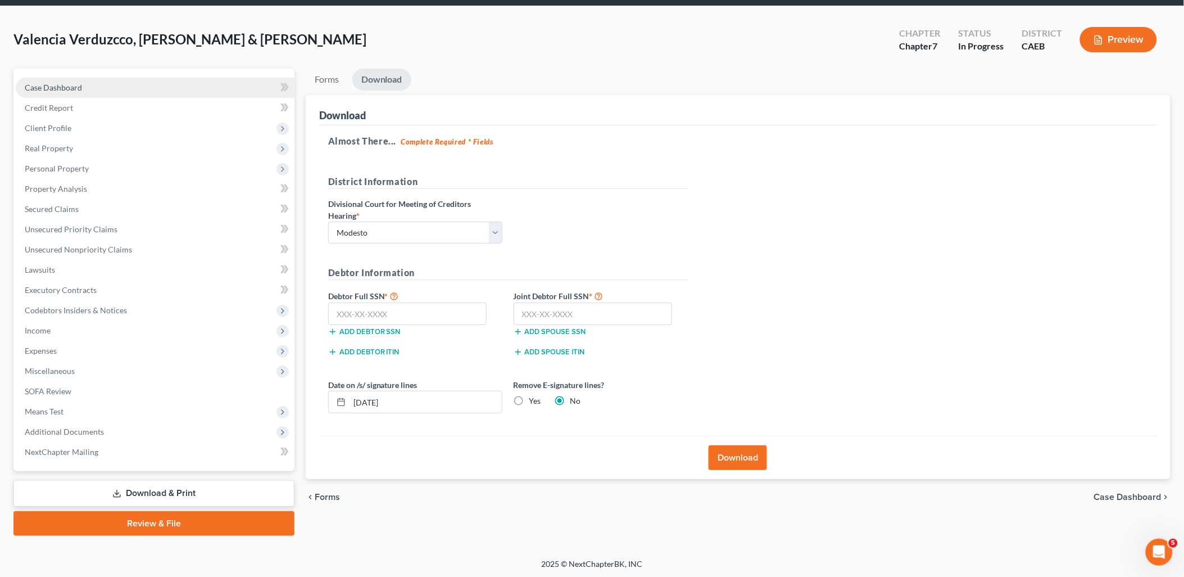
click at [70, 87] on span "Case Dashboard" at bounding box center [53, 88] width 57 height 10
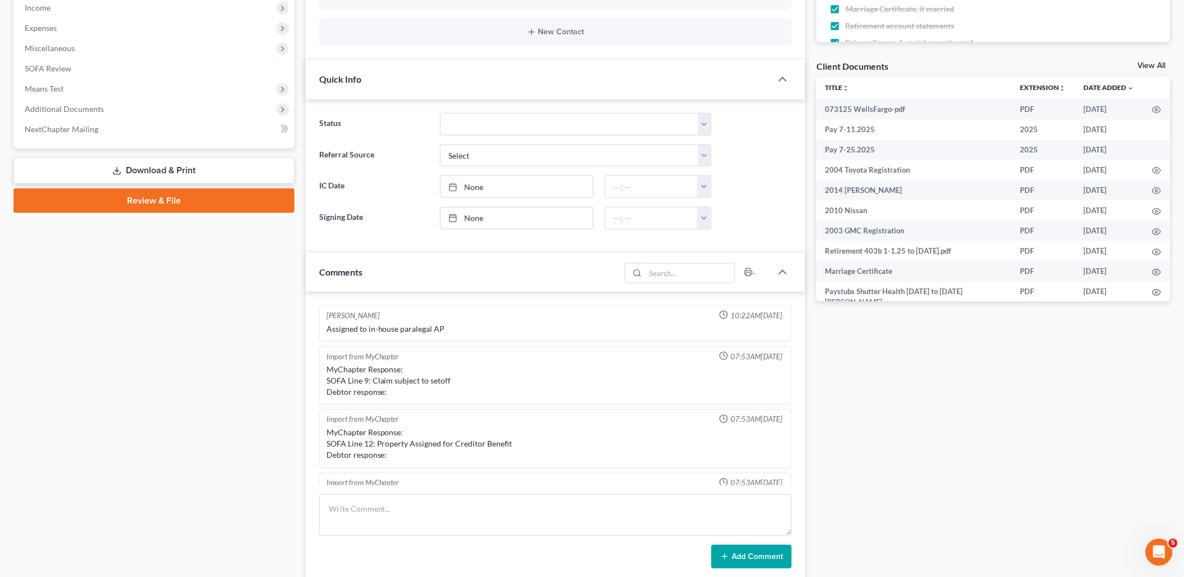
scroll to position [917, 0]
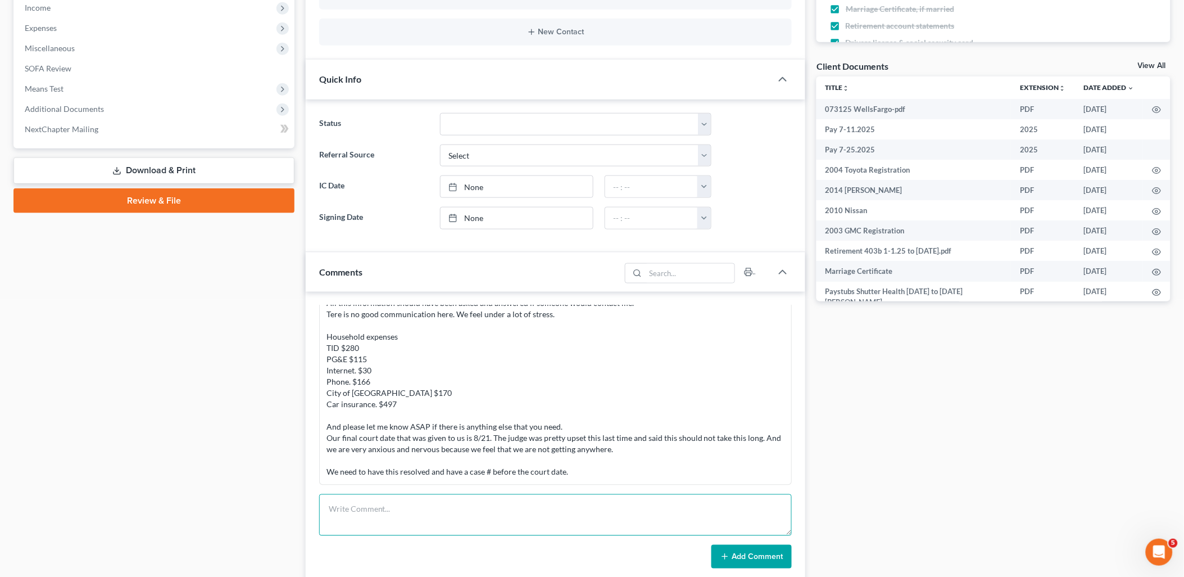
click at [403, 504] on textarea at bounding box center [555, 515] width 473 height 42
type textarea "Draft to [PERSON_NAME]."
click at [744, 566] on button "Add Comment" at bounding box center [752, 557] width 80 height 24
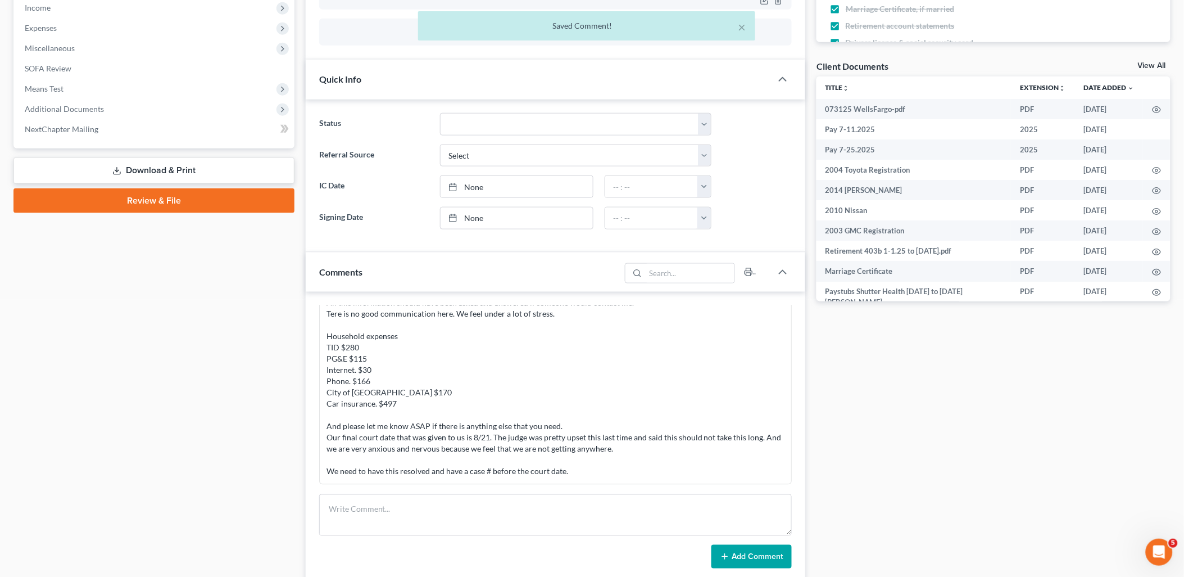
scroll to position [958, 0]
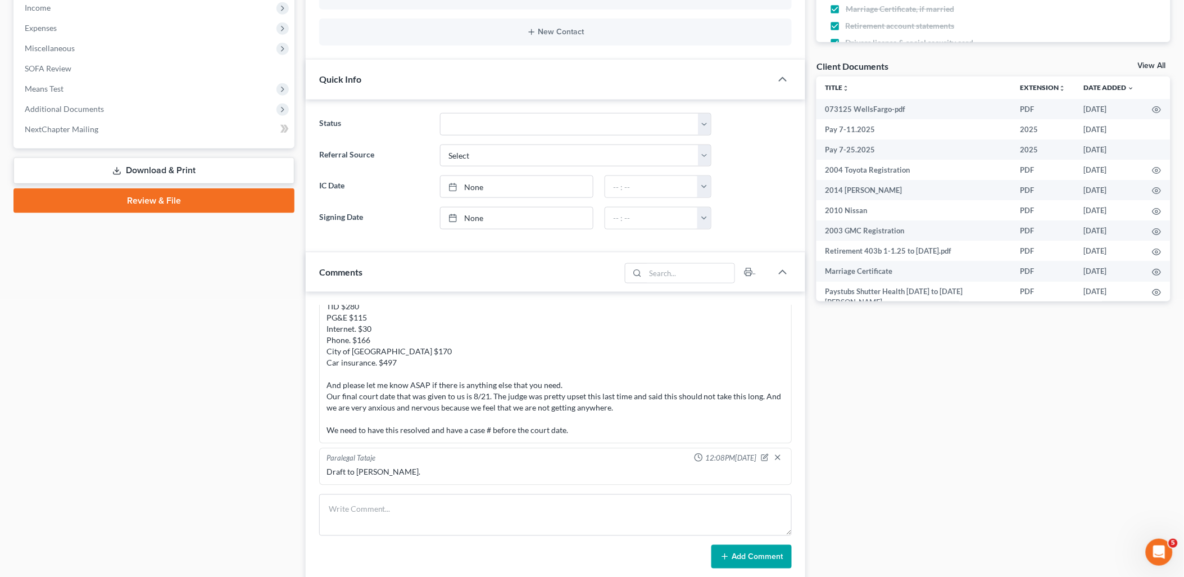
click at [1154, 64] on link "View All" at bounding box center [1152, 66] width 28 height 8
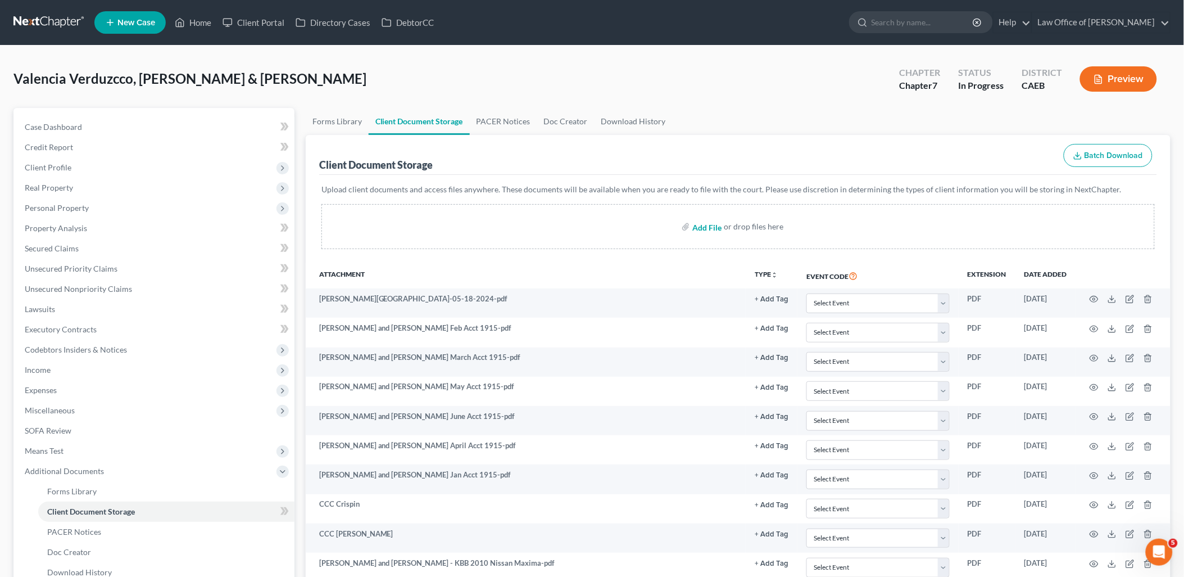
click at [708, 221] on input "file" at bounding box center [706, 226] width 27 height 20
type input "C:\fakepath\VOID (1).pdf"
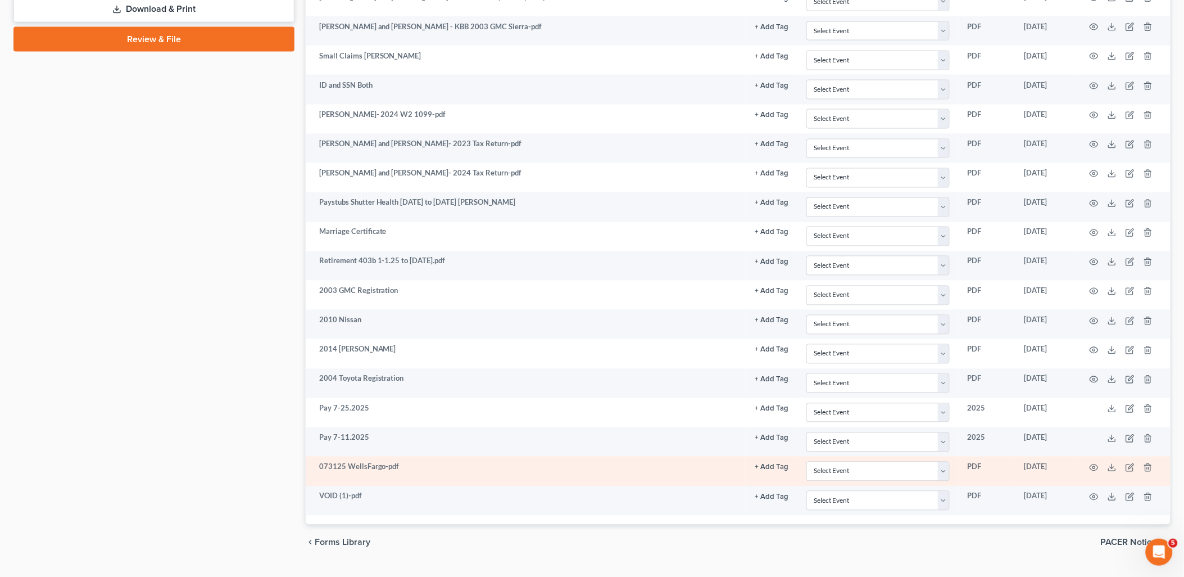
scroll to position [626, 0]
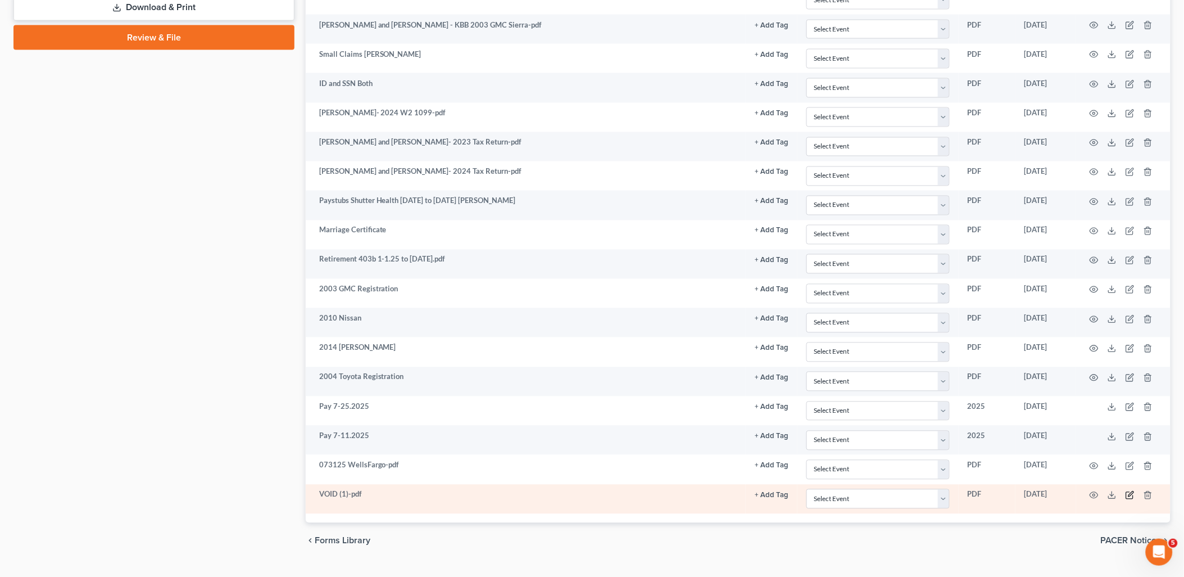
click at [1132, 499] on icon "button" at bounding box center [1130, 495] width 7 height 7
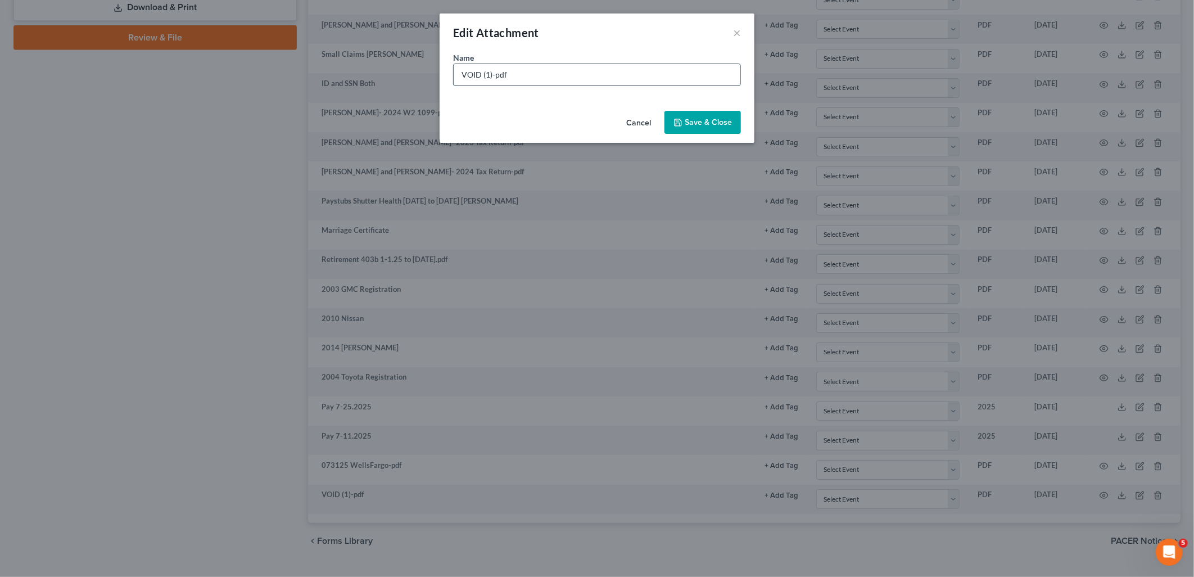
click at [610, 81] on input "VOID (1)-pdf" at bounding box center [597, 74] width 287 height 21
type input "V"
type input "Pay [DATE]"
click at [731, 126] on span "Save & Close" at bounding box center [708, 122] width 47 height 10
